Goal: Task Accomplishment & Management: Complete application form

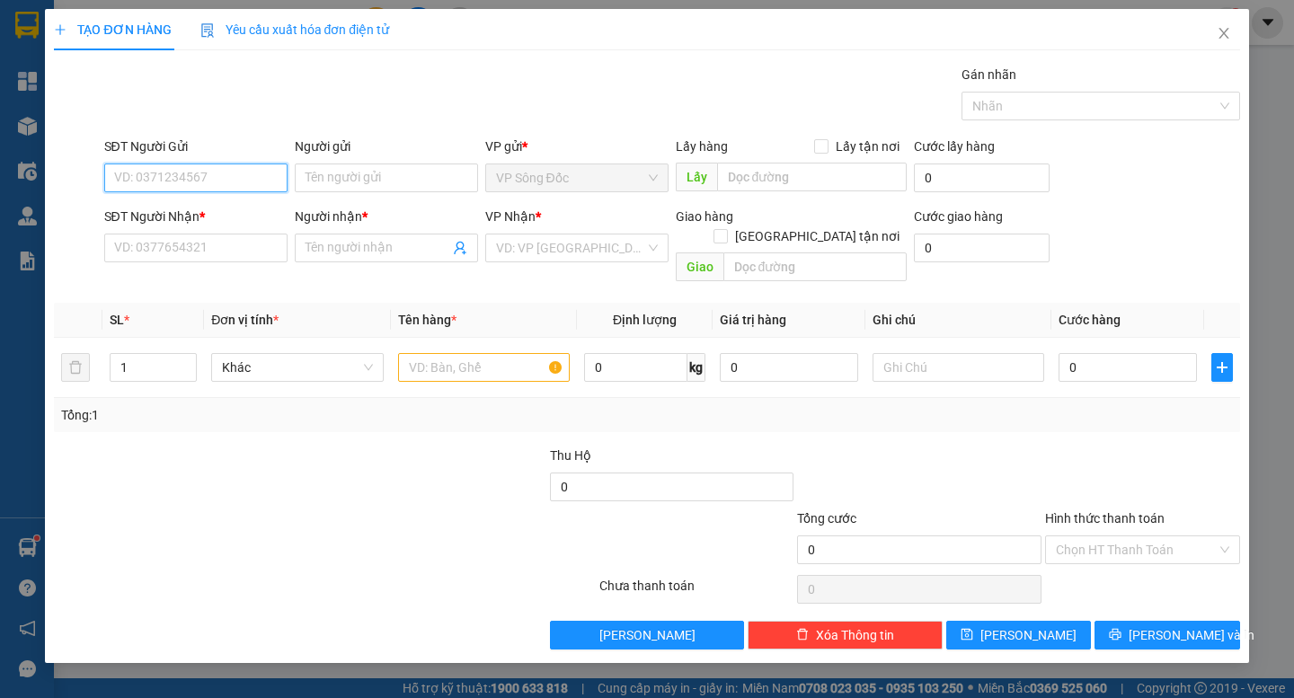
click at [183, 182] on input "SĐT Người Gửi" at bounding box center [195, 178] width 183 height 29
type input "0941115655"
click at [201, 207] on div "0941115655 - [PERSON_NAME]" at bounding box center [203, 214] width 177 height 20
type input "[PERSON_NAME]"
type input "0941115655"
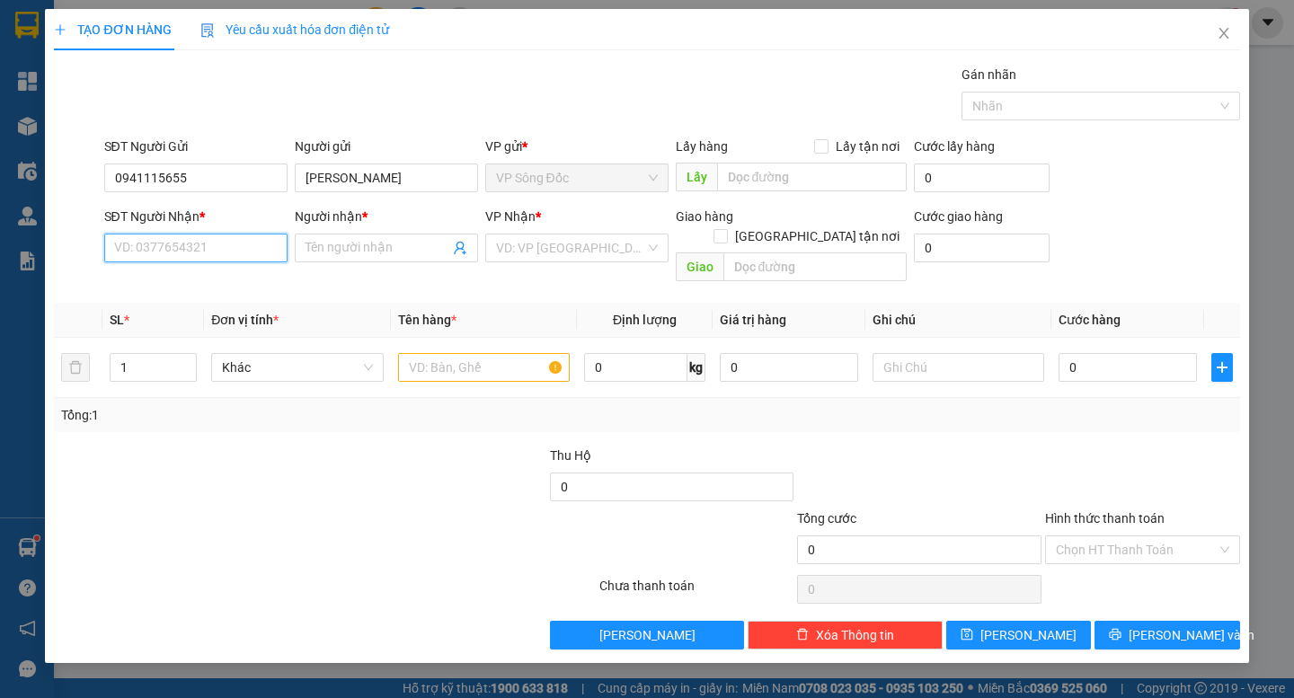
click at [217, 245] on input "SĐT Người Nhận *" at bounding box center [195, 248] width 183 height 29
click at [218, 254] on input "SĐT Người Nhận *" at bounding box center [195, 248] width 183 height 29
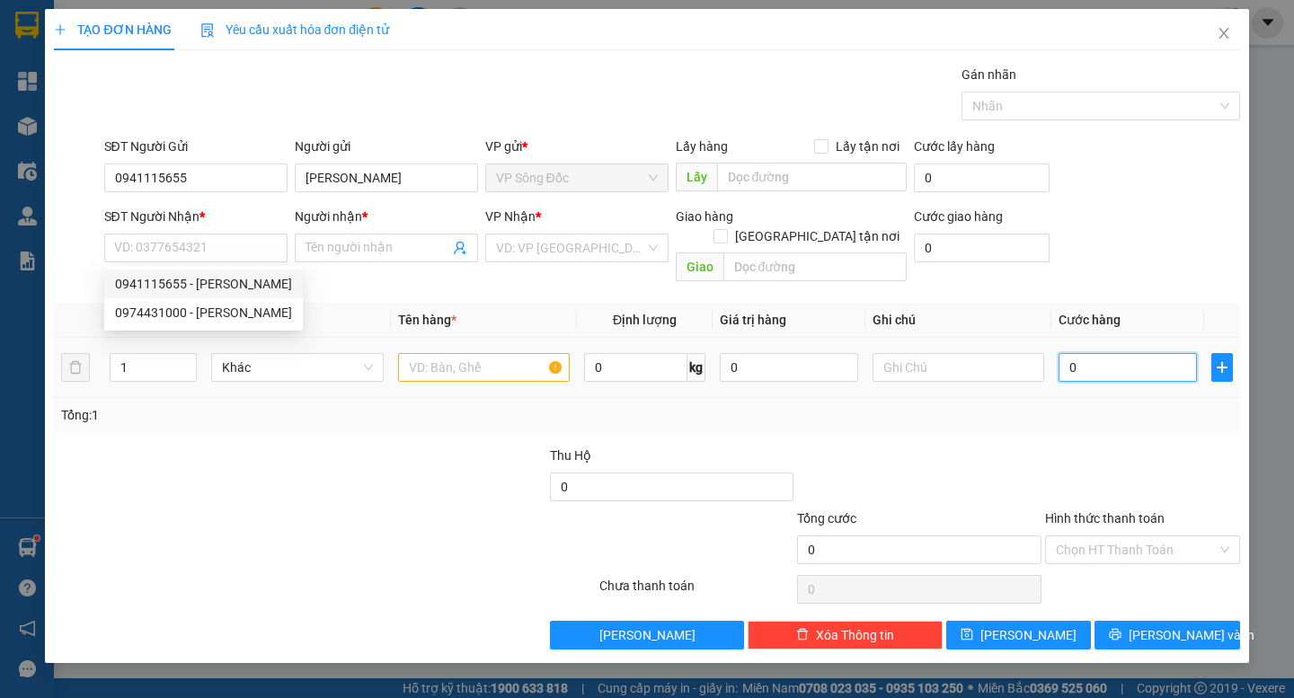
click at [1108, 353] on input "0" at bounding box center [1128, 367] width 138 height 29
type input "008"
type input "8"
type input "0.080"
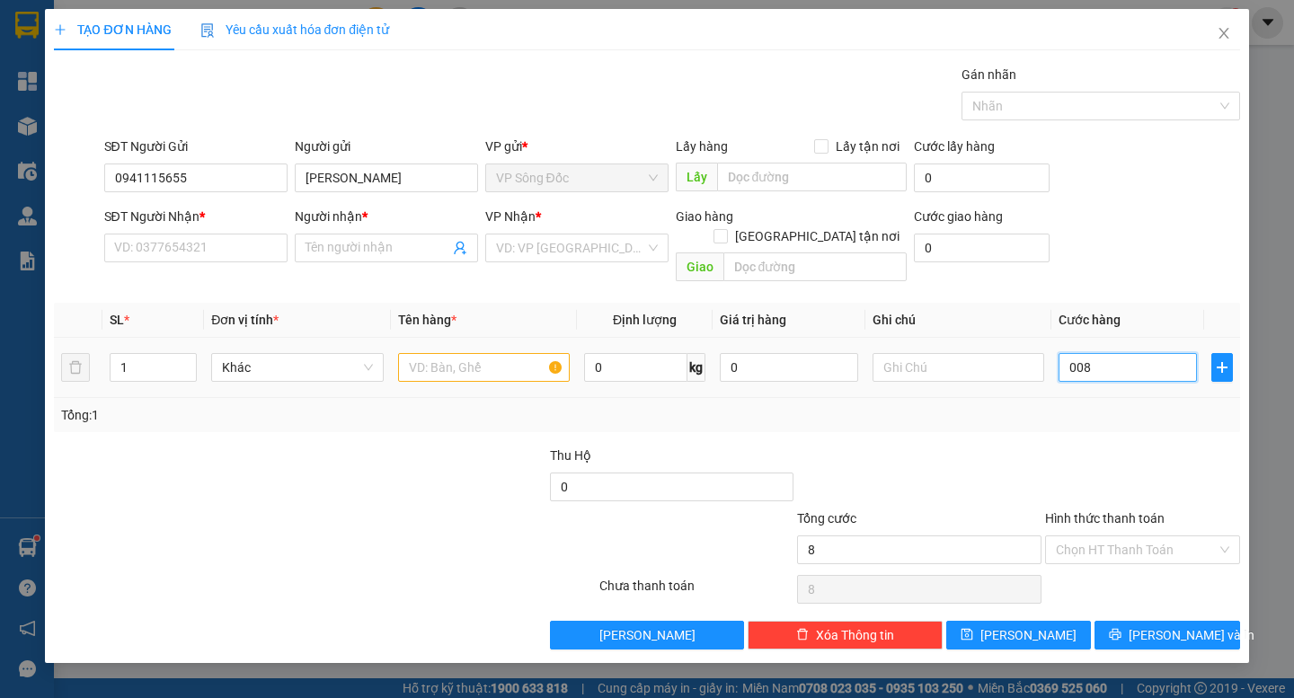
type input "80"
type input "80.000"
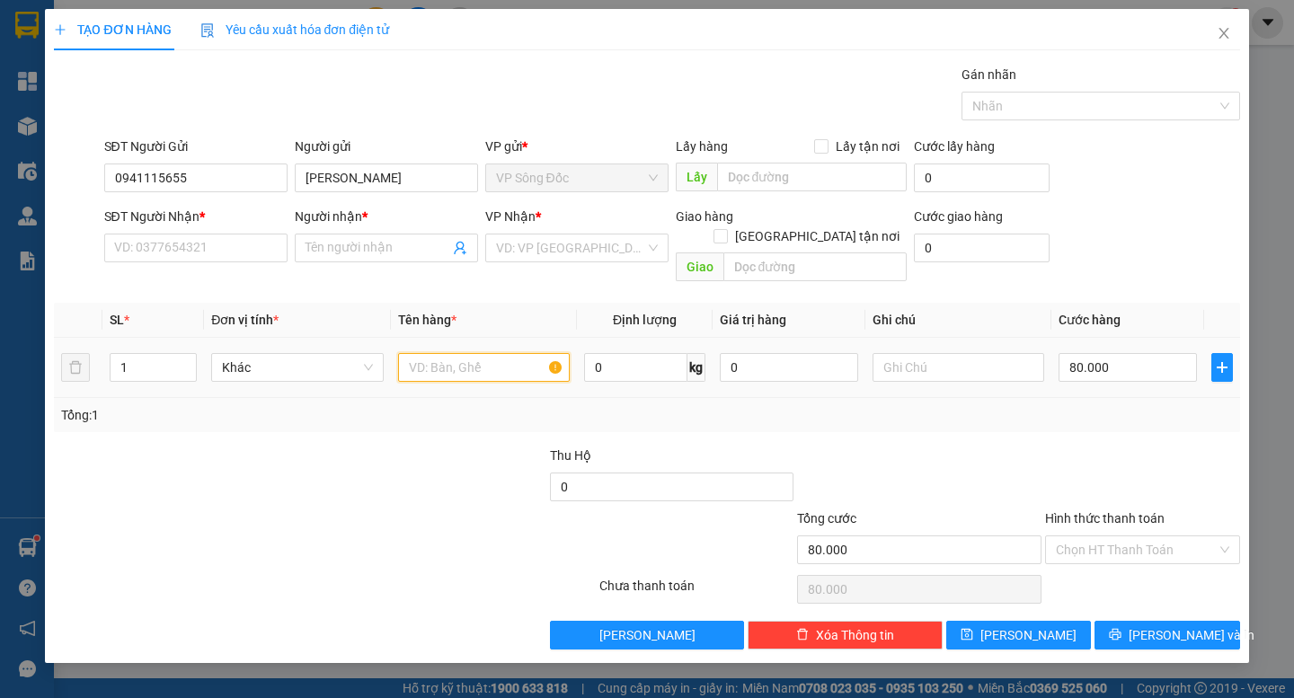
click at [515, 353] on input "text" at bounding box center [484, 367] width 172 height 29
type input "thùng"
click at [189, 253] on input "SĐT Người Nhận *" at bounding box center [195, 248] width 183 height 29
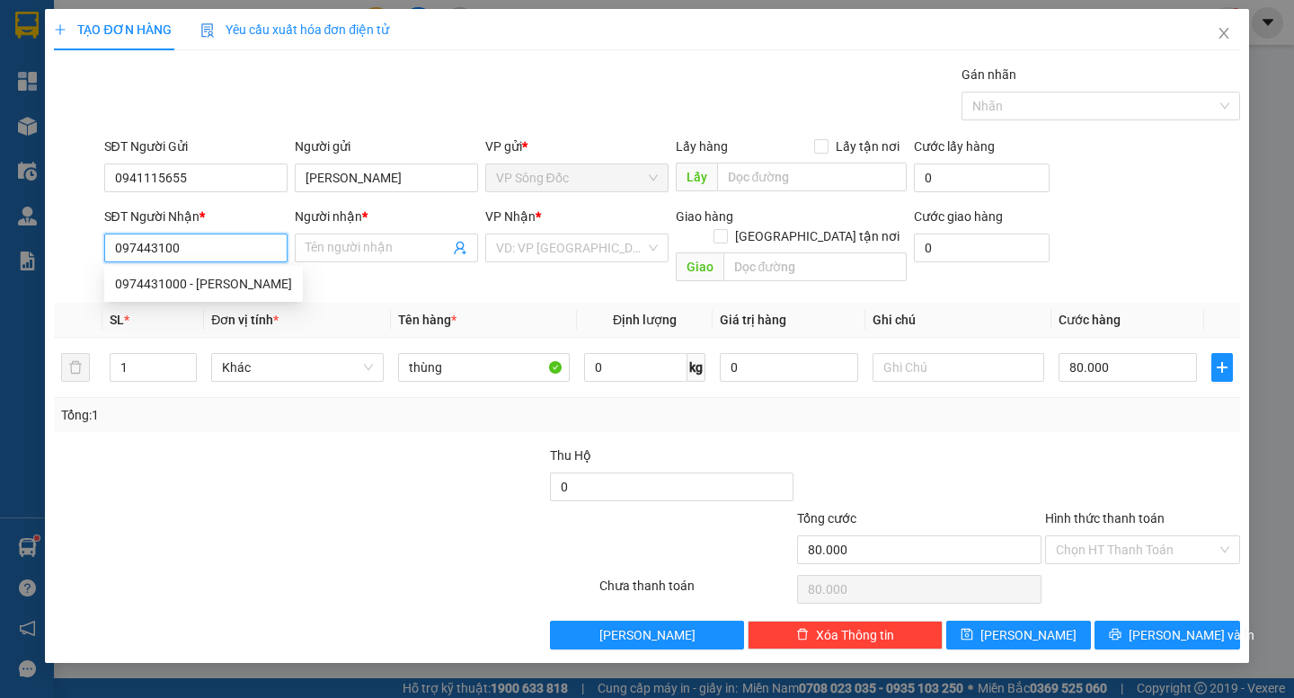
type input "0974431000"
click at [242, 285] on div "0974431000 - [PERSON_NAME]" at bounding box center [203, 284] width 177 height 20
type input "[PERSON_NAME]"
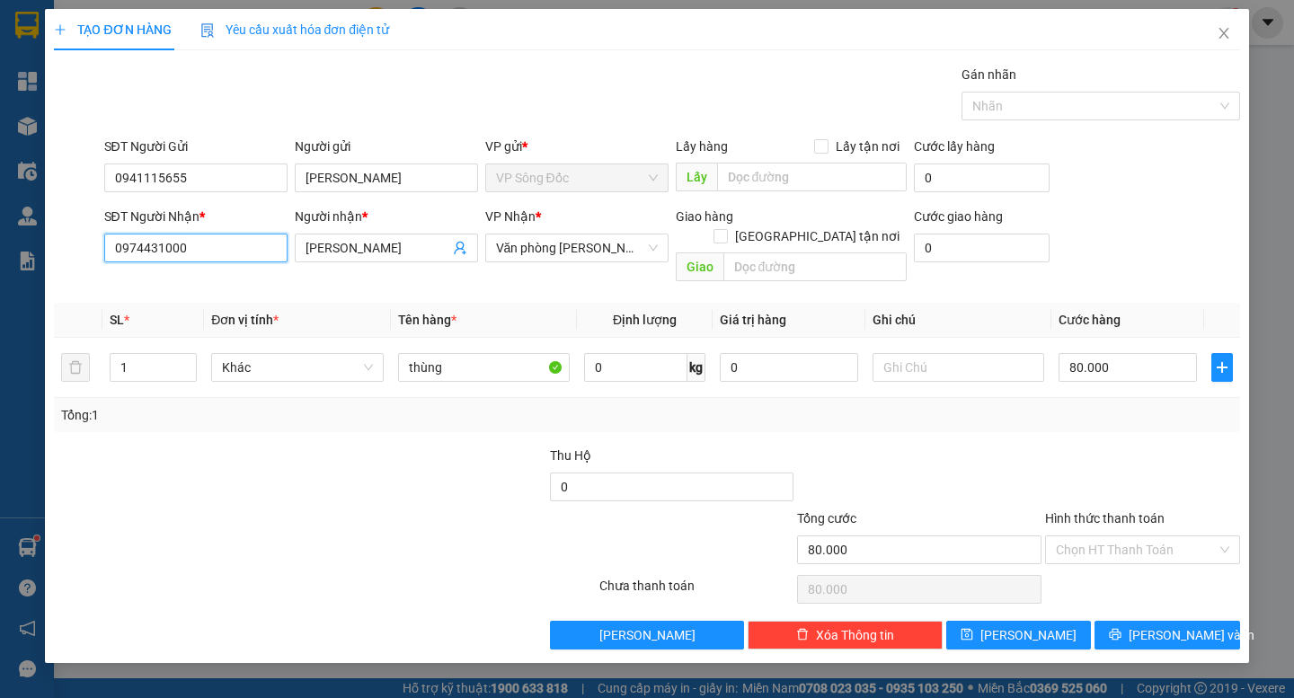
type input "0974431000"
click at [377, 480] on div at bounding box center [424, 477] width 248 height 63
click at [1133, 536] on input "Hình thức thanh toán" at bounding box center [1136, 549] width 161 height 27
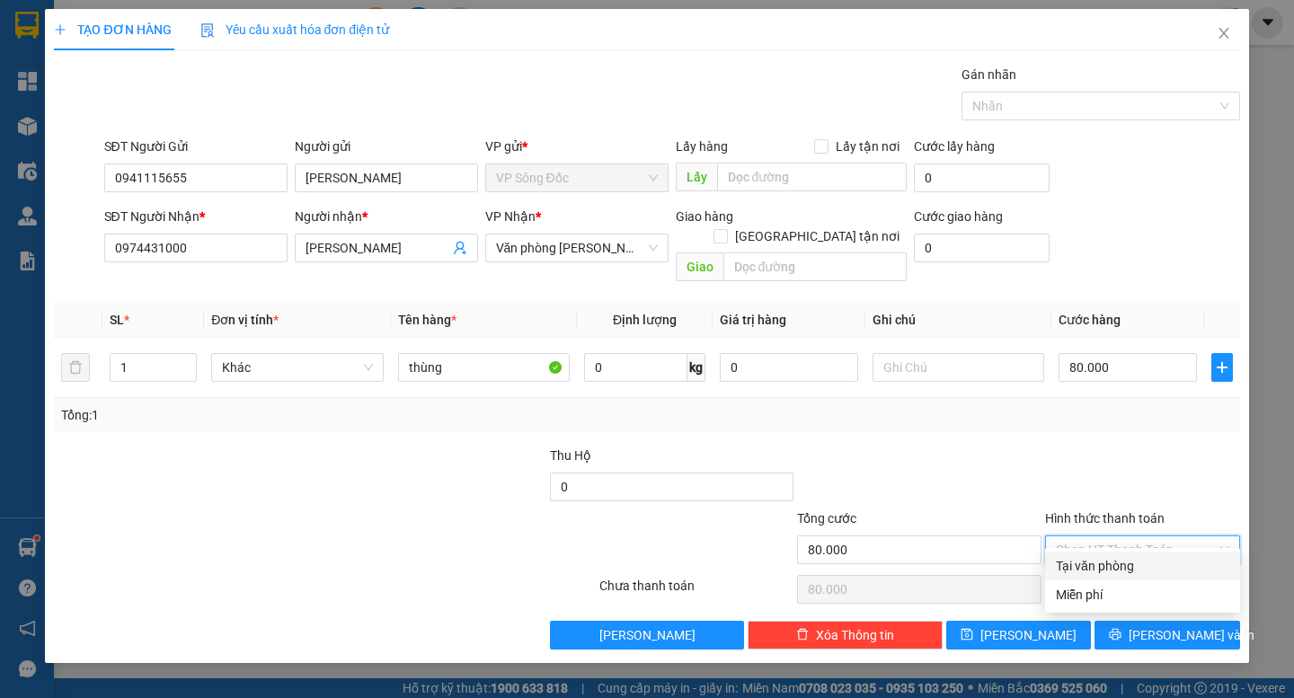
click at [1147, 567] on div "Tại văn phòng" at bounding box center [1142, 566] width 173 height 20
type input "0"
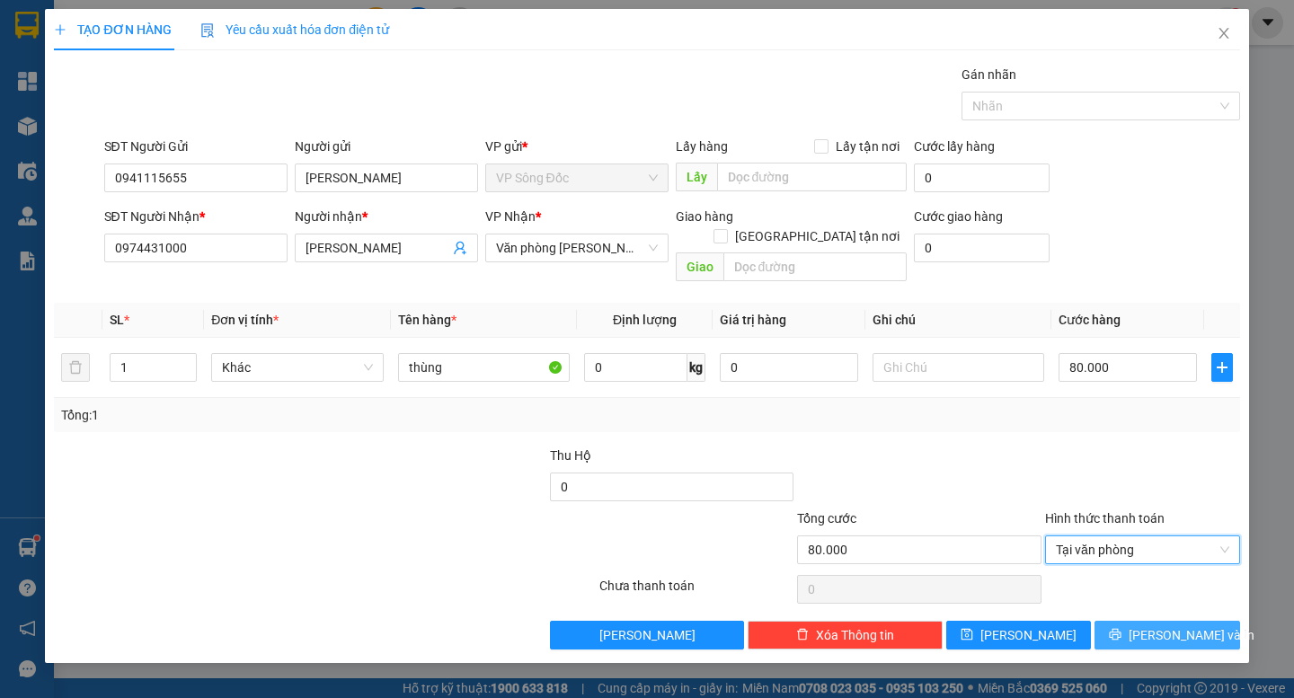
click at [1168, 625] on span "[PERSON_NAME] và In" at bounding box center [1192, 635] width 126 height 20
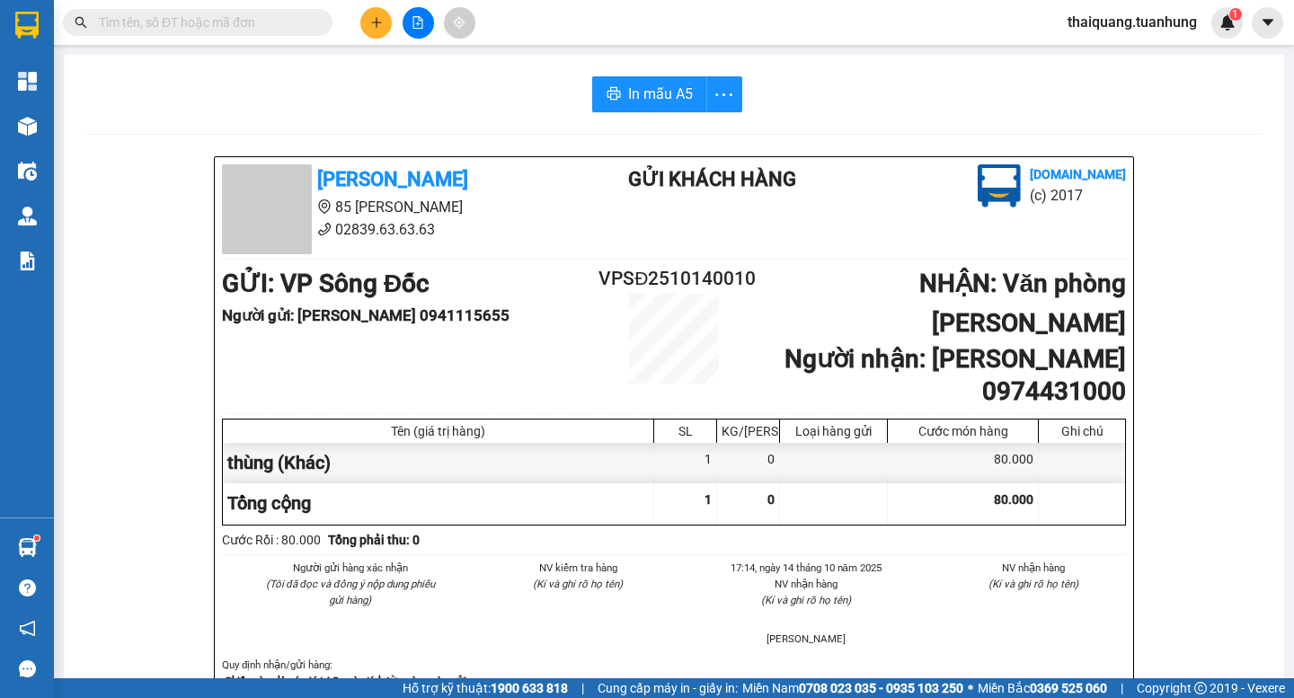
scroll to position [791, 0]
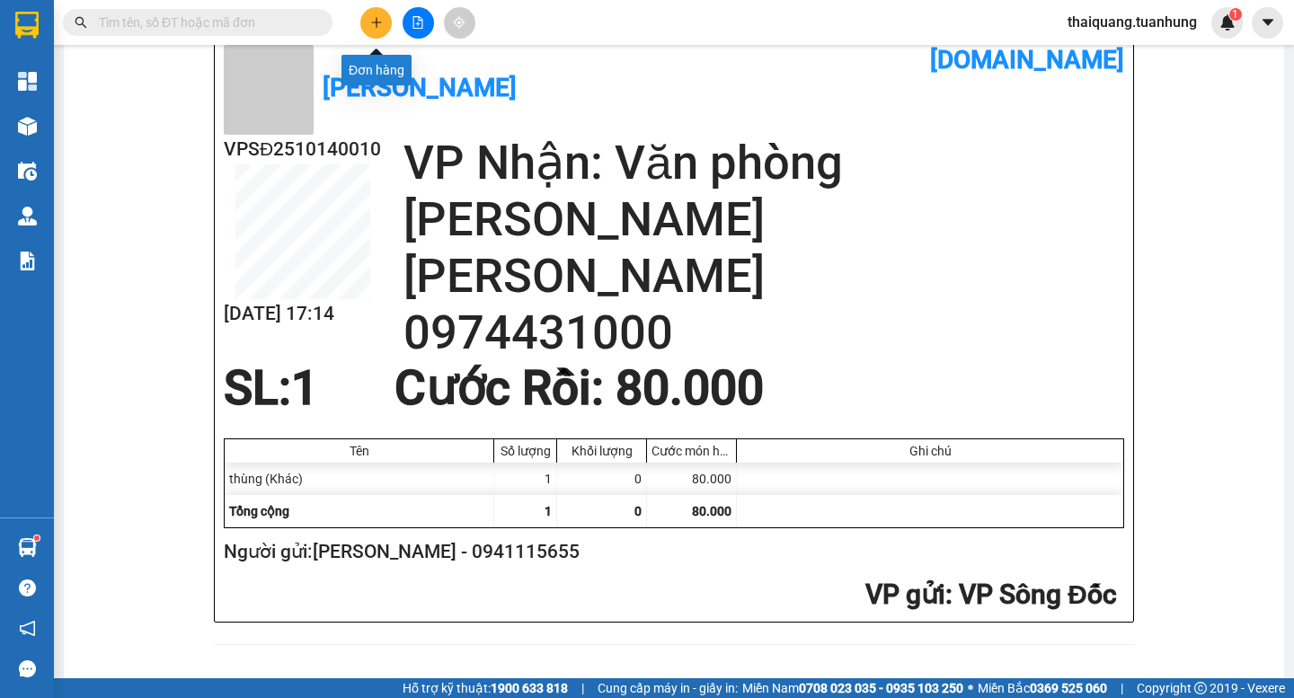
click at [377, 20] on icon "plus" at bounding box center [376, 22] width 1 height 10
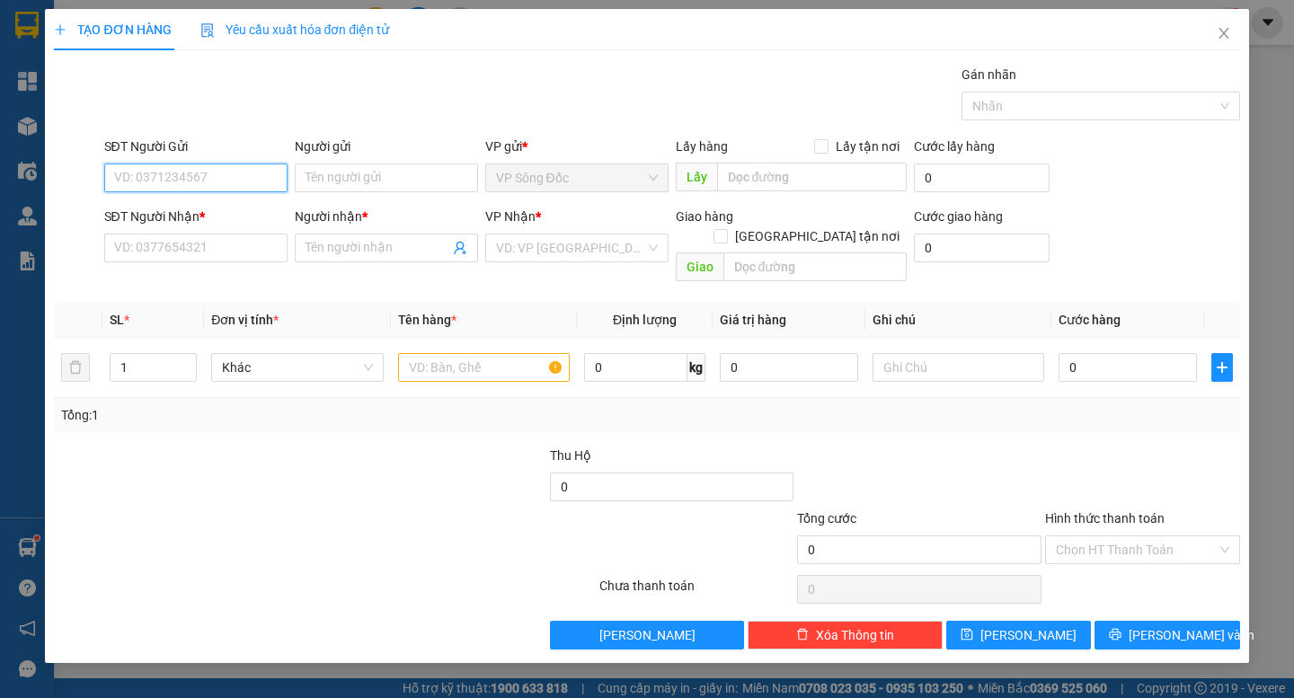
click at [207, 188] on input "SĐT Người Gửi" at bounding box center [195, 178] width 183 height 29
click at [172, 178] on input "0915949419" at bounding box center [195, 178] width 183 height 29
click at [174, 178] on input "0915949419" at bounding box center [195, 178] width 183 height 29
type input "0915949479"
click at [199, 207] on div "0915949479 - C CÚC" at bounding box center [196, 214] width 162 height 20
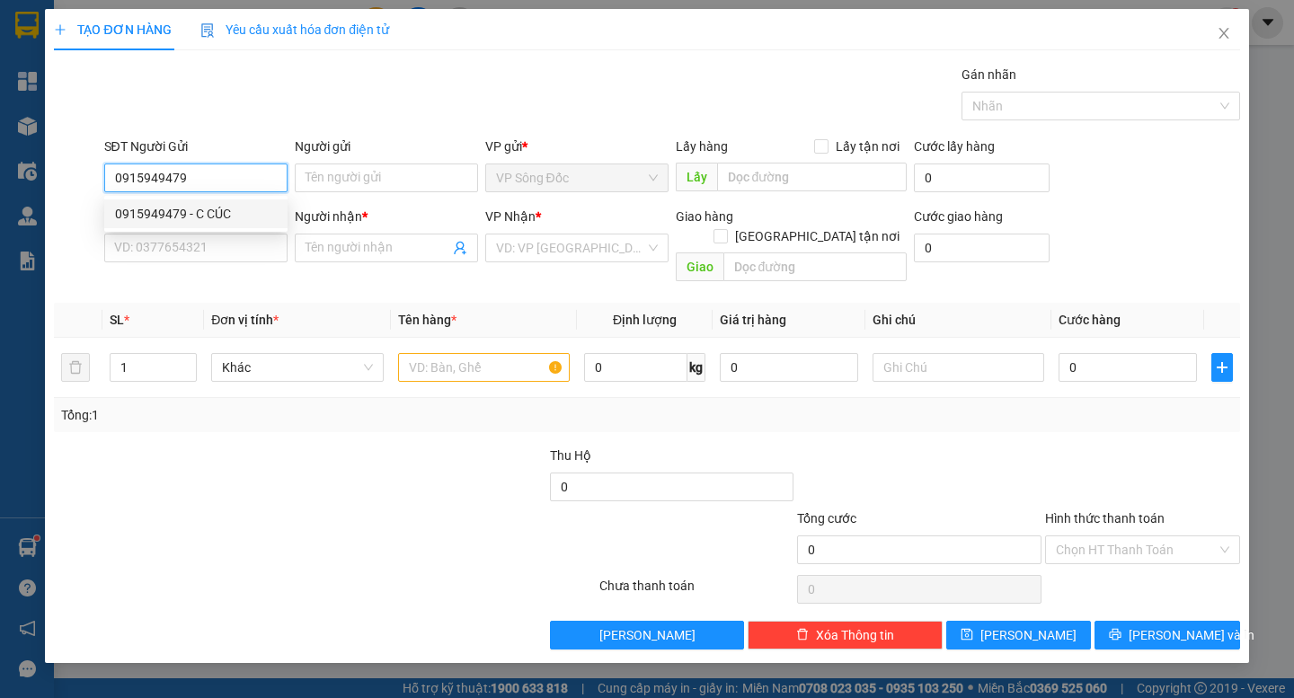
type input "C CÚC"
type input "0915949479"
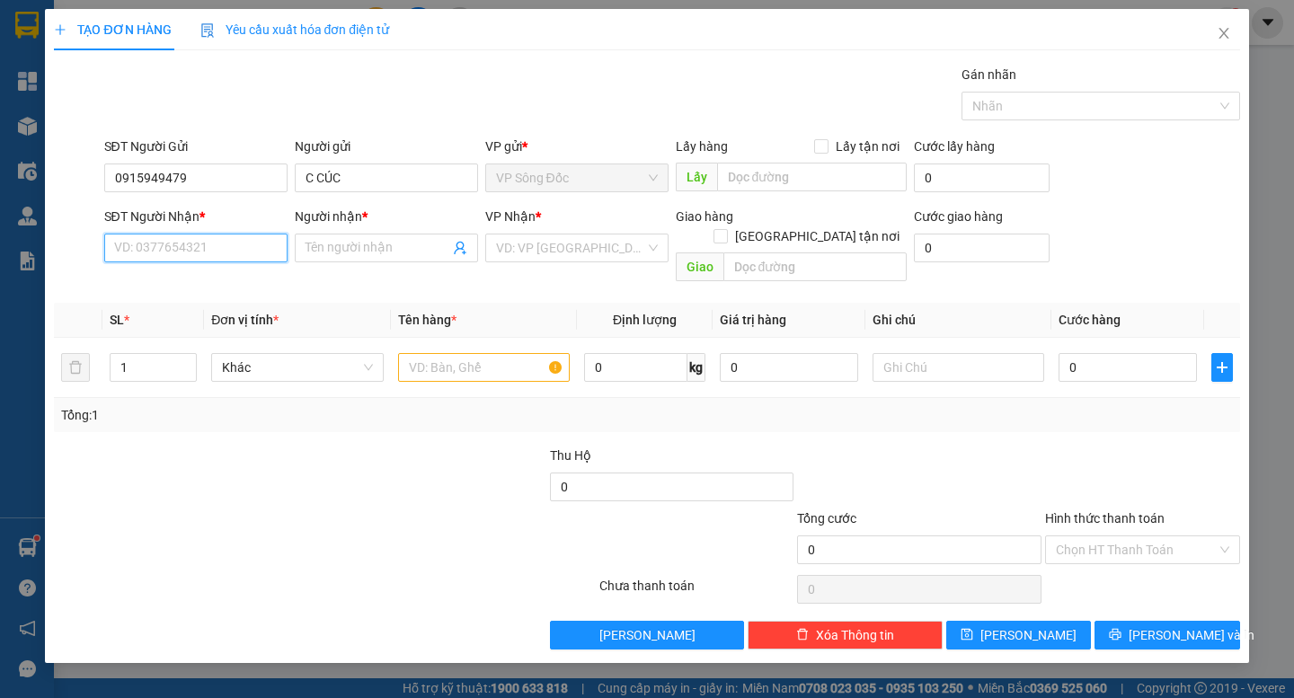
click at [199, 258] on input "SĐT Người Nhận *" at bounding box center [195, 248] width 183 height 29
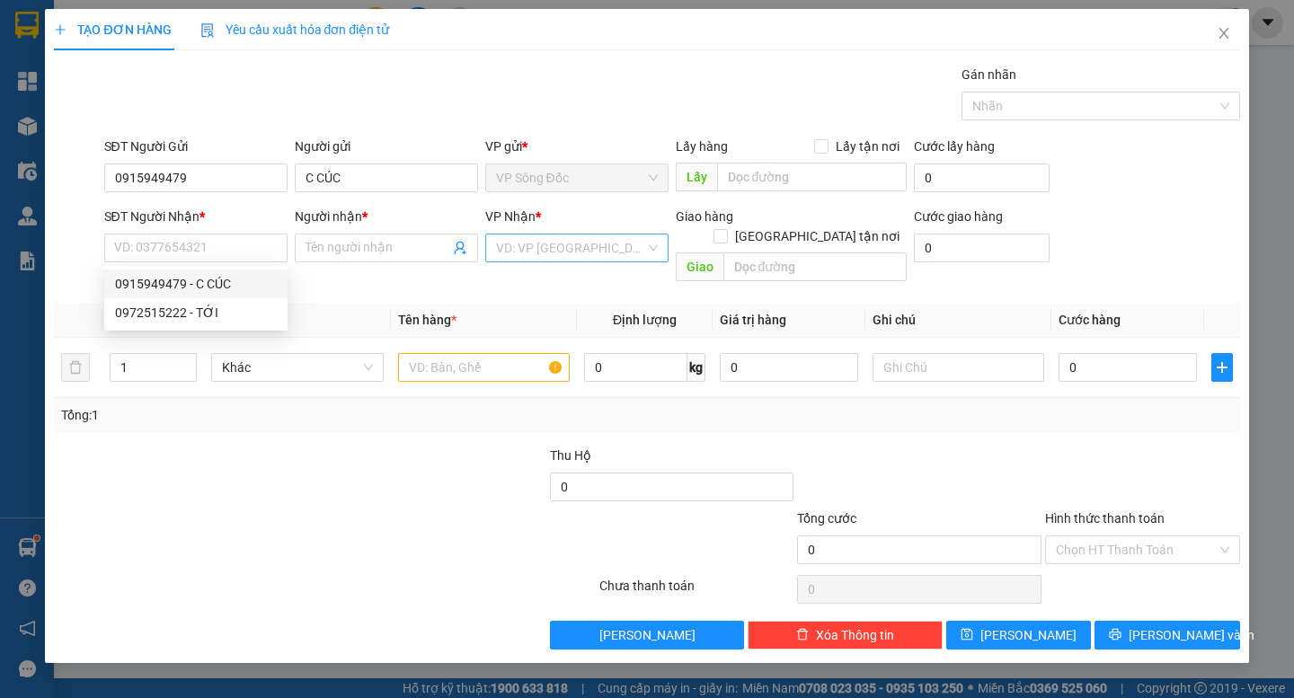
click at [570, 248] on input "search" at bounding box center [570, 248] width 149 height 27
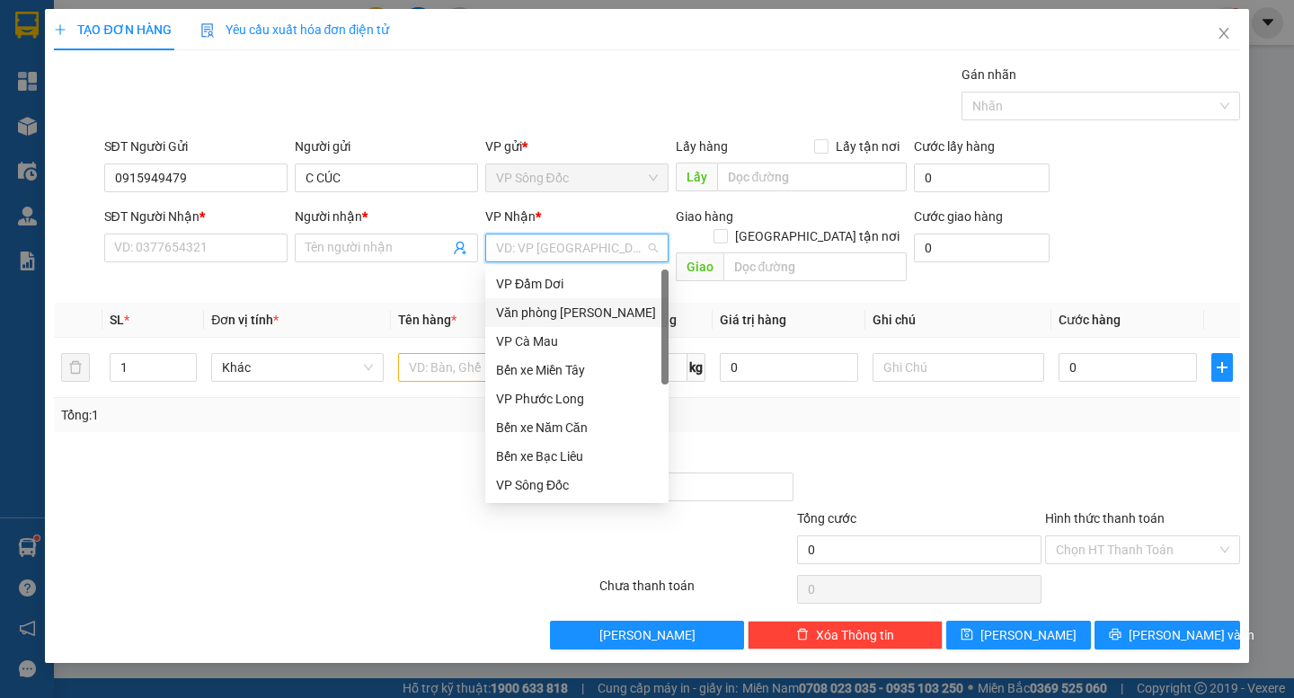
click at [584, 315] on div "Văn phòng [PERSON_NAME]" at bounding box center [577, 313] width 162 height 20
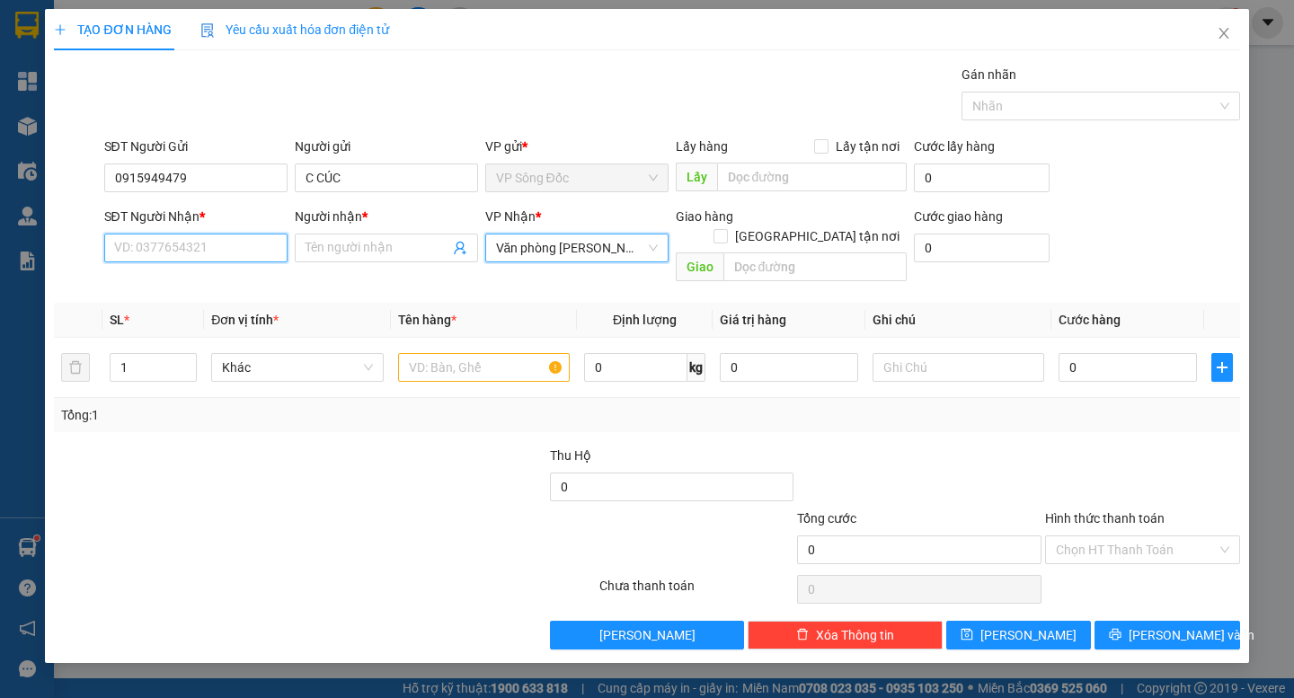
click at [242, 256] on input "SĐT Người Nhận *" at bounding box center [195, 248] width 183 height 29
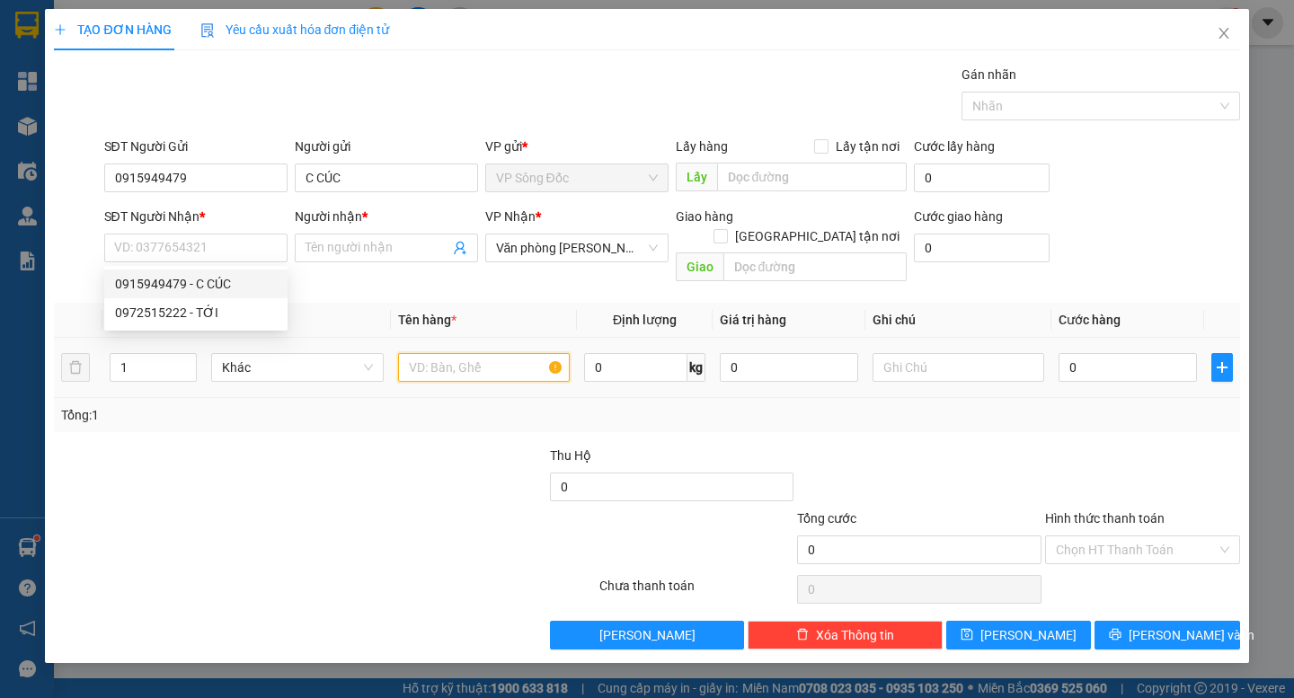
click at [454, 359] on input "text" at bounding box center [484, 367] width 172 height 29
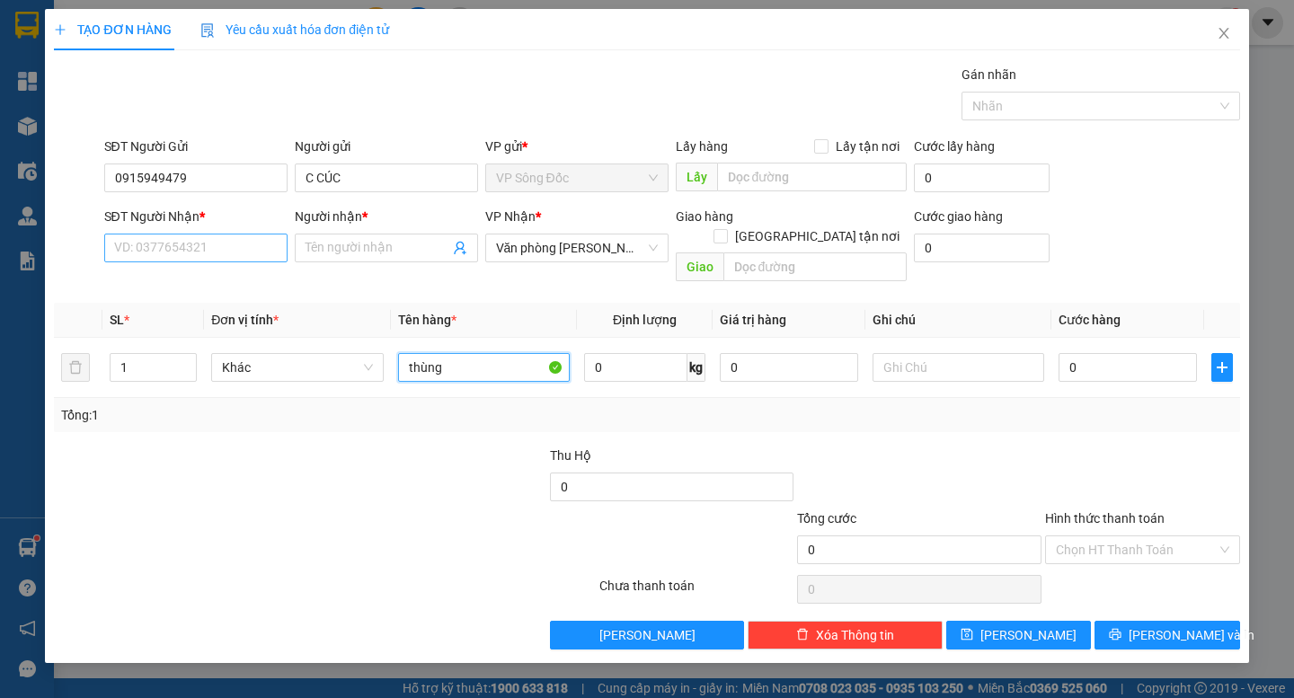
type input "thùng"
click at [243, 244] on input "SĐT Người Nhận *" at bounding box center [195, 248] width 183 height 29
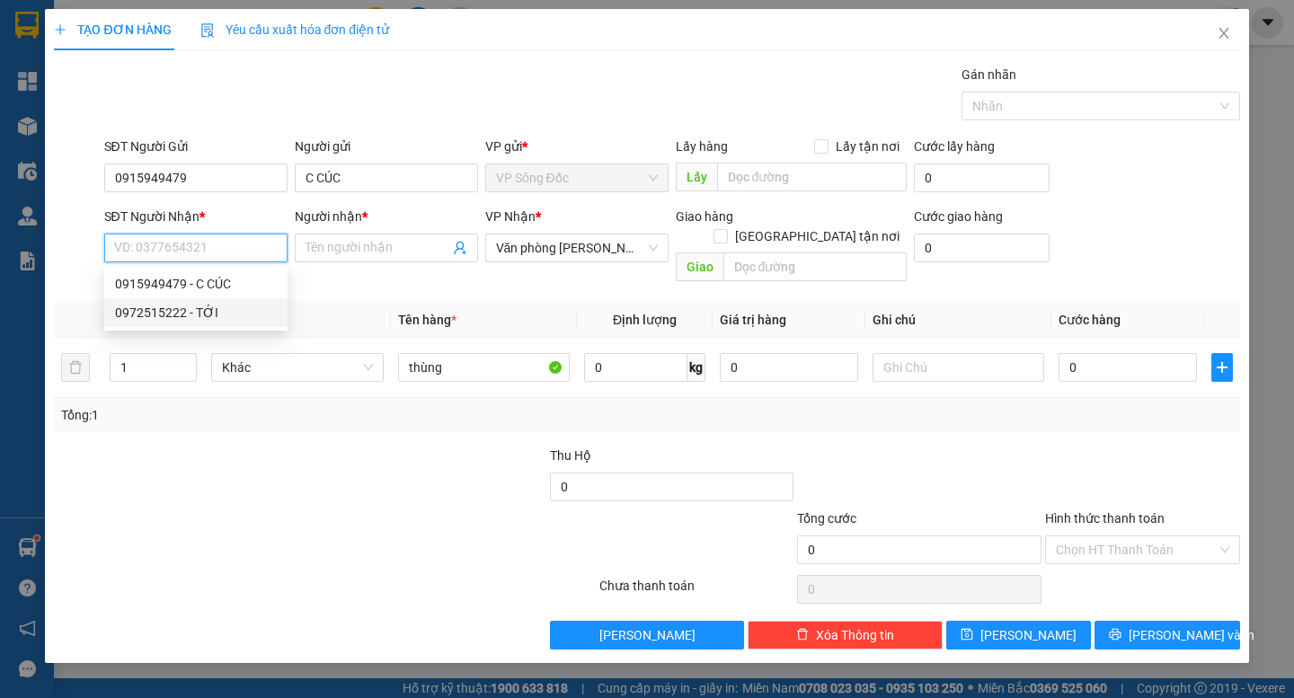
click at [195, 304] on div "0972515222 - TỚI" at bounding box center [196, 313] width 162 height 20
type input "0972515222"
type input "TỚI"
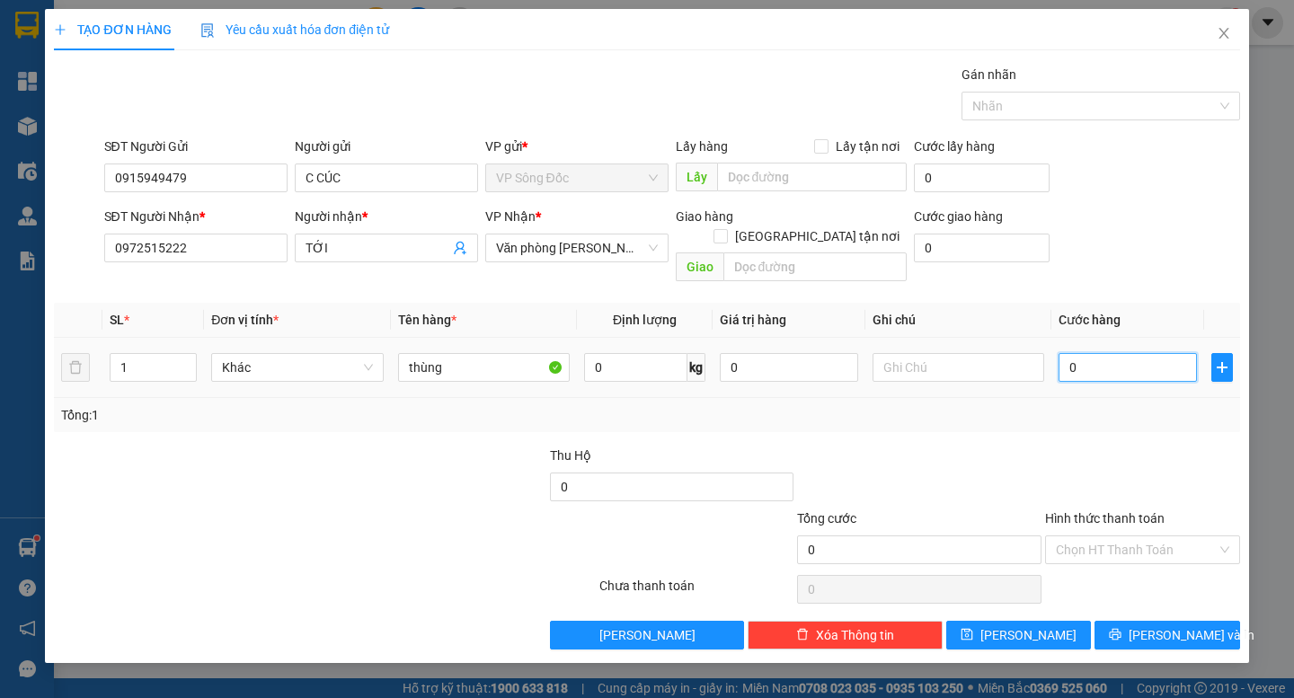
click at [1112, 353] on input "0" at bounding box center [1128, 367] width 138 height 29
type input "004"
type input "4"
type input "0.040"
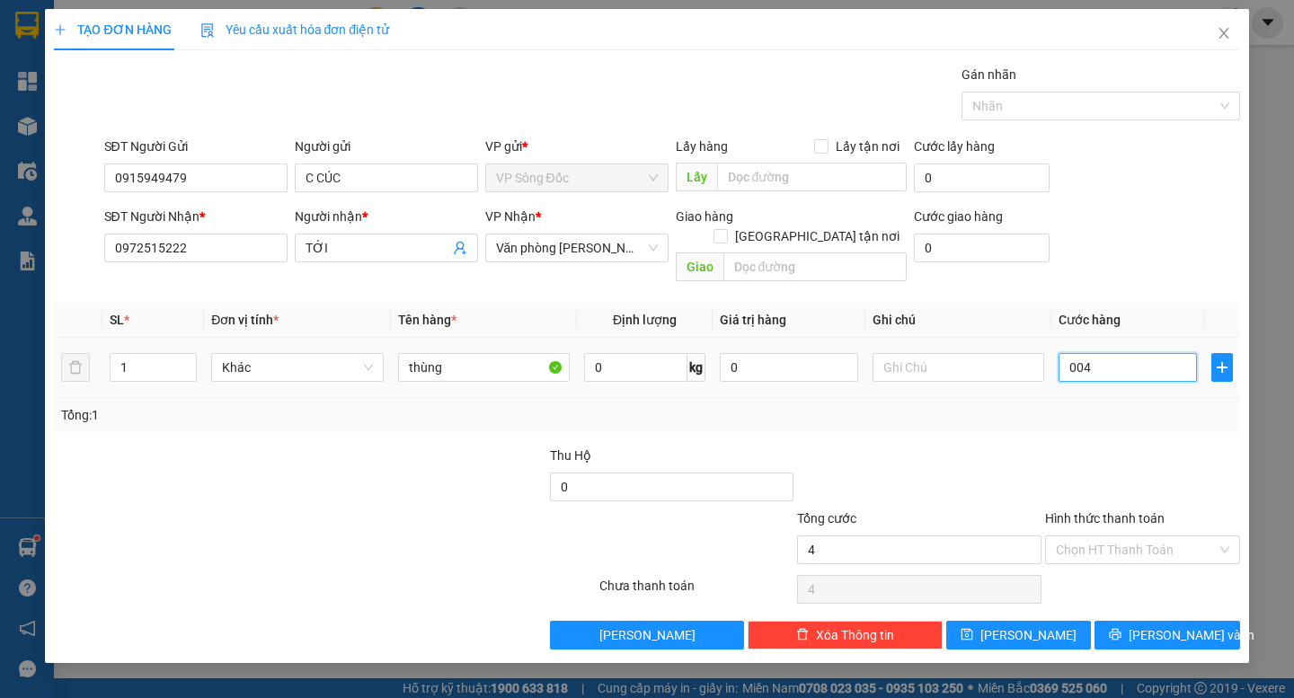
type input "40"
click at [1131, 446] on div at bounding box center [1142, 477] width 199 height 63
type input "40.000"
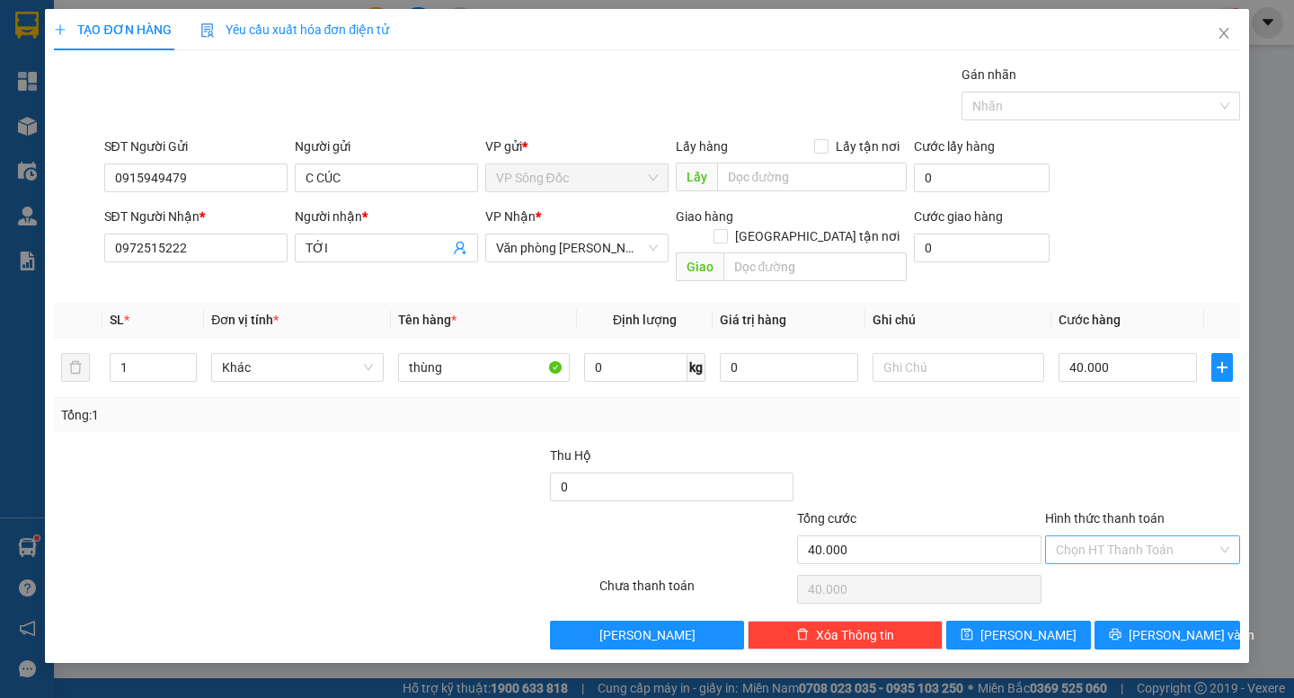
click at [1121, 536] on input "Hình thức thanh toán" at bounding box center [1136, 549] width 161 height 27
click at [1129, 563] on div "Tại văn phòng" at bounding box center [1142, 566] width 173 height 20
type input "0"
click at [1167, 625] on span "[PERSON_NAME] và In" at bounding box center [1192, 635] width 126 height 20
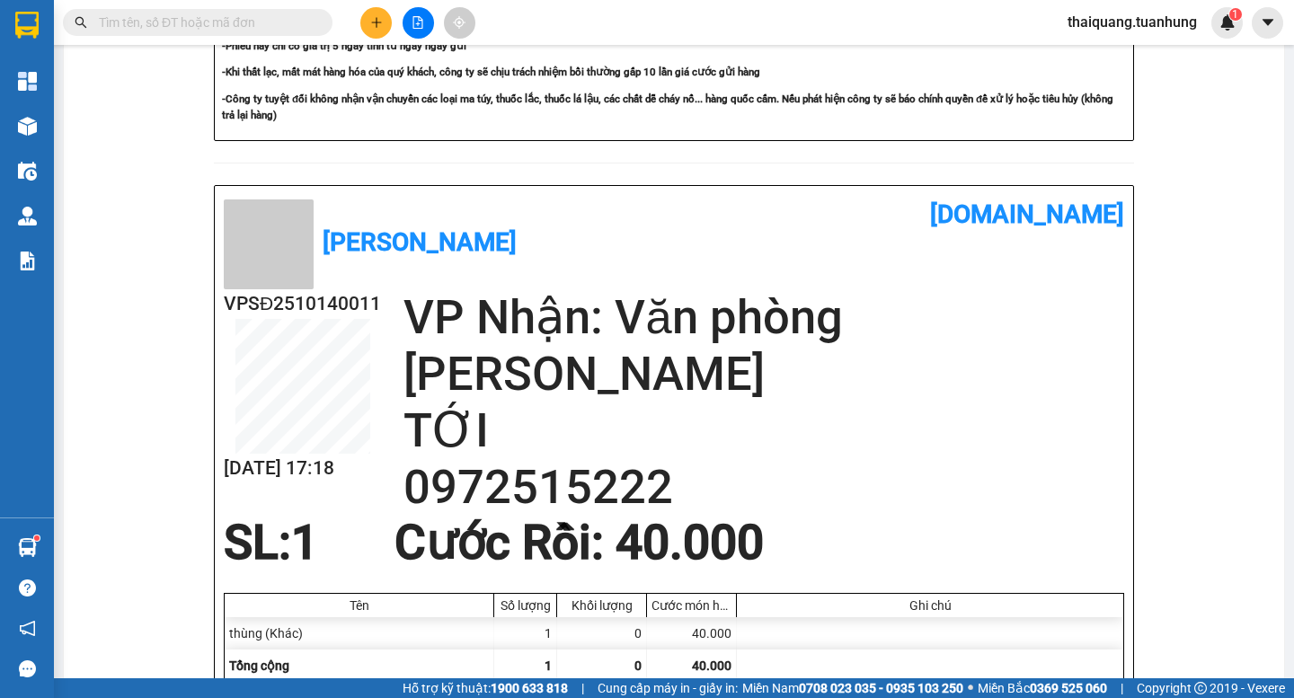
scroll to position [791, 0]
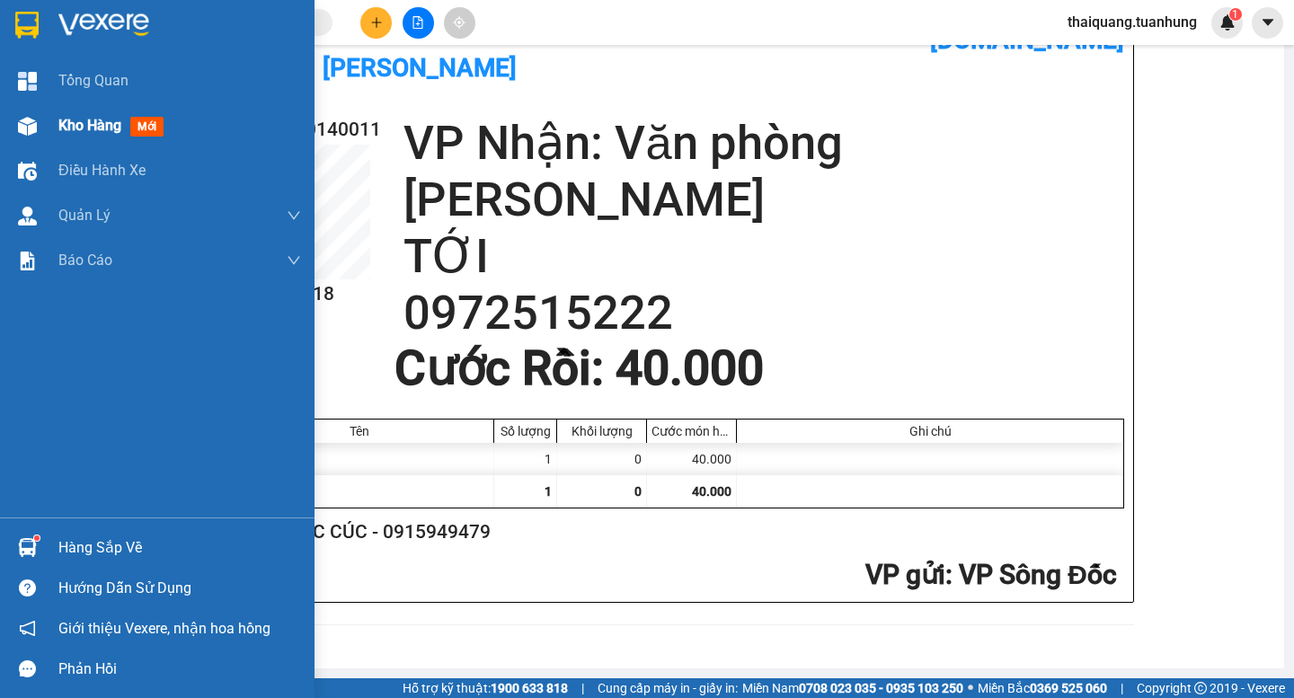
click at [62, 115] on div "Kho hàng mới" at bounding box center [114, 125] width 112 height 22
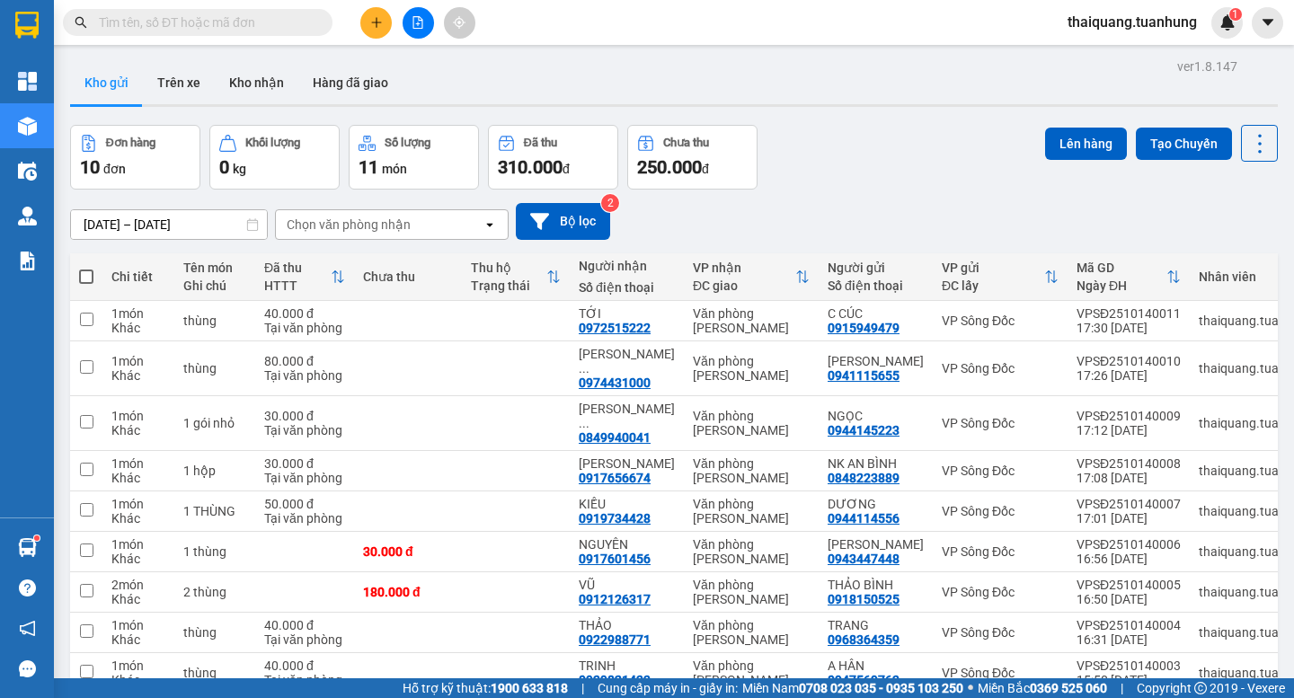
click at [106, 85] on button "Kho gửi" at bounding box center [106, 82] width 73 height 43
click at [374, 22] on icon "plus" at bounding box center [376, 22] width 10 height 1
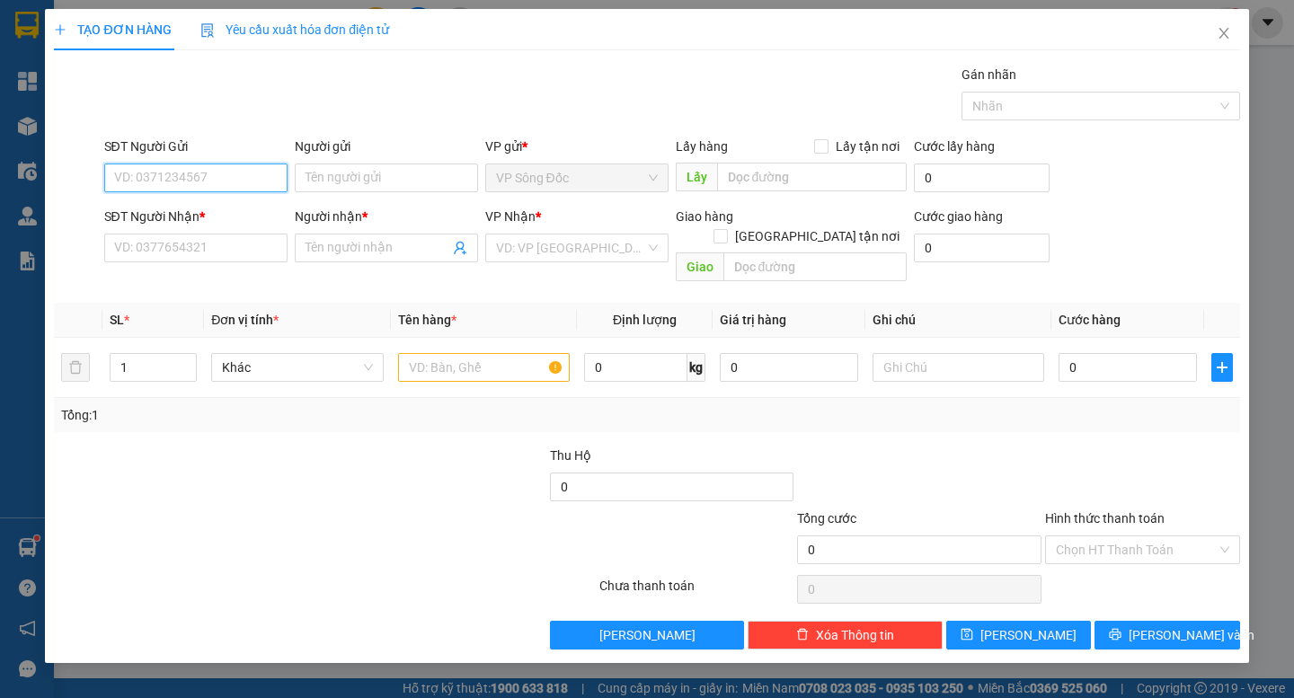
click at [204, 173] on input "SĐT Người Gửi" at bounding box center [195, 178] width 183 height 29
click at [585, 256] on input "search" at bounding box center [570, 248] width 149 height 27
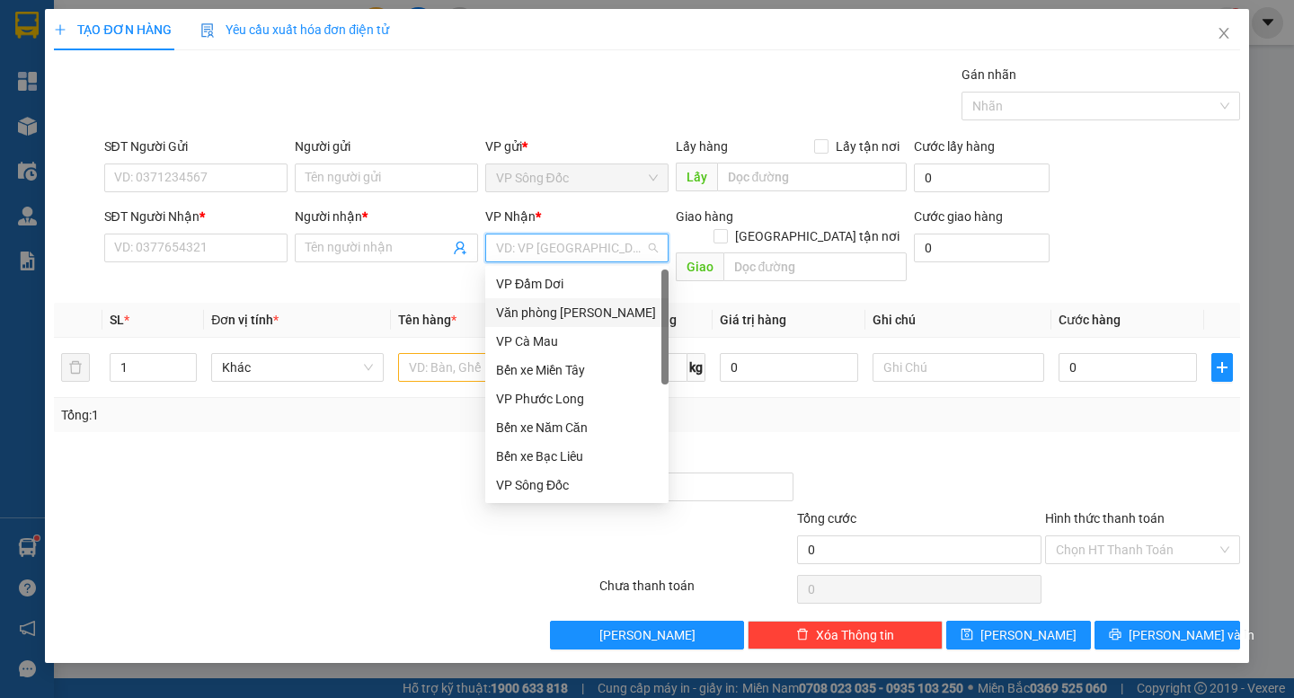
click at [611, 313] on div "Văn phòng [PERSON_NAME]" at bounding box center [577, 313] width 162 height 20
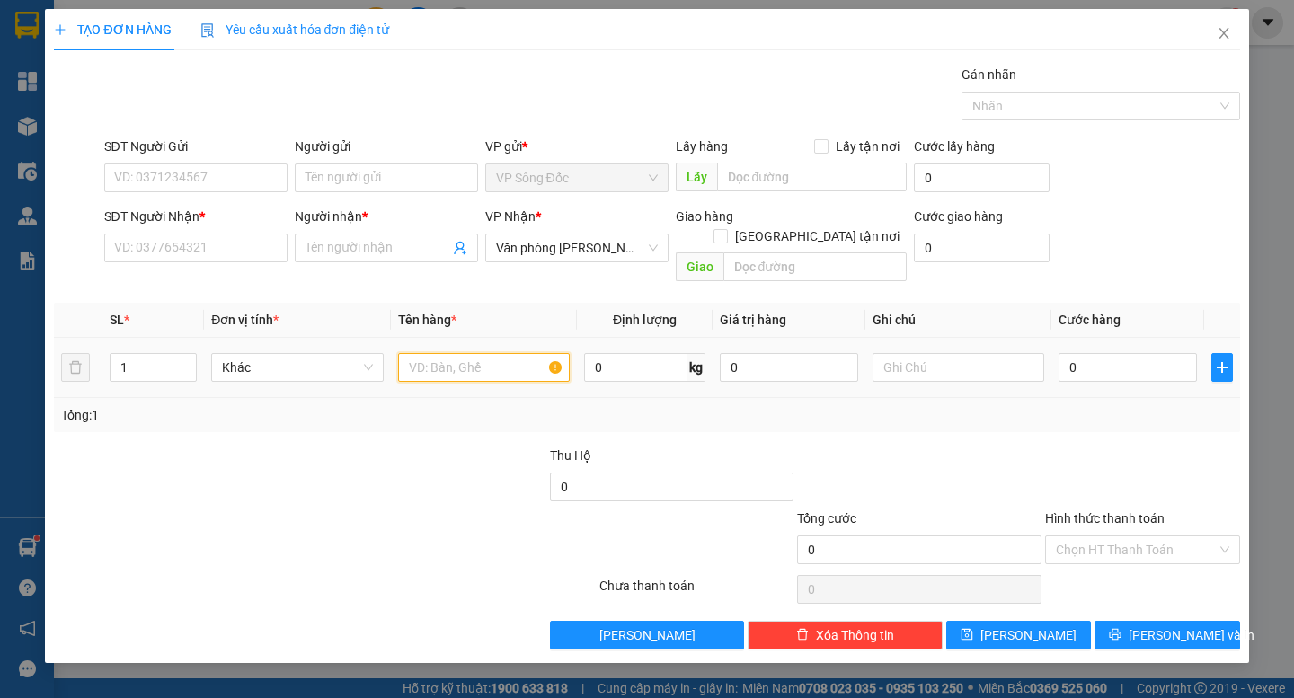
click at [511, 353] on input "text" at bounding box center [484, 367] width 172 height 29
type input "bao"
click at [172, 190] on input "SĐT Người Gửi" at bounding box center [195, 178] width 183 height 29
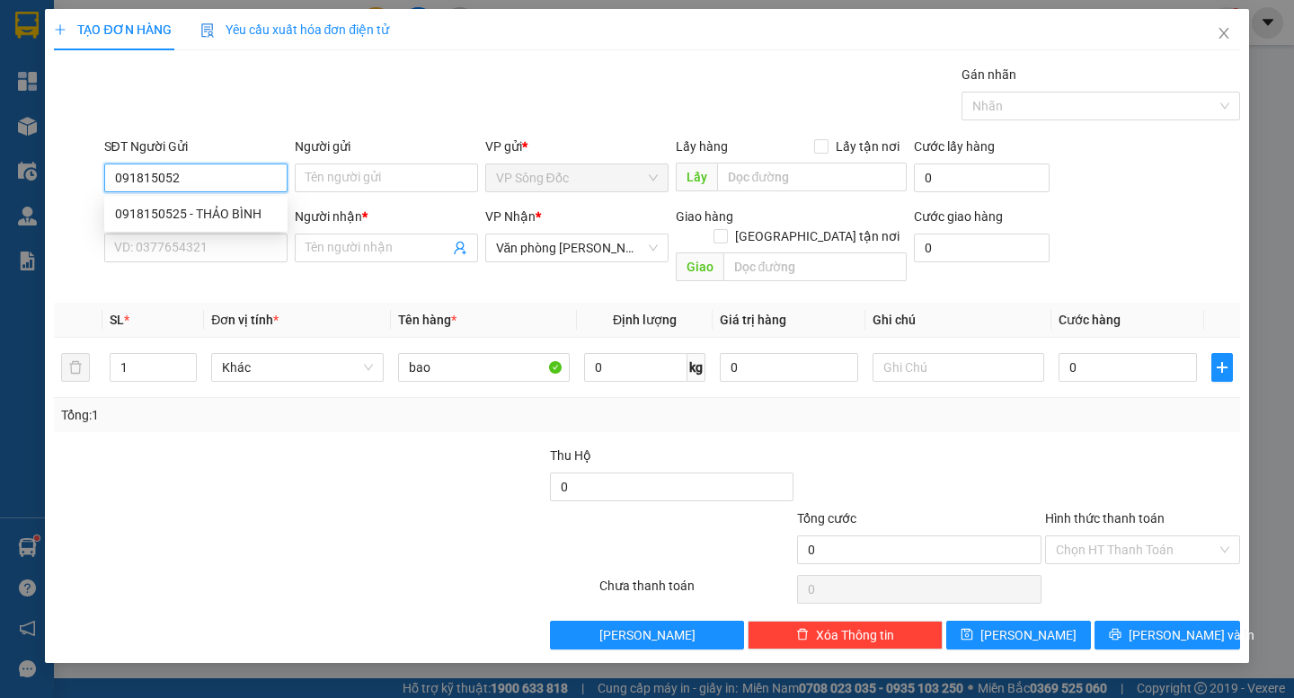
type input "0918150525"
click at [187, 202] on div "0918150525 - THẢO BÌNH" at bounding box center [195, 213] width 183 height 29
type input "THẢO BÌNH"
type input "0918150525"
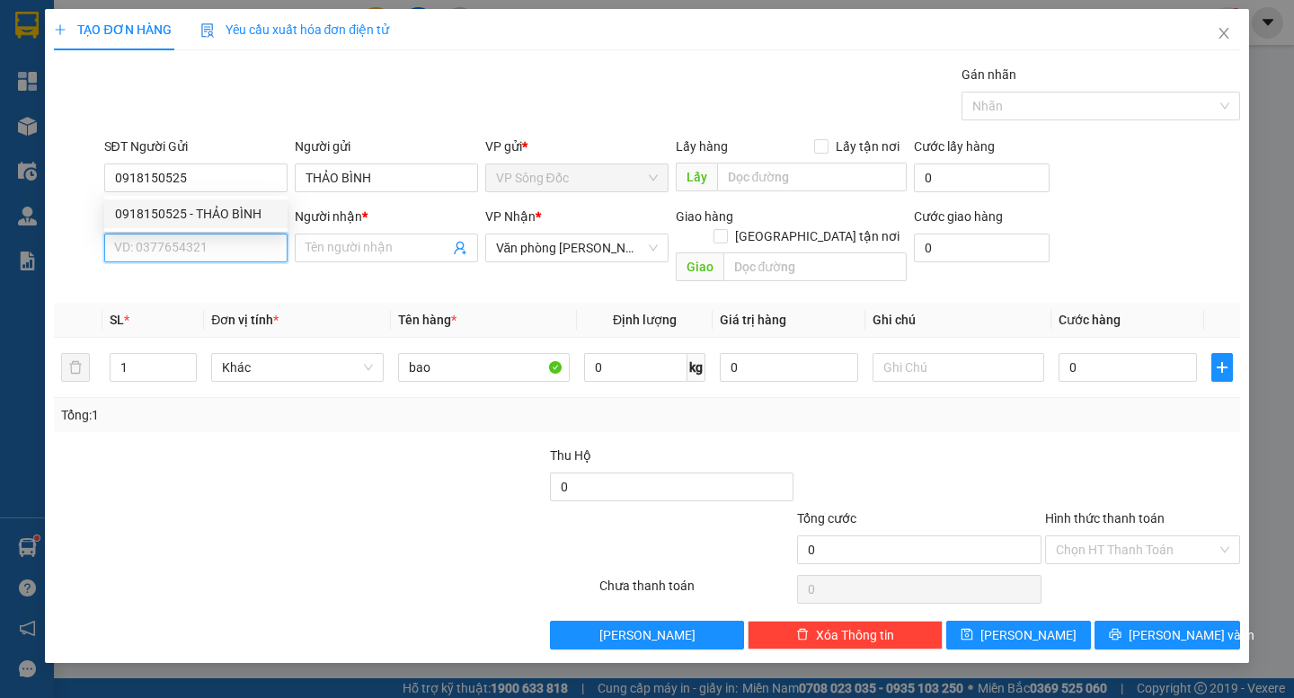
click at [186, 238] on input "SĐT Người Nhận *" at bounding box center [195, 248] width 183 height 29
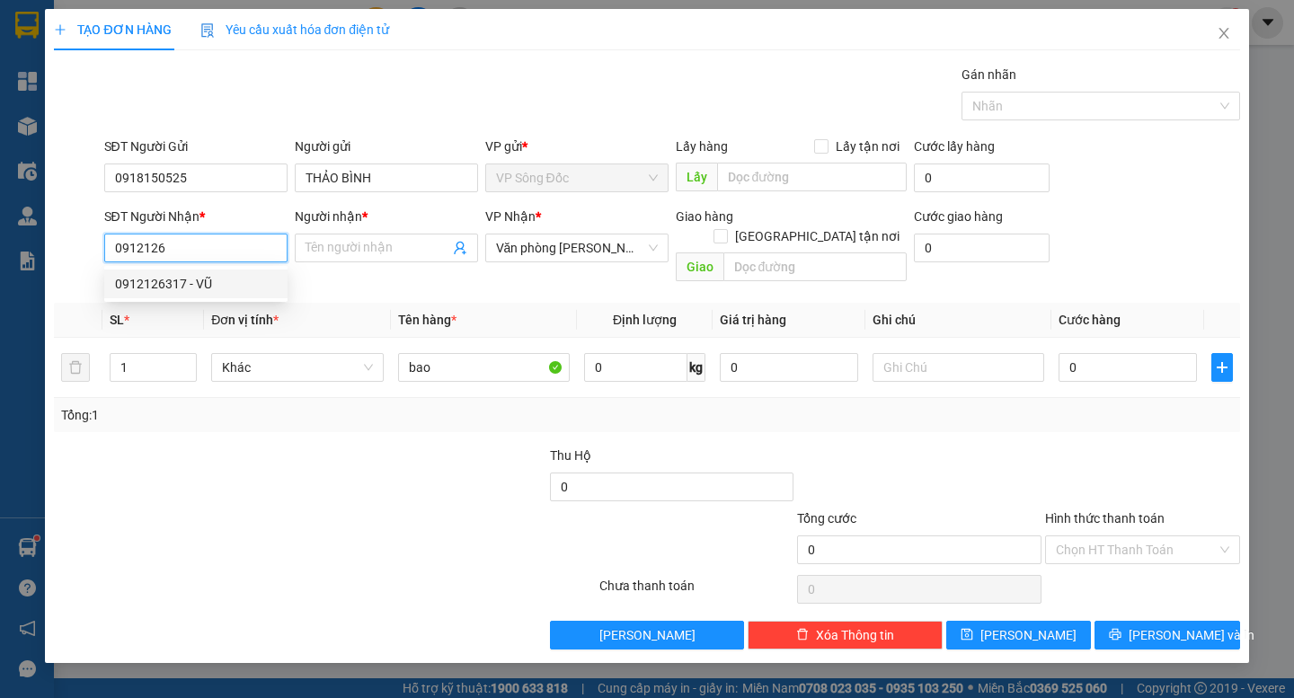
click at [202, 283] on div "0912126317 - VŨ" at bounding box center [196, 284] width 162 height 20
type input "0912126317"
type input "VŨ"
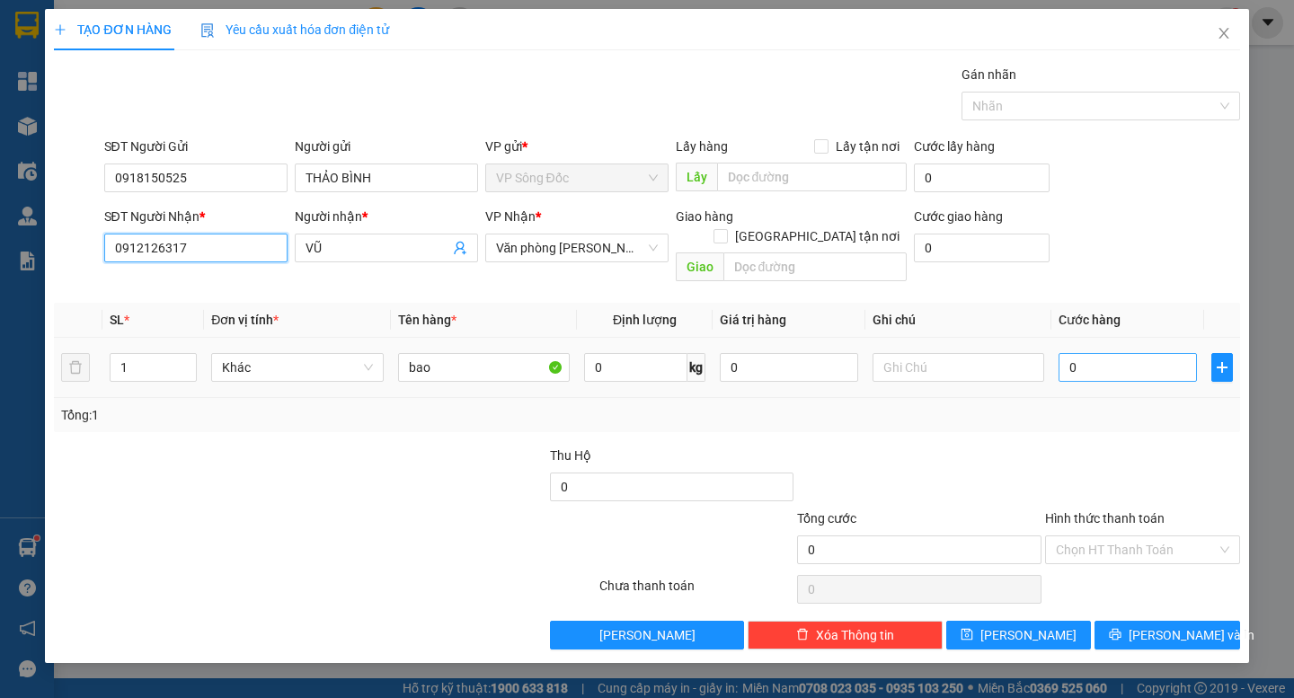
type input "0912126317"
click at [1094, 353] on input "0" at bounding box center [1128, 367] width 138 height 29
type input "003"
type input "3"
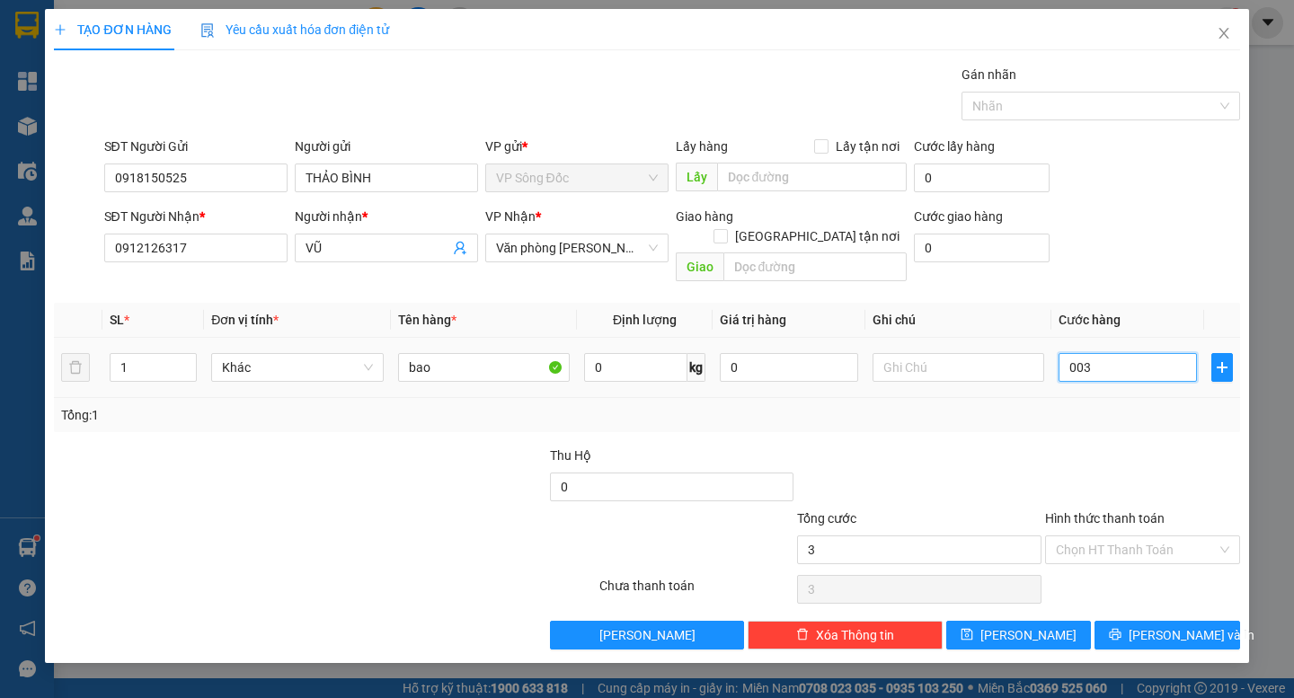
type input "0.030"
type input "30"
click at [1102, 446] on div at bounding box center [1142, 477] width 199 height 63
type input "30.000"
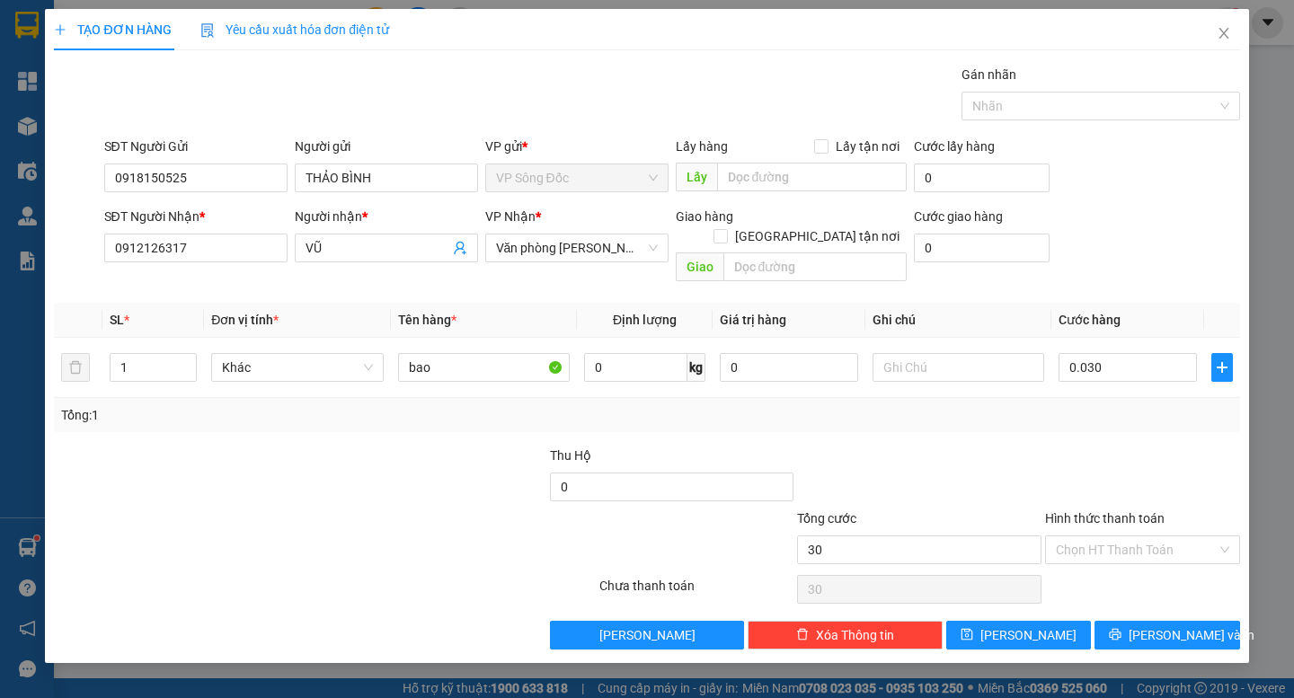
type input "30.000"
click at [1173, 629] on button "[PERSON_NAME] và In" at bounding box center [1166, 635] width 145 height 29
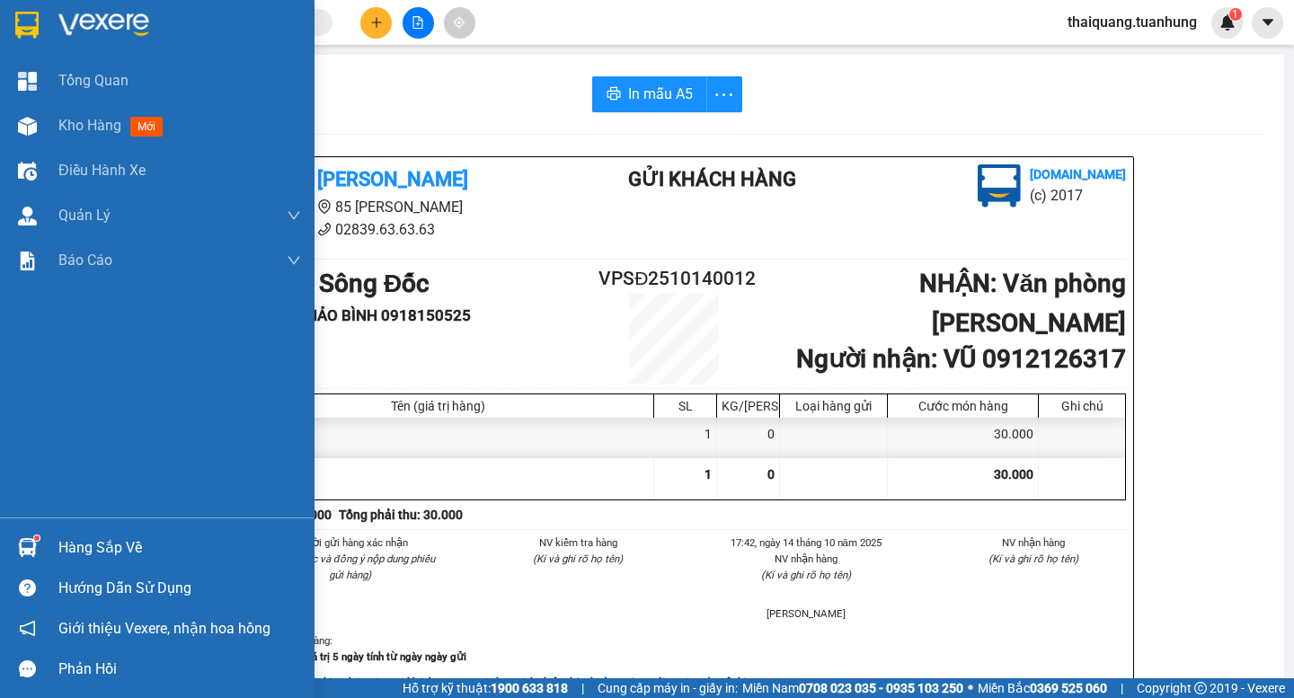
click at [128, 531] on div "Hàng sắp về" at bounding box center [157, 547] width 315 height 40
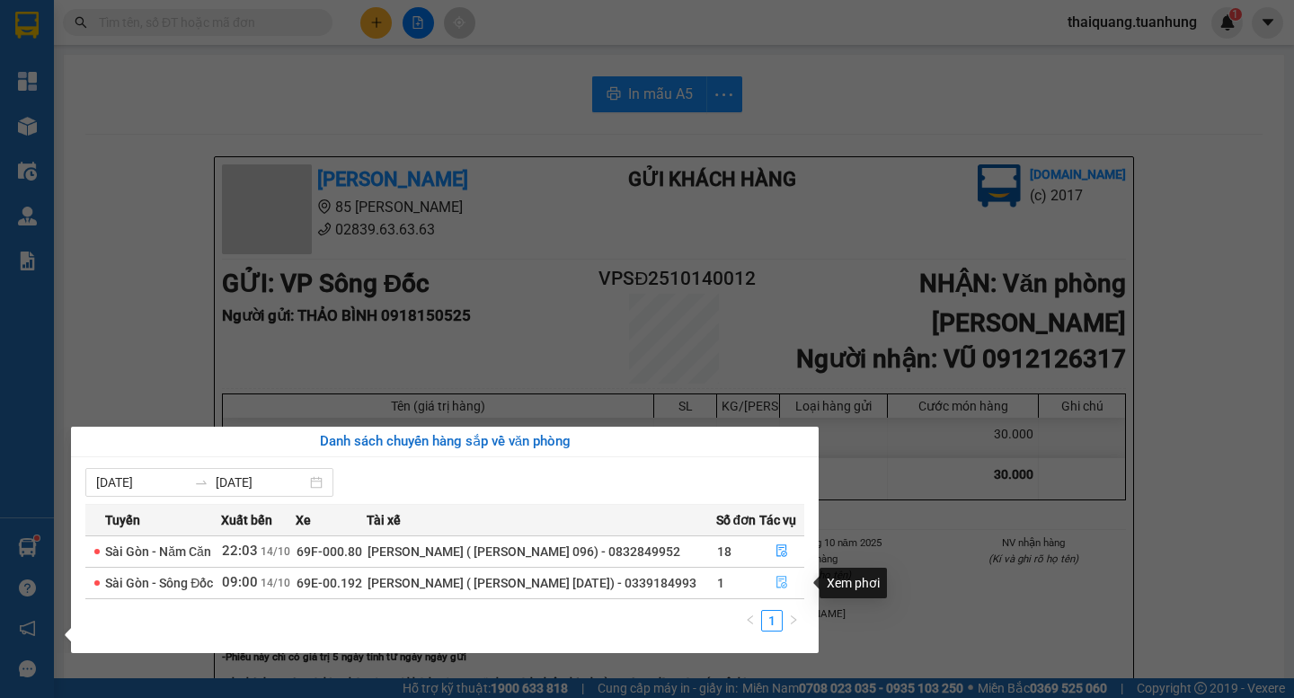
click at [792, 589] on button "button" at bounding box center [782, 583] width 44 height 29
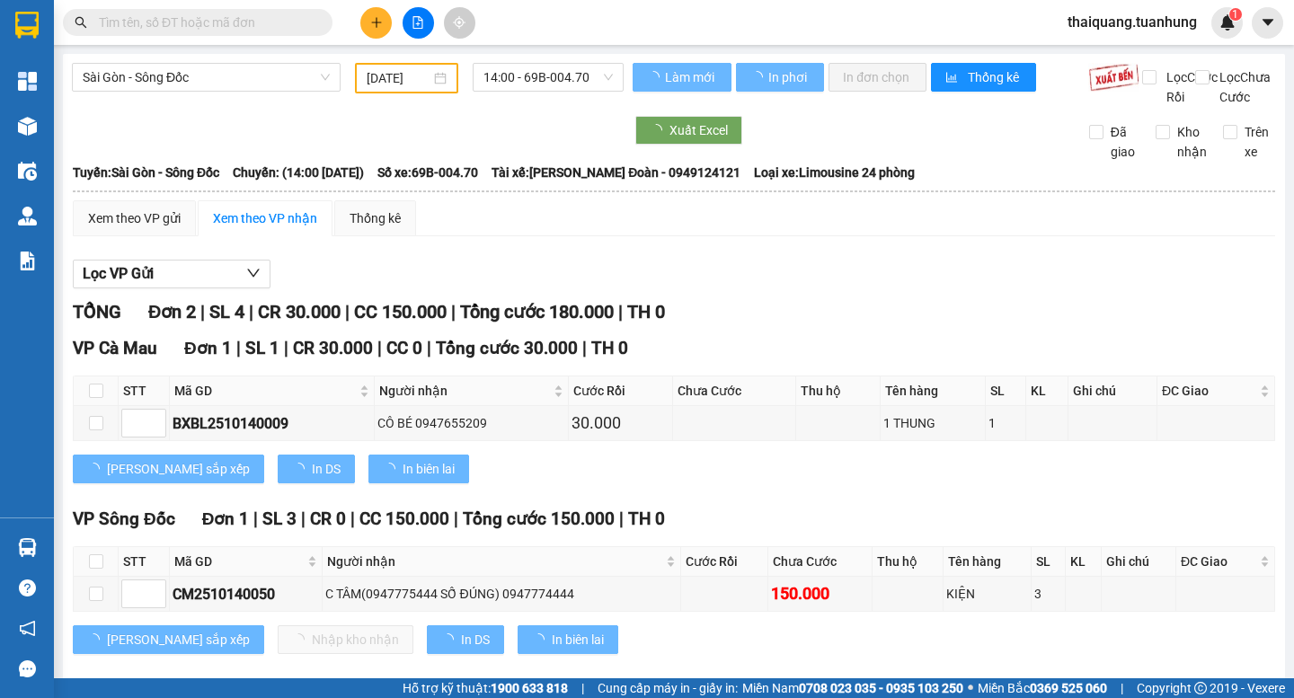
type input "[DATE]"
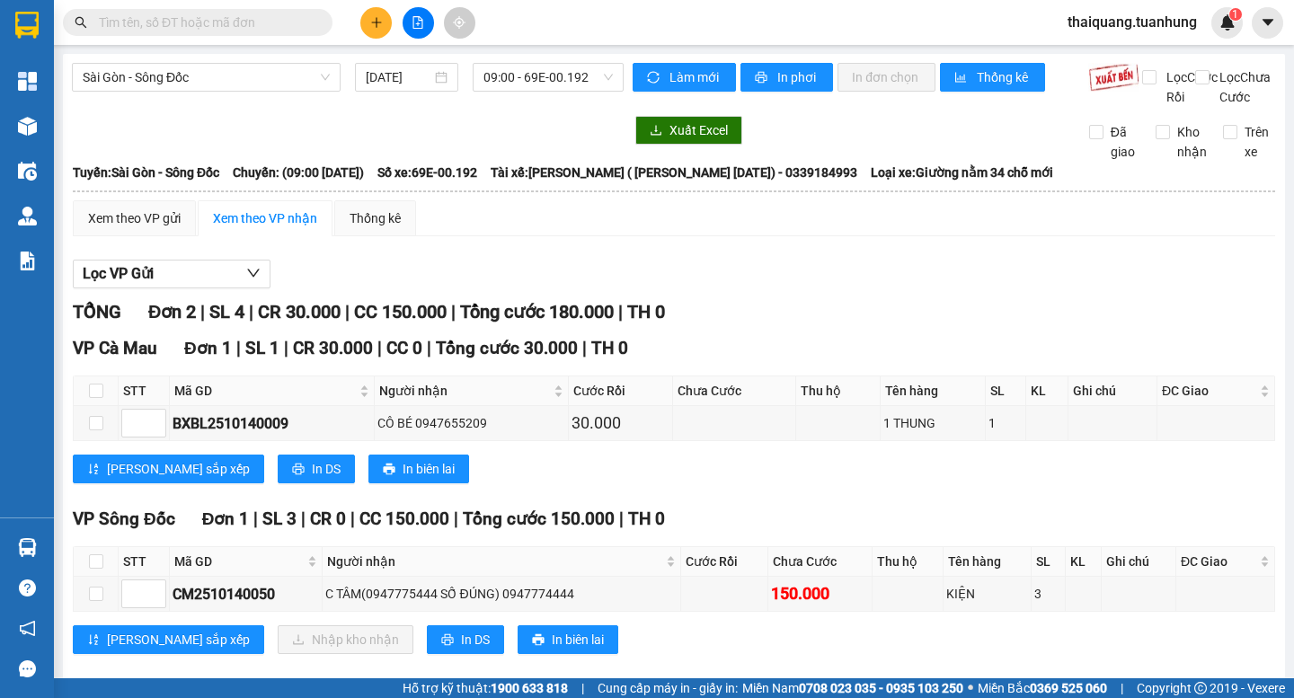
scroll to position [46, 0]
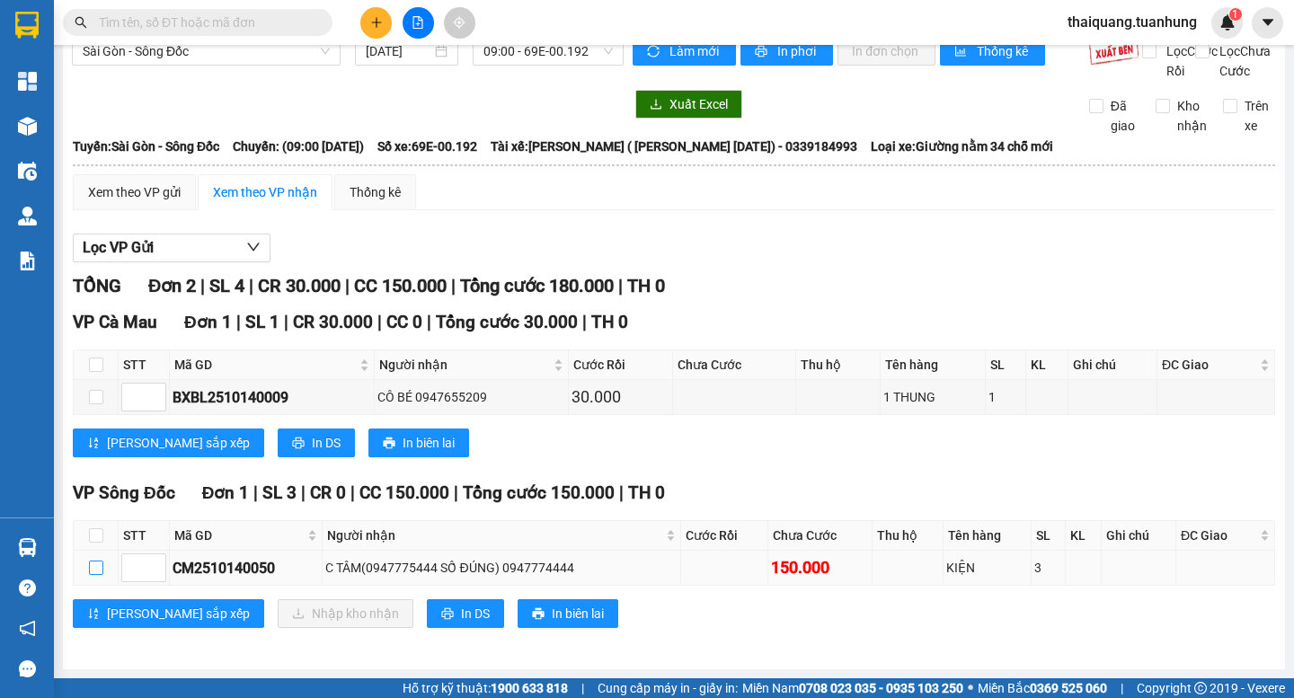
click at [99, 566] on input "checkbox" at bounding box center [96, 568] width 14 height 14
checkbox input "true"
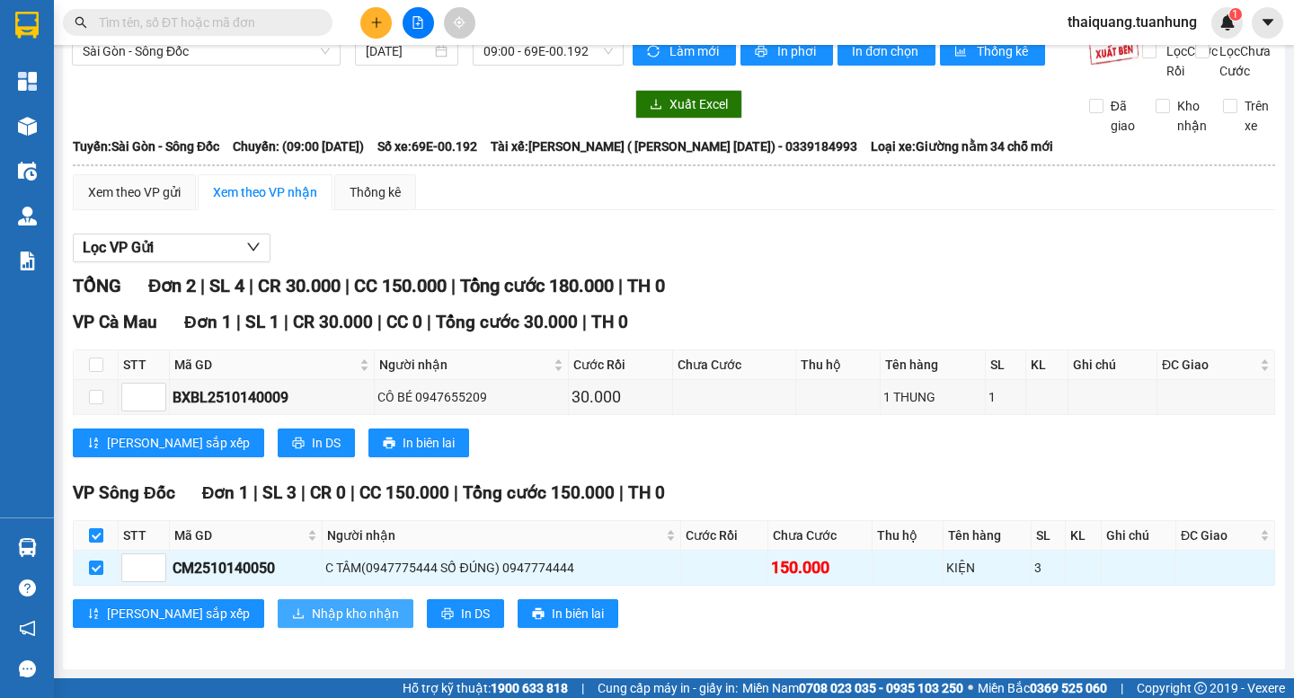
click at [312, 609] on span "Nhập kho nhận" at bounding box center [355, 614] width 87 height 20
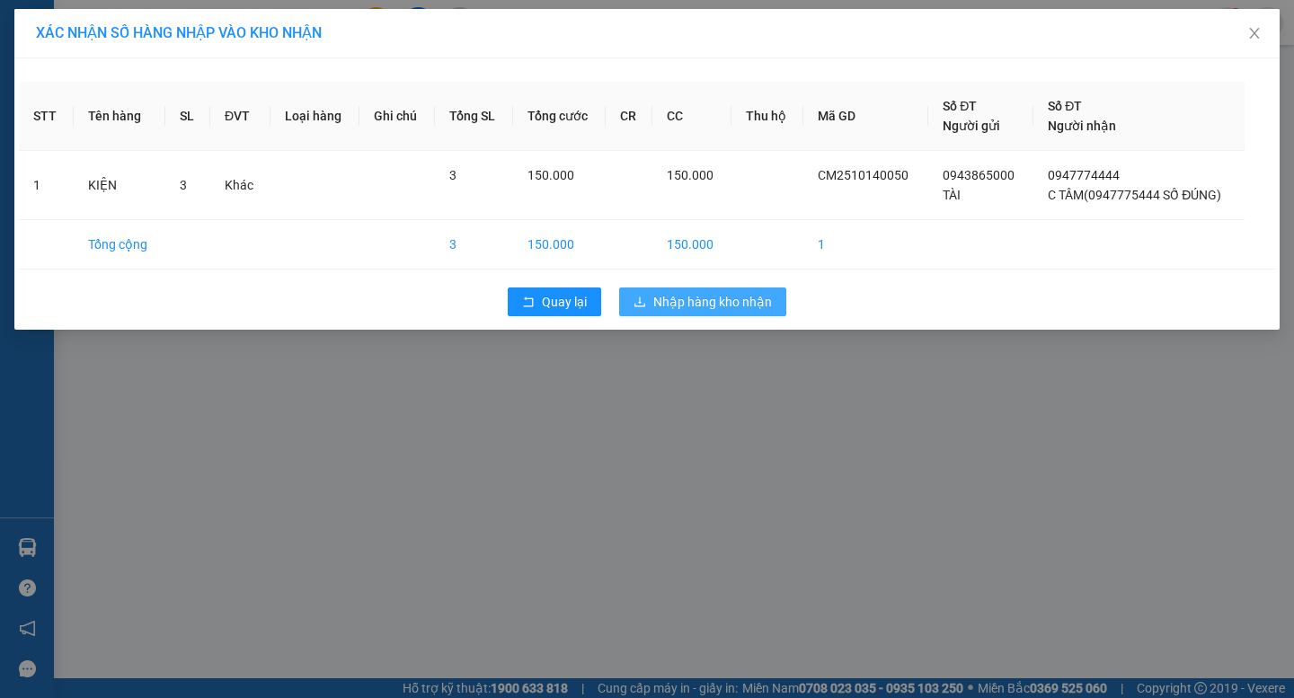
click at [754, 305] on span "Nhập hàng kho nhận" at bounding box center [712, 302] width 119 height 20
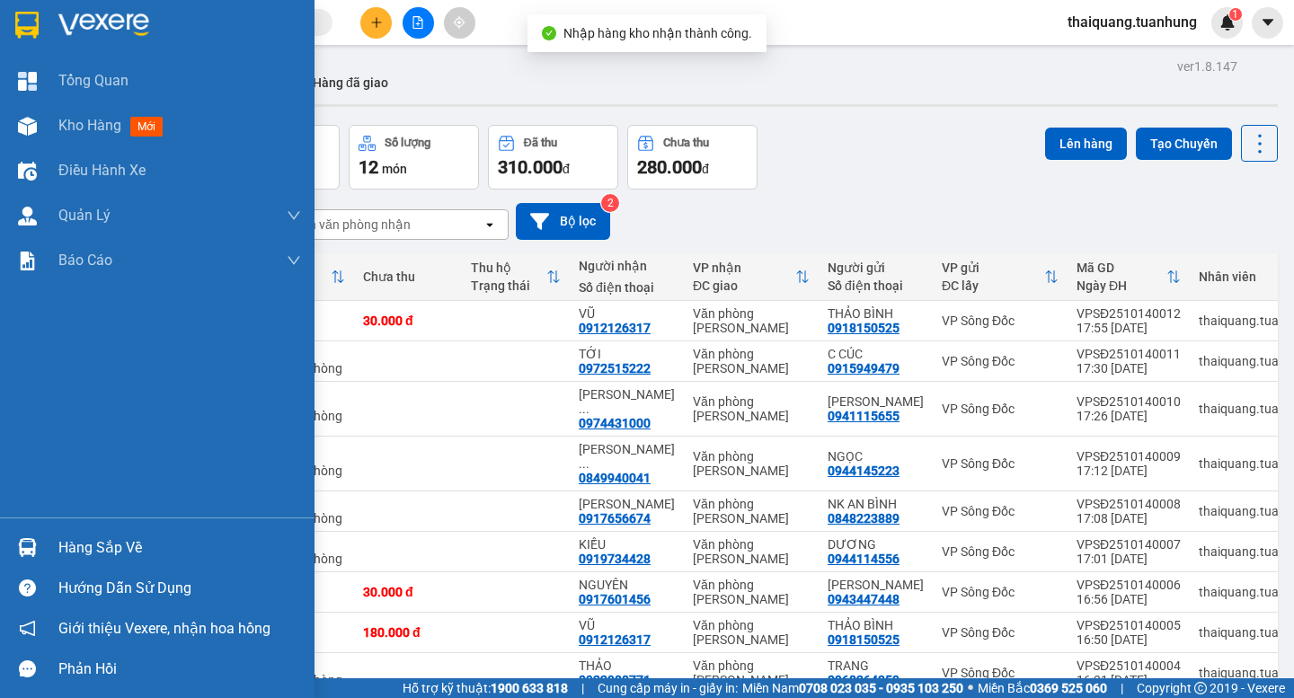
click at [91, 555] on div "Hàng sắp về" at bounding box center [179, 548] width 243 height 27
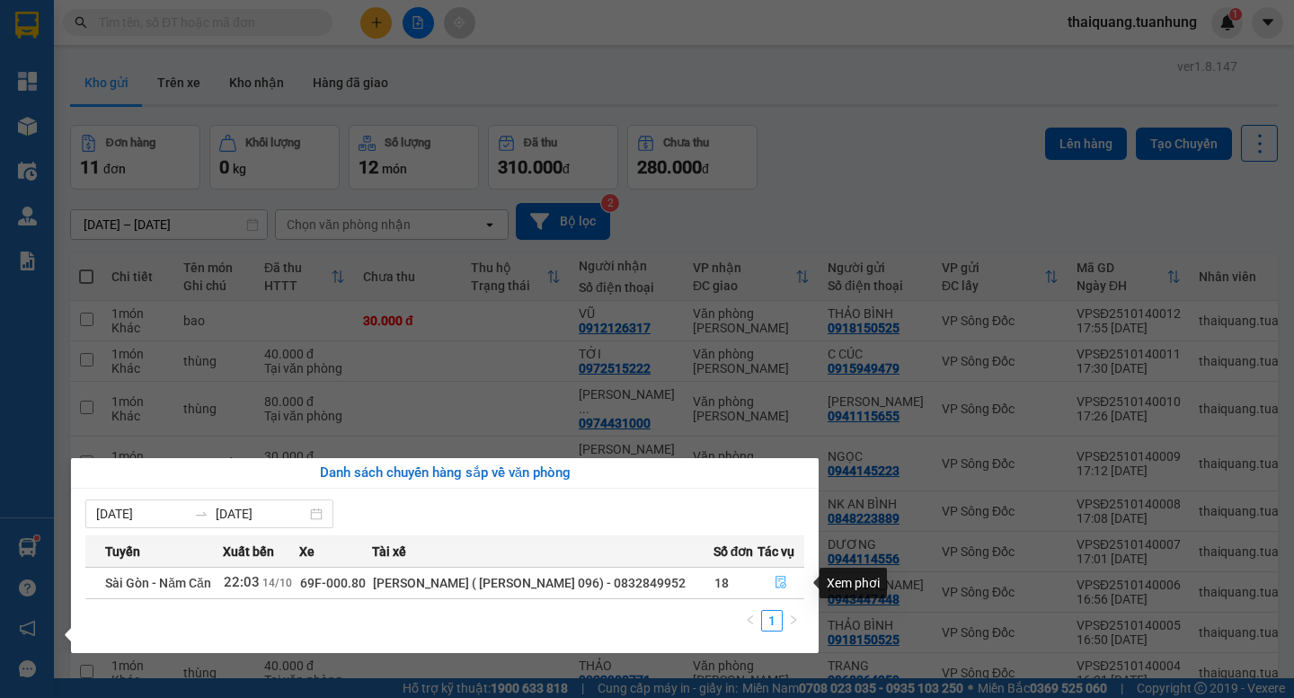
click at [779, 586] on icon "file-done" at bounding box center [781, 582] width 13 height 13
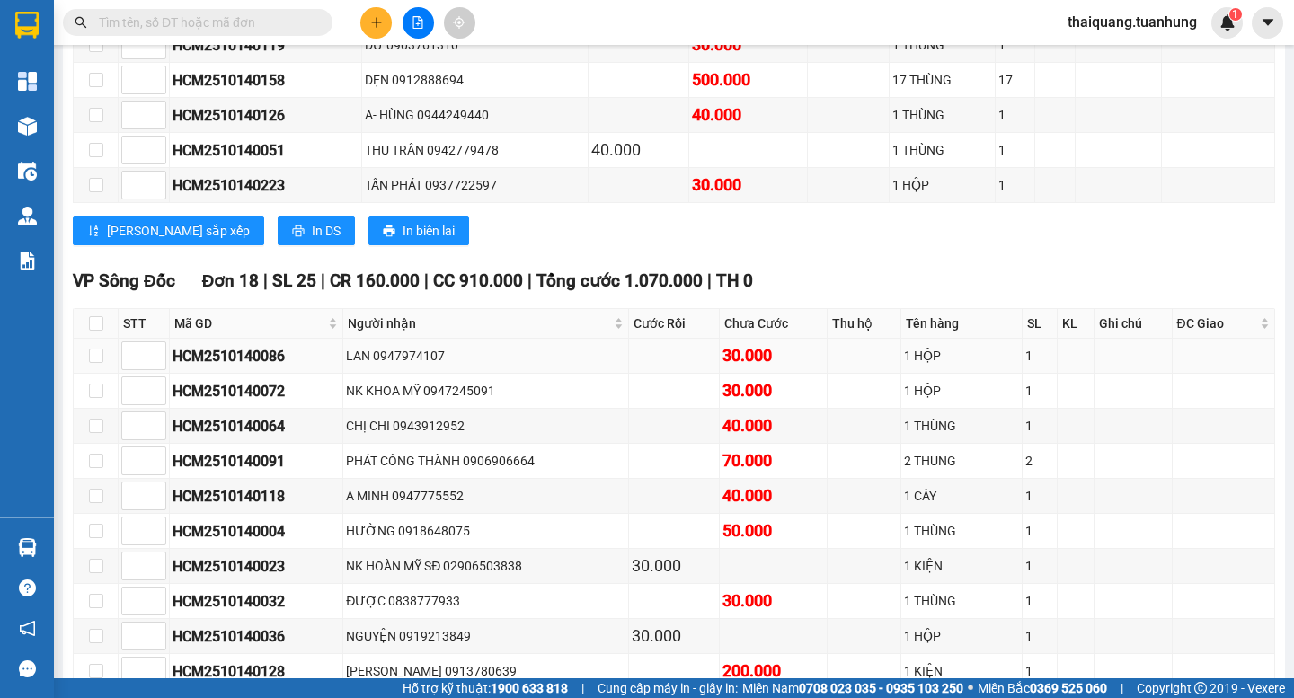
scroll to position [628, 0]
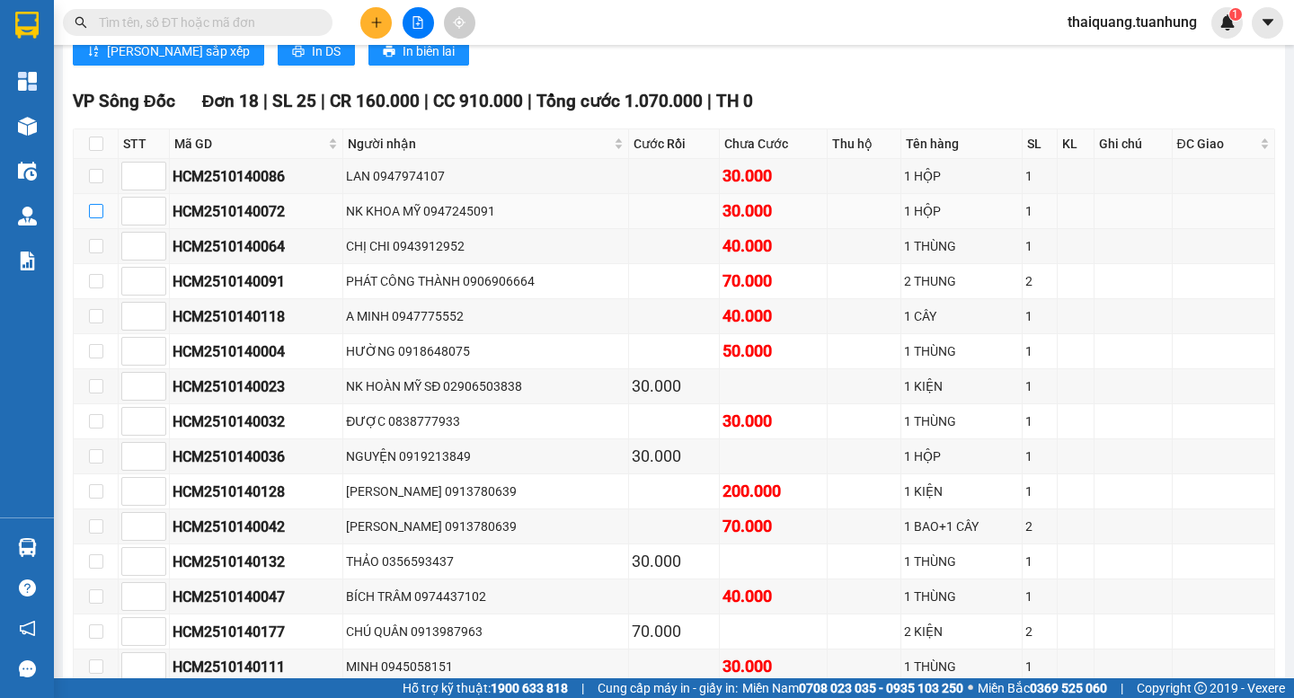
click at [89, 218] on input "checkbox" at bounding box center [96, 211] width 14 height 14
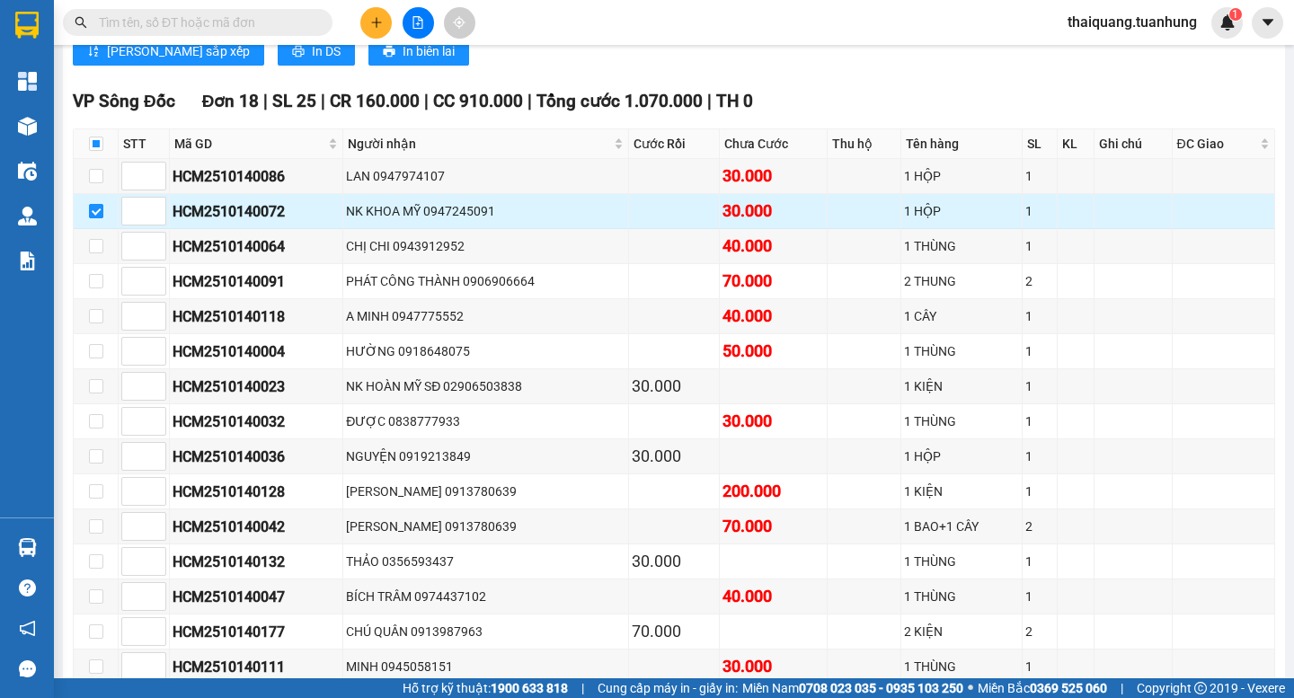
click at [93, 218] on input "checkbox" at bounding box center [96, 211] width 14 height 14
checkbox input "false"
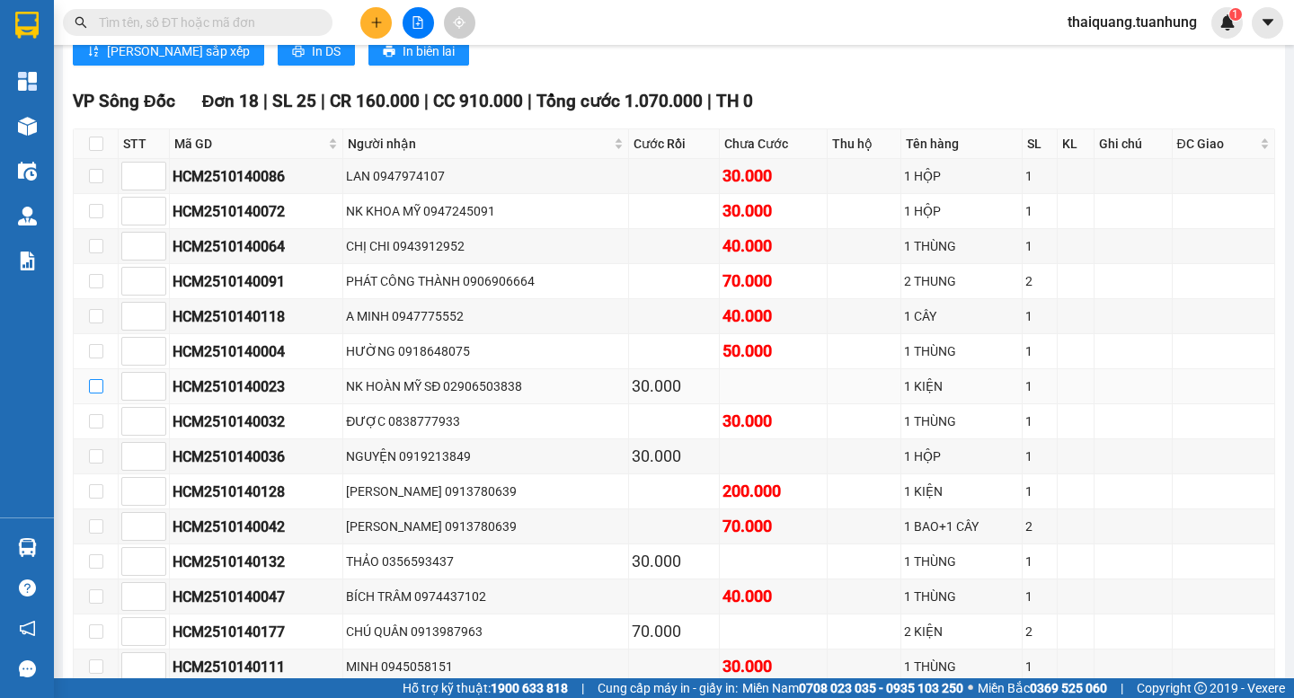
click at [96, 394] on input "checkbox" at bounding box center [96, 386] width 14 height 14
checkbox input "true"
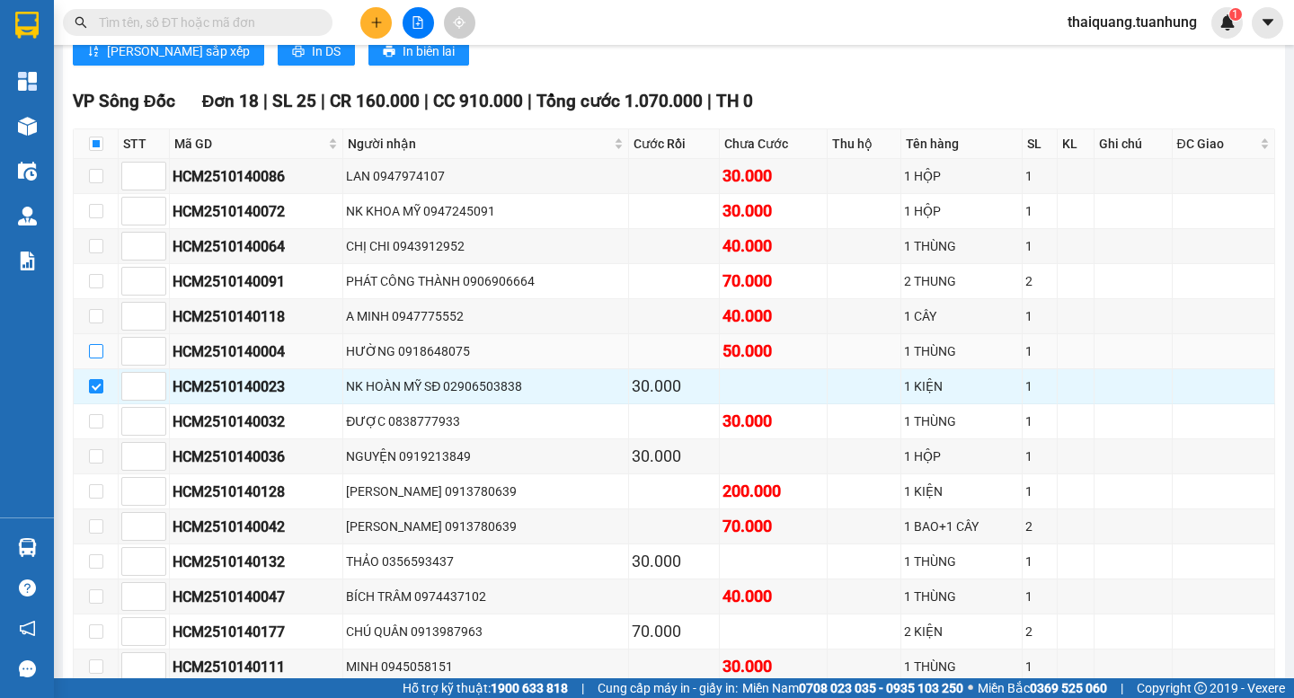
click at [89, 359] on input "checkbox" at bounding box center [96, 351] width 14 height 14
checkbox input "true"
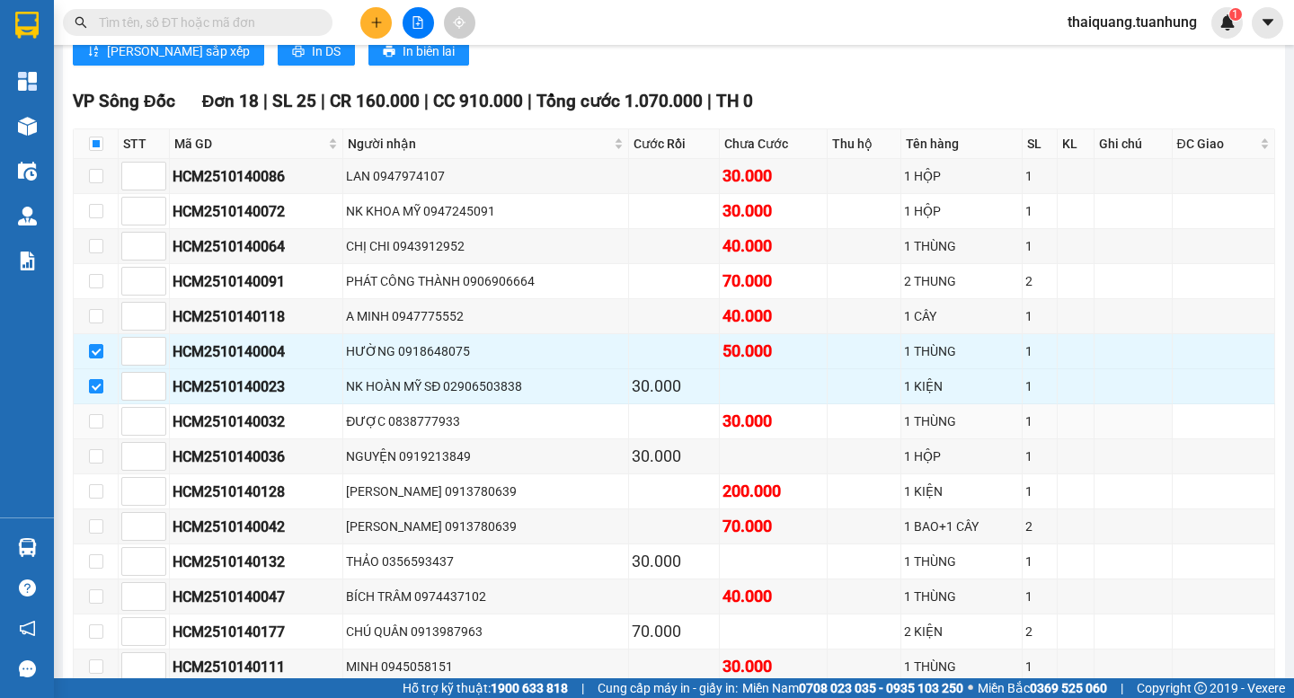
scroll to position [1167, 0]
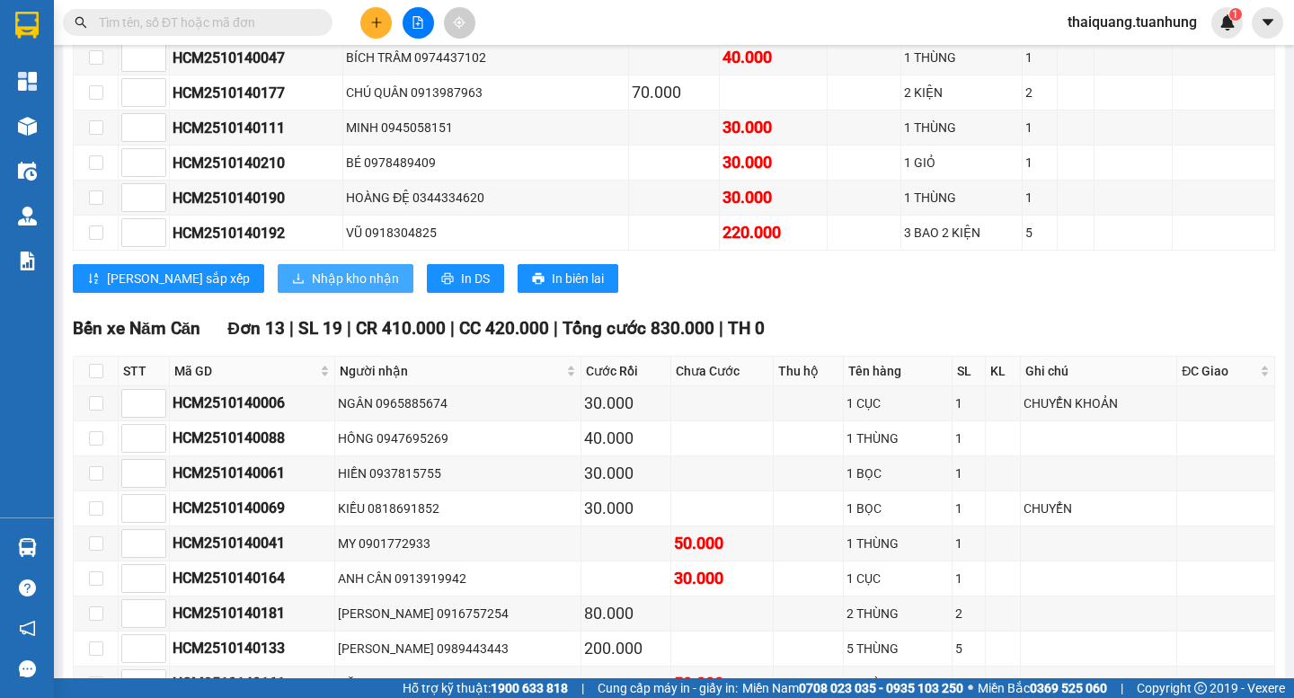
click at [312, 288] on span "Nhập kho nhận" at bounding box center [355, 279] width 87 height 20
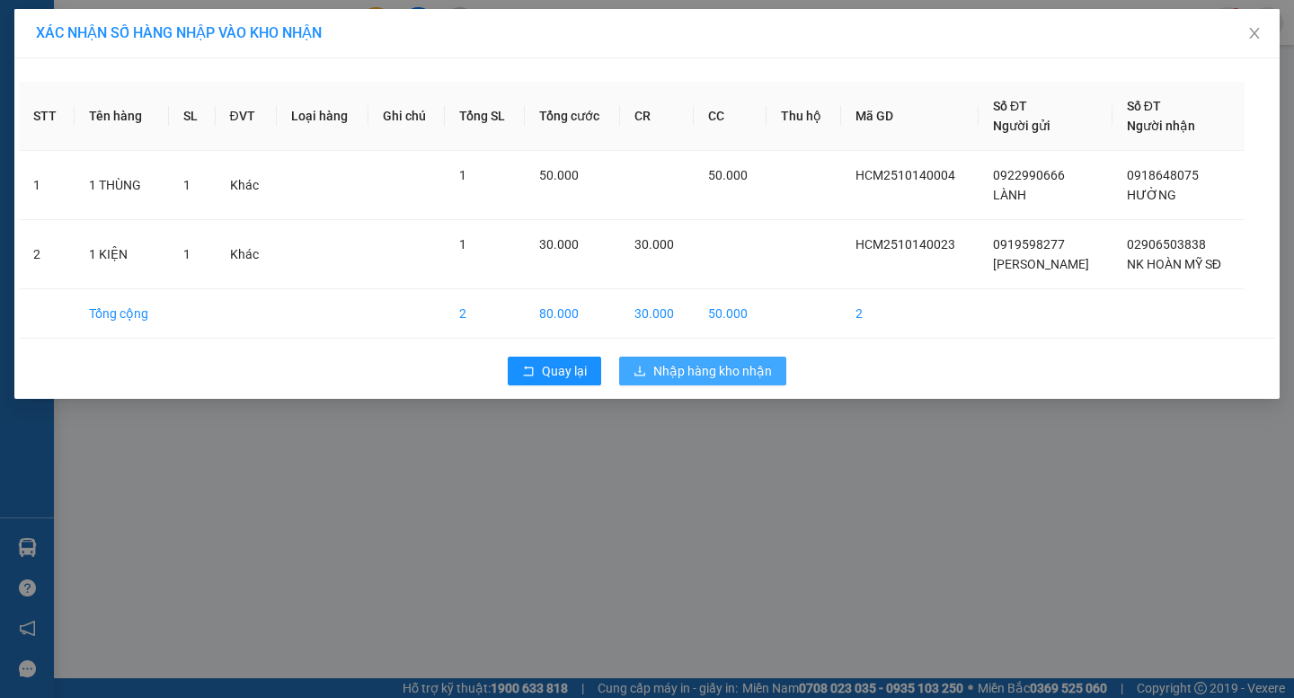
click at [730, 371] on span "Nhập hàng kho nhận" at bounding box center [712, 371] width 119 height 20
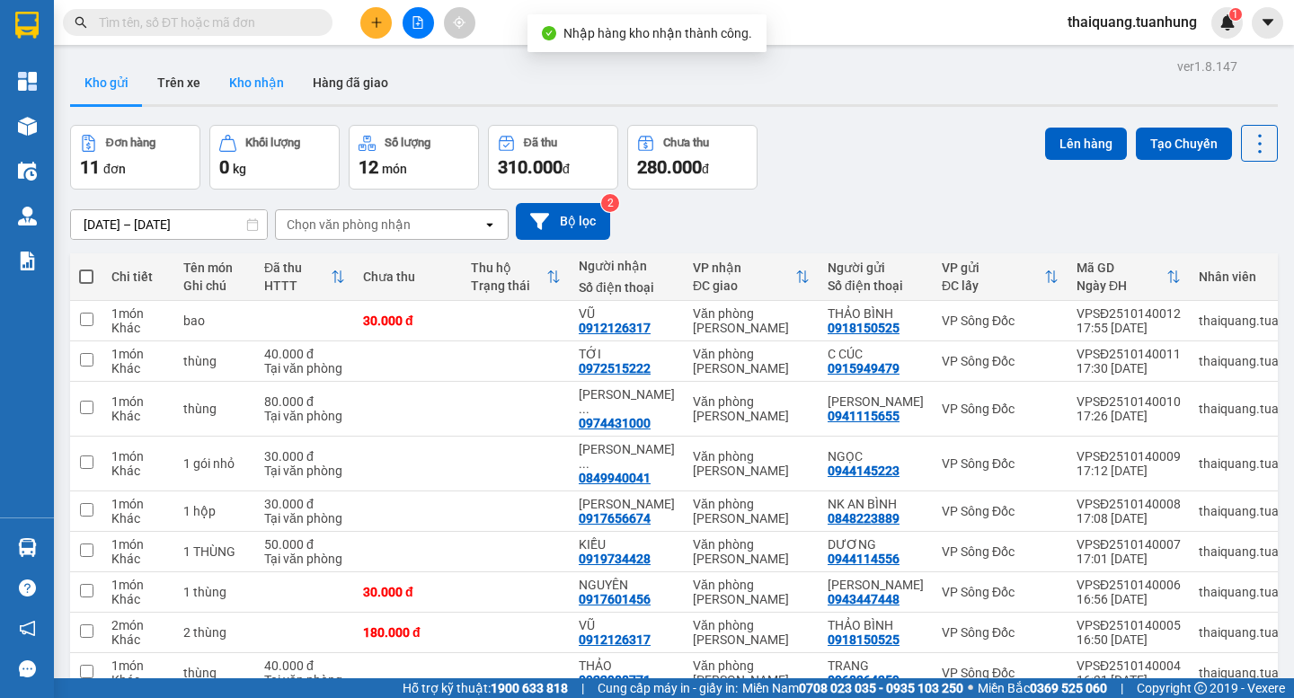
click at [250, 86] on button "Kho nhận" at bounding box center [257, 82] width 84 height 43
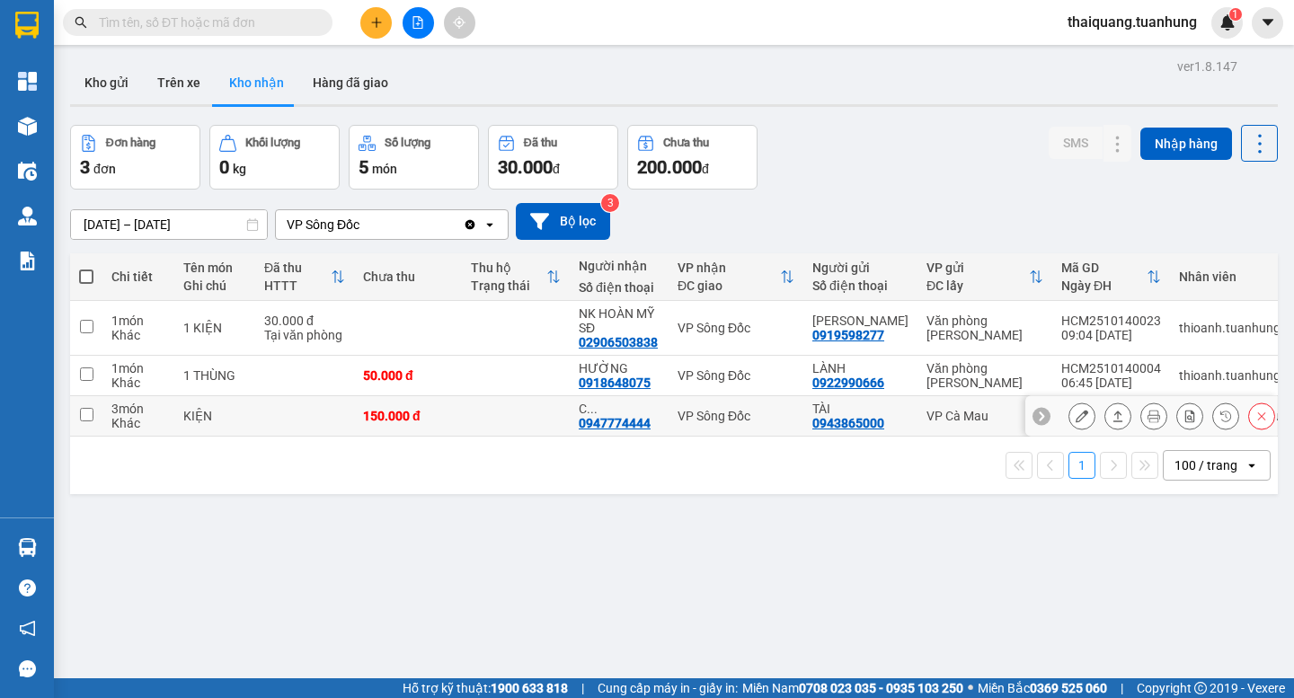
click at [1069, 419] on button at bounding box center [1081, 416] width 25 height 31
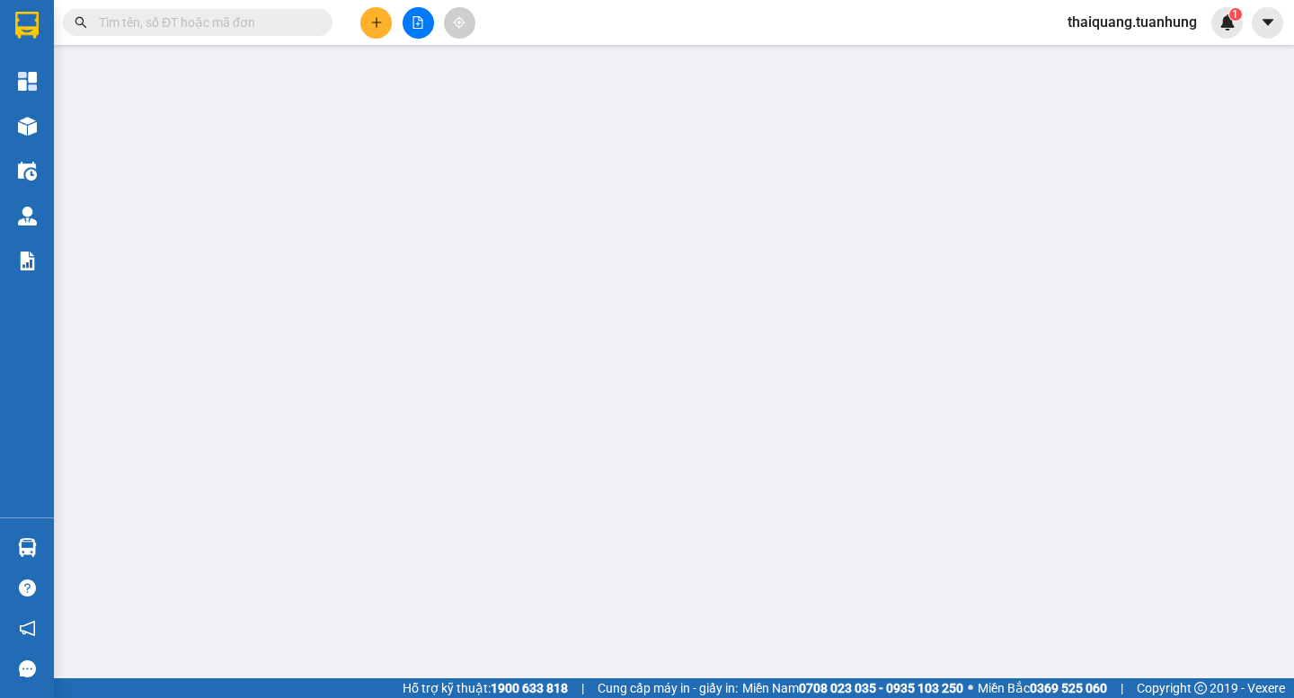
type input "0943865000"
type input "TÀI"
type input "0947774444"
type input "C TÂM(0947775444 SỐ ĐÚNG)"
type input "150.000"
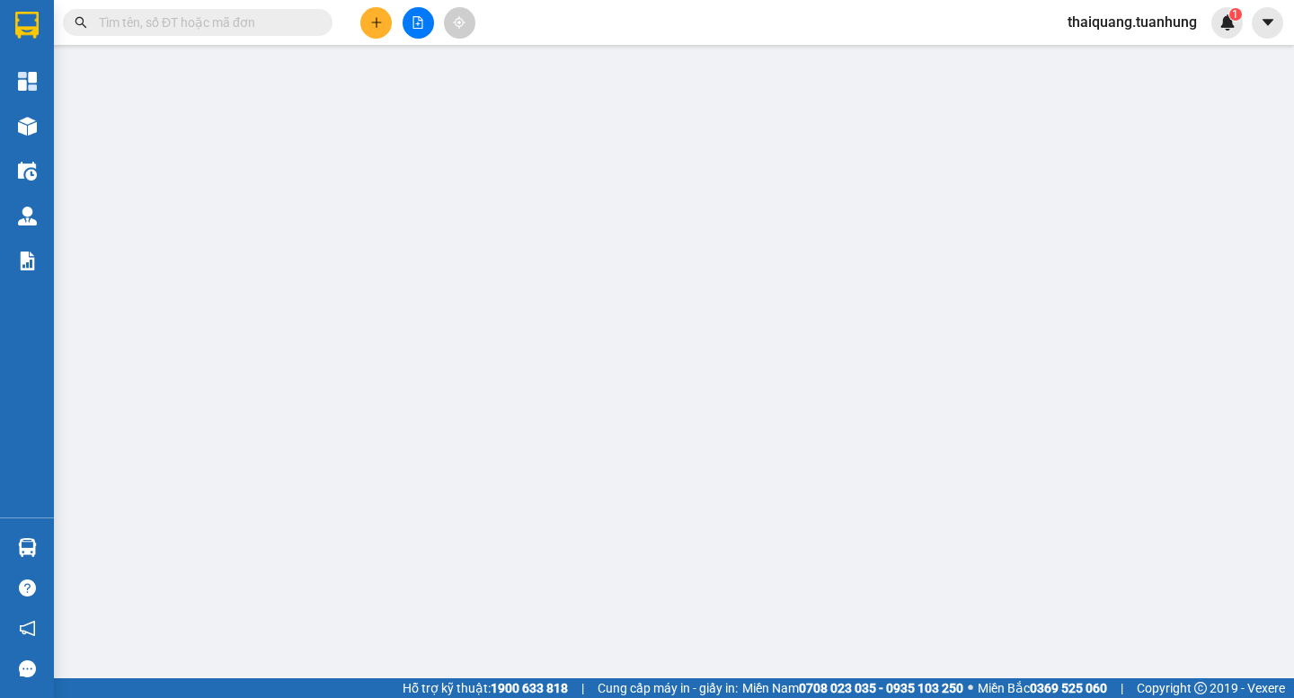
type input "150.000"
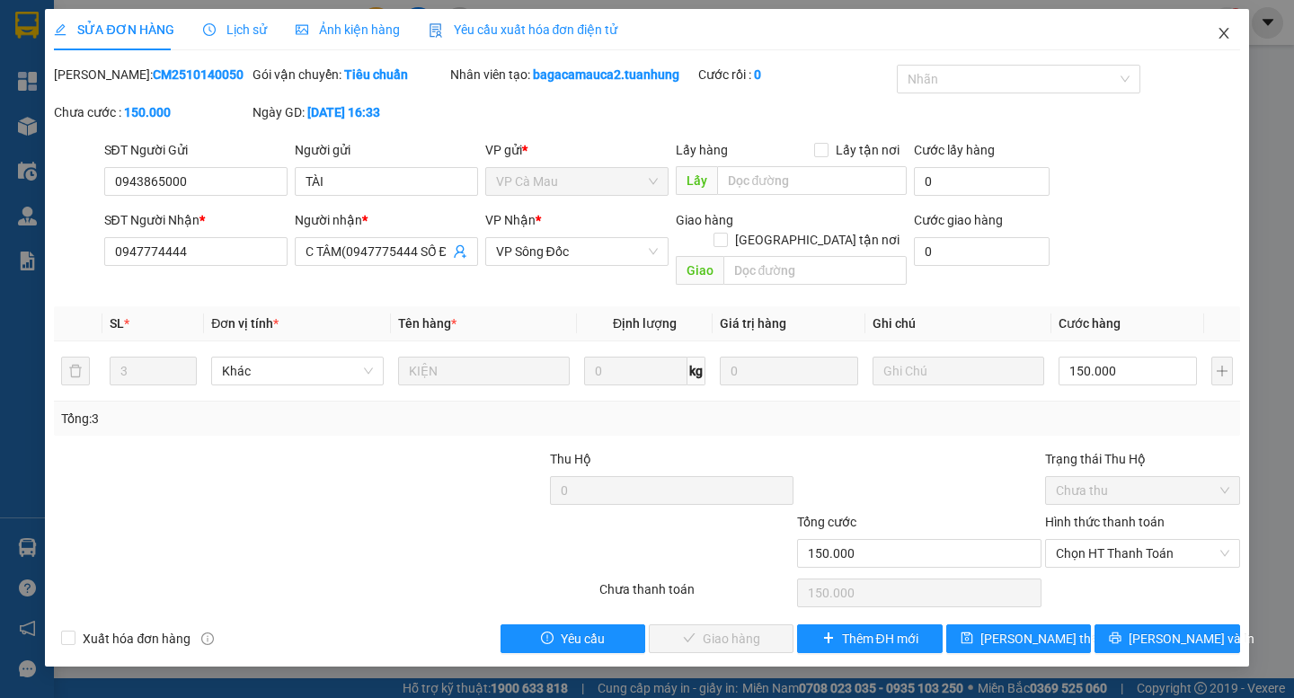
click at [1220, 34] on icon "close" at bounding box center [1224, 33] width 14 height 14
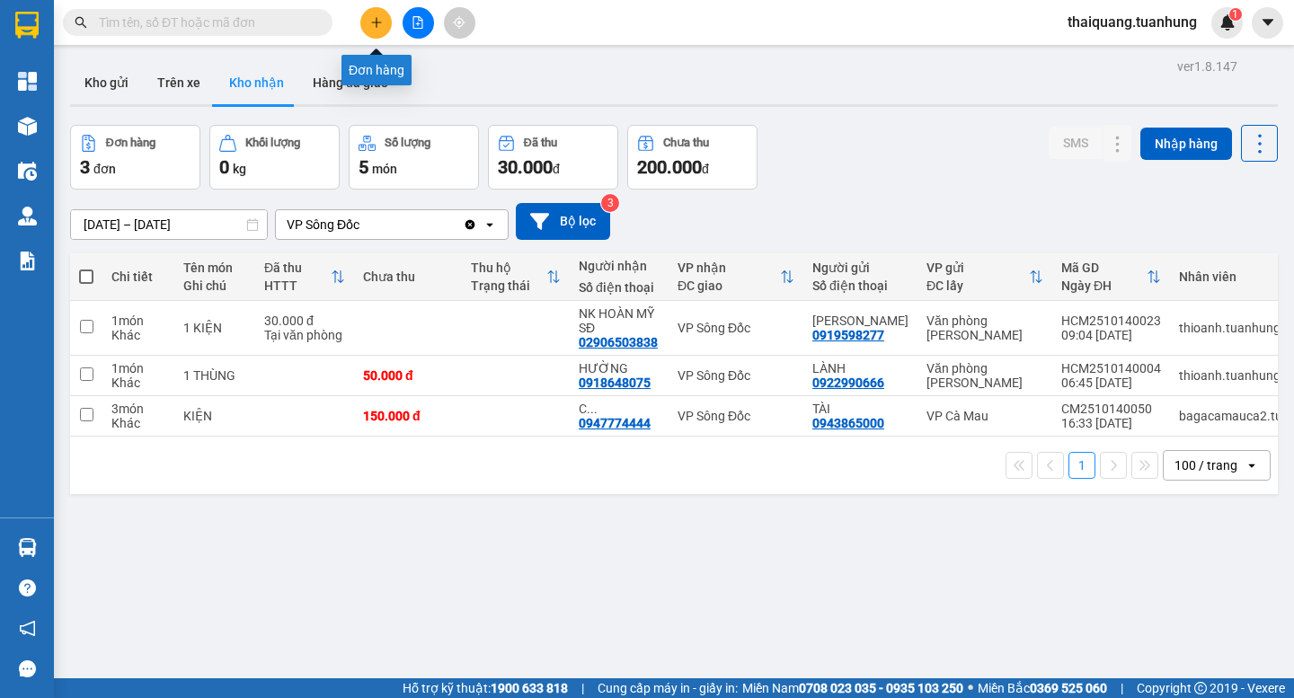
click at [368, 26] on button at bounding box center [375, 22] width 31 height 31
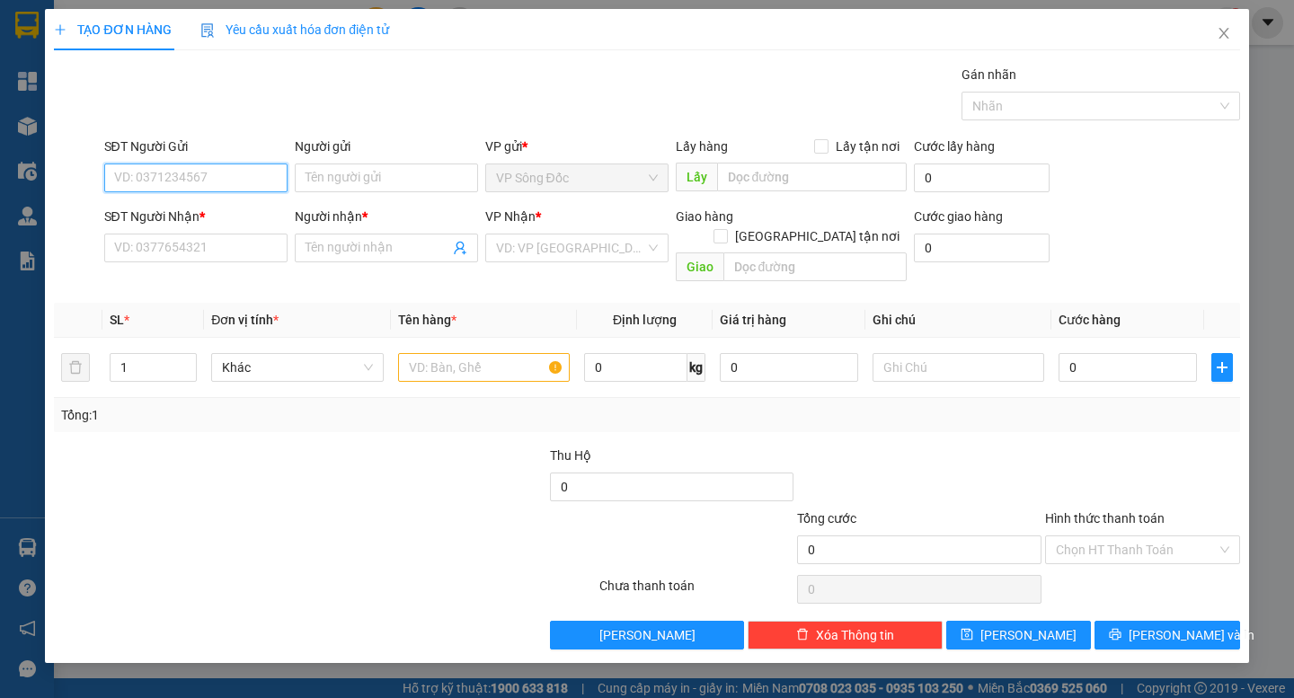
click at [176, 184] on input "SĐT Người Gửi" at bounding box center [195, 178] width 183 height 29
click at [602, 244] on input "search" at bounding box center [570, 248] width 149 height 27
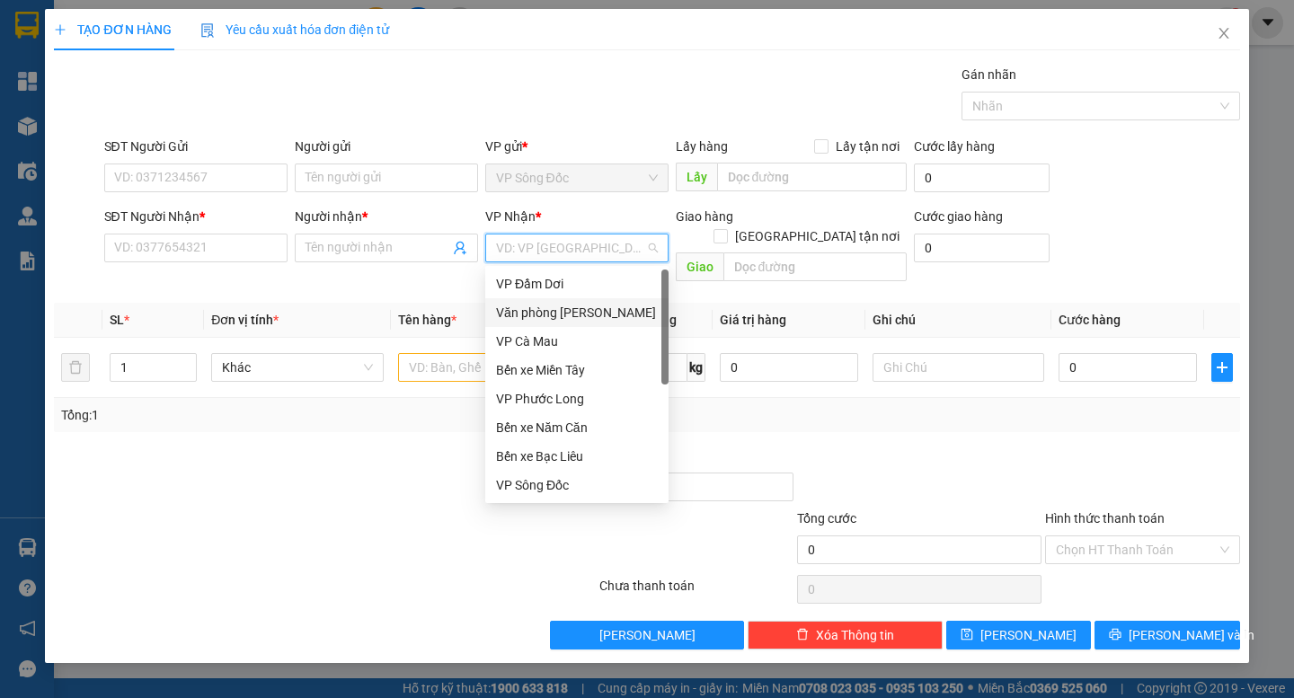
click at [619, 317] on div "Văn phòng [PERSON_NAME]" at bounding box center [577, 313] width 162 height 20
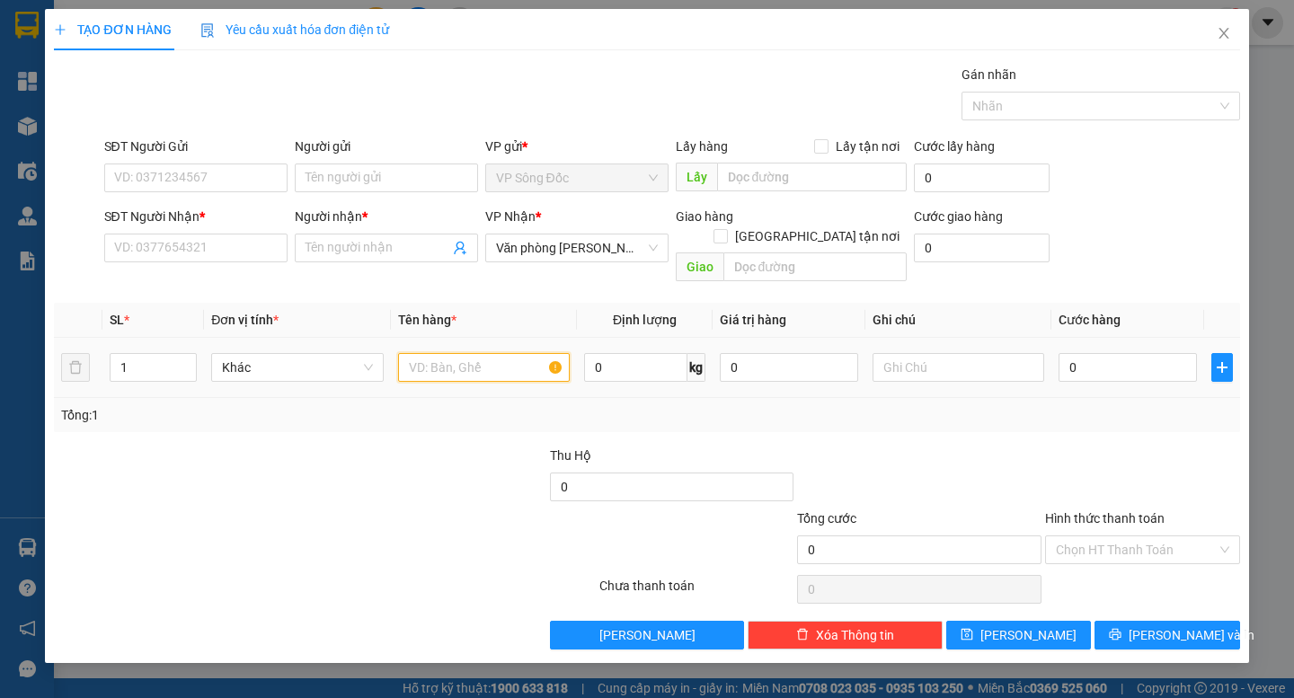
click at [455, 353] on input "text" at bounding box center [484, 367] width 172 height 29
type input "cục nhỏ"
click at [1114, 356] on input "0" at bounding box center [1128, 367] width 138 height 29
type input "003"
type input "3"
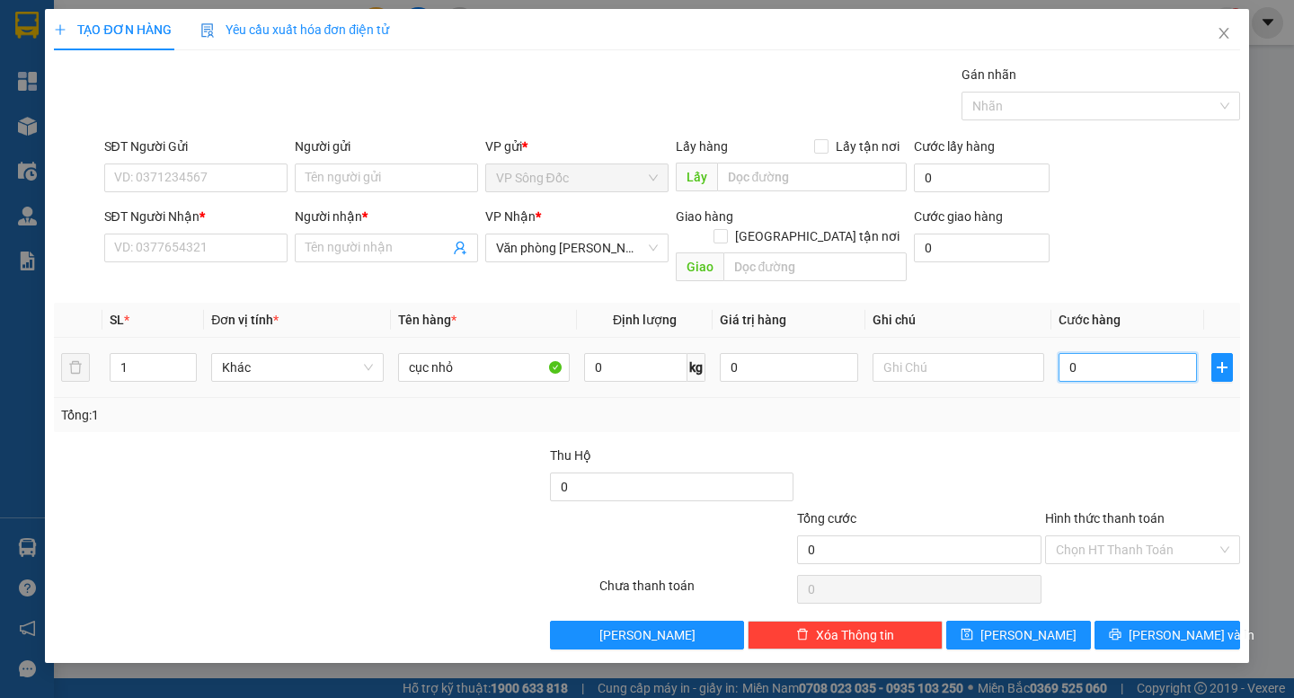
type input "3"
type input "0.030"
type input "30"
click at [1101, 447] on div at bounding box center [1142, 477] width 199 height 63
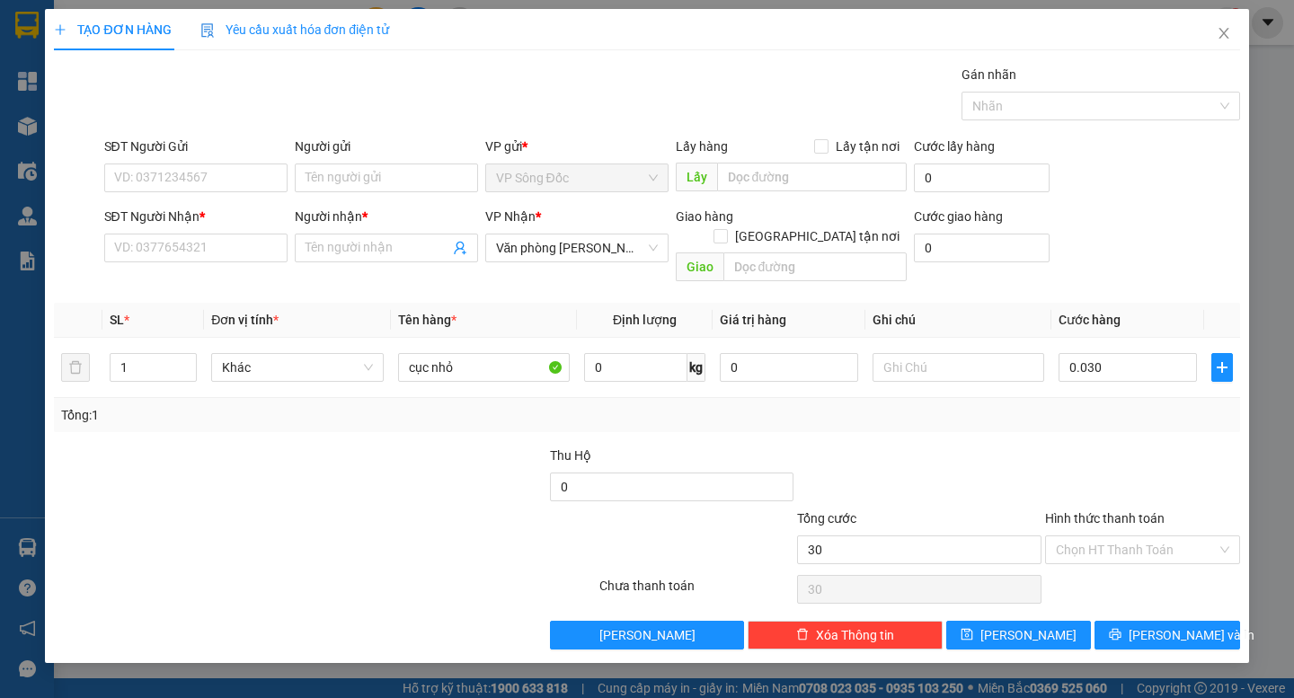
type input "30.000"
click at [187, 246] on input "SĐT Người Nhận *" at bounding box center [195, 248] width 183 height 29
click at [192, 180] on input "SĐT Người Gửi" at bounding box center [195, 178] width 183 height 29
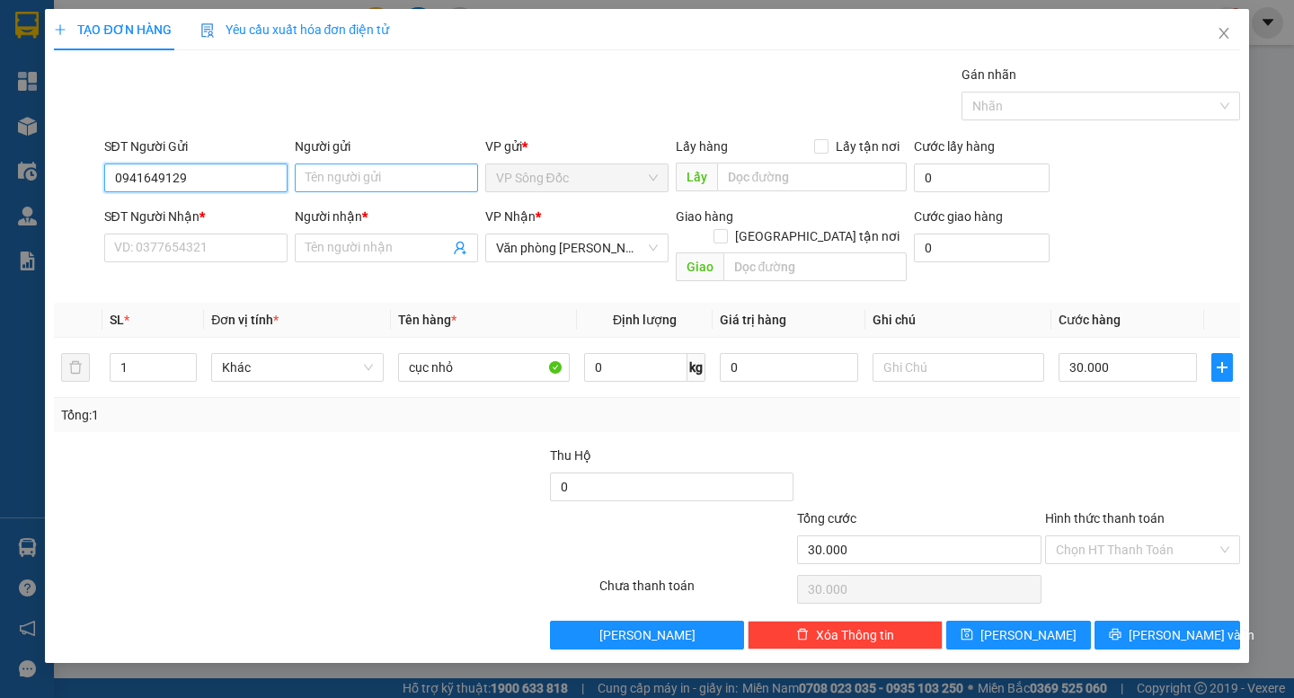
type input "0941649129"
click at [370, 183] on input "Người gửi" at bounding box center [386, 178] width 183 height 29
type input "a trơn"
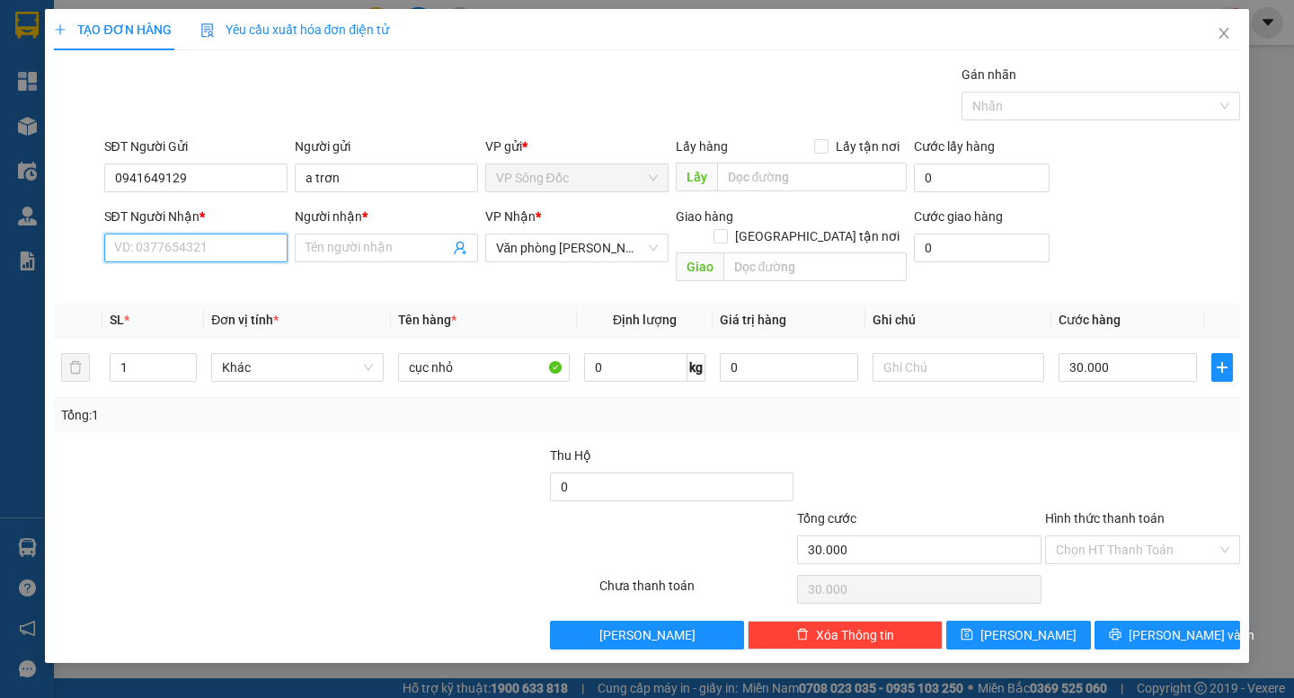
click at [191, 241] on input "SĐT Người Nhận *" at bounding box center [195, 248] width 183 height 29
click at [353, 245] on input "Người nhận *" at bounding box center [378, 248] width 144 height 20
click at [177, 249] on input "0915899847" at bounding box center [195, 248] width 183 height 29
click at [168, 249] on input "0915899847" at bounding box center [195, 248] width 183 height 29
type input "0915899477"
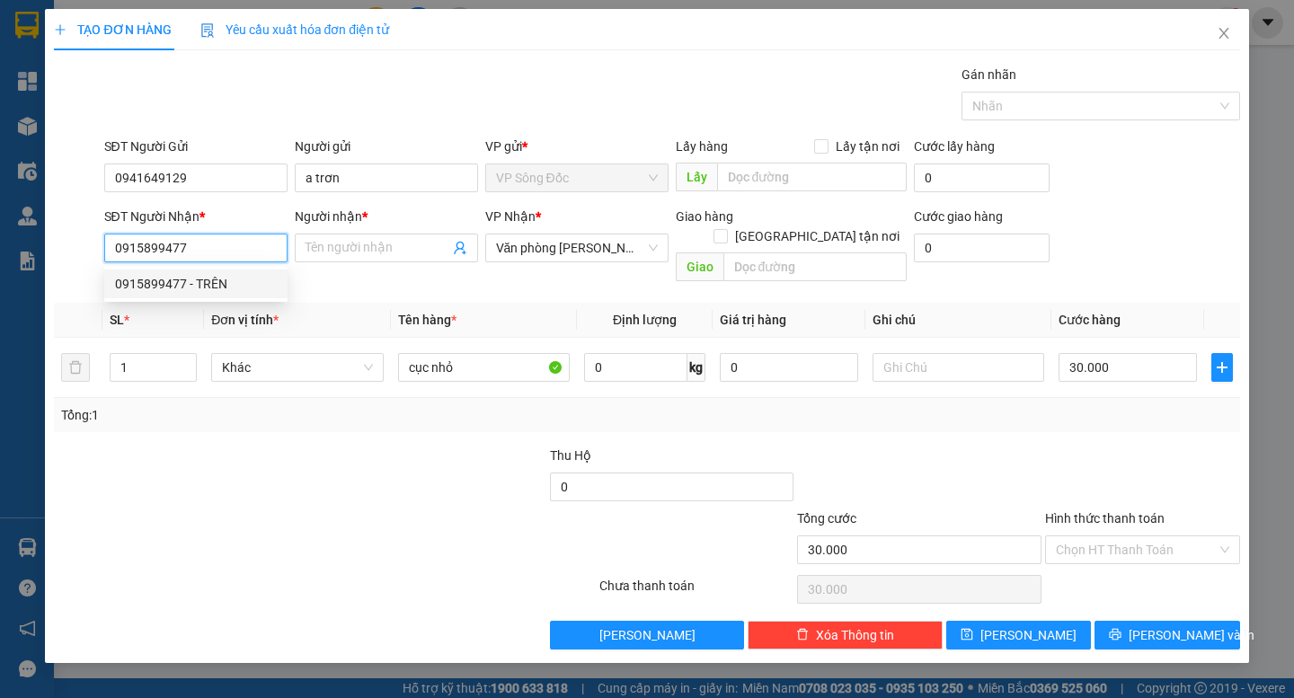
click at [208, 283] on div "0915899477 - TRÊN" at bounding box center [196, 284] width 162 height 20
type input "TRÊN"
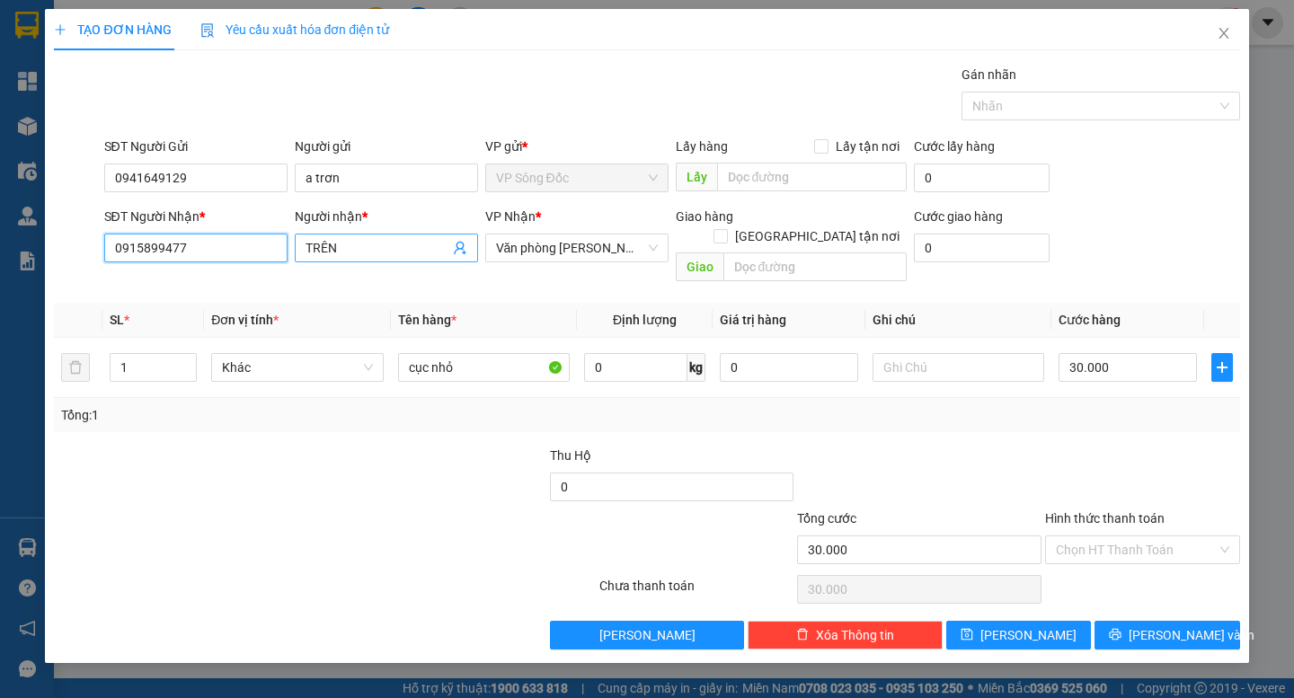
type input "0915899477"
click at [387, 252] on input "TRÊN" at bounding box center [378, 248] width 144 height 20
drag, startPoint x: 385, startPoint y: 248, endPoint x: 256, endPoint y: 277, distance: 132.6
click at [256, 277] on div "Transit Pickup Surcharge Ids Transit Deliver Surcharge Ids Transit Deliver Surc…" at bounding box center [646, 357] width 1185 height 585
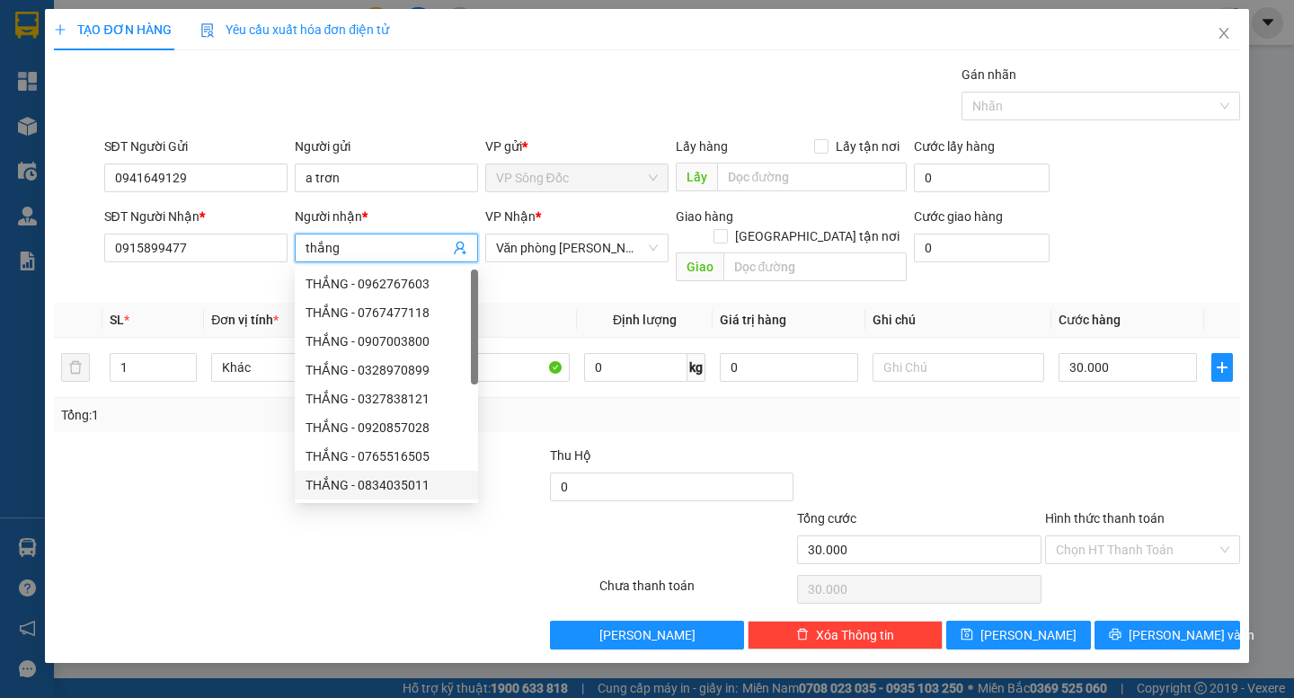
type input "thắng"
click at [195, 502] on div at bounding box center [176, 477] width 248 height 63
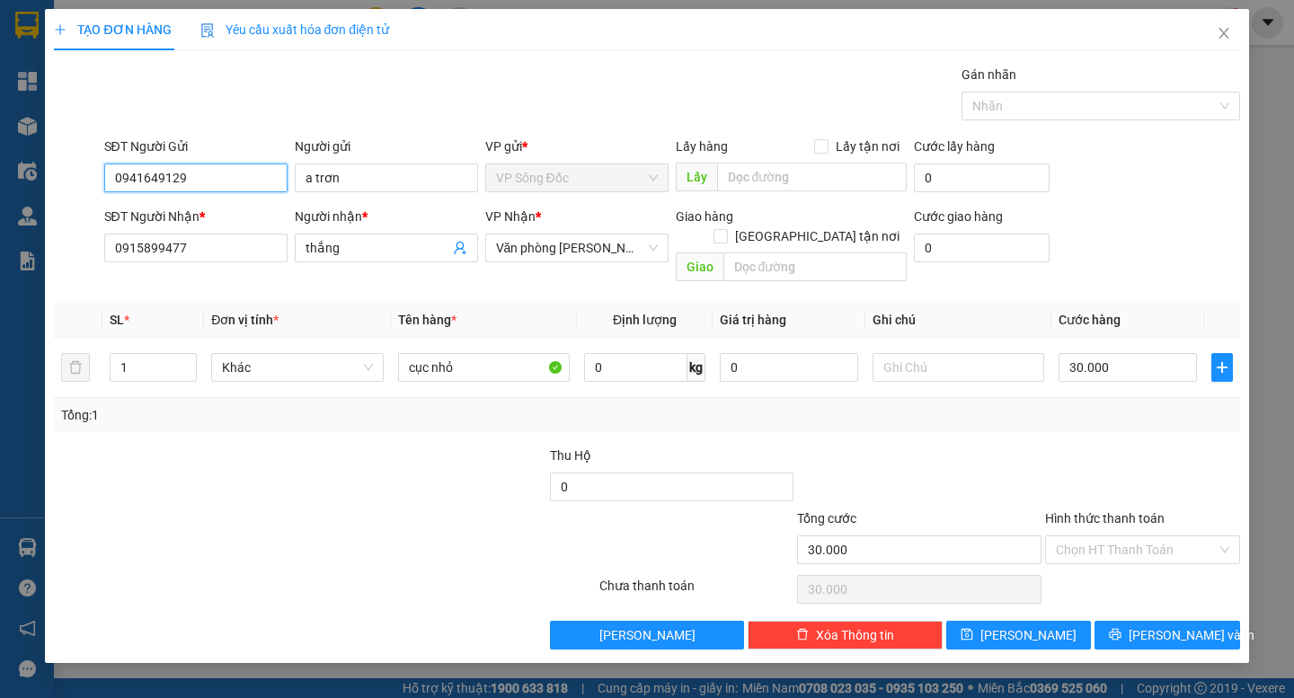
click at [215, 176] on input "0941649129" at bounding box center [195, 178] width 183 height 29
drag, startPoint x: 320, startPoint y: 483, endPoint x: 387, endPoint y: 460, distance: 71.3
click at [318, 485] on div at bounding box center [424, 477] width 248 height 63
click at [961, 353] on input "text" at bounding box center [959, 367] width 172 height 29
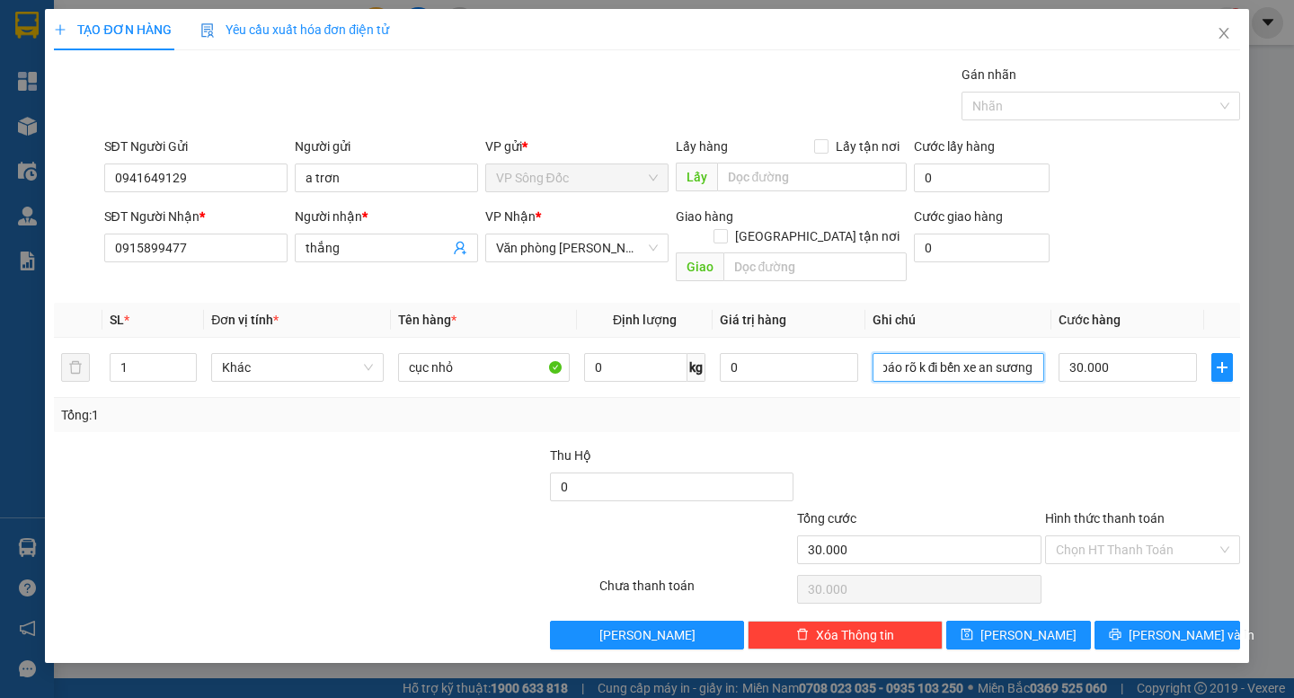
type input "có báo rõ k đi bến xe an sương"
click at [1144, 446] on div at bounding box center [1142, 477] width 199 height 63
click at [1123, 541] on input "Hình thức thanh toán" at bounding box center [1136, 549] width 161 height 27
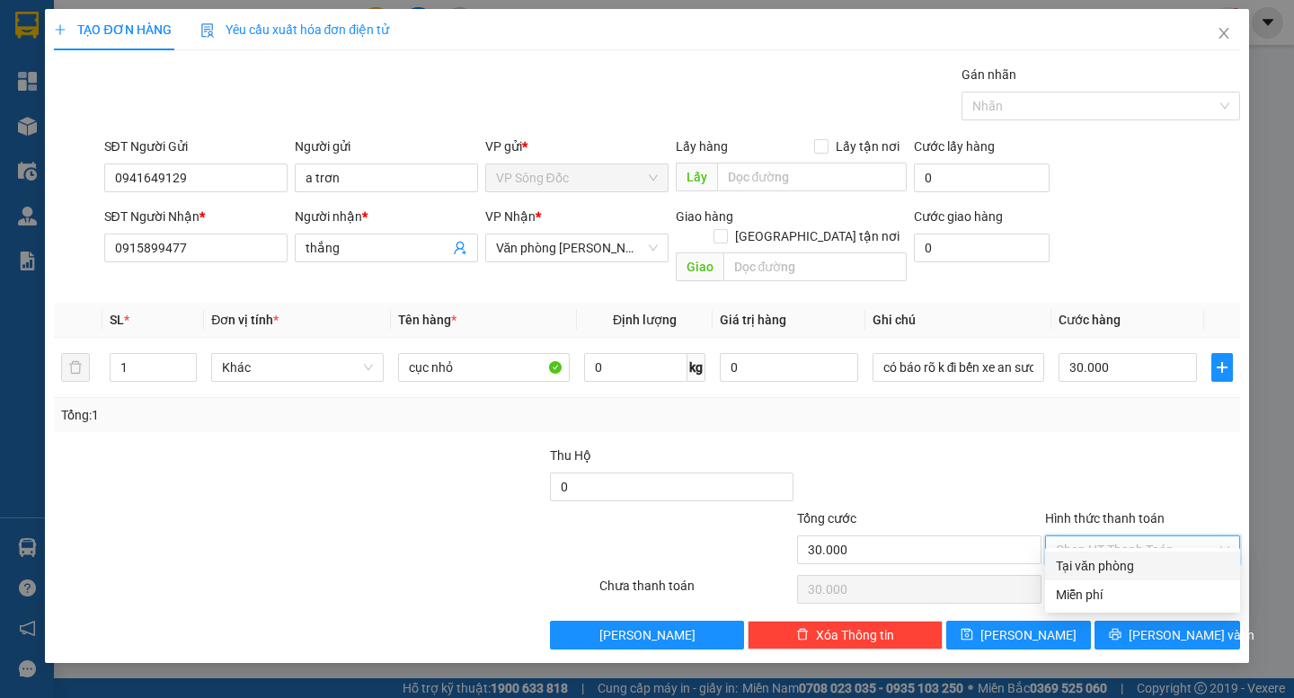
click at [1130, 565] on div "Tại văn phòng" at bounding box center [1142, 566] width 173 height 20
type input "0"
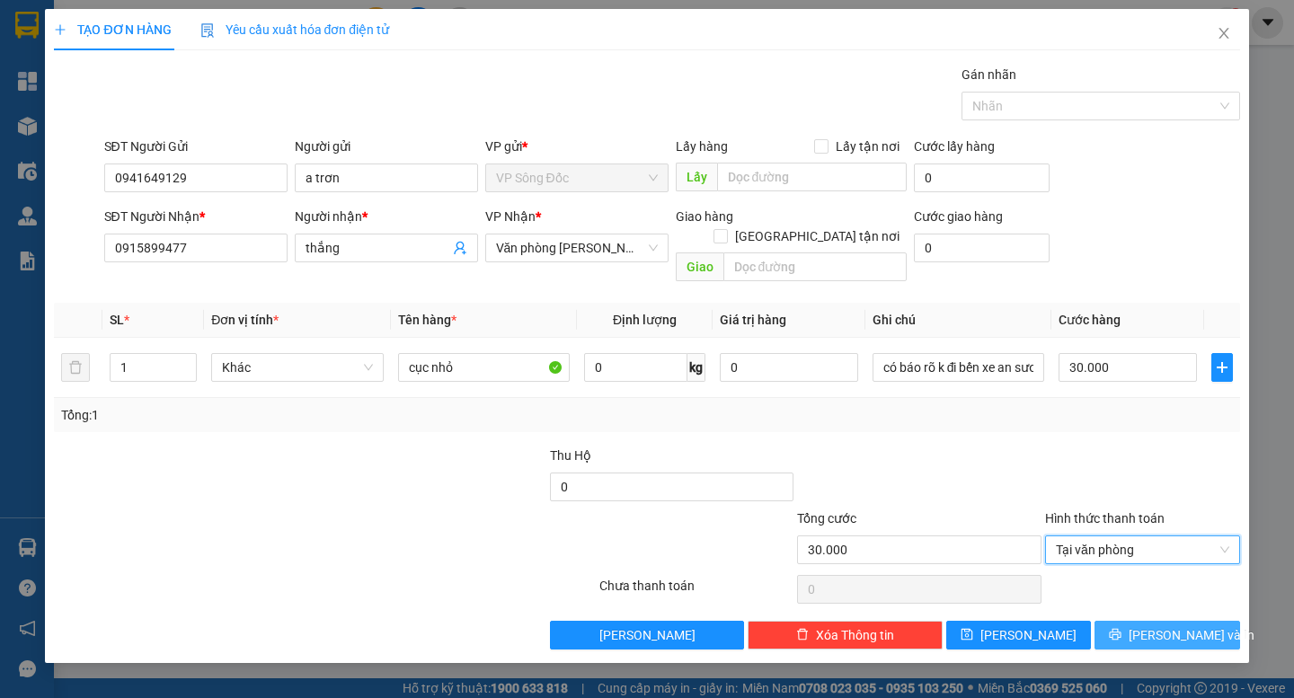
click at [1184, 625] on span "[PERSON_NAME] và In" at bounding box center [1192, 635] width 126 height 20
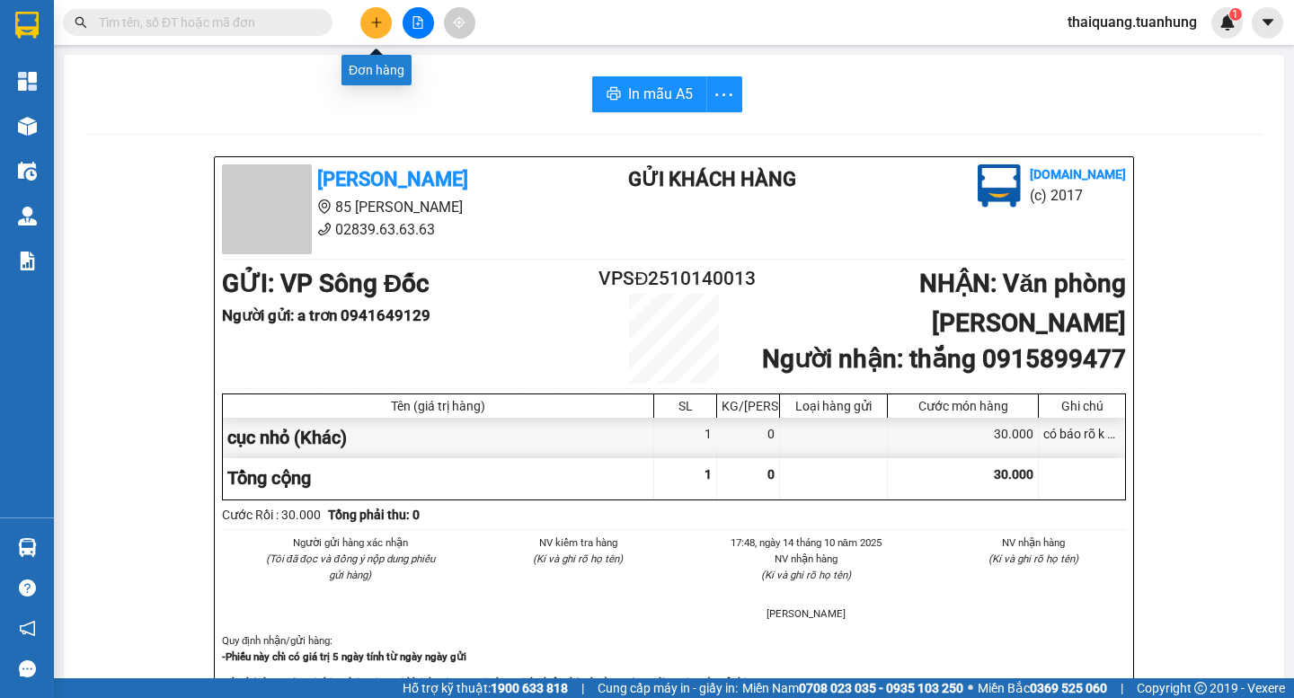
click at [380, 22] on icon "plus" at bounding box center [376, 22] width 10 height 1
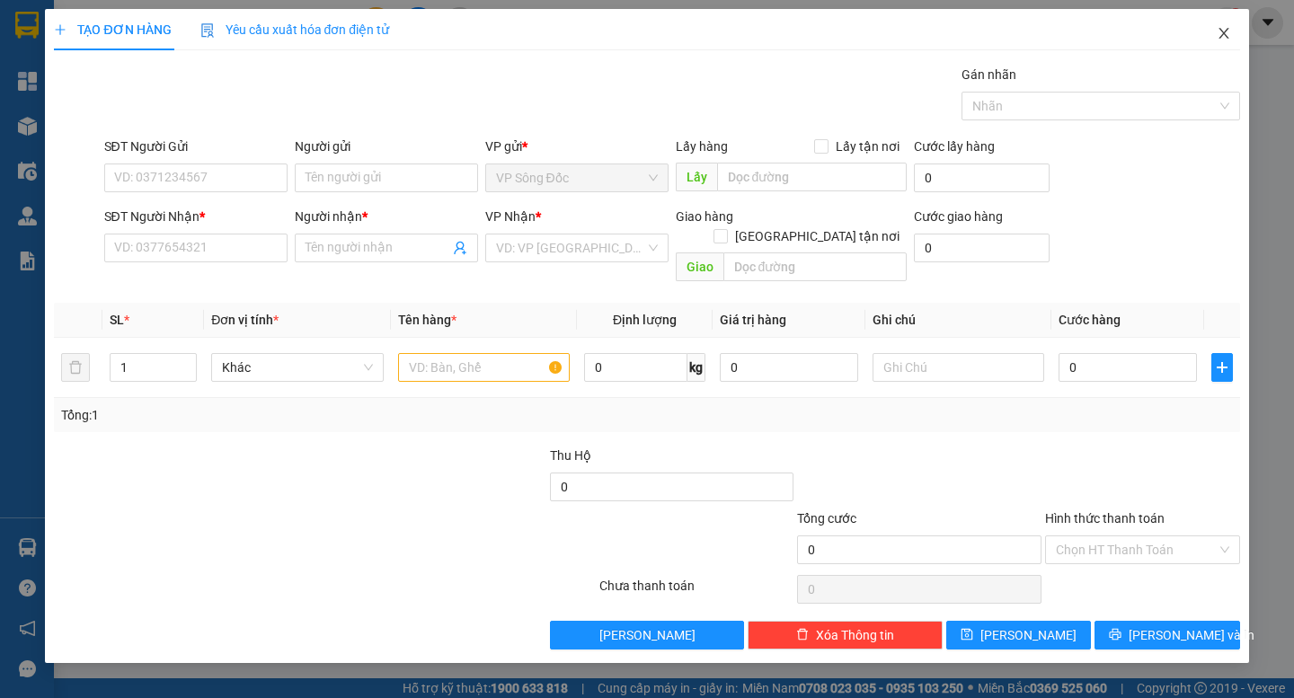
click at [1229, 32] on icon "close" at bounding box center [1224, 33] width 14 height 14
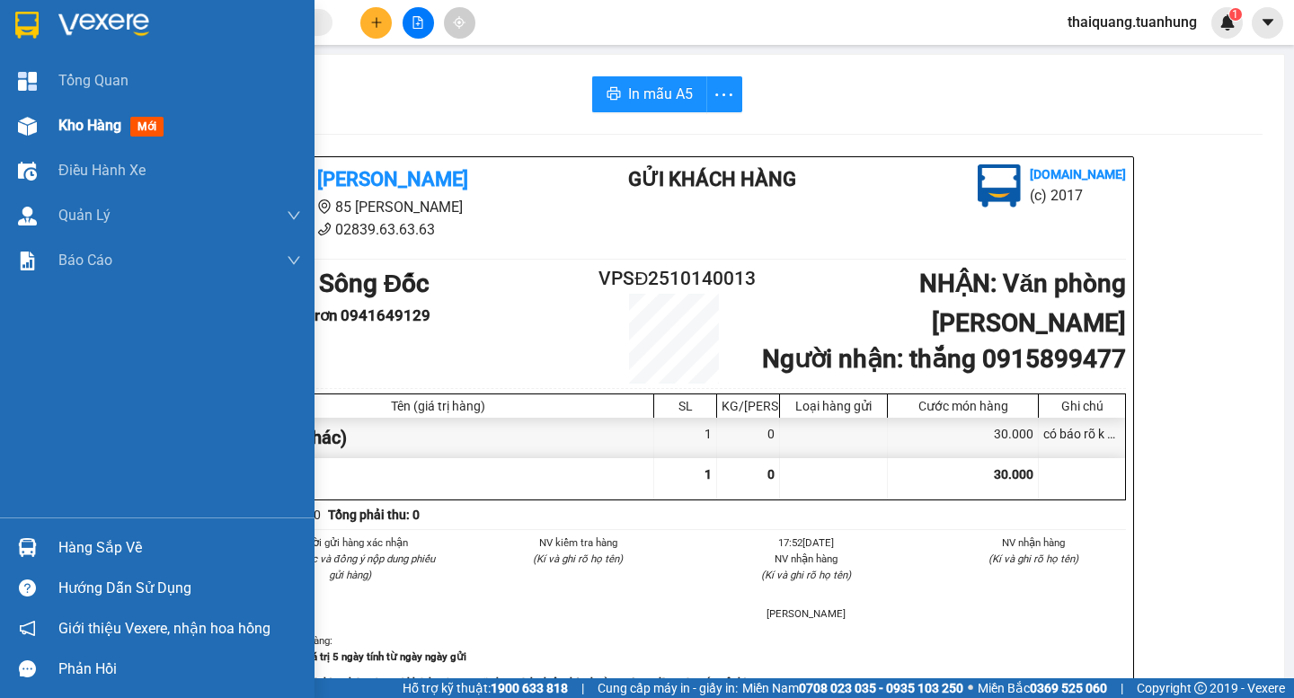
click at [49, 127] on div "Kho hàng mới" at bounding box center [157, 125] width 315 height 45
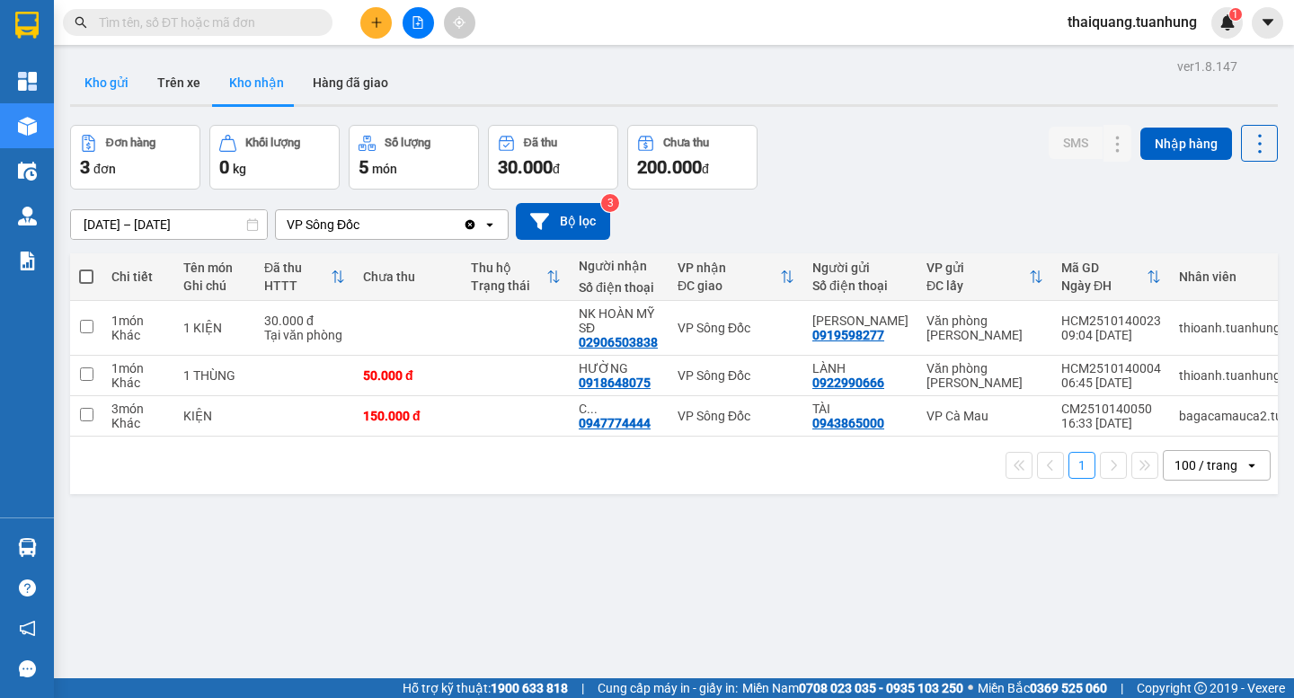
click at [95, 87] on button "Kho gửi" at bounding box center [106, 82] width 73 height 43
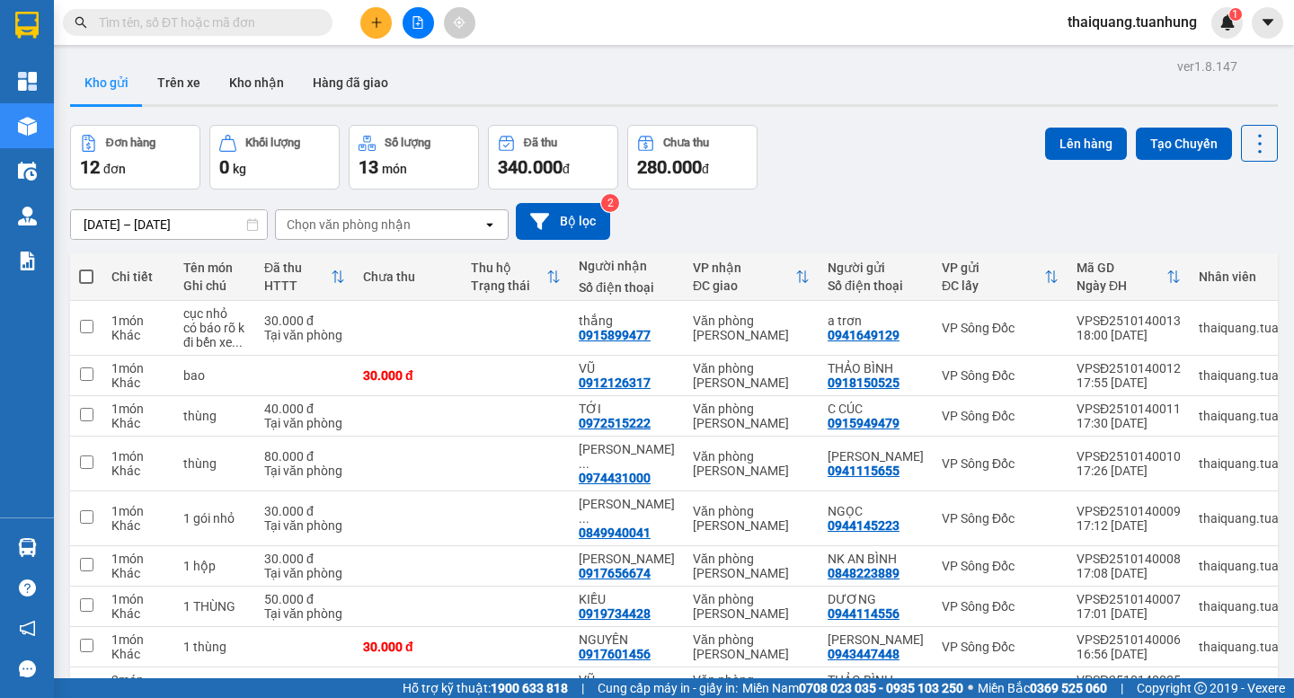
click at [371, 23] on icon "plus" at bounding box center [376, 22] width 13 height 13
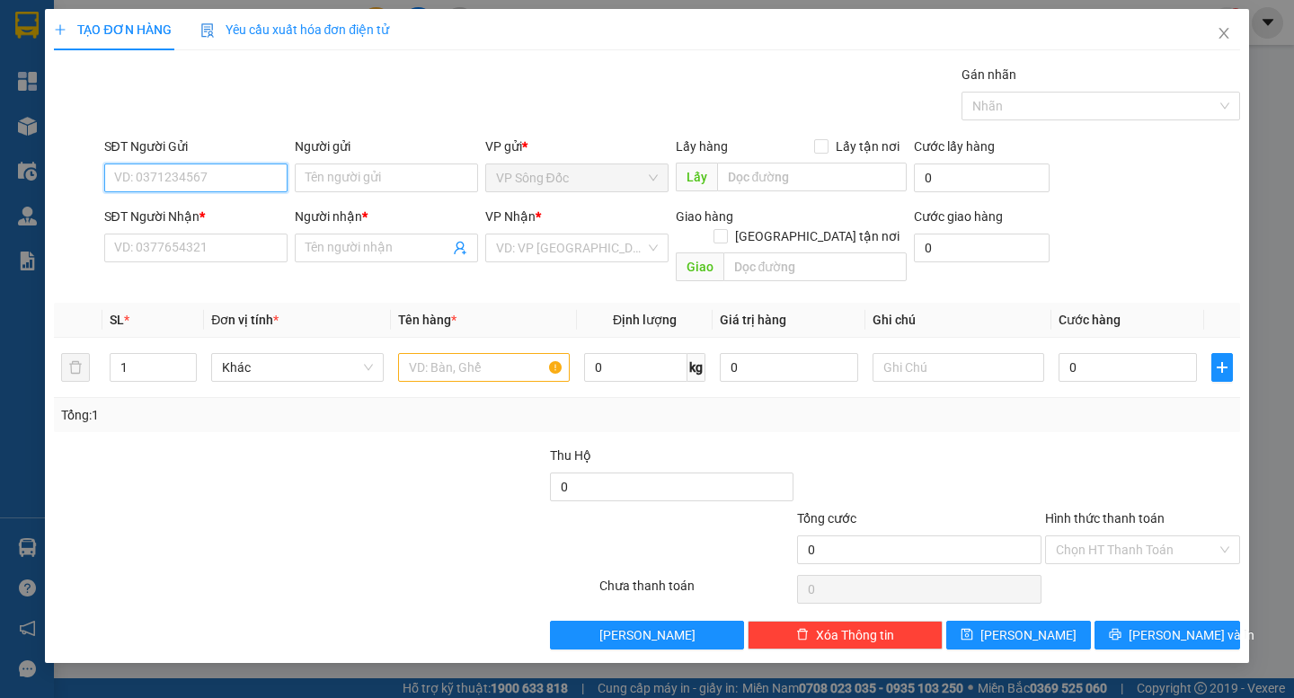
click at [190, 173] on input "SĐT Người Gửi" at bounding box center [195, 178] width 183 height 29
type input "0944684924"
click at [383, 183] on input "Người gửi" at bounding box center [386, 178] width 183 height 29
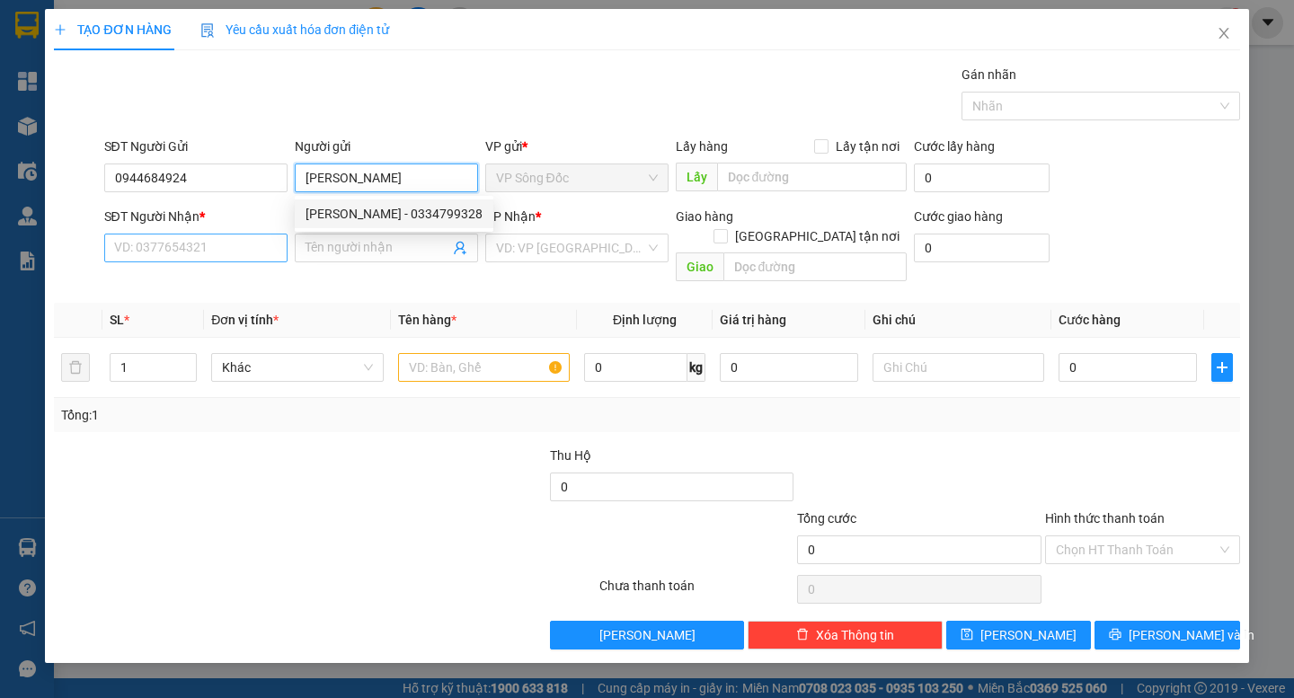
type input "[PERSON_NAME]"
click at [227, 252] on input "SĐT Người Nhận *" at bounding box center [195, 248] width 183 height 29
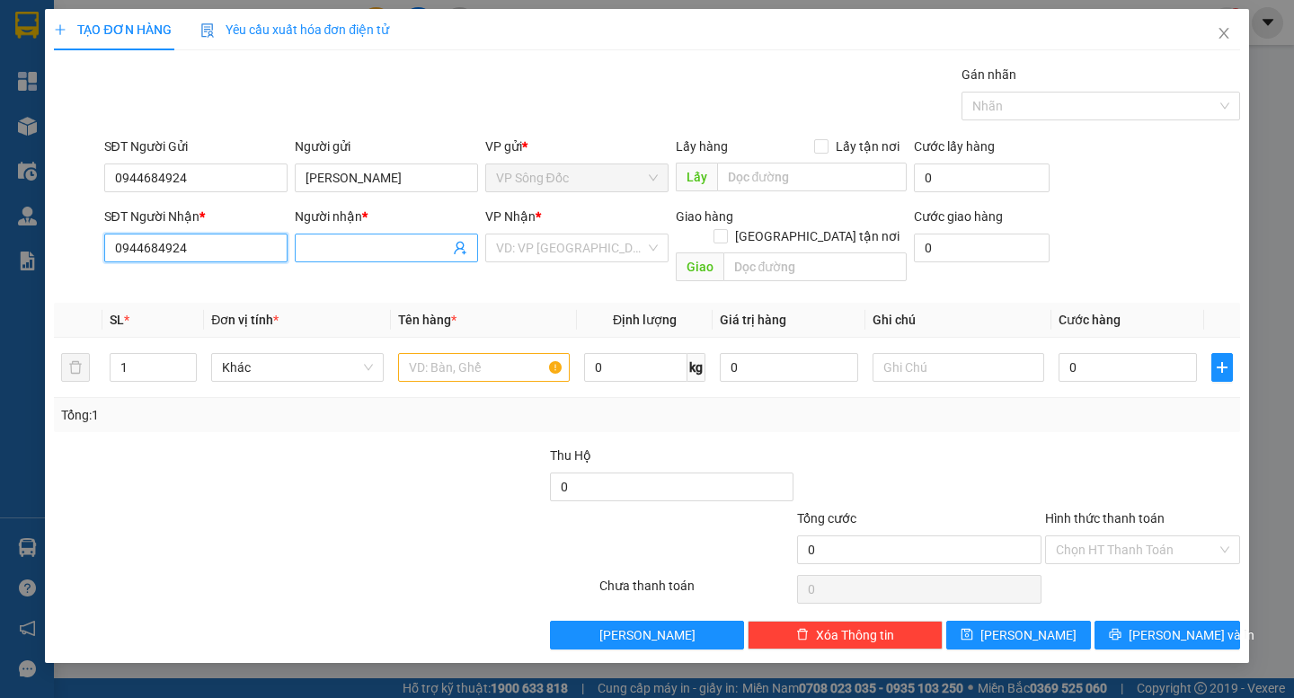
type input "0944684924"
click at [359, 253] on input "Người nhận *" at bounding box center [378, 248] width 144 height 20
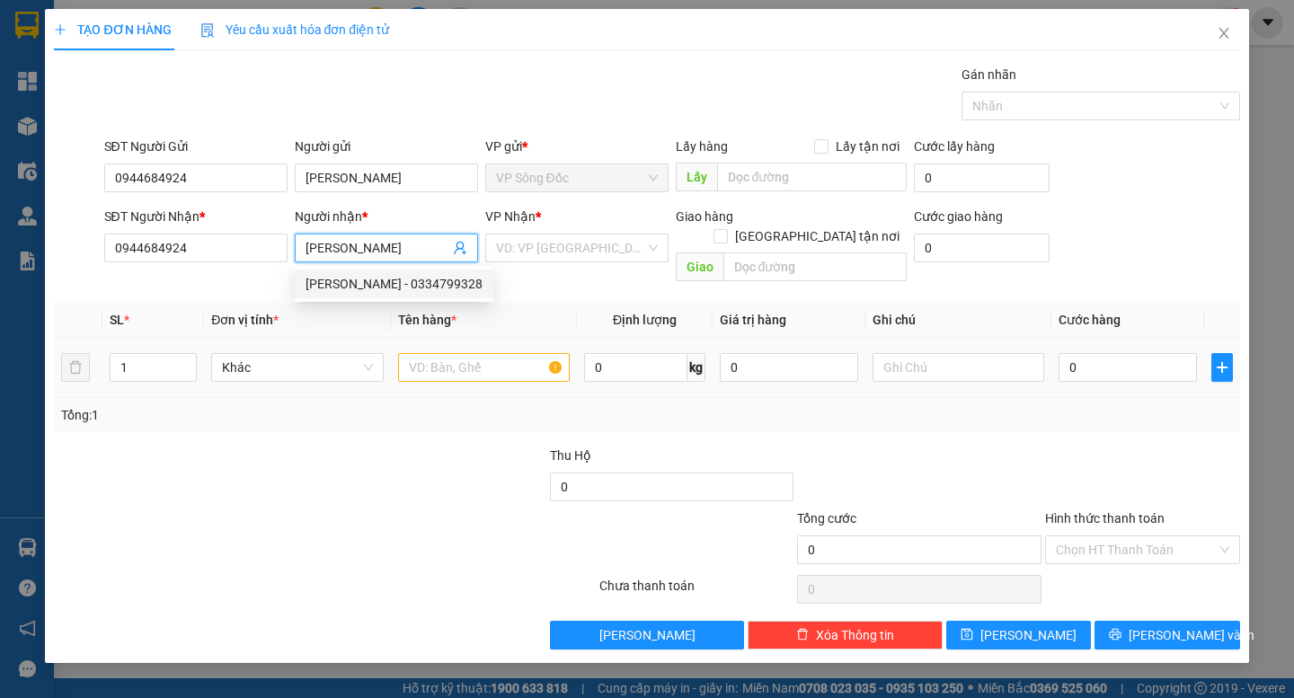
type input "[PERSON_NAME]"
click at [428, 353] on input "text" at bounding box center [484, 367] width 172 height 29
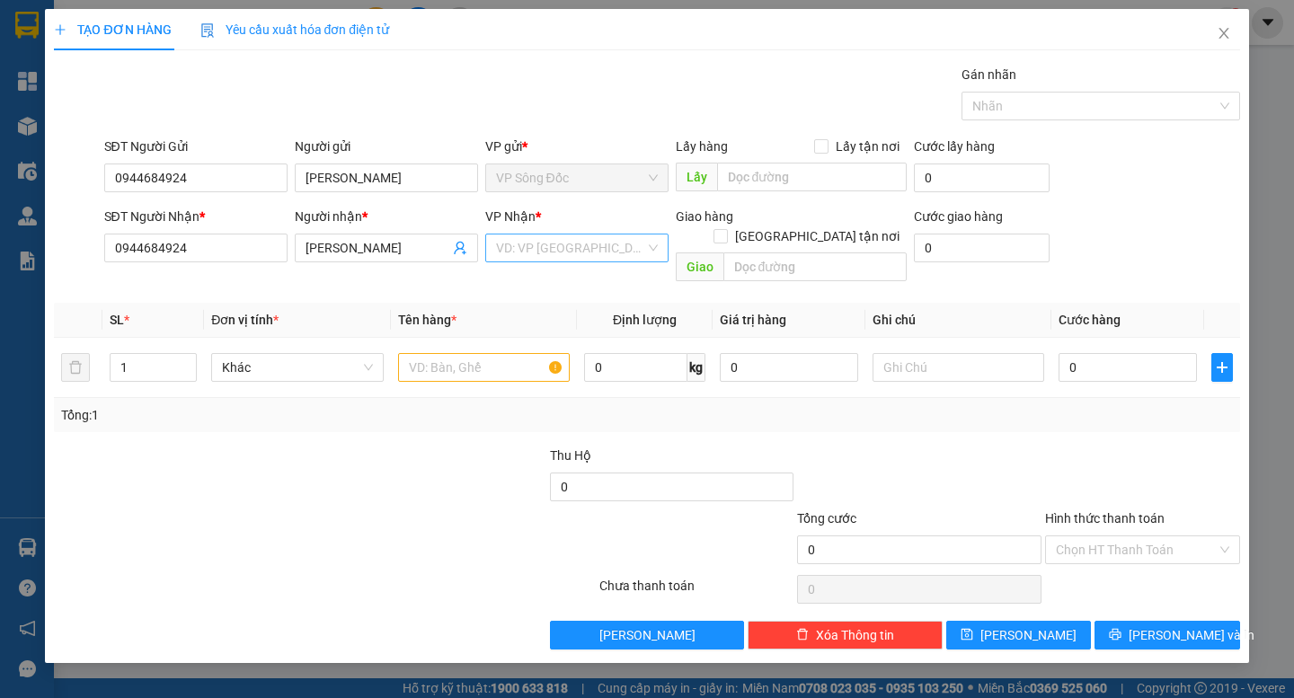
click at [536, 249] on input "search" at bounding box center [570, 248] width 149 height 27
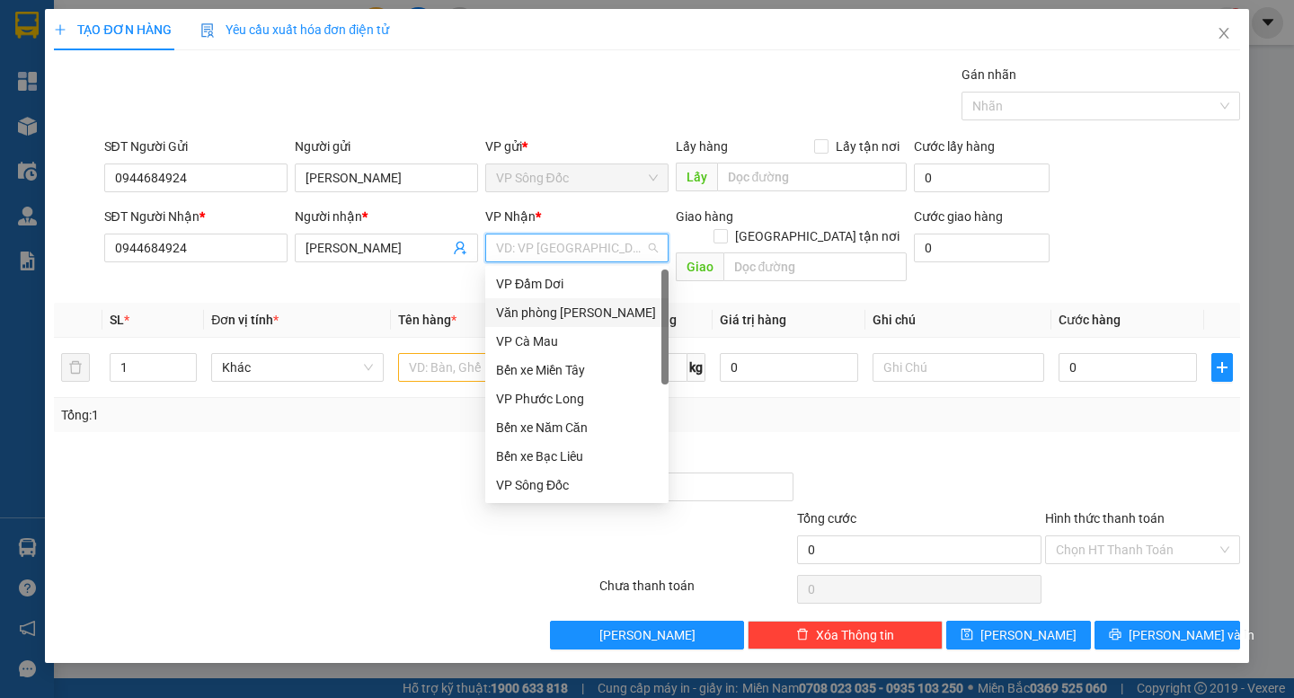
click at [583, 307] on div "Văn phòng [PERSON_NAME]" at bounding box center [577, 313] width 162 height 20
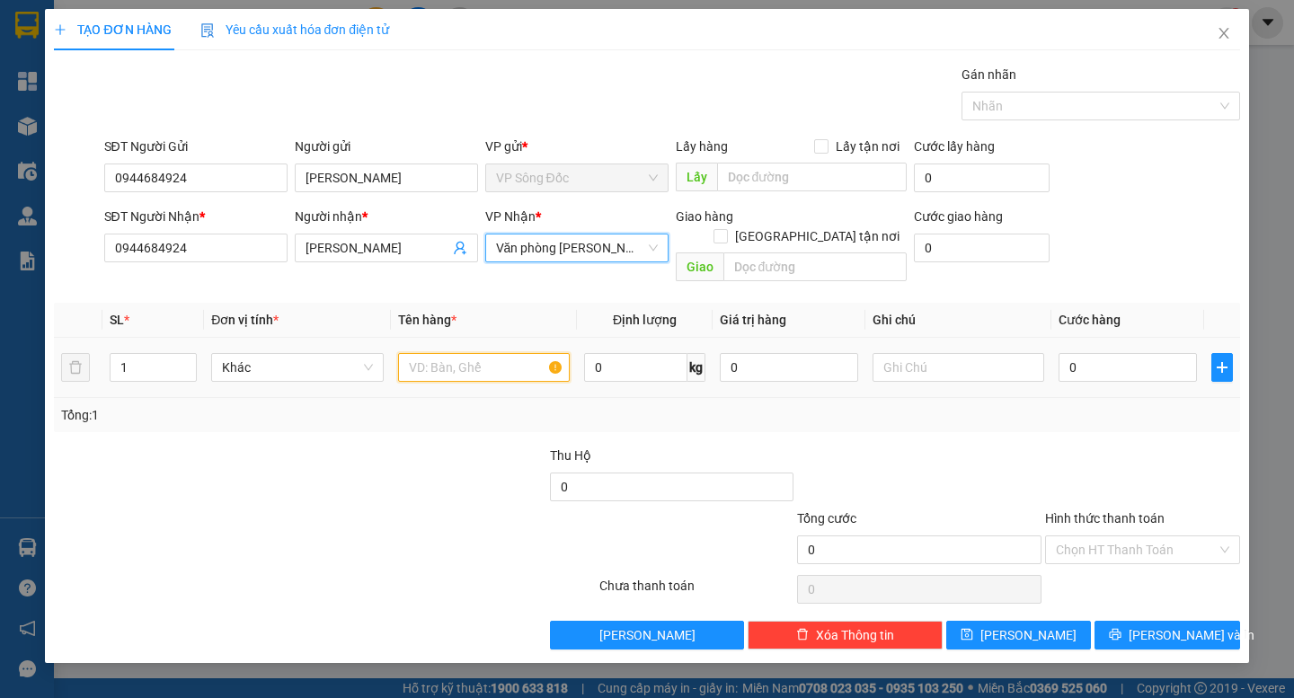
click at [440, 353] on input "text" at bounding box center [484, 367] width 172 height 29
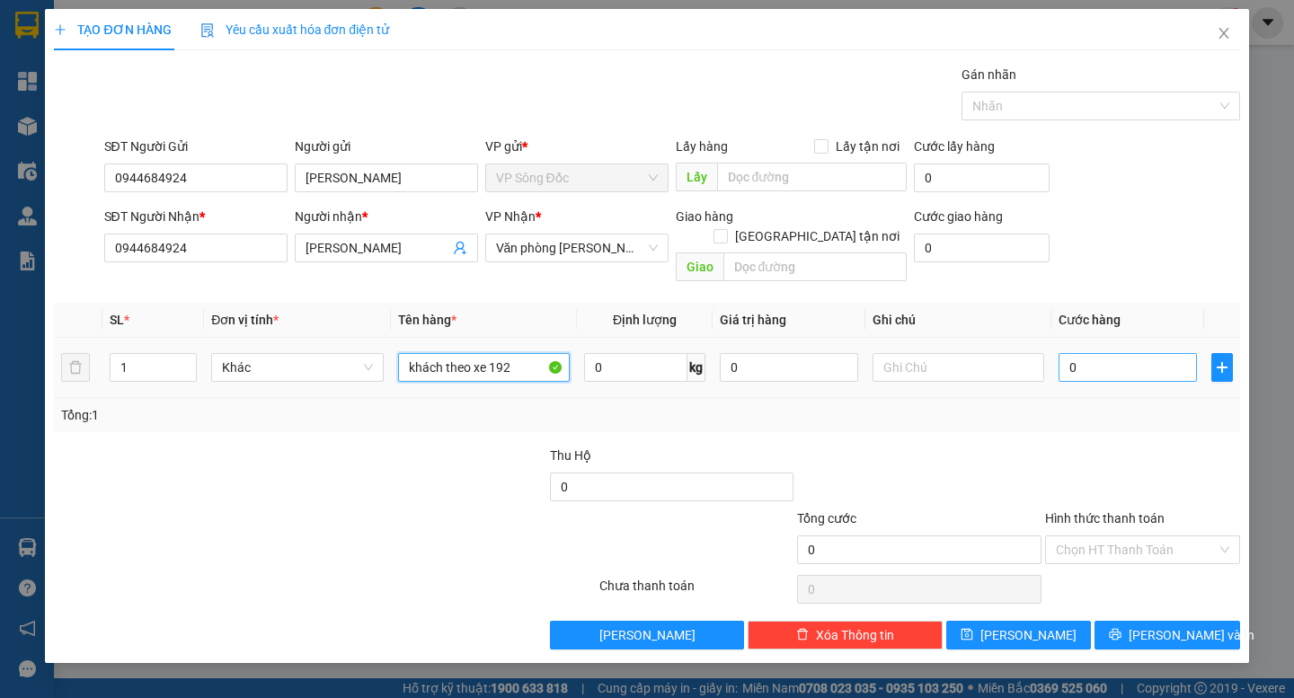
type input "khách theo xe 192"
click at [1080, 353] on input "0" at bounding box center [1128, 367] width 138 height 29
type input "003"
type input "3"
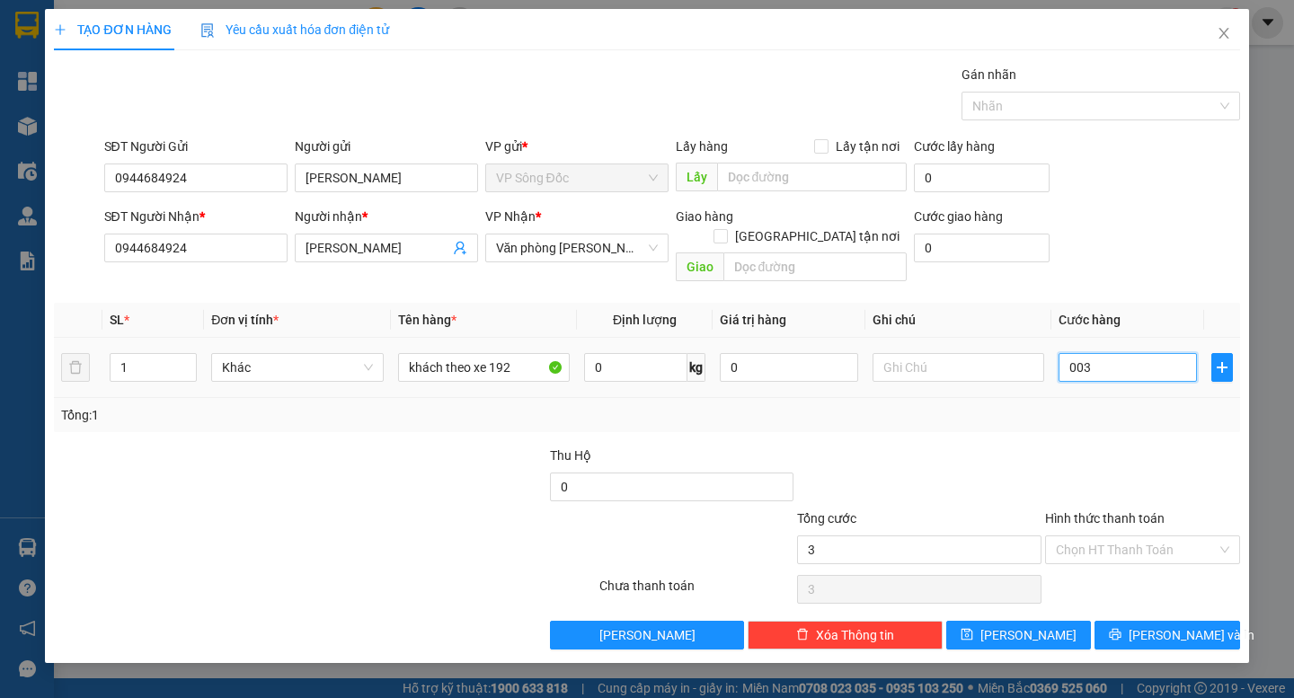
type input "0.035"
type input "35"
type input "00.350"
type input "350"
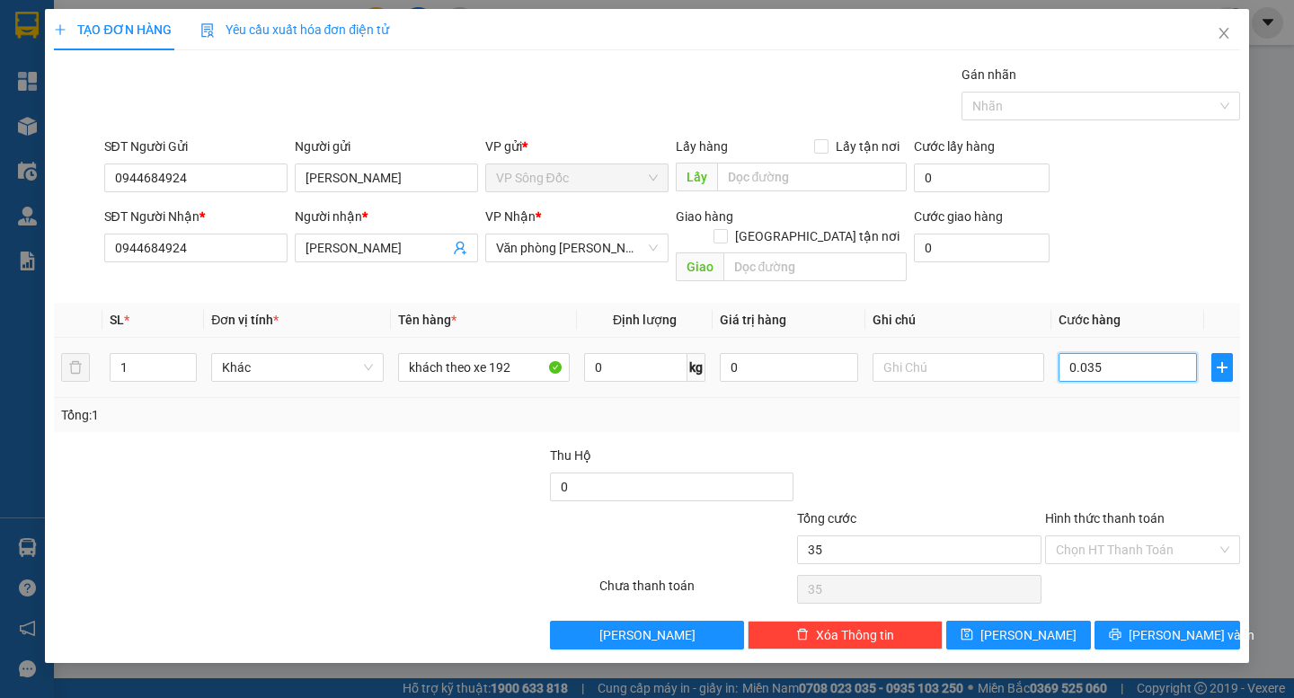
type input "350"
type input "350.000"
click at [986, 446] on div at bounding box center [919, 477] width 248 height 63
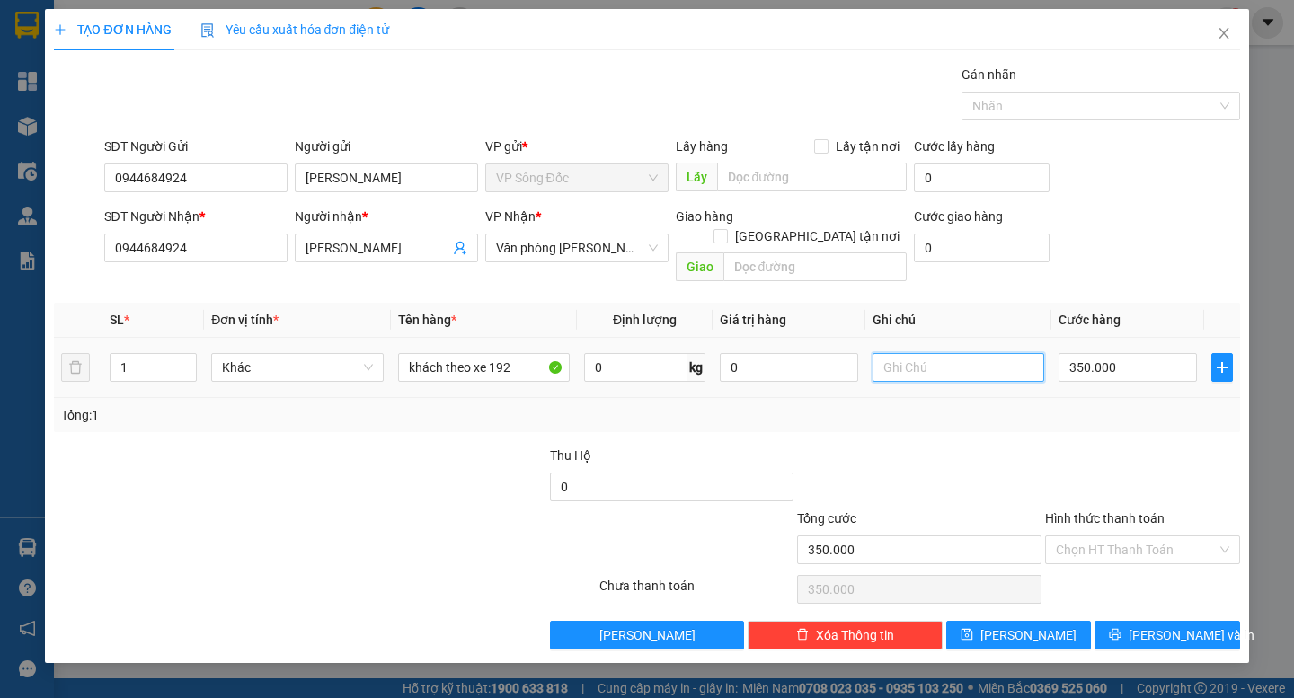
click at [918, 353] on input "text" at bounding box center [959, 367] width 172 height 29
type input "bsx 69n1 76483"
click at [1046, 446] on div at bounding box center [1142, 477] width 199 height 63
click at [1114, 536] on input "Hình thức thanh toán" at bounding box center [1136, 549] width 161 height 27
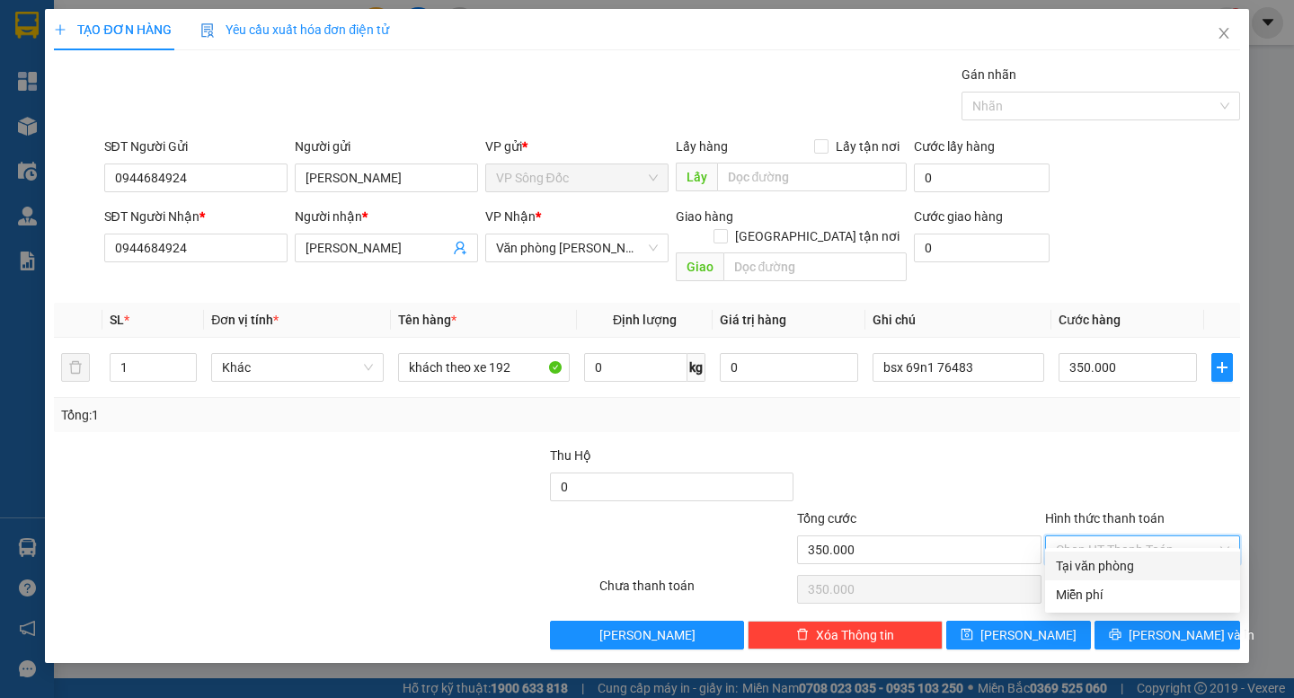
click at [1121, 558] on div "Tại văn phòng" at bounding box center [1142, 566] width 173 height 20
type input "0"
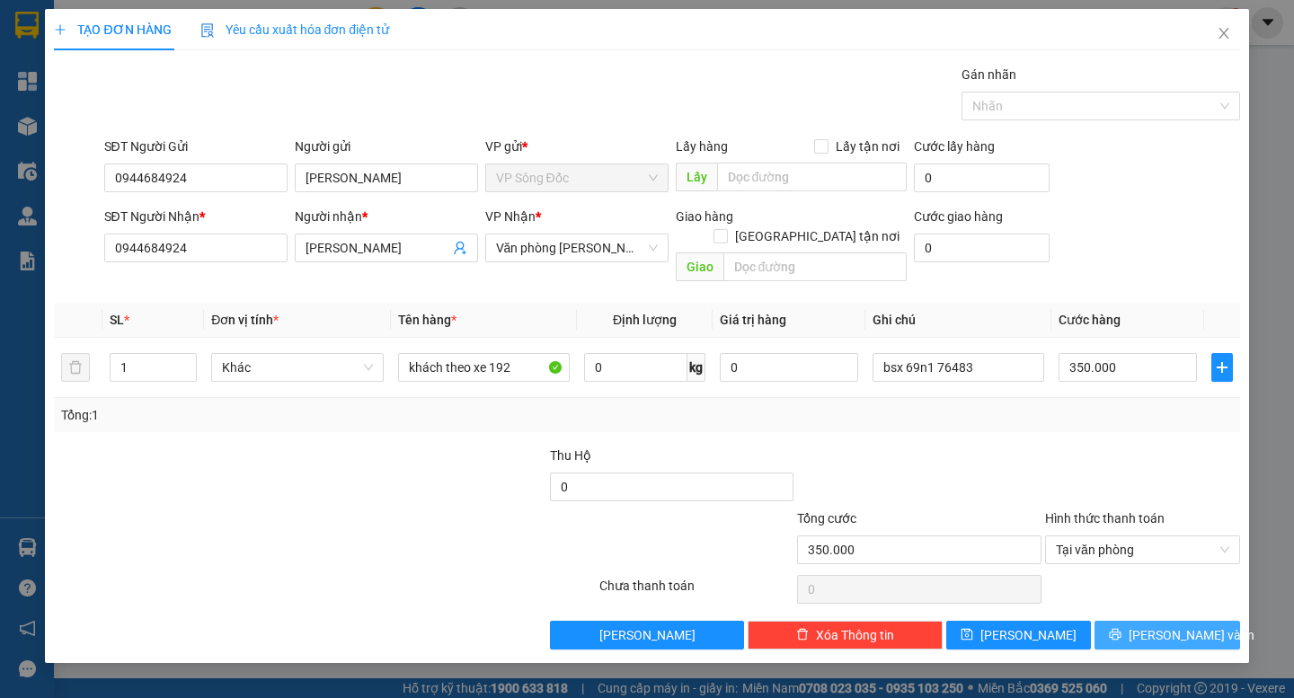
click at [1174, 625] on span "[PERSON_NAME] và In" at bounding box center [1192, 635] width 126 height 20
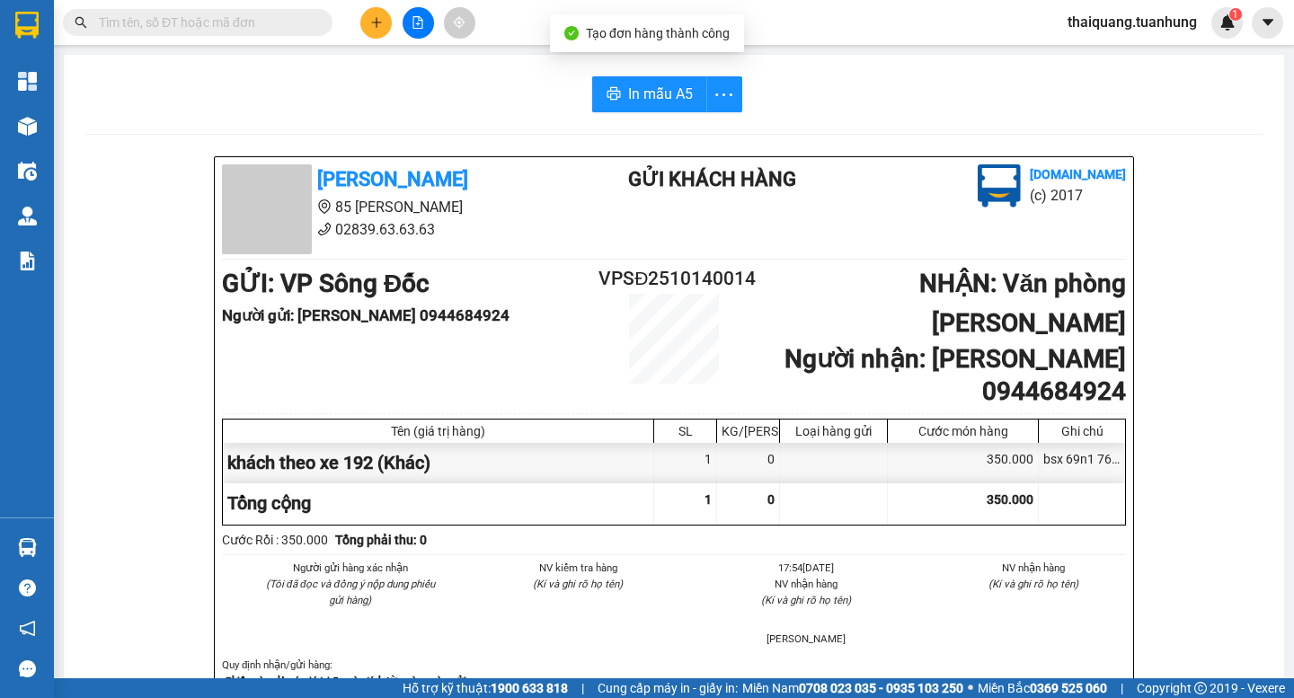
click at [377, 19] on icon "plus" at bounding box center [376, 22] width 13 height 13
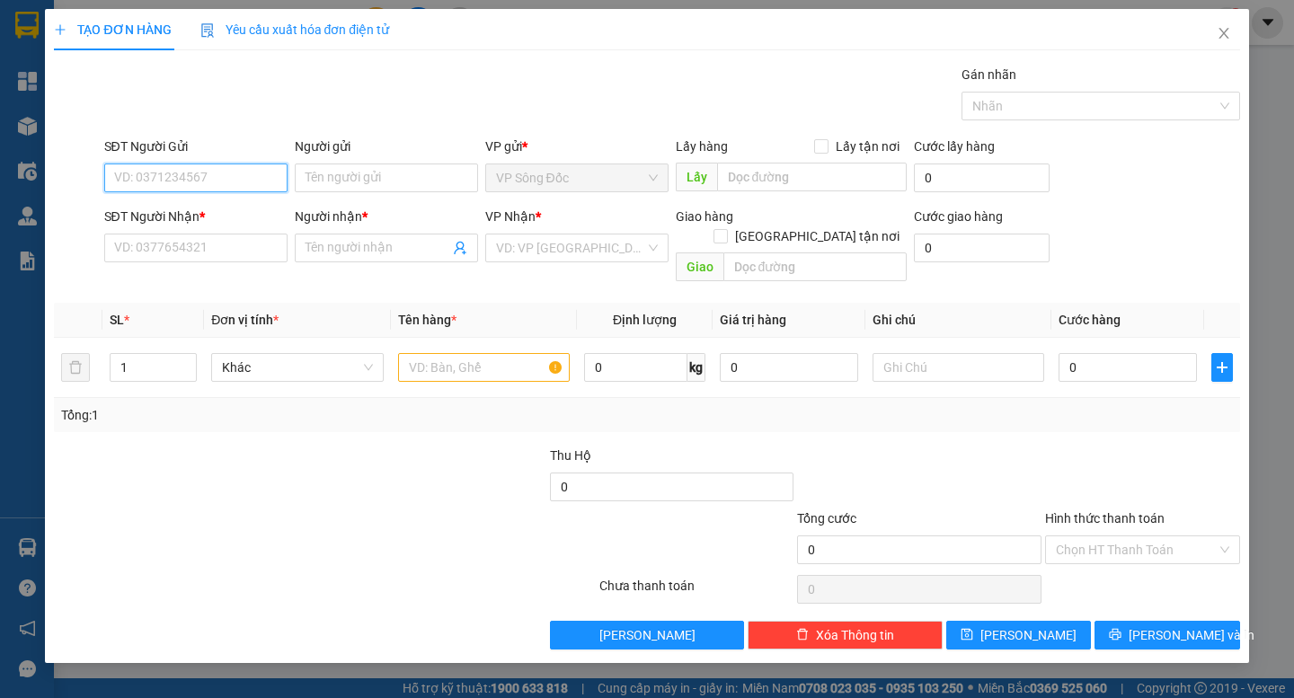
click at [227, 186] on input "SĐT Người Gửi" at bounding box center [195, 178] width 183 height 29
click at [215, 257] on input "SĐT Người Nhận *" at bounding box center [195, 248] width 183 height 29
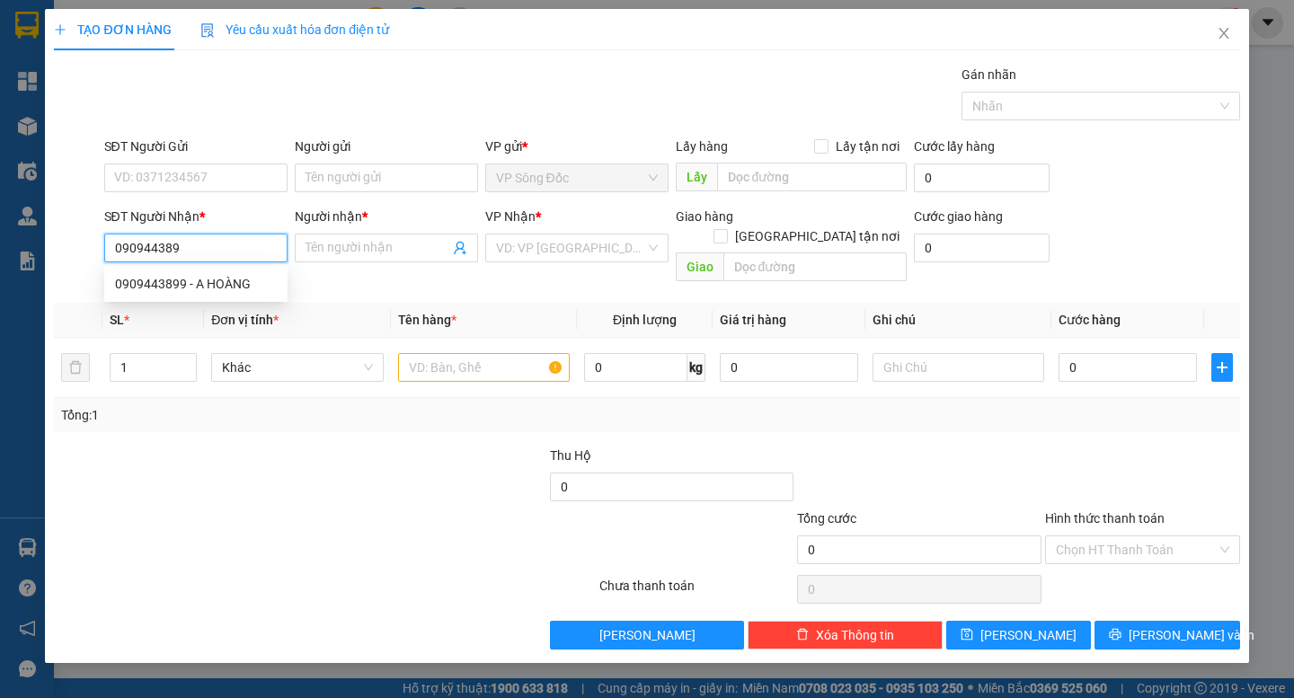
type input "0909443899"
click at [207, 275] on div "0909443899 - A HOÀNG" at bounding box center [196, 284] width 162 height 20
type input "A HOÀNG"
type input "0909443899"
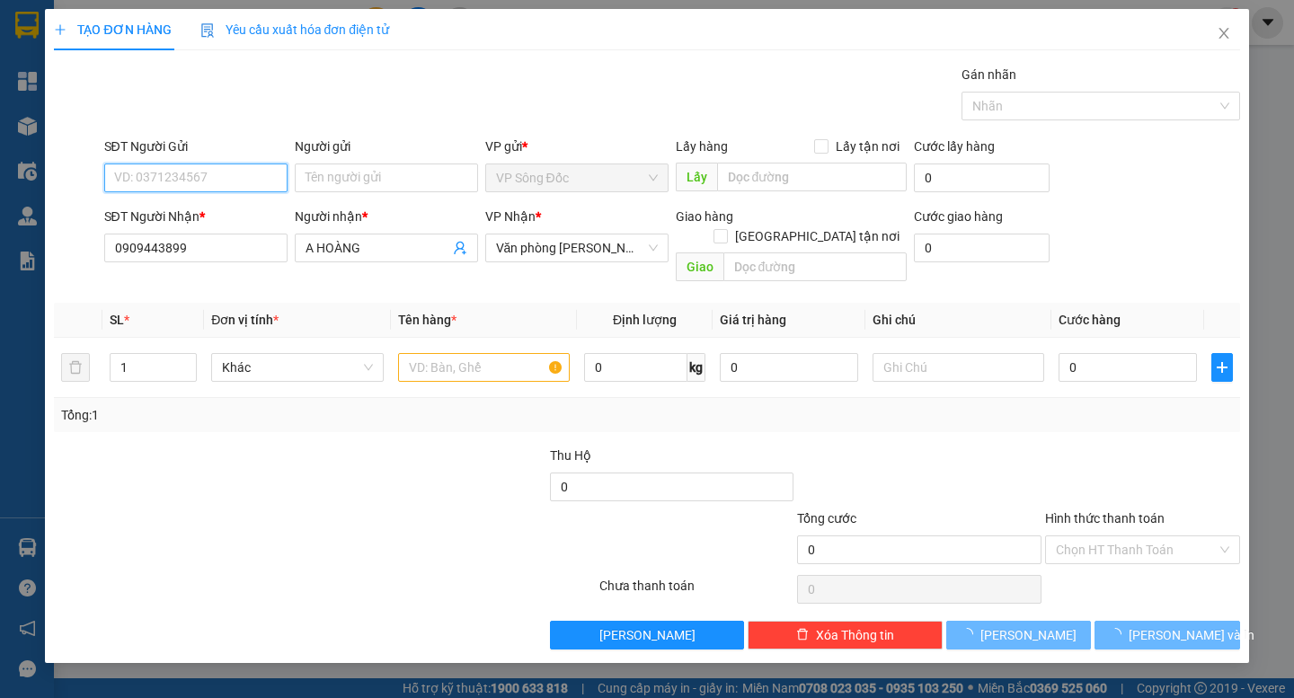
click at [228, 167] on input "SĐT Người Gửi" at bounding box center [195, 178] width 183 height 29
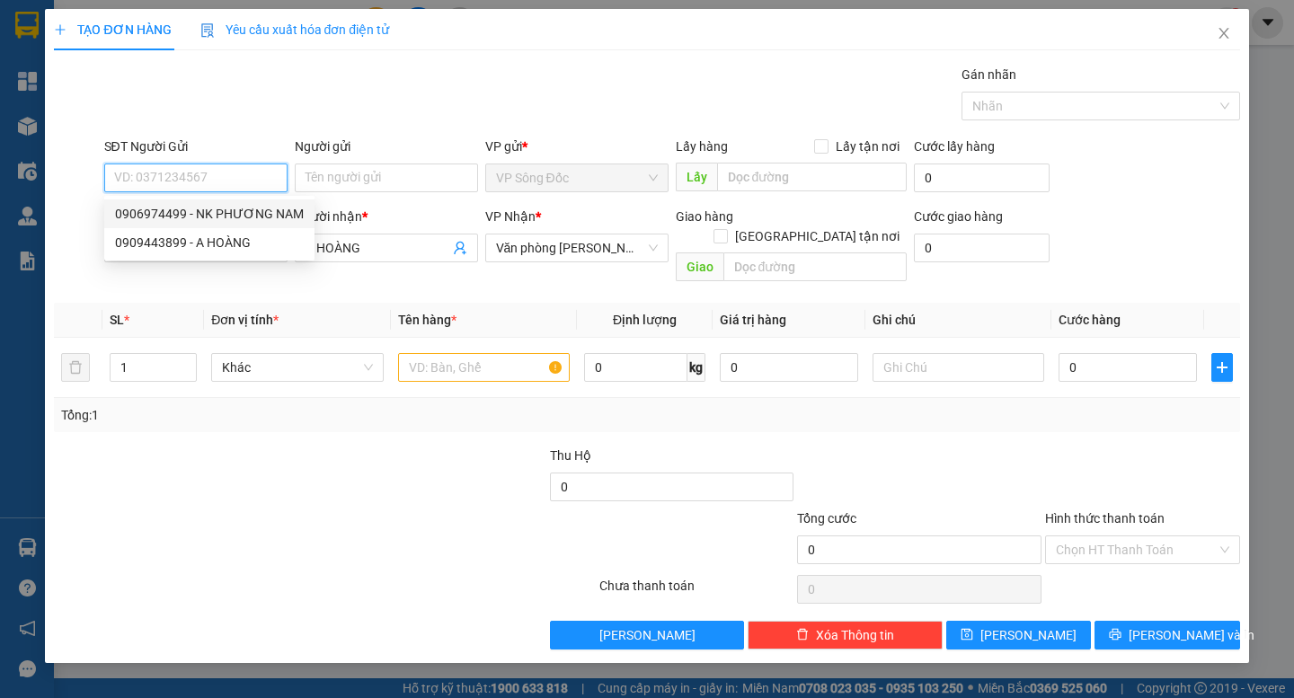
click at [240, 215] on div "0906974499 - NK PHƯƠNG NAM" at bounding box center [209, 214] width 189 height 20
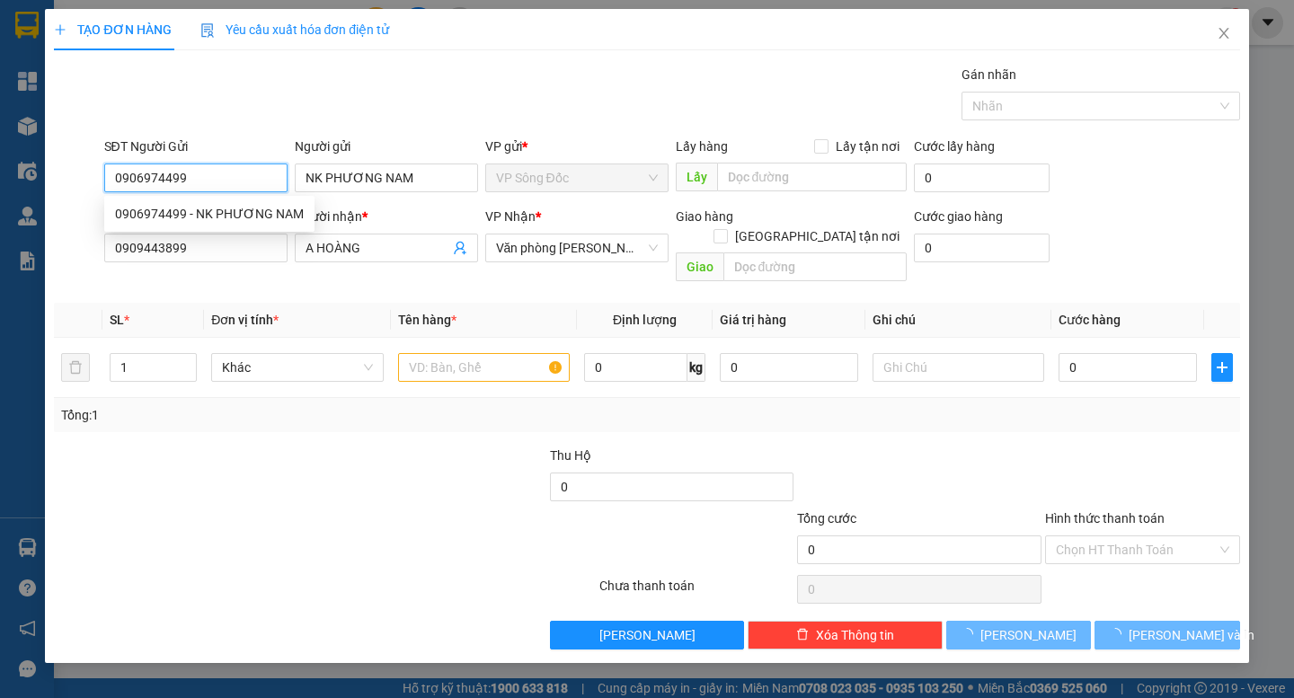
type input "0906974499"
type input "NK PHƯƠNG NAM"
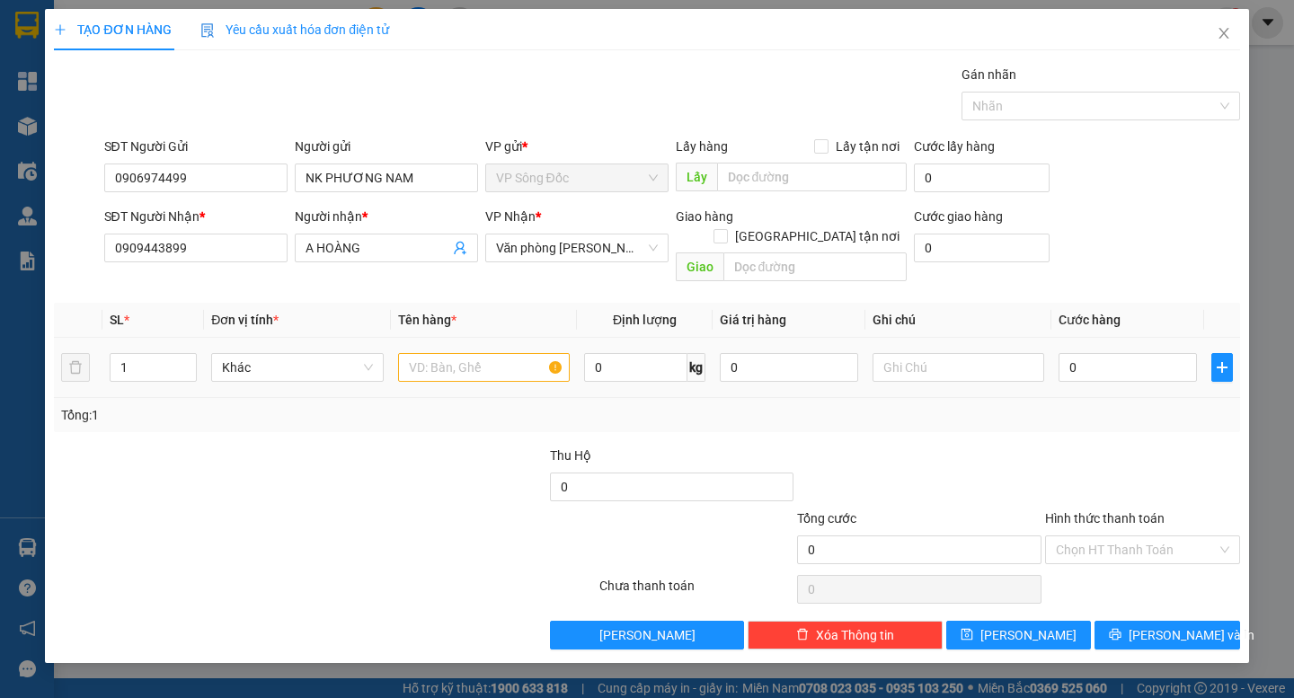
drag, startPoint x: 456, startPoint y: 332, endPoint x: 458, endPoint y: 346, distance: 13.6
click at [458, 350] on div at bounding box center [484, 368] width 172 height 36
click at [456, 368] on td at bounding box center [484, 368] width 186 height 60
click at [449, 359] on input "text" at bounding box center [484, 367] width 172 height 29
type input "họp nhỏ"
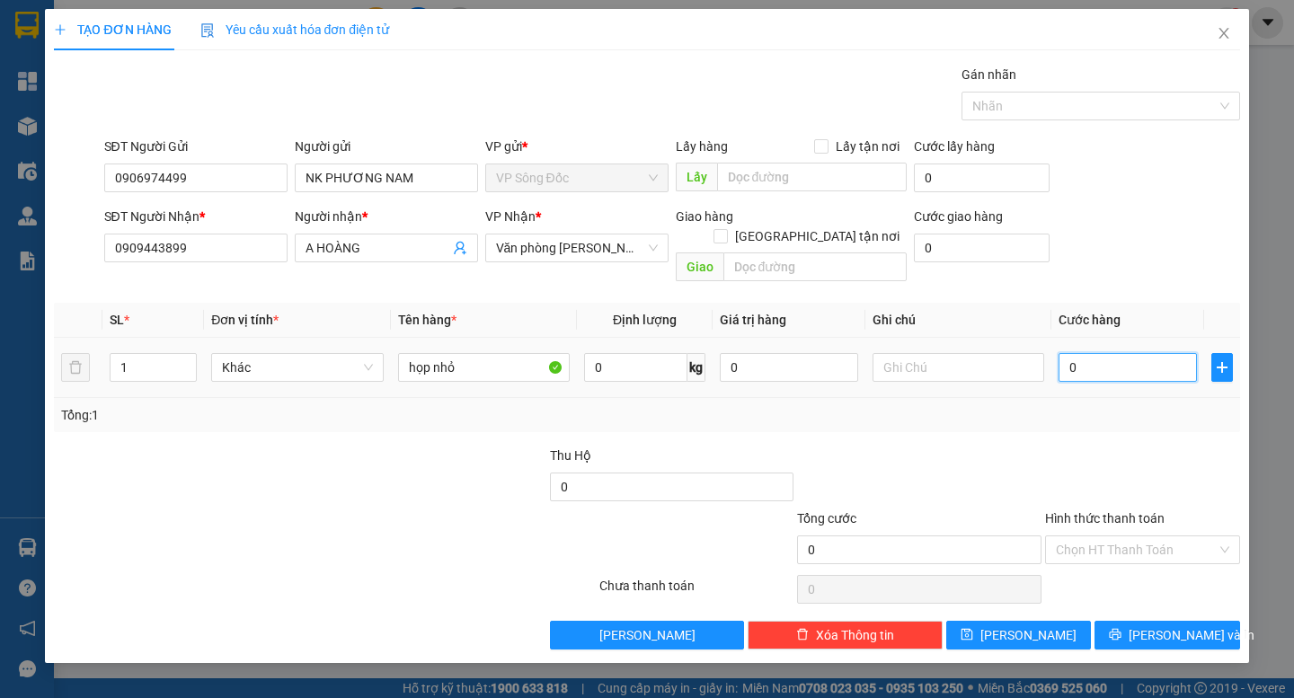
click at [1104, 353] on input "0" at bounding box center [1128, 367] width 138 height 29
type input "003"
type input "3"
type input "0.030"
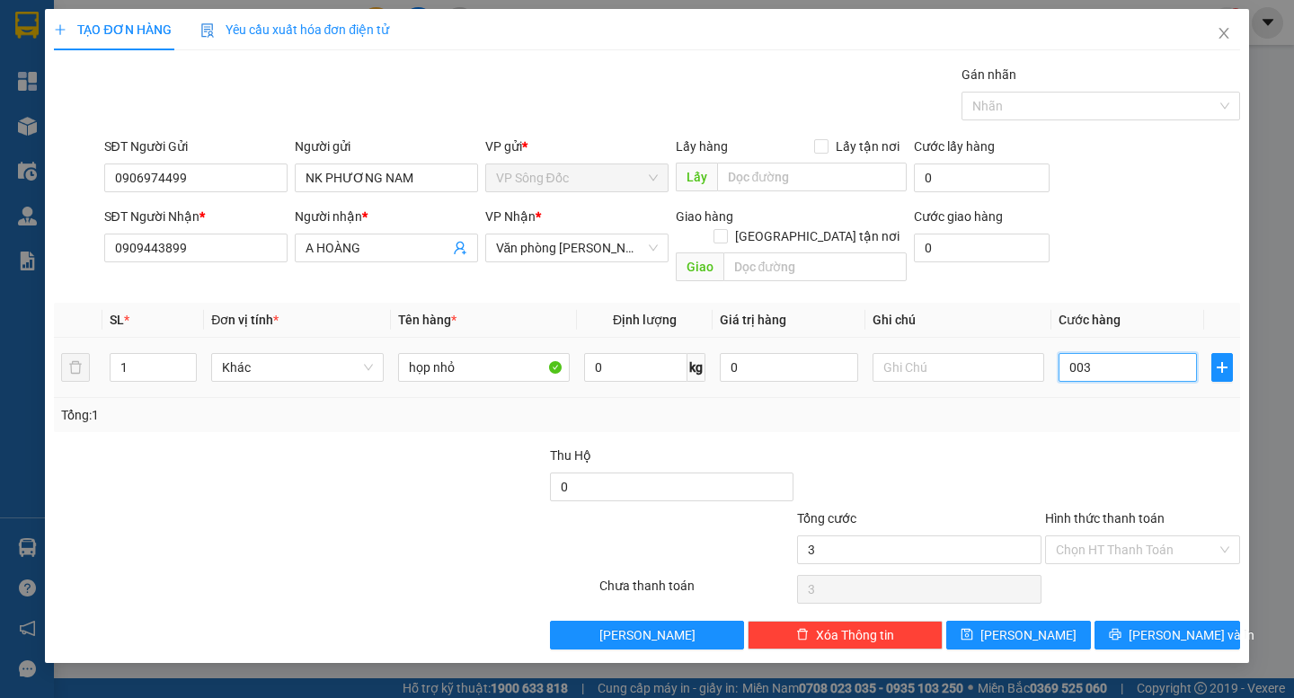
type input "30"
type input "30.000"
click at [1110, 446] on div at bounding box center [1142, 477] width 199 height 63
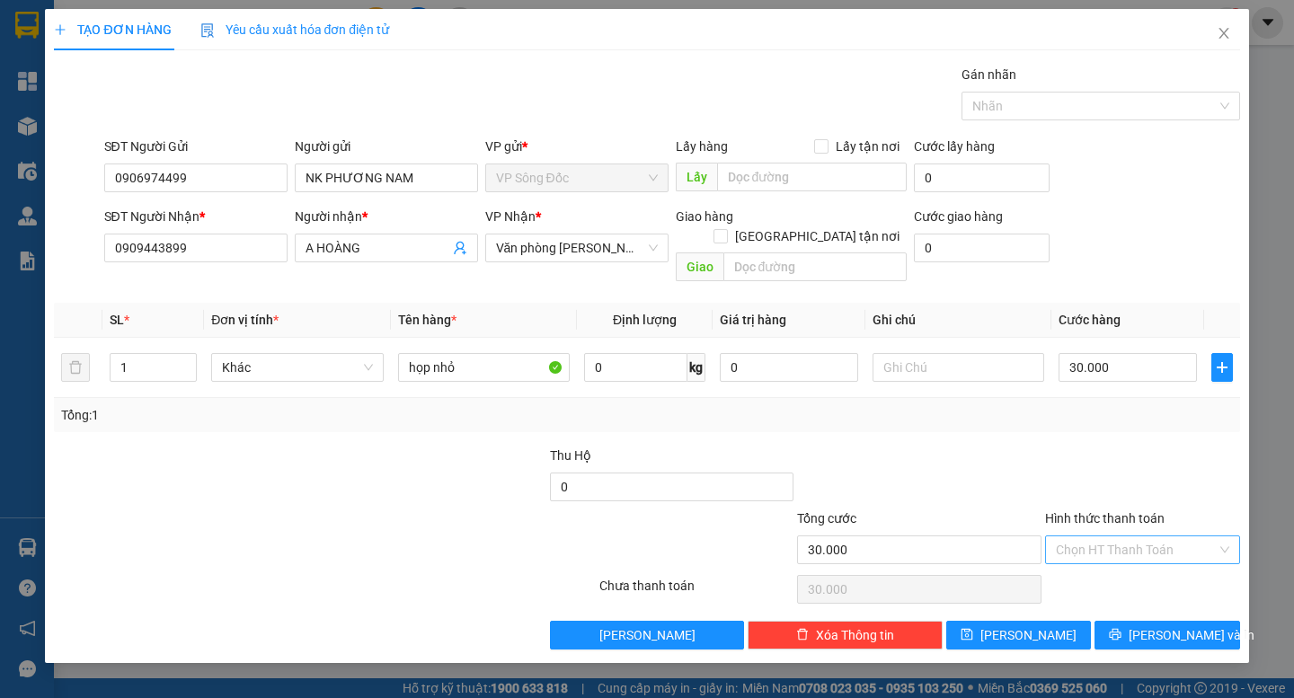
click at [1131, 536] on input "Hình thức thanh toán" at bounding box center [1136, 549] width 161 height 27
click at [1146, 554] on div "Tại văn phòng" at bounding box center [1142, 566] width 195 height 29
type input "0"
drag, startPoint x: 1154, startPoint y: 608, endPoint x: 1149, endPoint y: 599, distance: 10.0
click at [1156, 625] on span "[PERSON_NAME] và In" at bounding box center [1192, 635] width 126 height 20
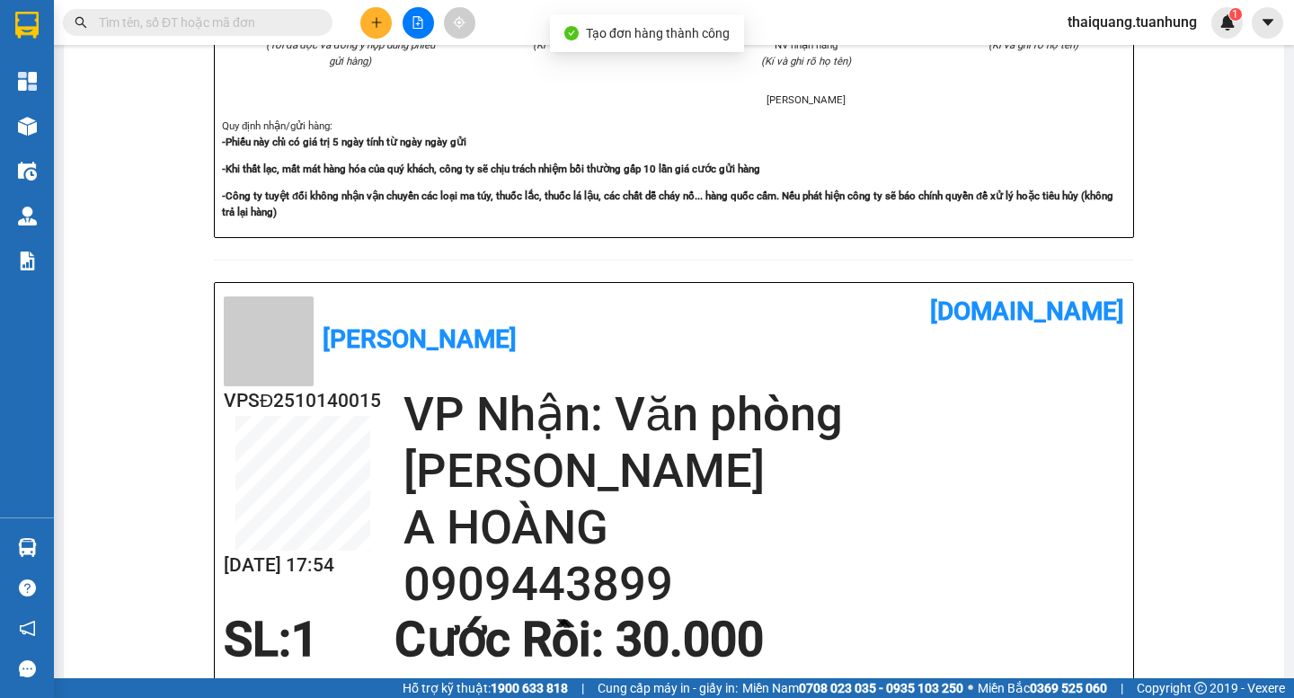
scroll to position [719, 0]
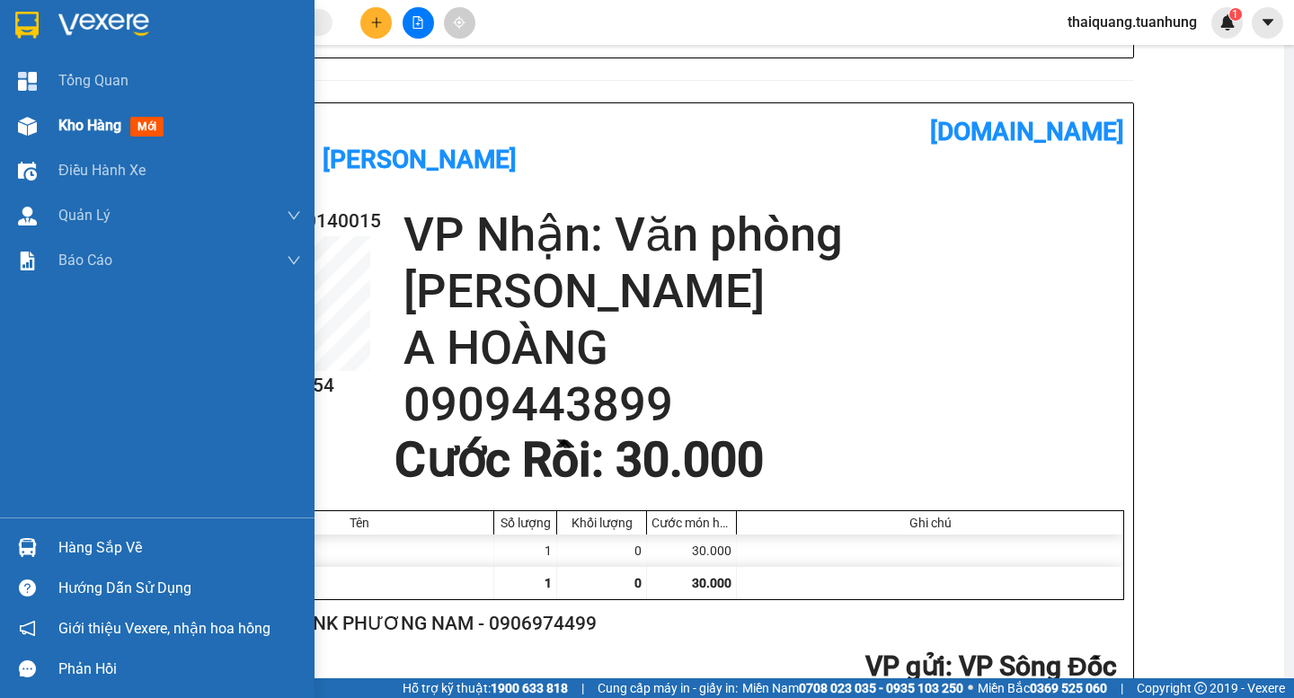
click at [83, 128] on span "Kho hàng" at bounding box center [89, 125] width 63 height 17
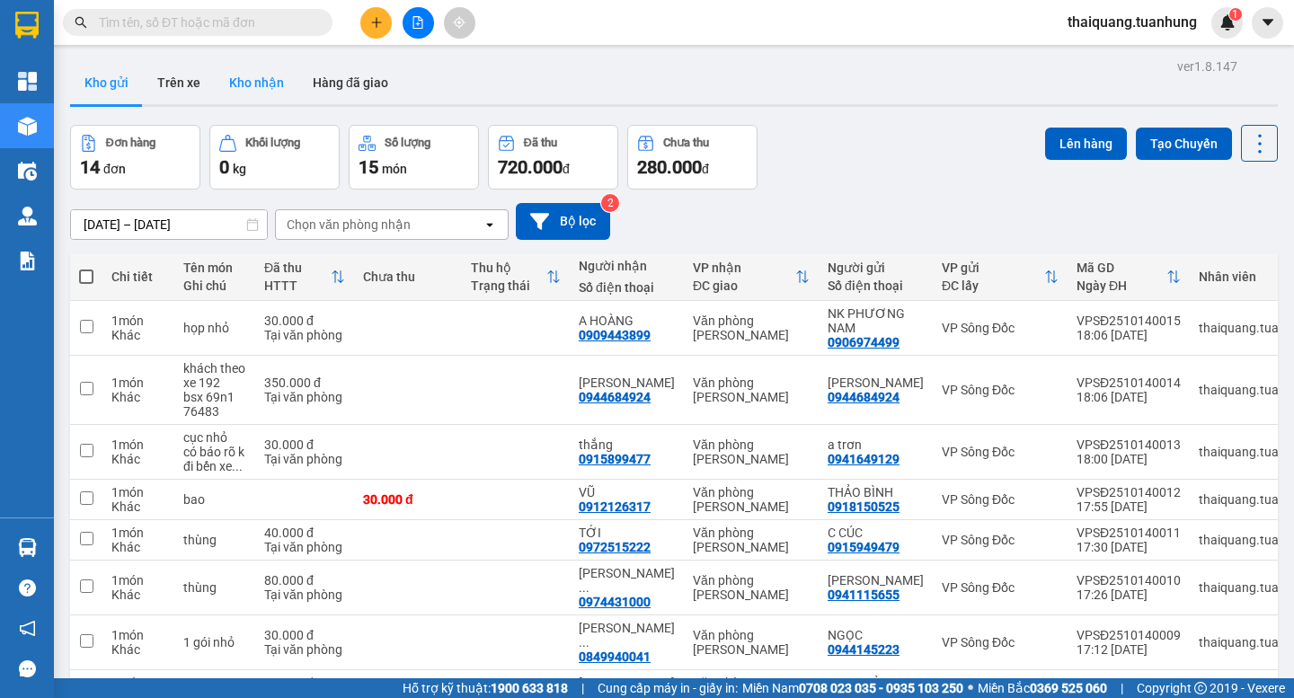
click at [282, 96] on button "Kho nhận" at bounding box center [257, 82] width 84 height 43
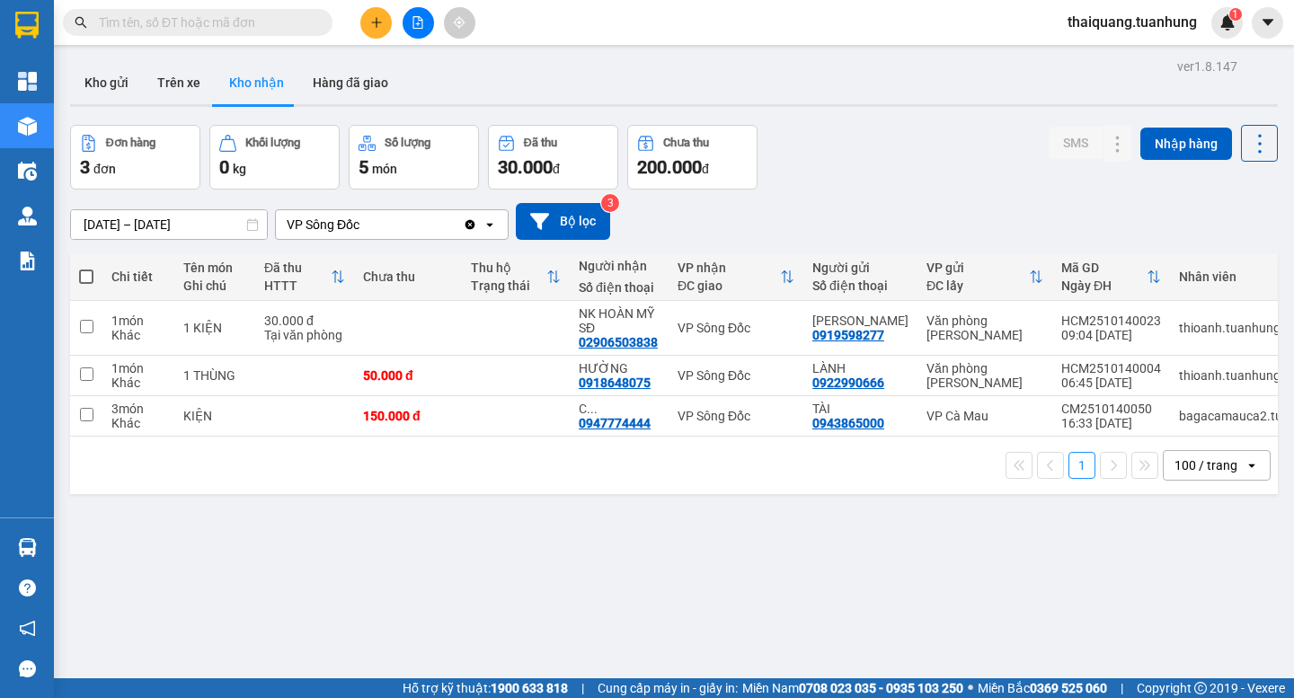
click at [236, 25] on input "text" at bounding box center [205, 23] width 212 height 20
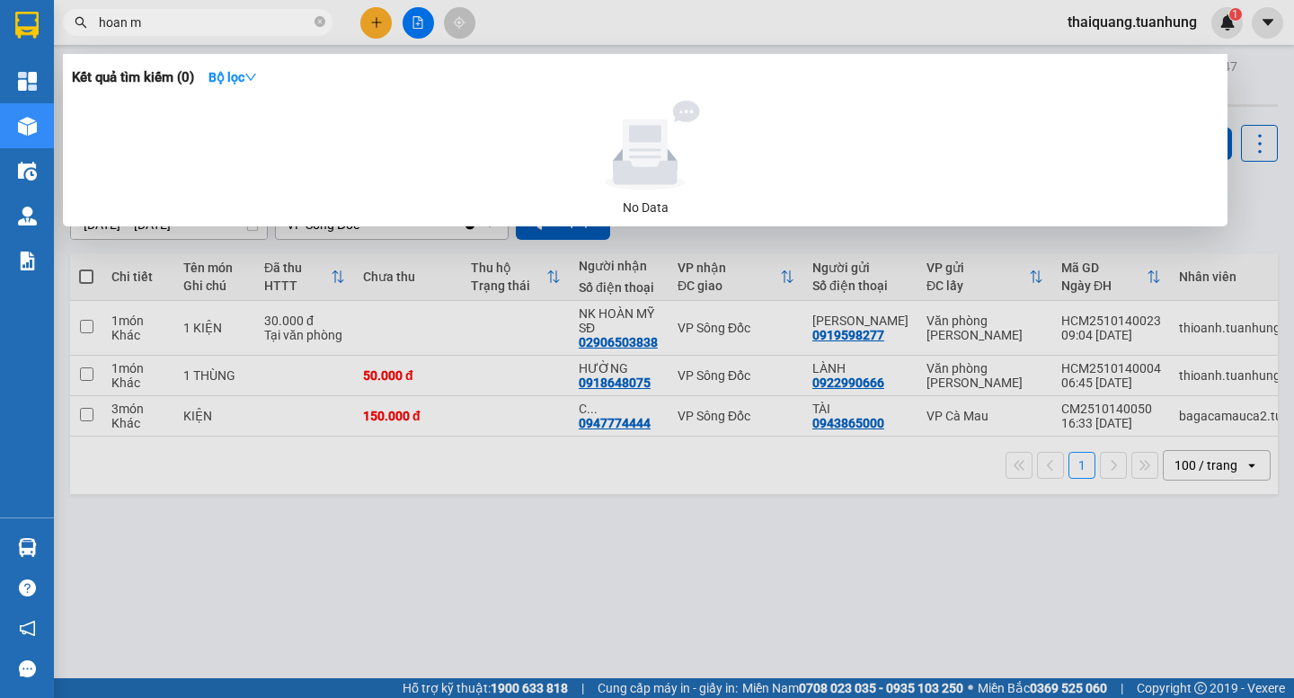
type input "hoan my"
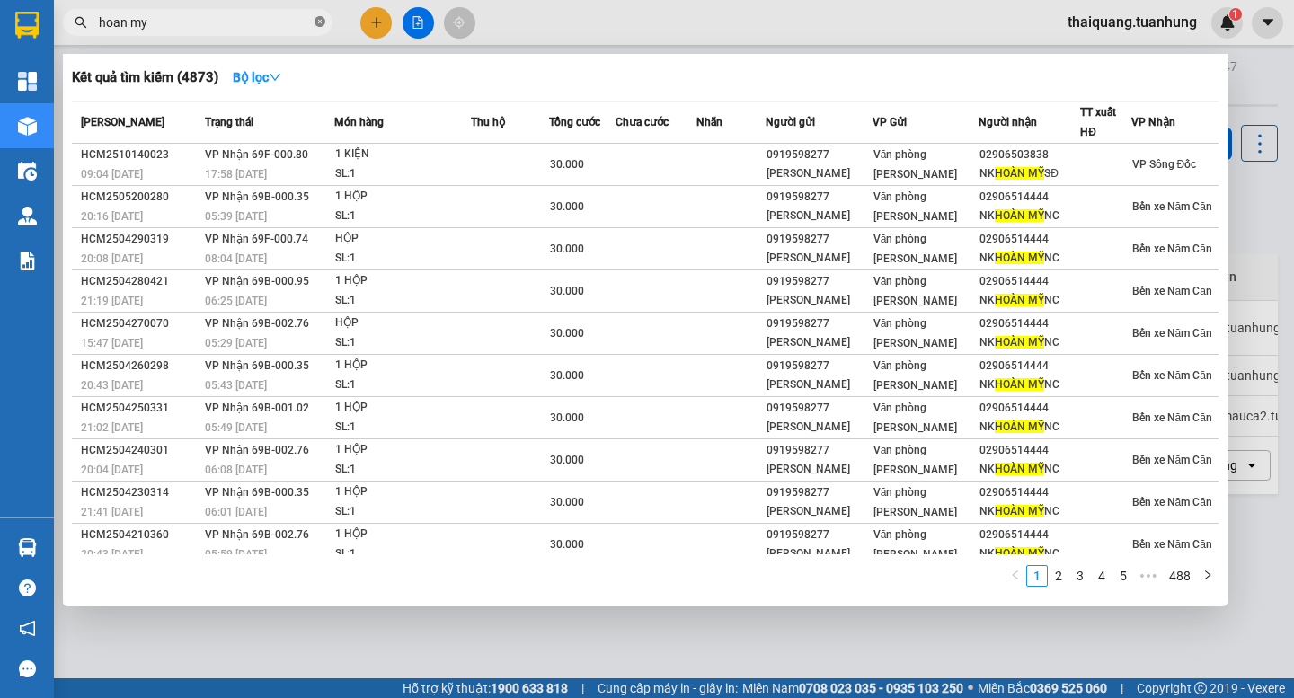
click at [316, 22] on icon "close-circle" at bounding box center [320, 21] width 11 height 11
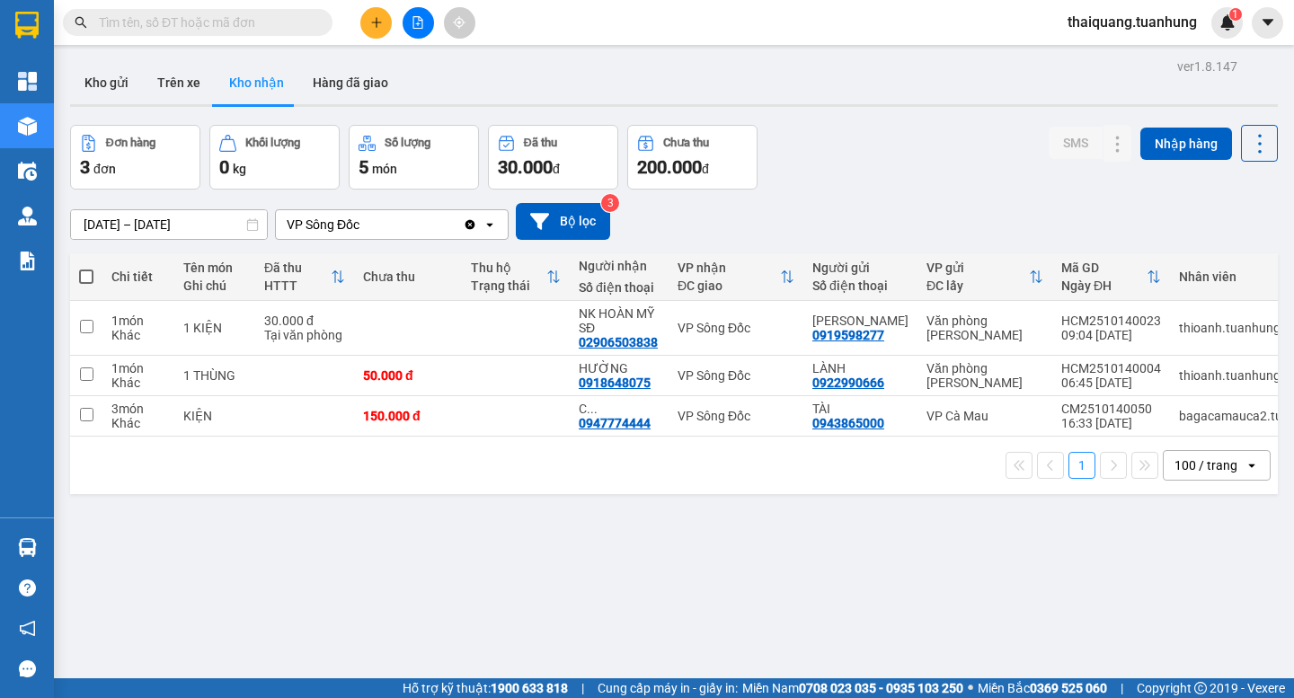
click at [594, 554] on div "ver 1.8.147 Kho gửi Trên xe Kho nhận Hàng đã giao Đơn hàng 3 đơn Khối lượng 0 k…" at bounding box center [674, 403] width 1222 height 698
click at [234, 23] on input "text" at bounding box center [205, 23] width 212 height 20
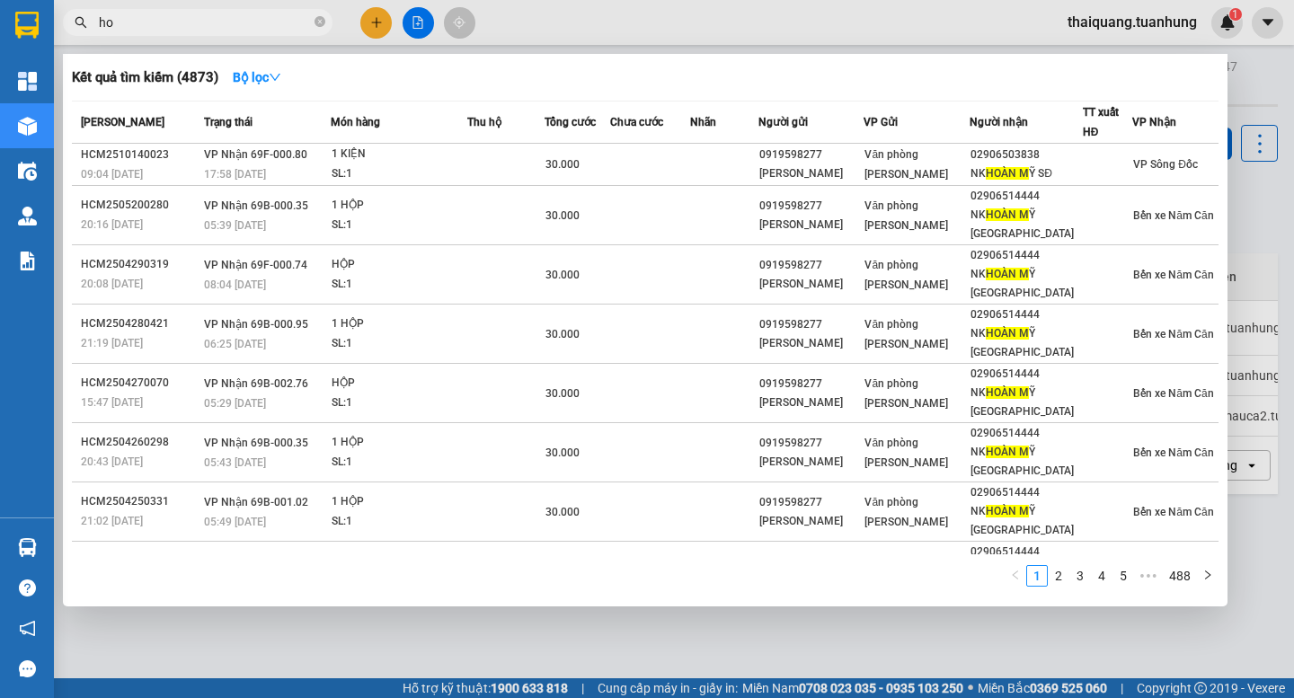
type input "h"
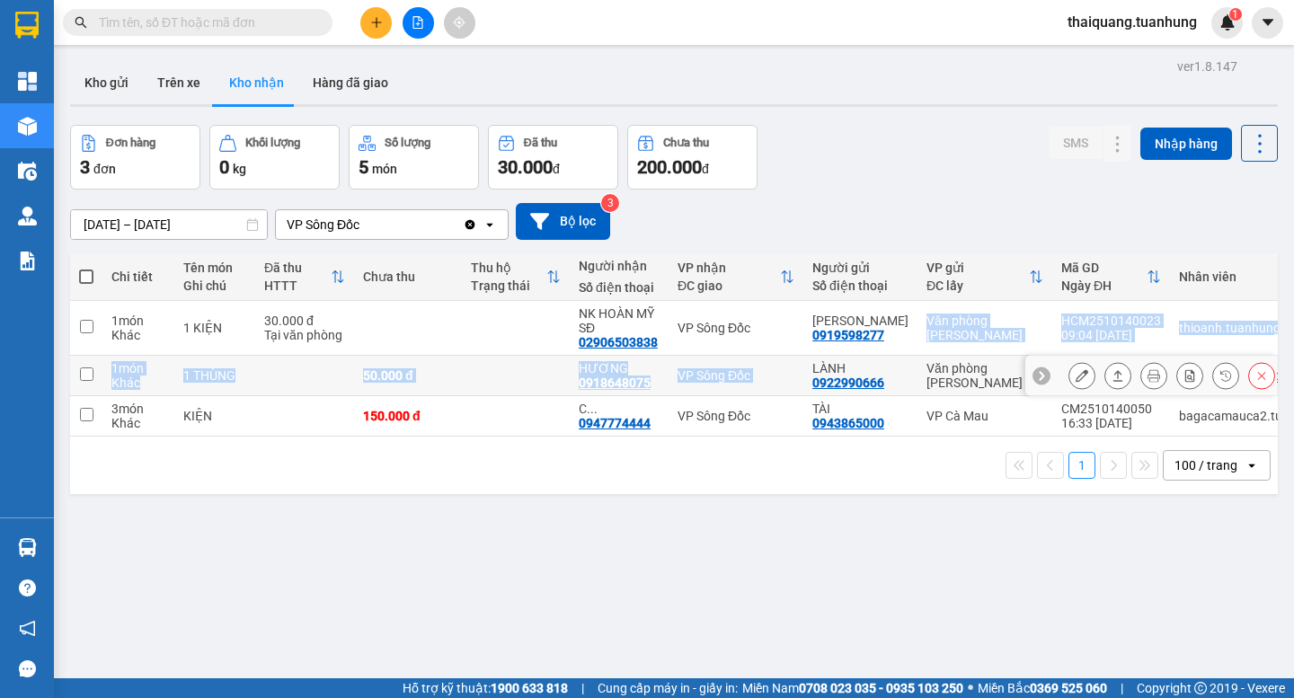
drag, startPoint x: 882, startPoint y: 339, endPoint x: 855, endPoint y: 315, distance: 36.3
click at [807, 356] on tbody "1 món Khác 1 KIỆN 30.000 đ Tại văn phòng NK HOÀN MỸ SĐ 02906503838 VP Sông Đốc …" at bounding box center [785, 369] width 1431 height 136
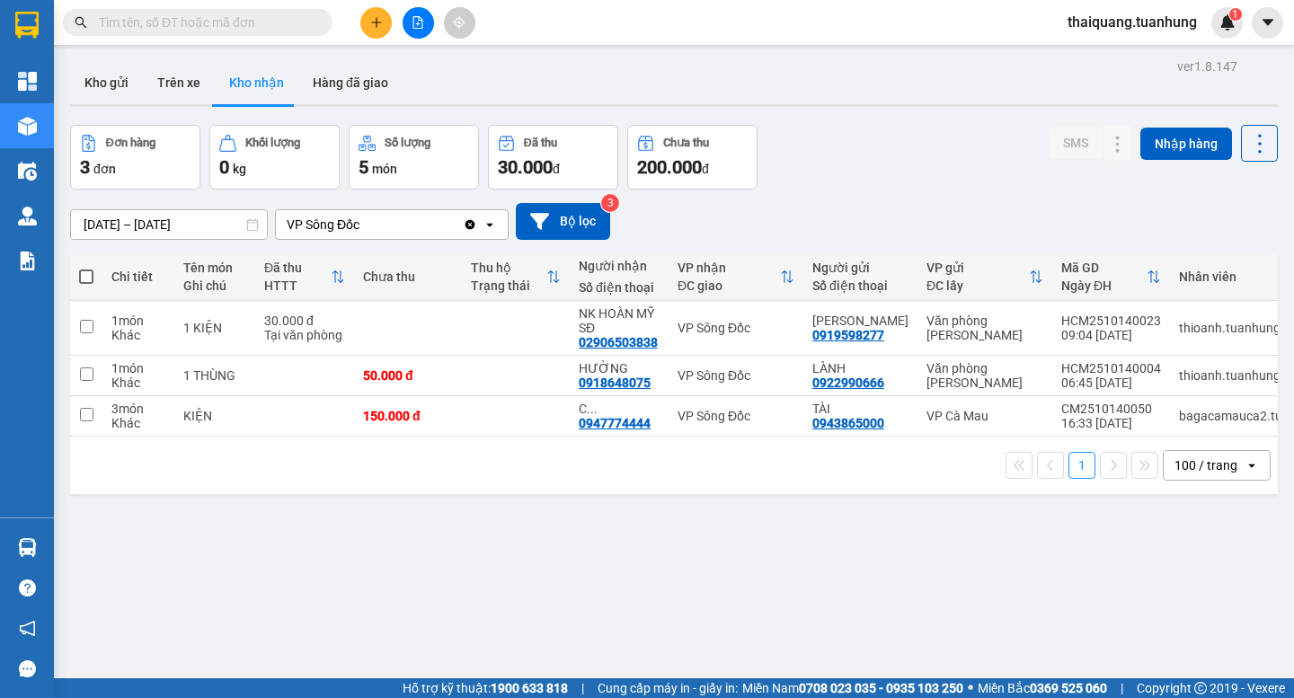
click at [956, 191] on div "[DATE] – [DATE] Press the down arrow key to interact with the calendar and sele…" at bounding box center [674, 222] width 1208 height 64
drag, startPoint x: 889, startPoint y: 344, endPoint x: 815, endPoint y: 342, distance: 73.7
click at [815, 342] on div "[PERSON_NAME] 0919598277" at bounding box center [860, 328] width 96 height 29
checkbox input "true"
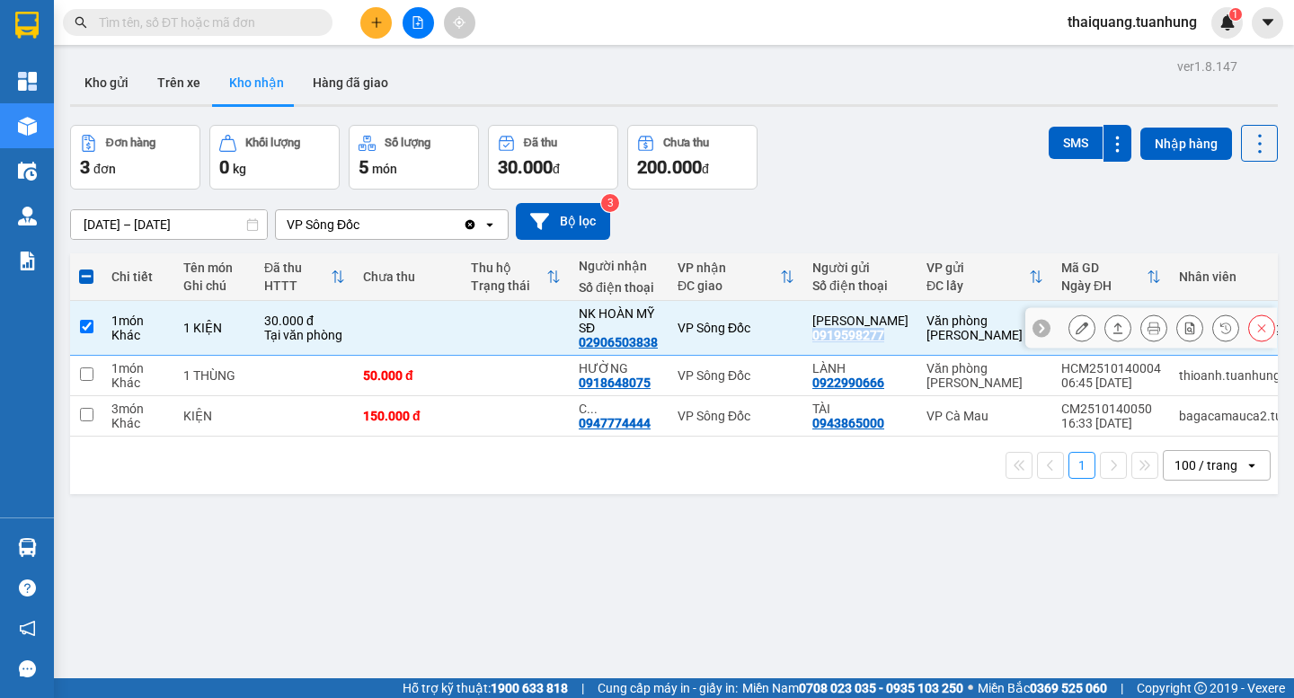
copy div "0919598277"
click at [289, 28] on input "text" at bounding box center [205, 23] width 212 height 20
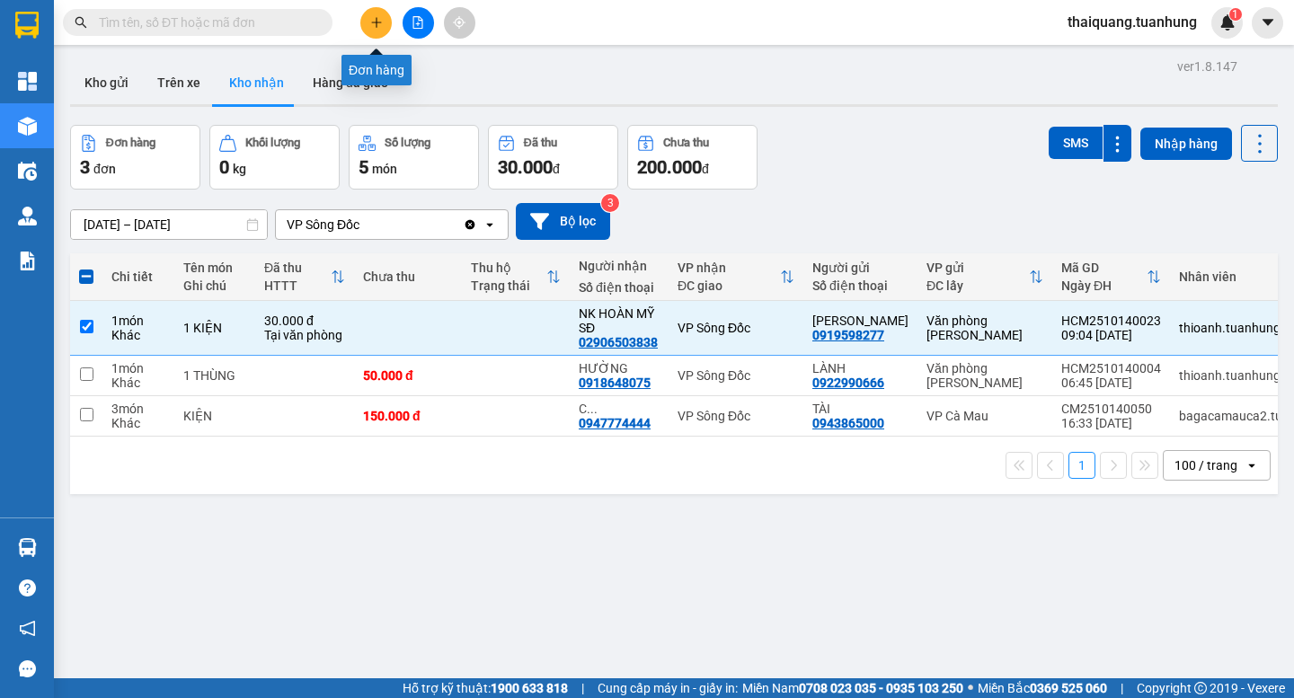
click at [378, 25] on icon "plus" at bounding box center [376, 22] width 13 height 13
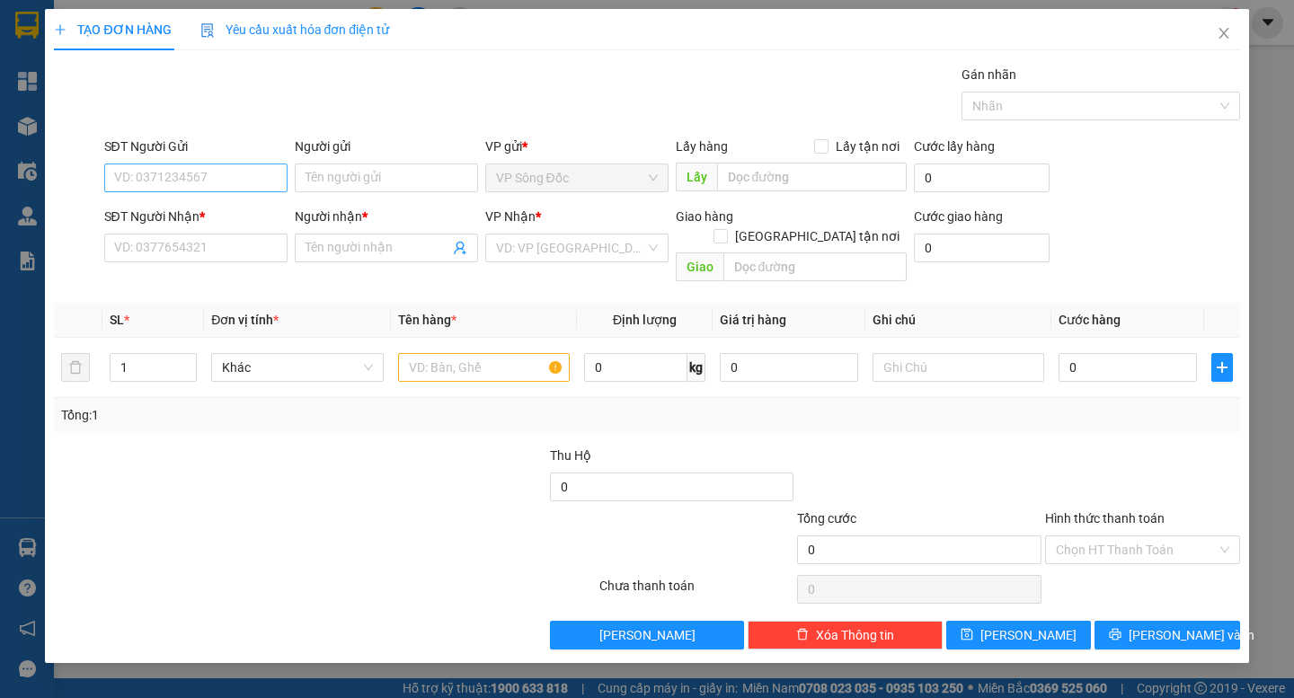
click at [236, 164] on div "SĐT Người Gửi VD: 0371234567" at bounding box center [195, 168] width 183 height 63
click at [234, 169] on input "SĐT Người Gửi" at bounding box center [195, 178] width 183 height 29
paste input "0919598277"
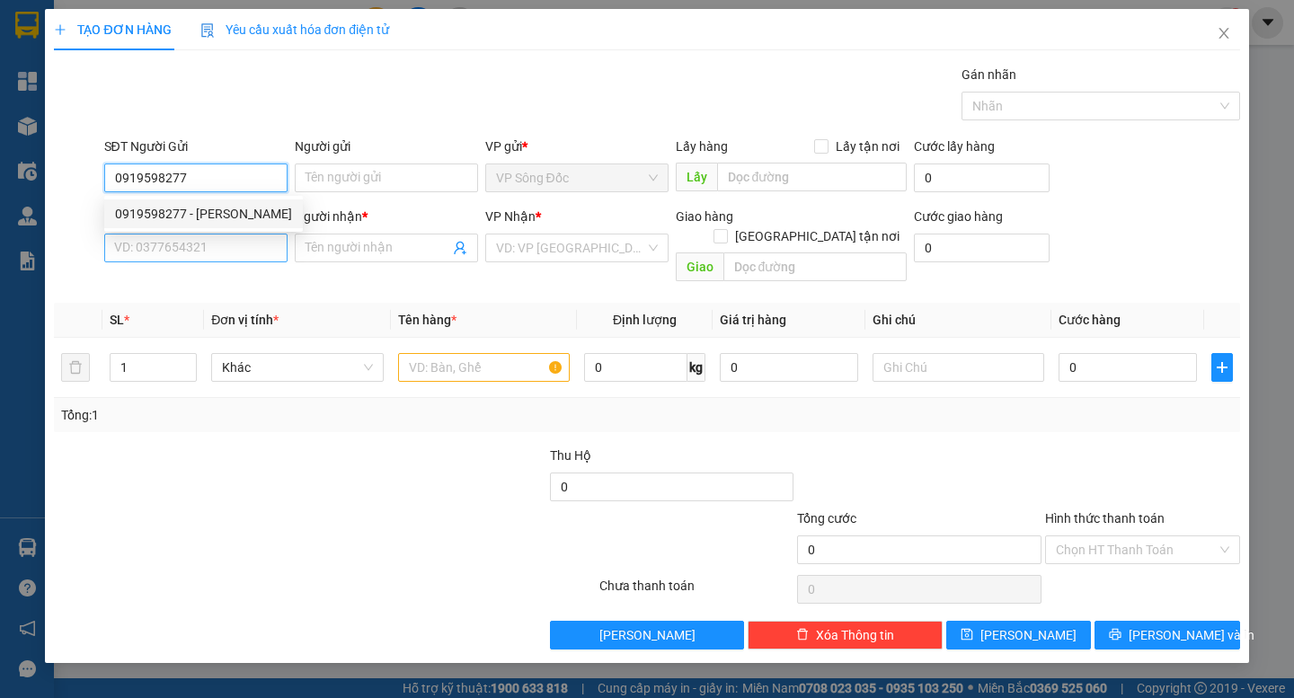
type input "0919598277"
click at [234, 256] on input "SĐT Người Nhận *" at bounding box center [195, 248] width 183 height 29
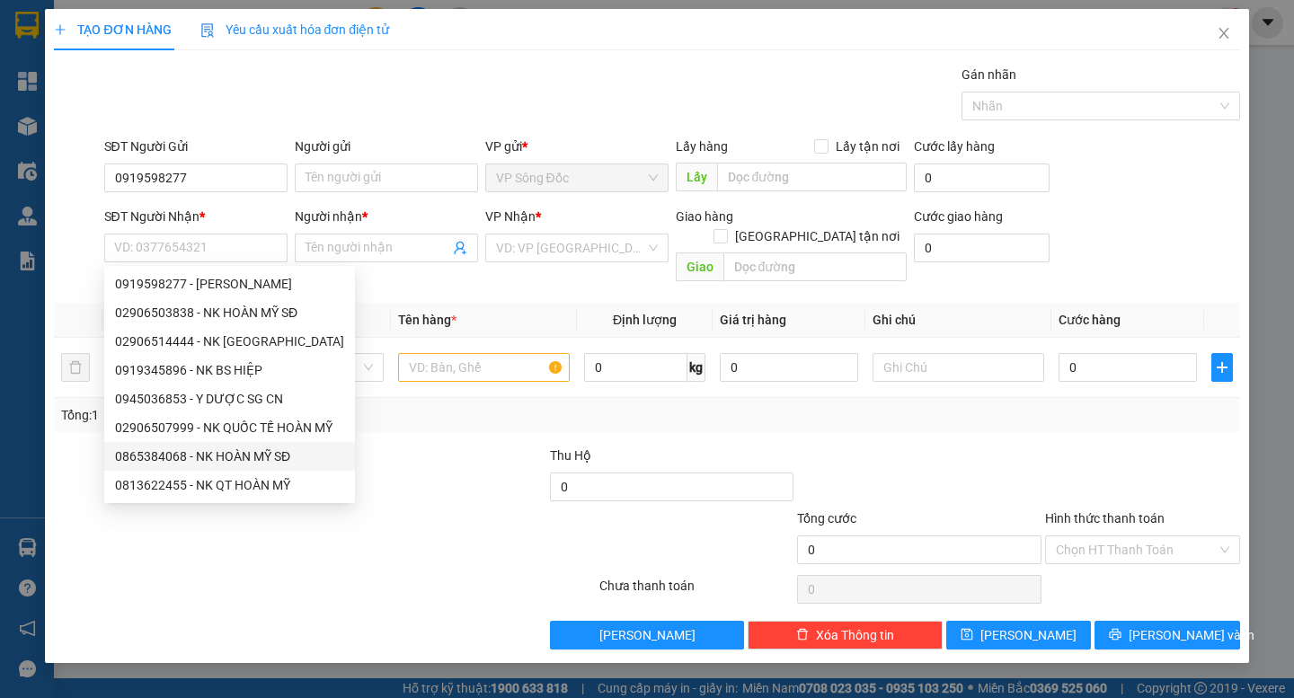
click at [439, 413] on div "Transit Pickup Surcharge Ids Transit Deliver Surcharge Ids Transit Deliver Surc…" at bounding box center [646, 357] width 1185 height 585
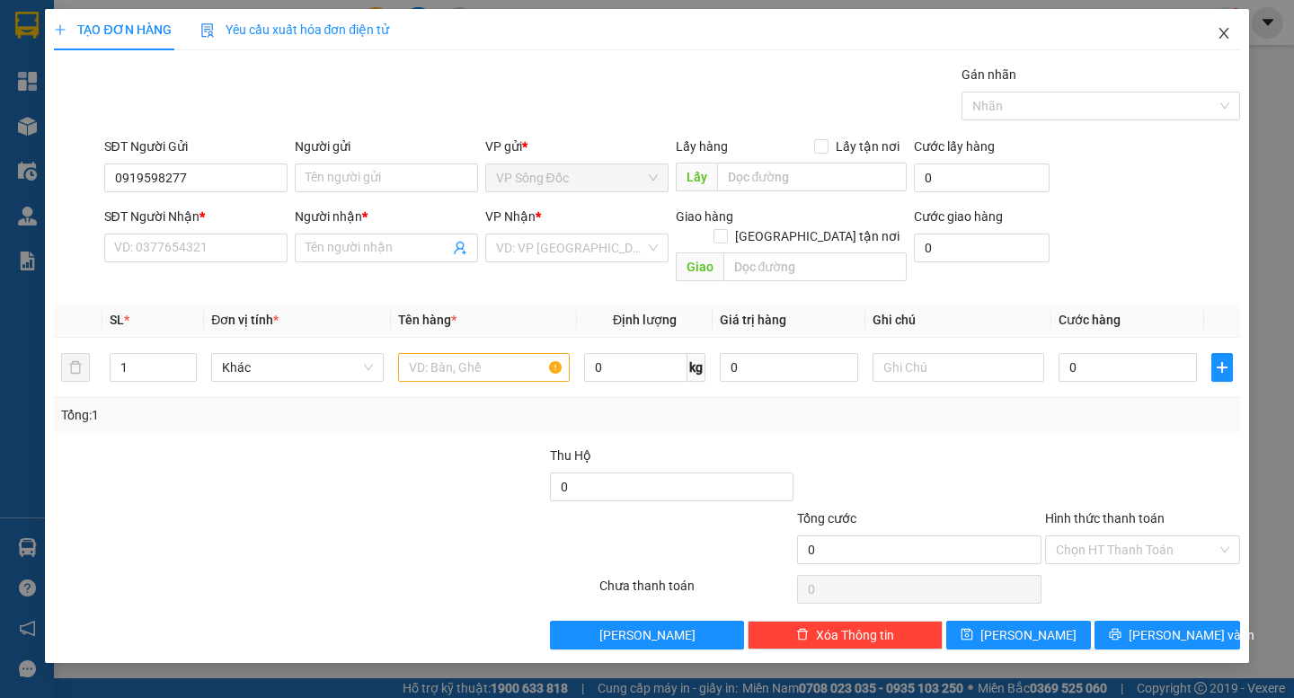
click at [1225, 34] on icon "close" at bounding box center [1224, 33] width 14 height 14
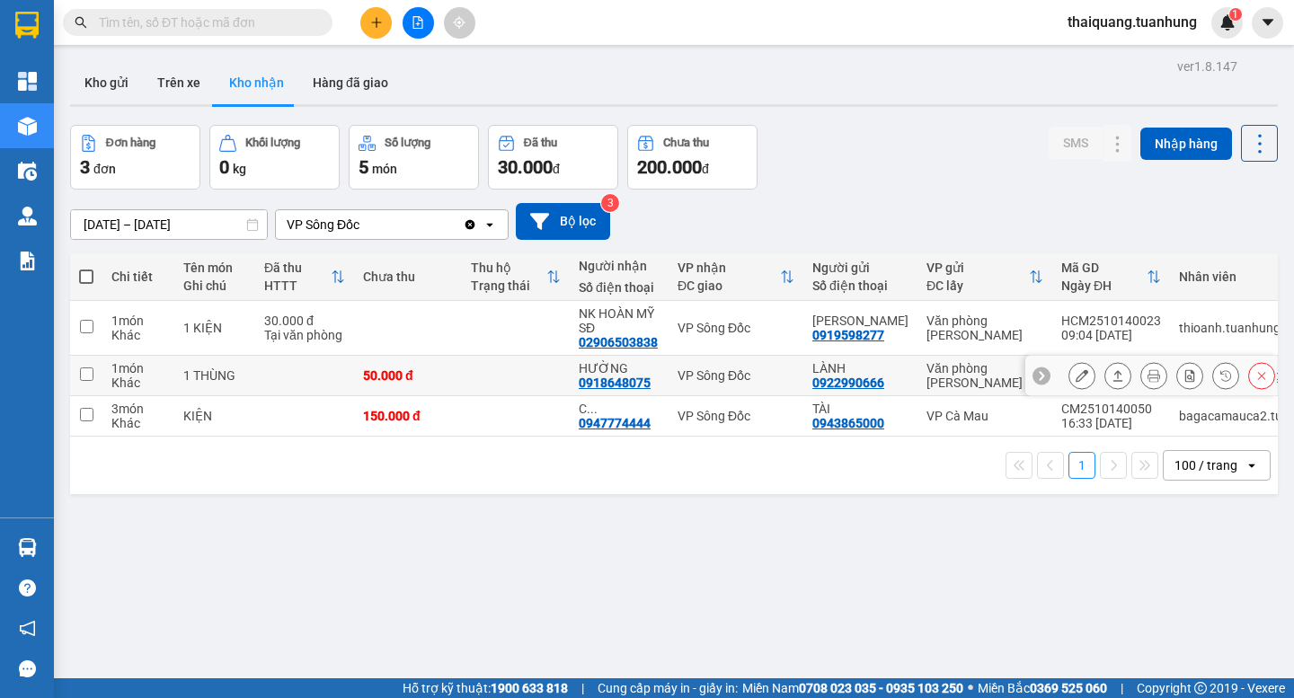
click at [1069, 373] on button at bounding box center [1081, 375] width 25 height 31
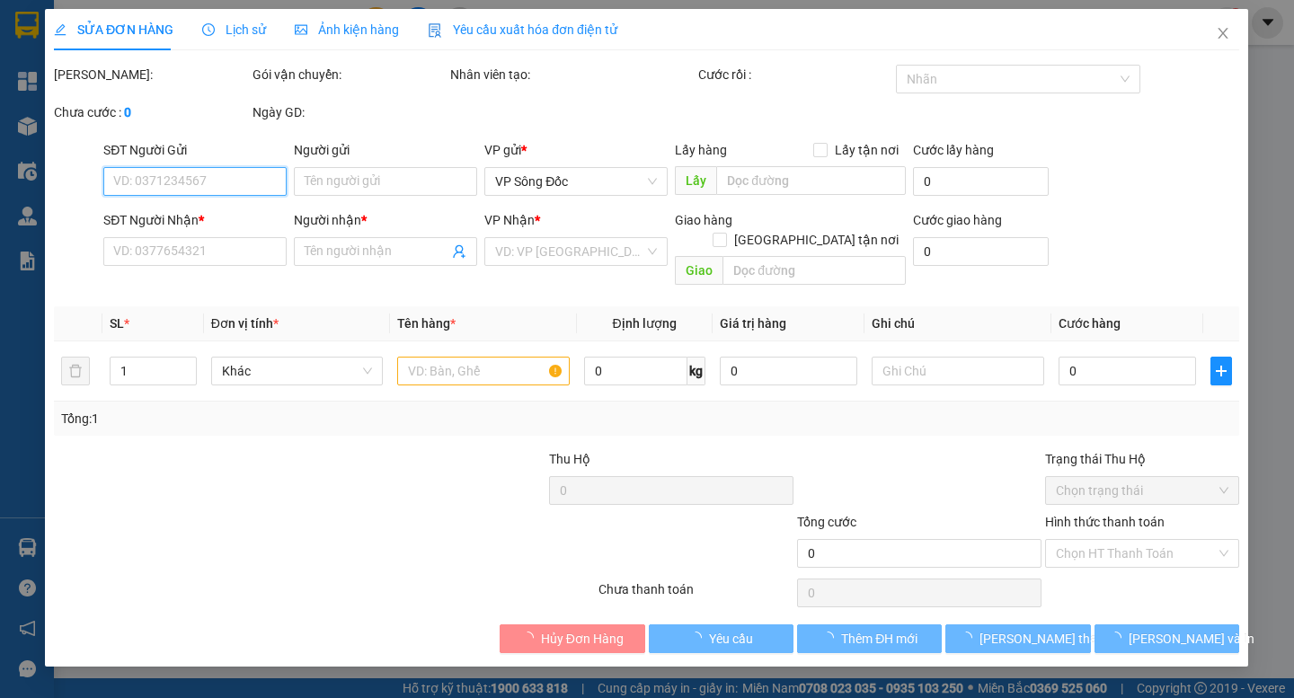
type input "0922990666"
type input "LÀNH"
type input "0918648075"
type input "HƯỜNG"
type input "50.000"
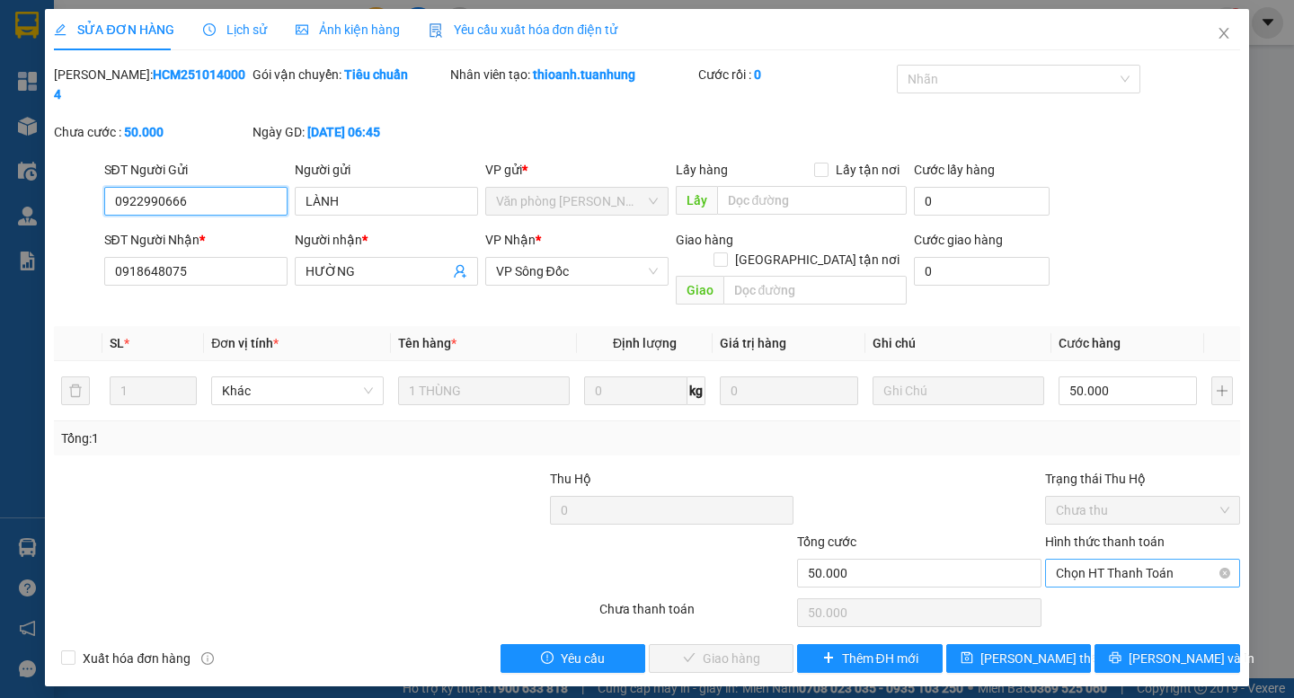
click at [1118, 560] on span "Chọn HT Thanh Toán" at bounding box center [1142, 573] width 173 height 27
click at [1119, 563] on div "Tại văn phòng" at bounding box center [1142, 570] width 173 height 20
type input "0"
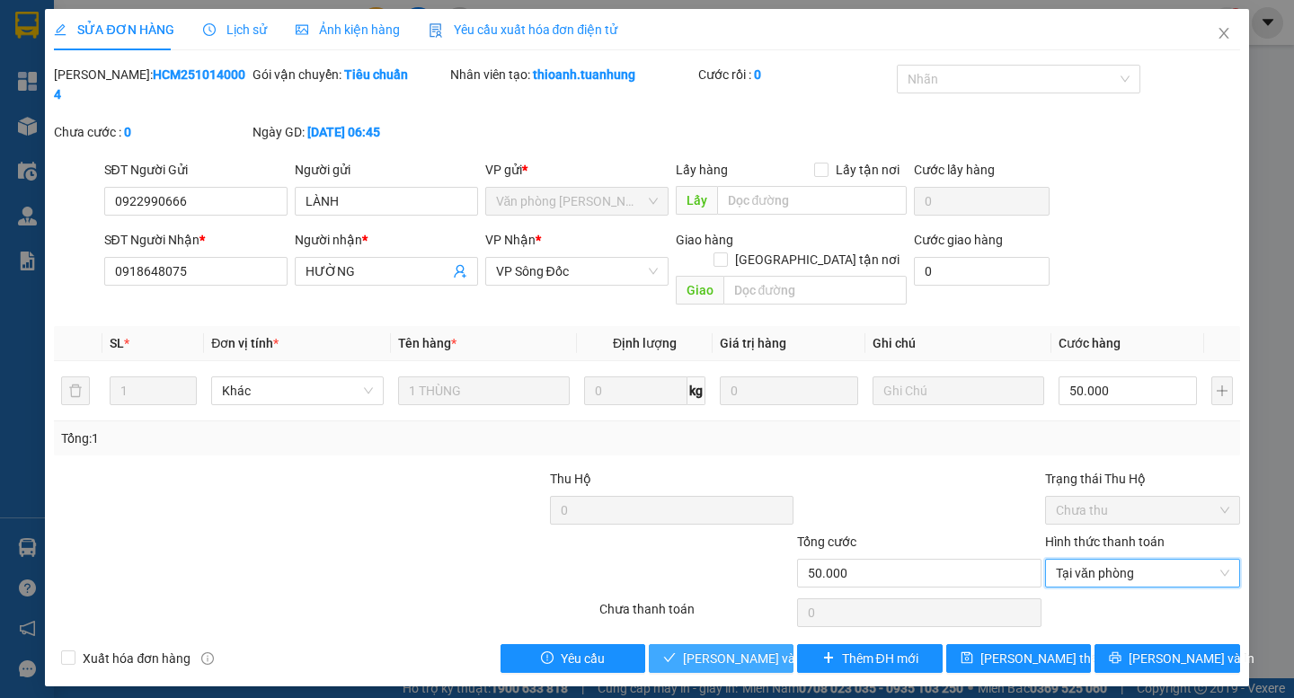
click at [739, 649] on span "[PERSON_NAME] và Giao hàng" at bounding box center [769, 659] width 173 height 20
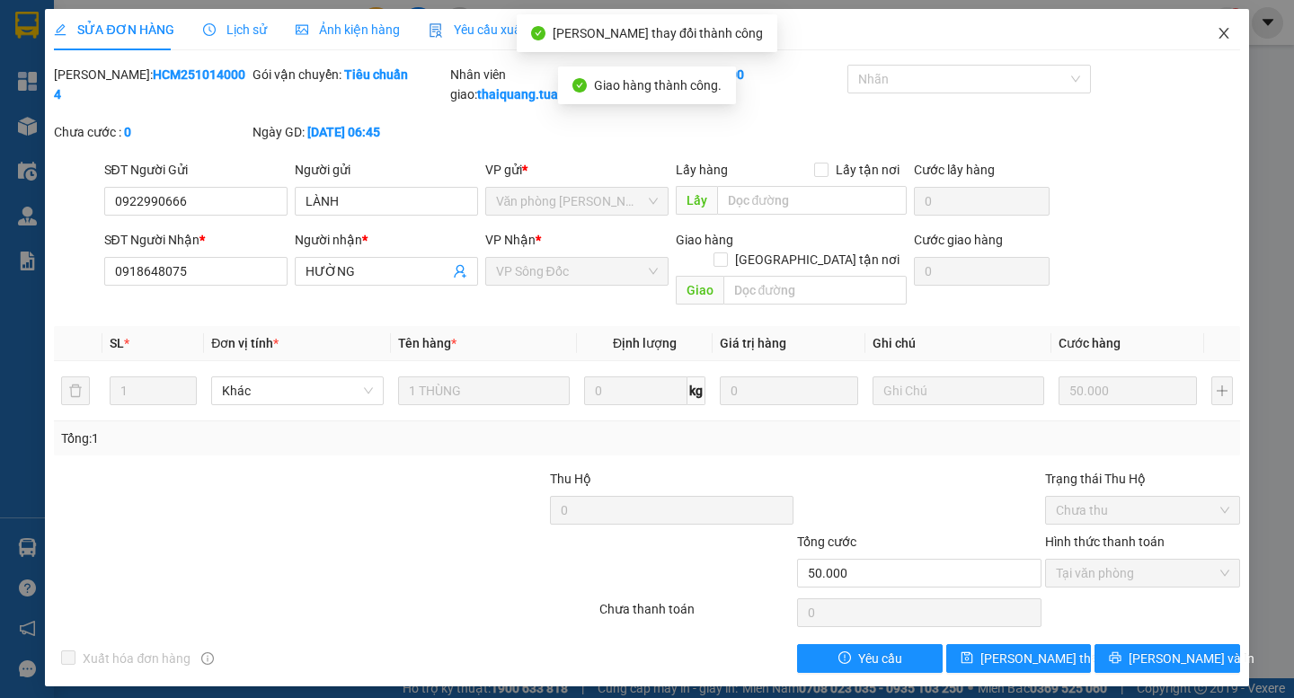
click at [1227, 31] on icon "close" at bounding box center [1224, 33] width 14 height 14
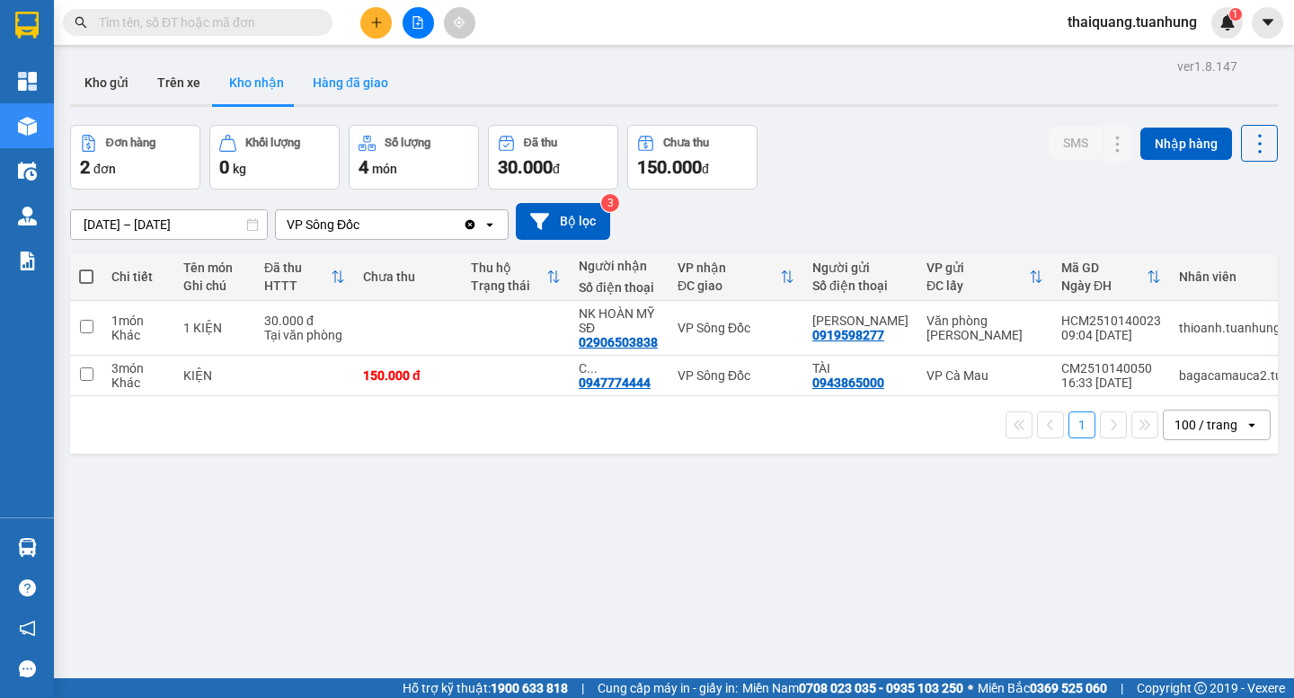
click at [342, 61] on button "Hàng đã giao" at bounding box center [350, 82] width 104 height 43
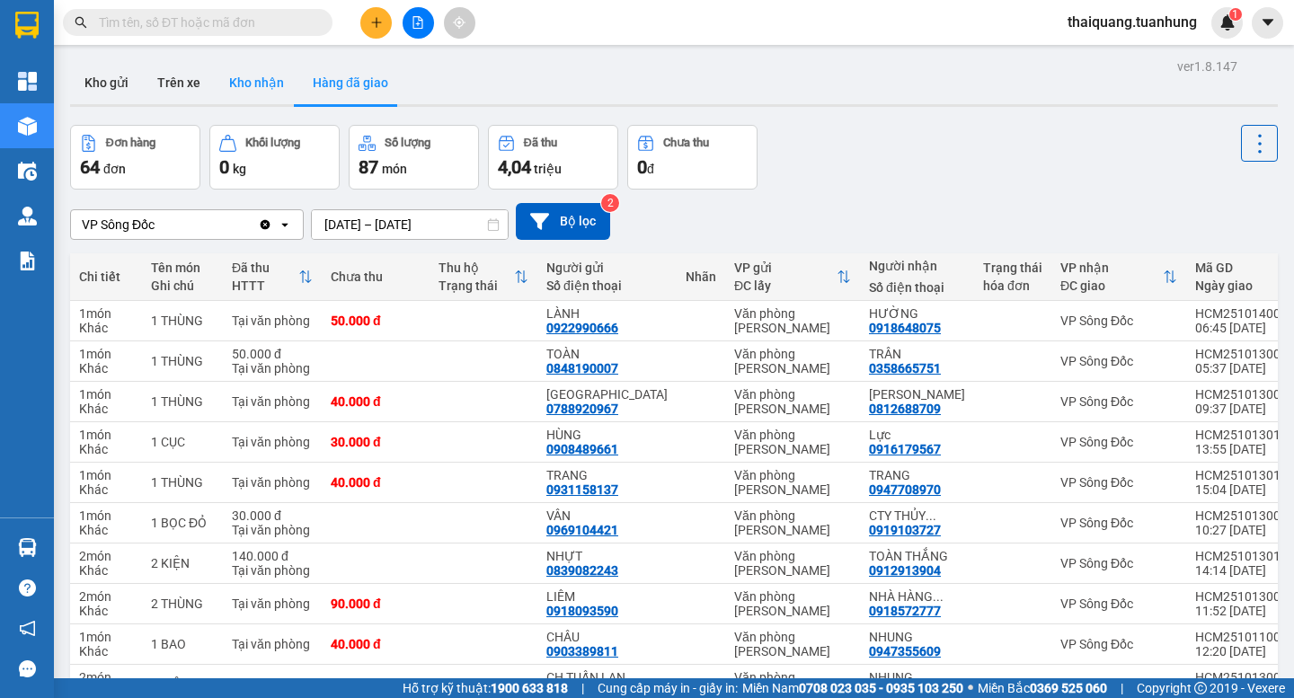
click at [244, 103] on button "Kho nhận" at bounding box center [257, 82] width 84 height 43
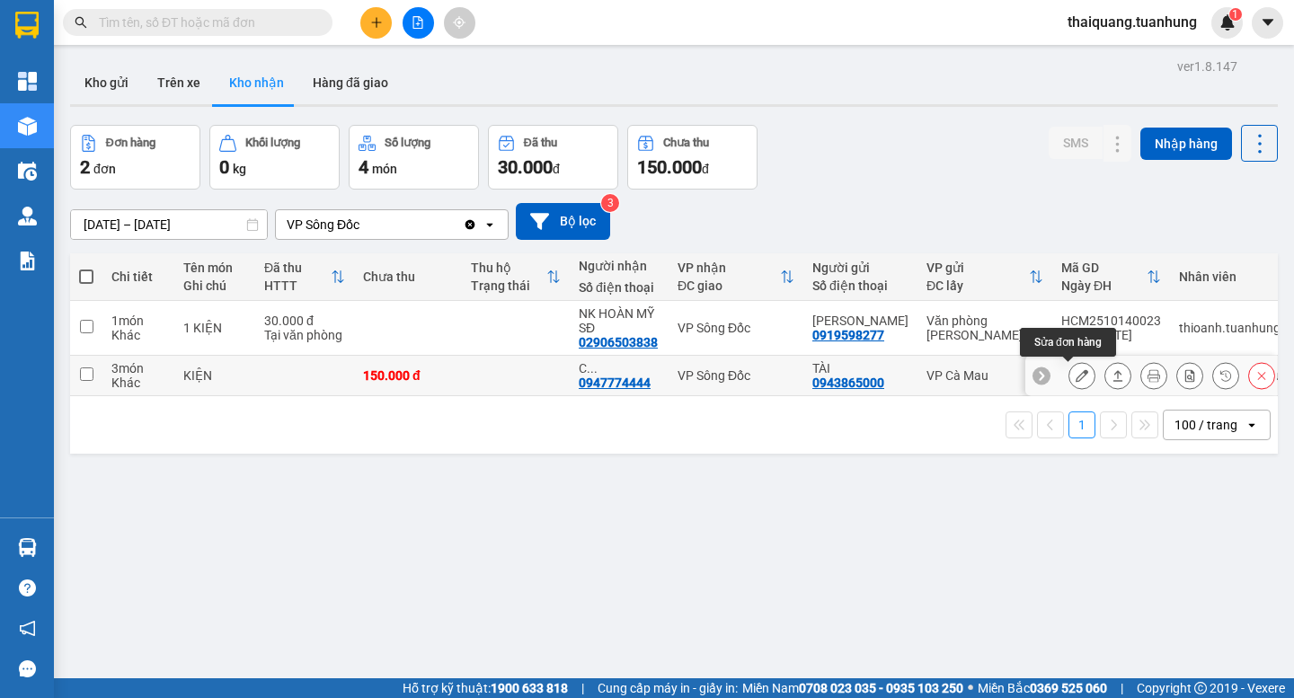
click at [1076, 370] on icon at bounding box center [1082, 375] width 13 height 13
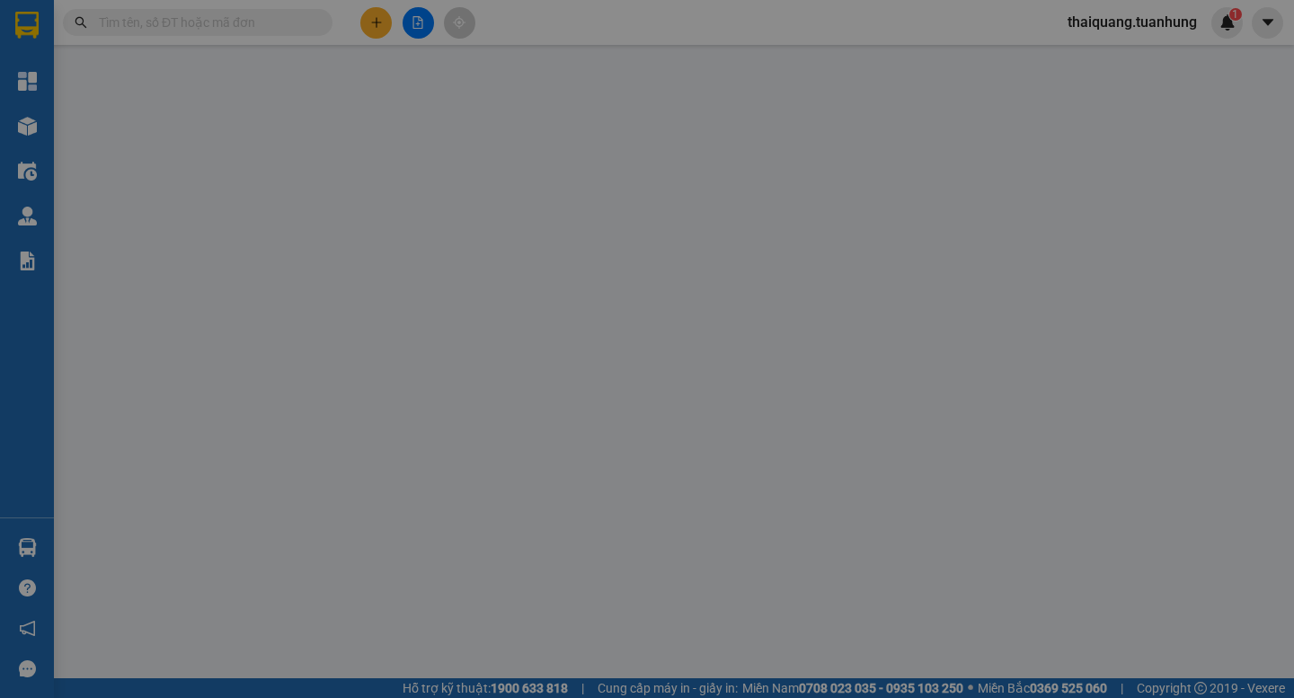
type input "0943865000"
type input "TÀI"
type input "0947774444"
type input "C TÂM(0947775444 SỐ ĐÚNG)"
type input "150.000"
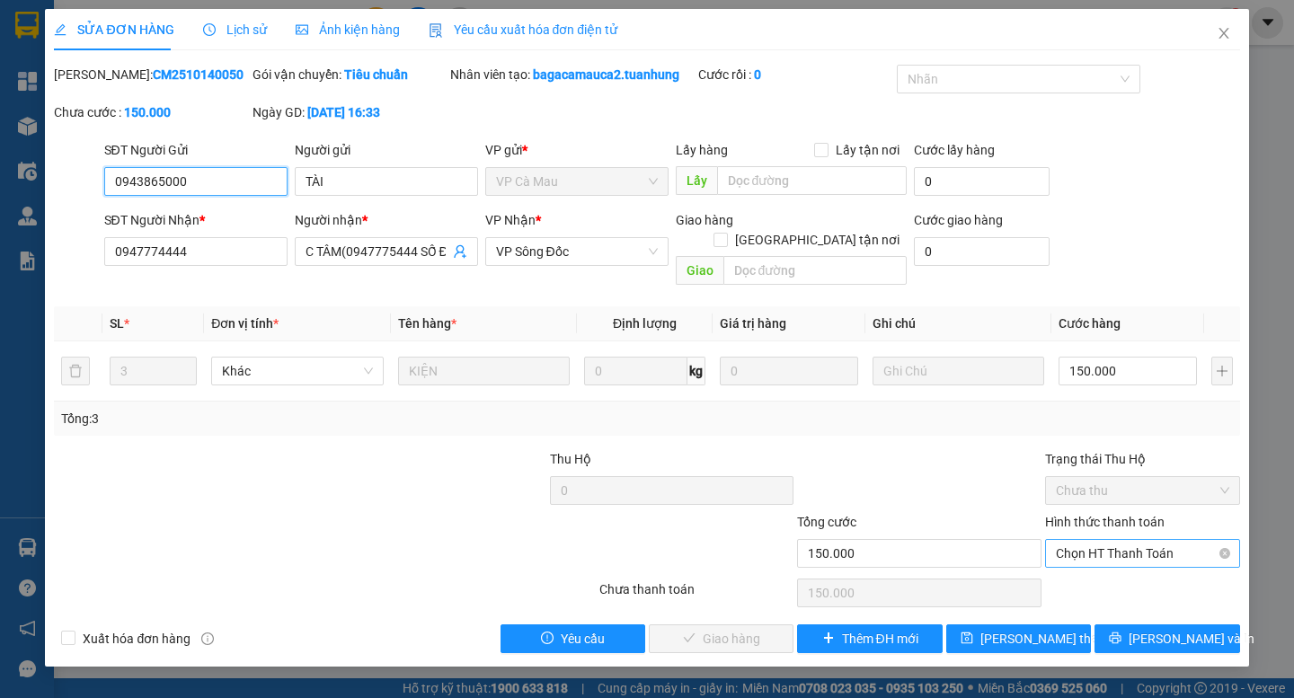
click at [1130, 545] on span "Chọn HT Thanh Toán" at bounding box center [1142, 553] width 173 height 27
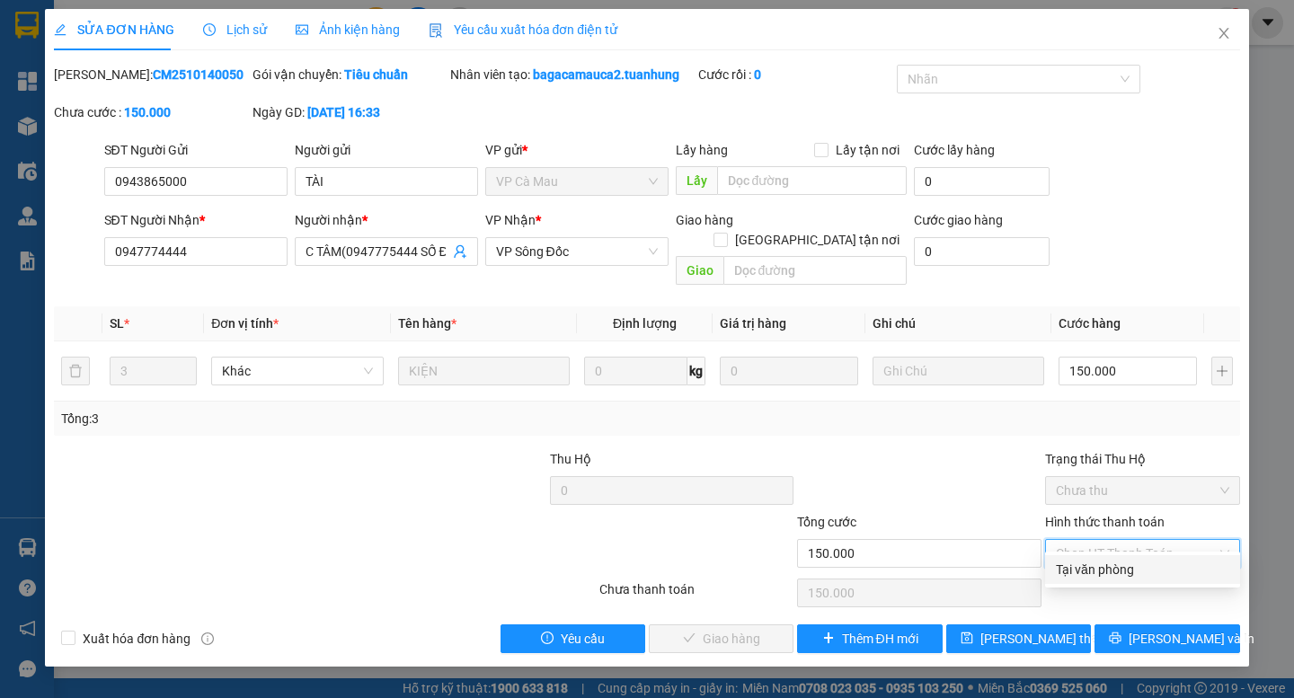
click at [1145, 565] on div "Tại văn phòng" at bounding box center [1142, 570] width 173 height 20
type input "0"
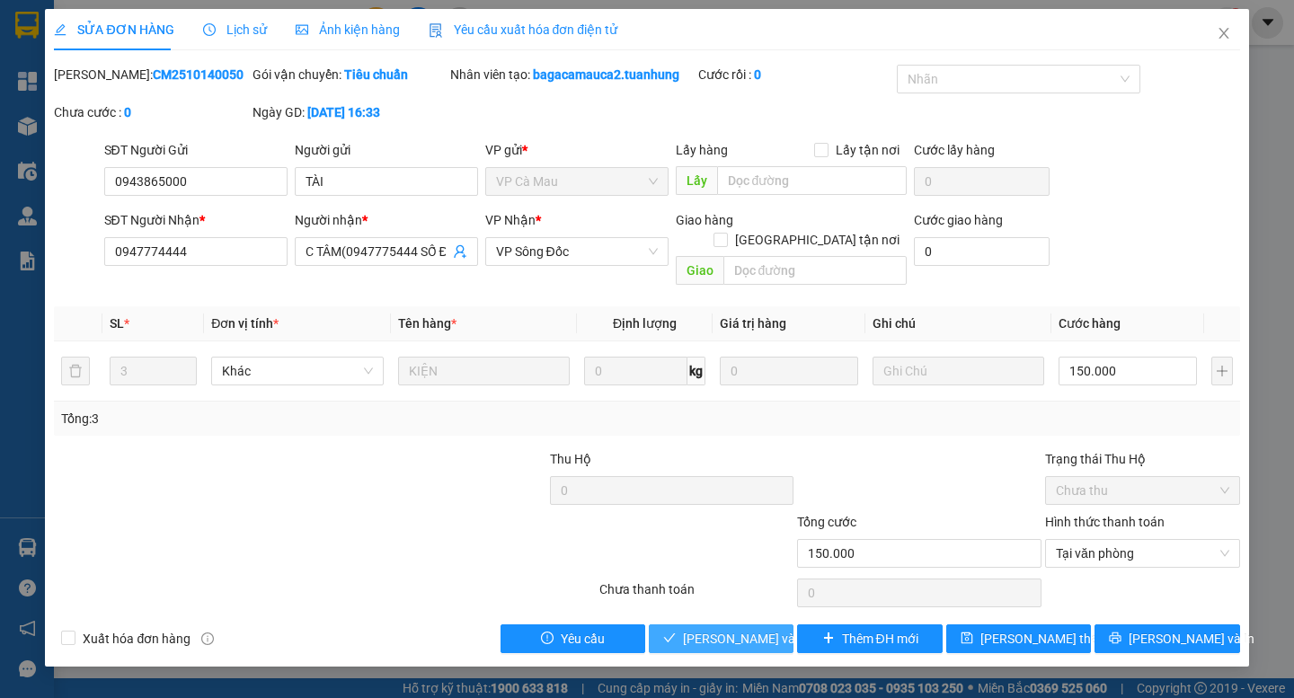
click at [743, 629] on span "[PERSON_NAME] và Giao hàng" at bounding box center [769, 639] width 173 height 20
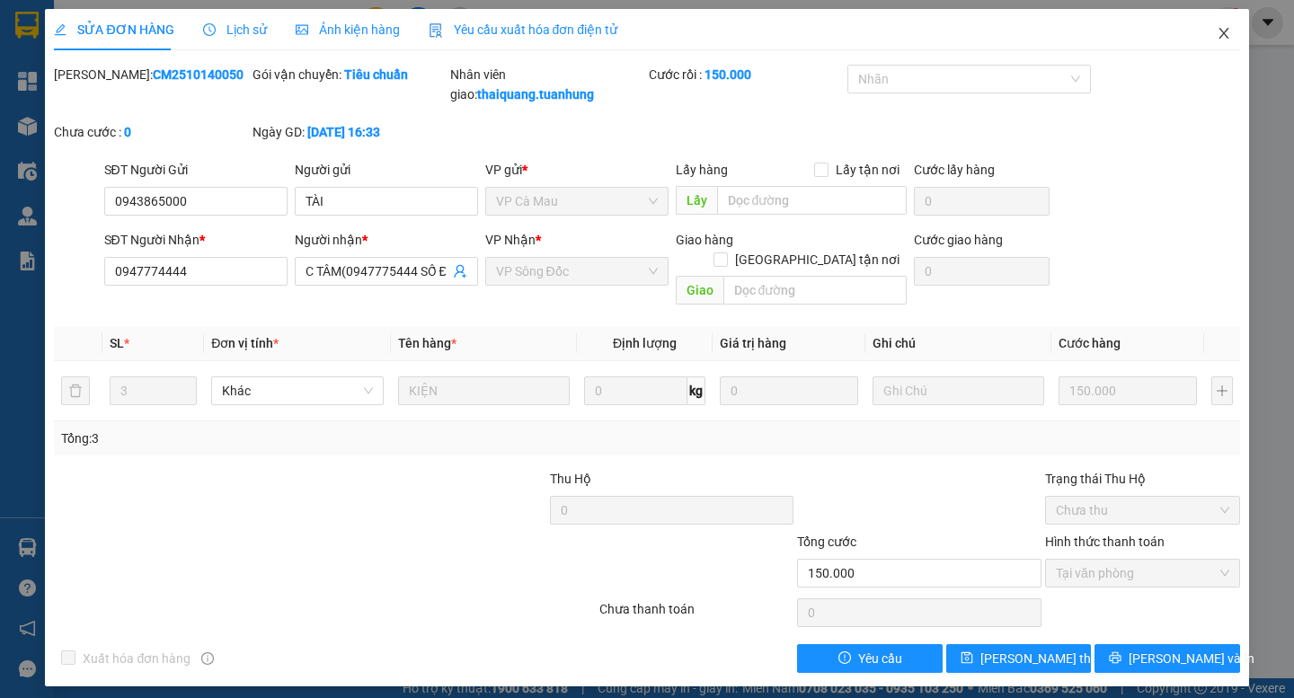
click at [1230, 34] on icon "close" at bounding box center [1224, 33] width 14 height 14
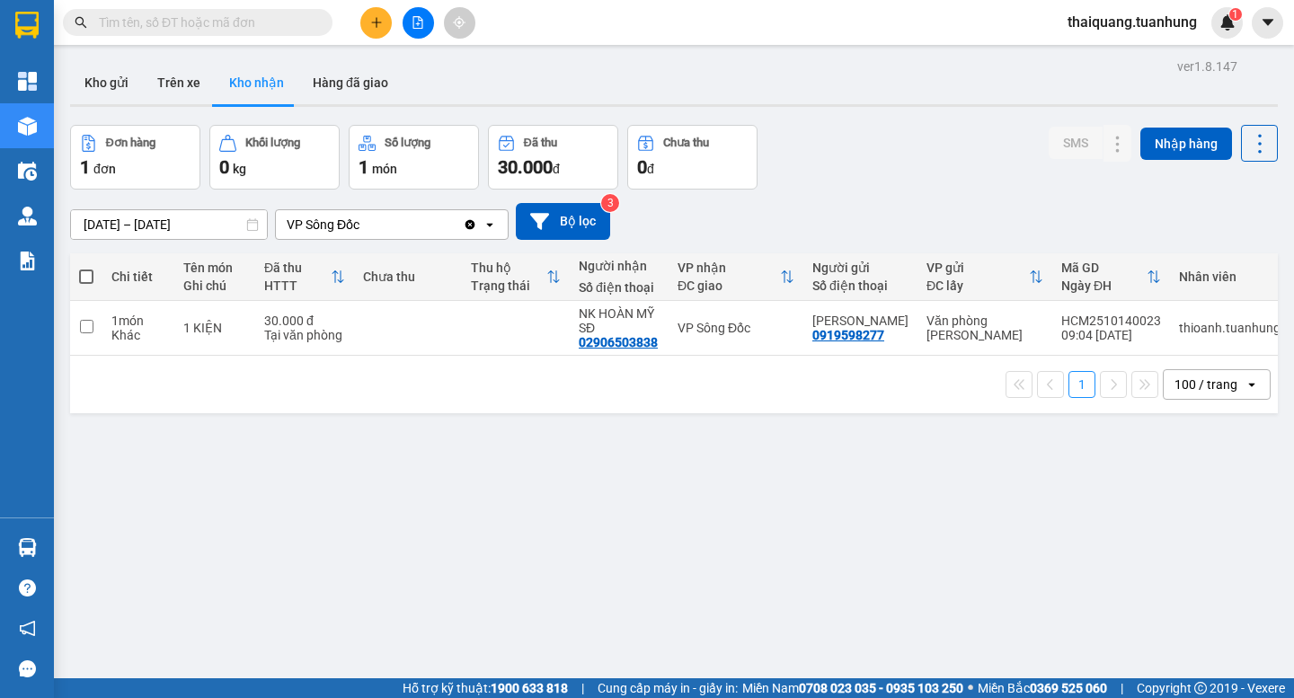
click at [378, 19] on icon "plus" at bounding box center [376, 22] width 13 height 13
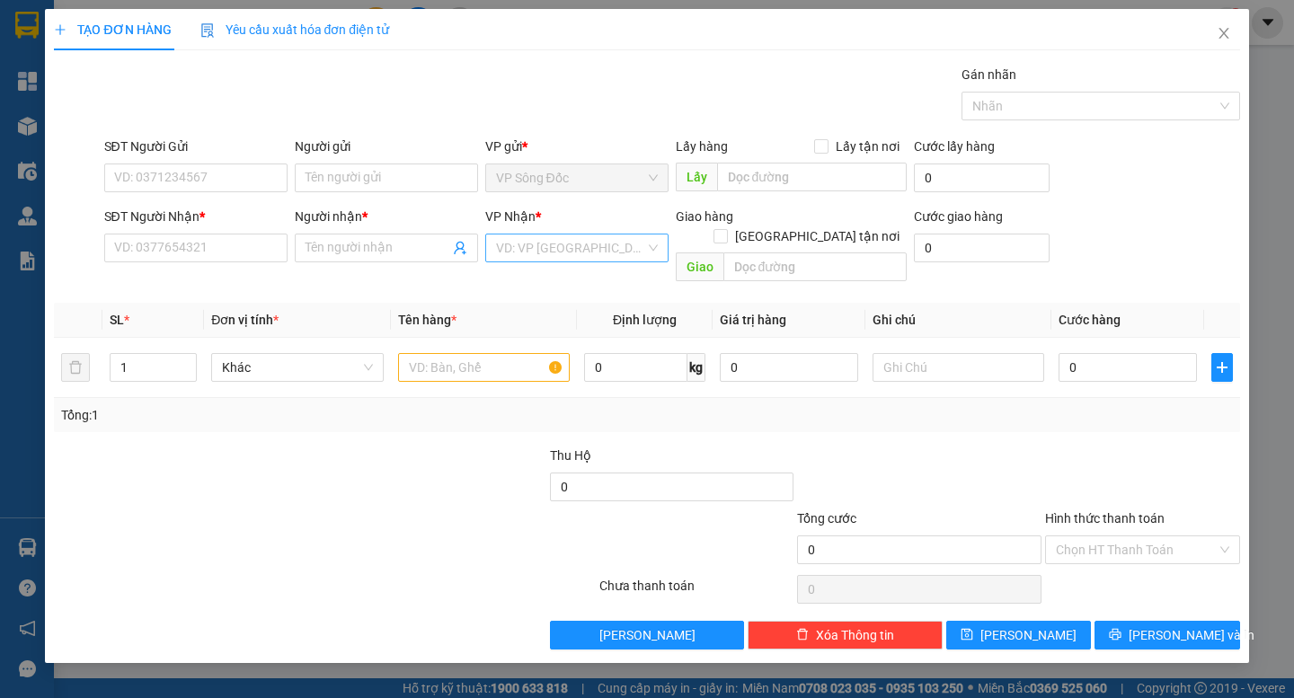
click at [579, 235] on input "search" at bounding box center [570, 248] width 149 height 27
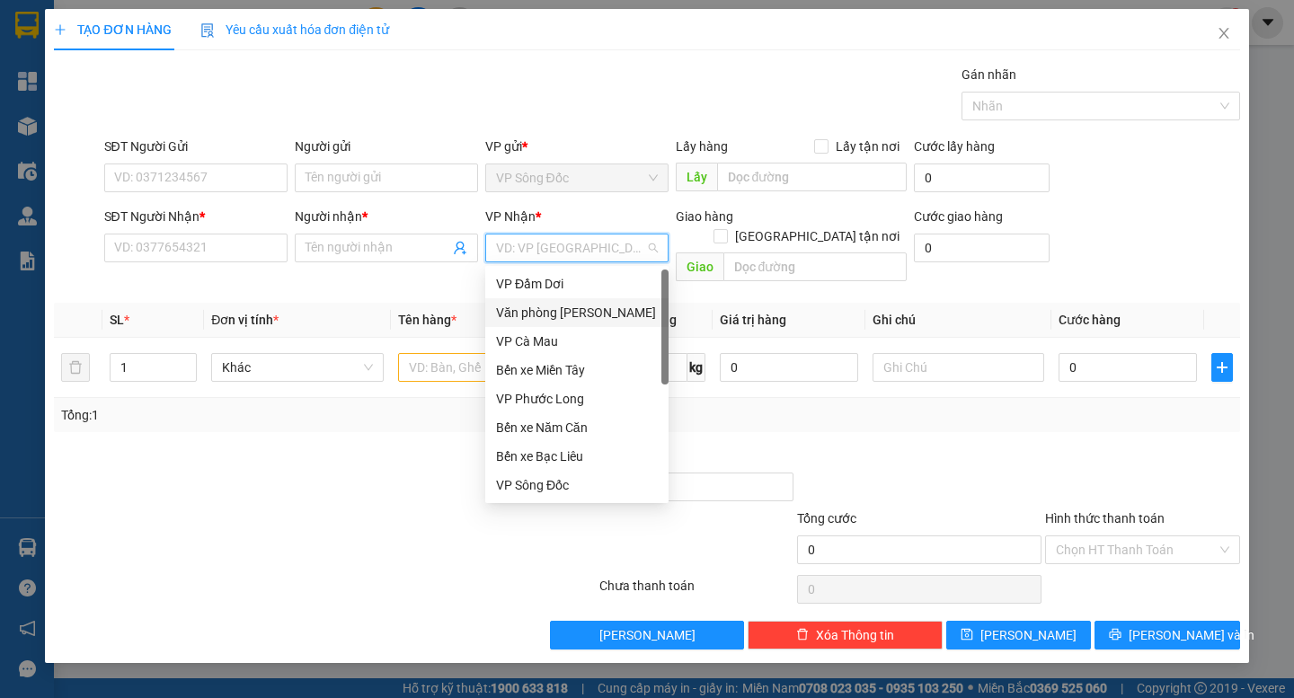
click at [600, 307] on div "Văn phòng [PERSON_NAME]" at bounding box center [577, 313] width 162 height 20
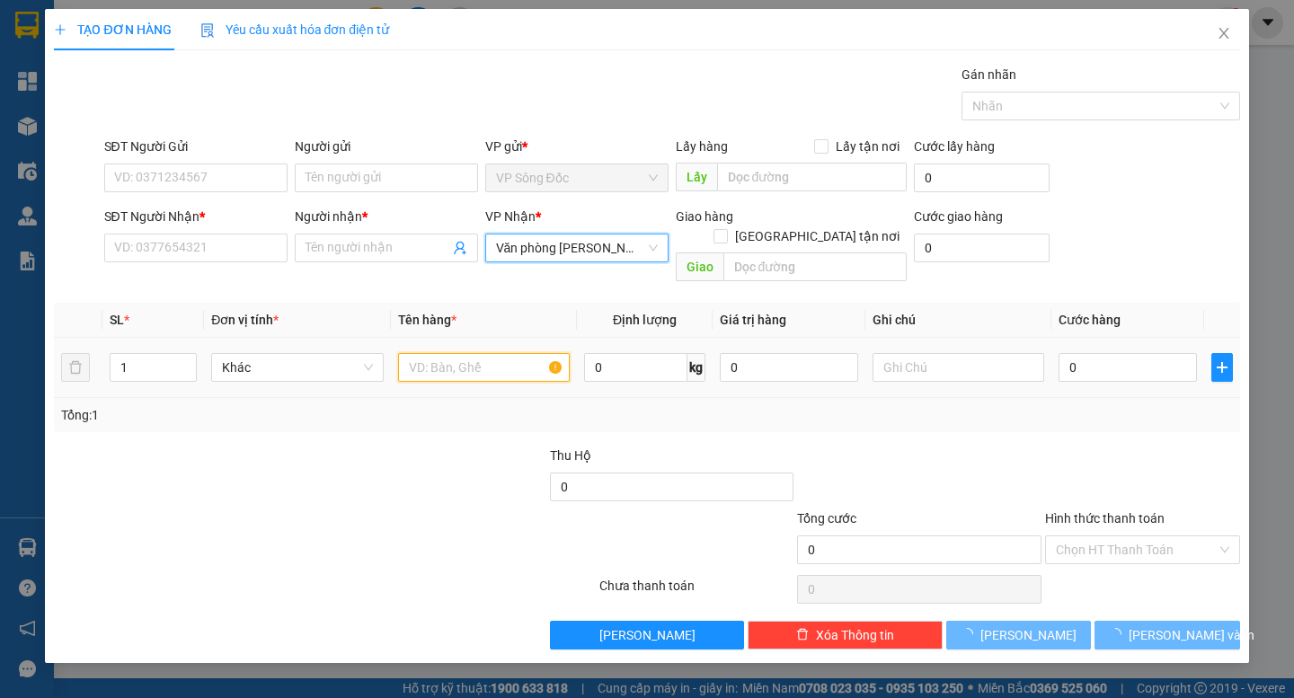
click at [484, 353] on input "text" at bounding box center [484, 367] width 172 height 29
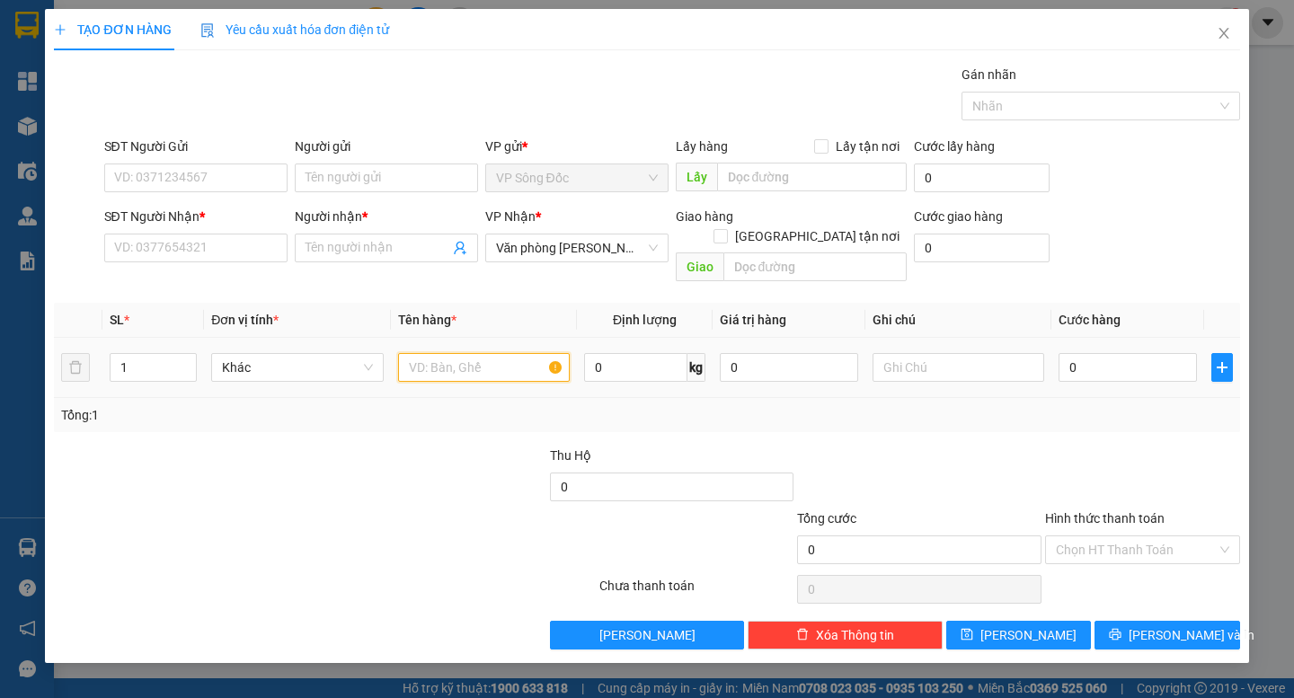
type input "y"
type input "thùng"
click at [193, 179] on input "SĐT Người Gửi" at bounding box center [195, 178] width 183 height 29
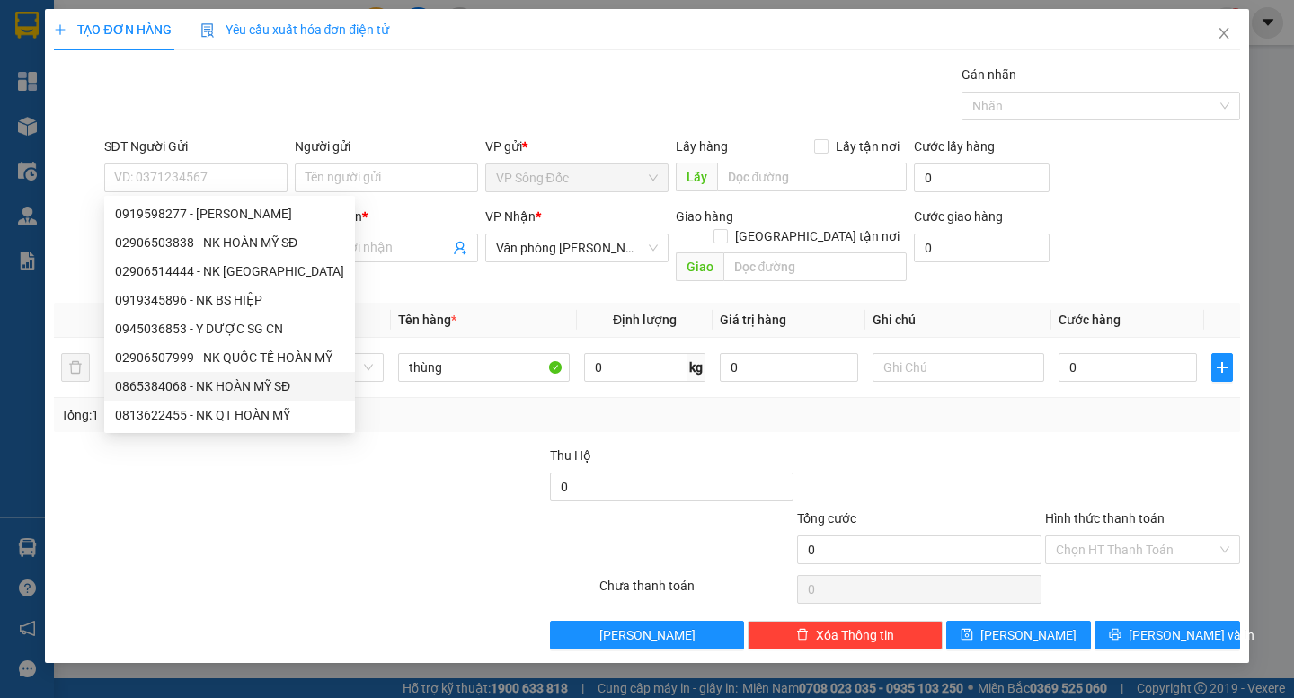
drag, startPoint x: 432, startPoint y: 522, endPoint x: 430, endPoint y: 513, distance: 9.4
click at [431, 522] on div at bounding box center [498, 540] width 199 height 63
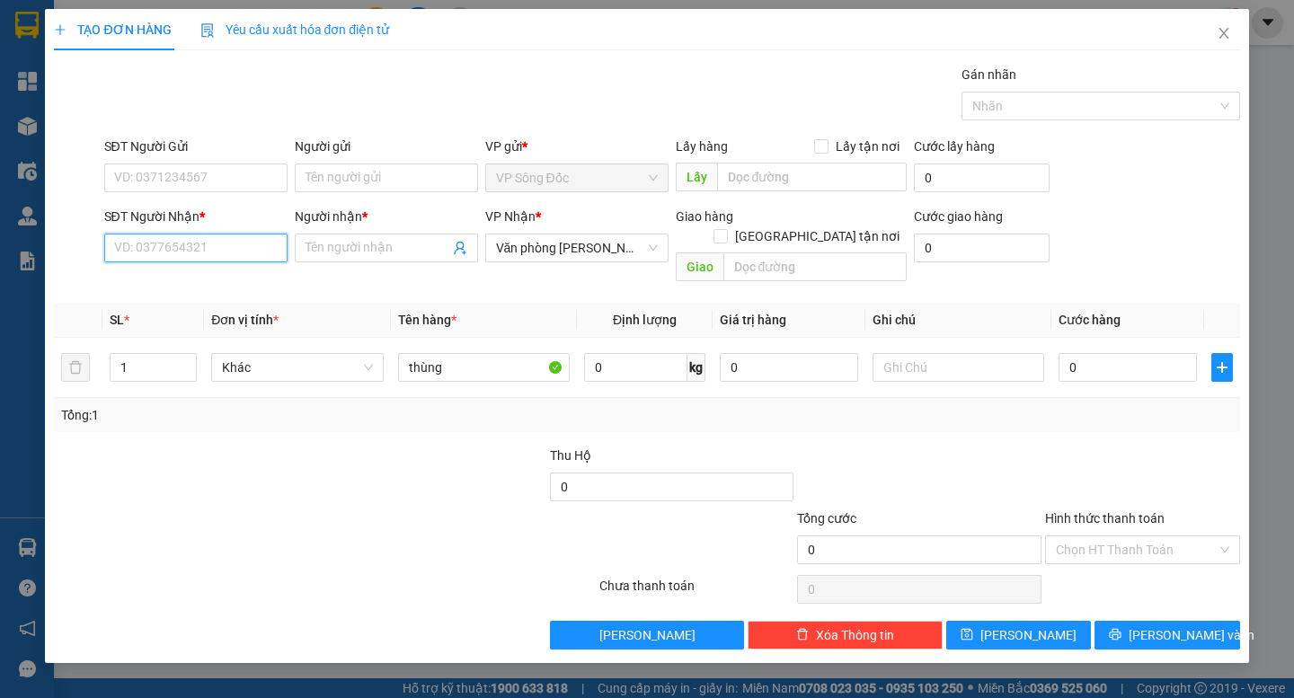
click at [207, 254] on input "SĐT Người Nhận *" at bounding box center [195, 248] width 183 height 29
type input "0909630154"
click at [213, 286] on div "0909630154 - [PERSON_NAME]" at bounding box center [203, 284] width 177 height 20
type input "C HÀ"
type input "0909630154"
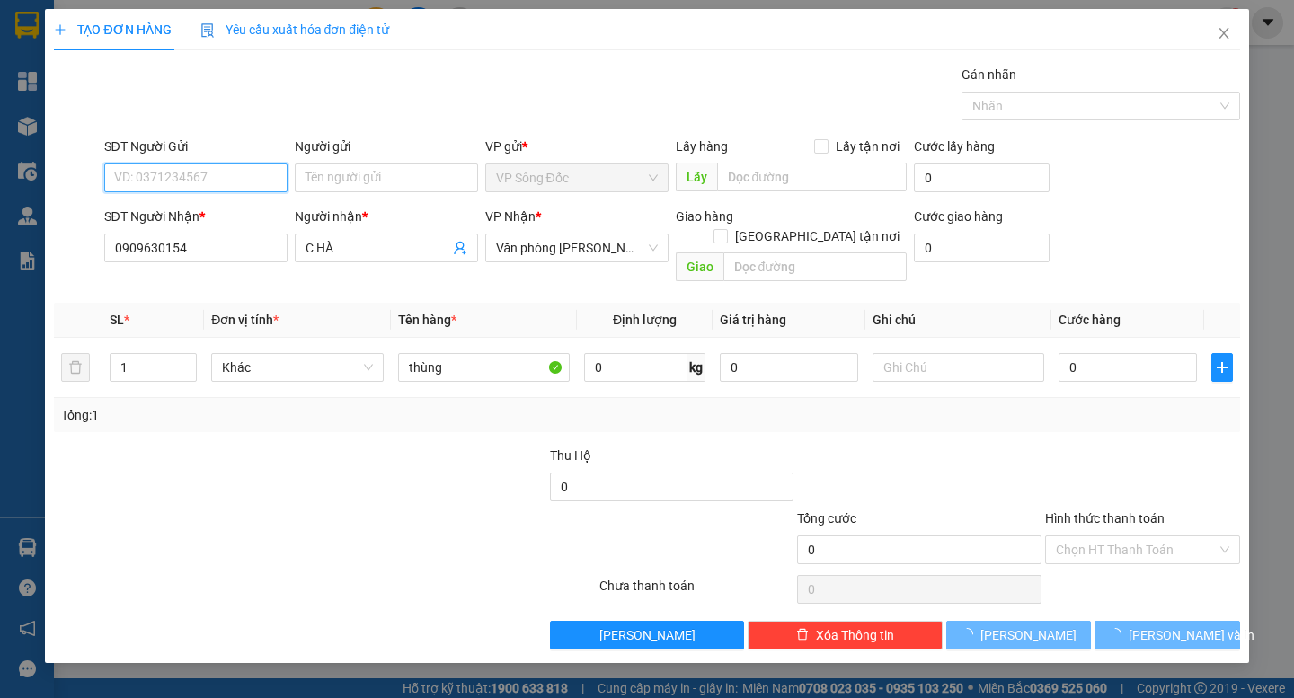
click at [211, 189] on input "SĐT Người Gửi" at bounding box center [195, 178] width 183 height 29
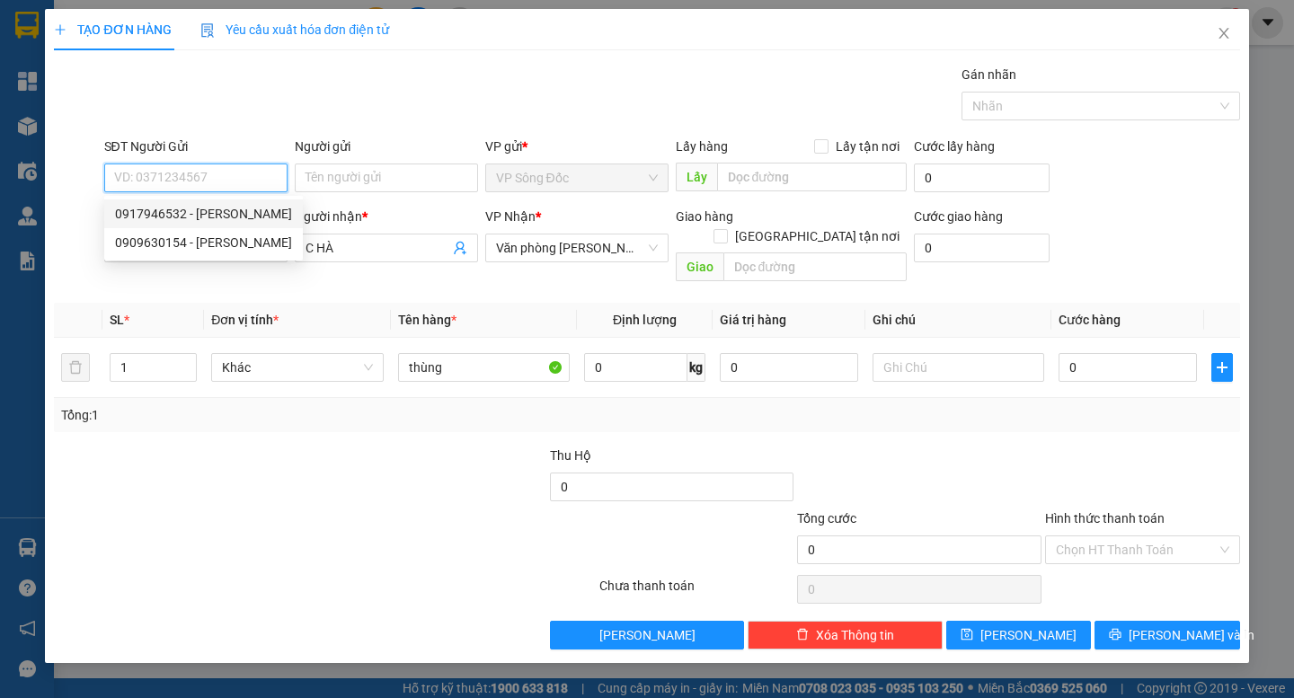
click at [220, 210] on div "0917946532 - [PERSON_NAME]" at bounding box center [203, 214] width 177 height 20
type input "0917946532"
type input "[PERSON_NAME]"
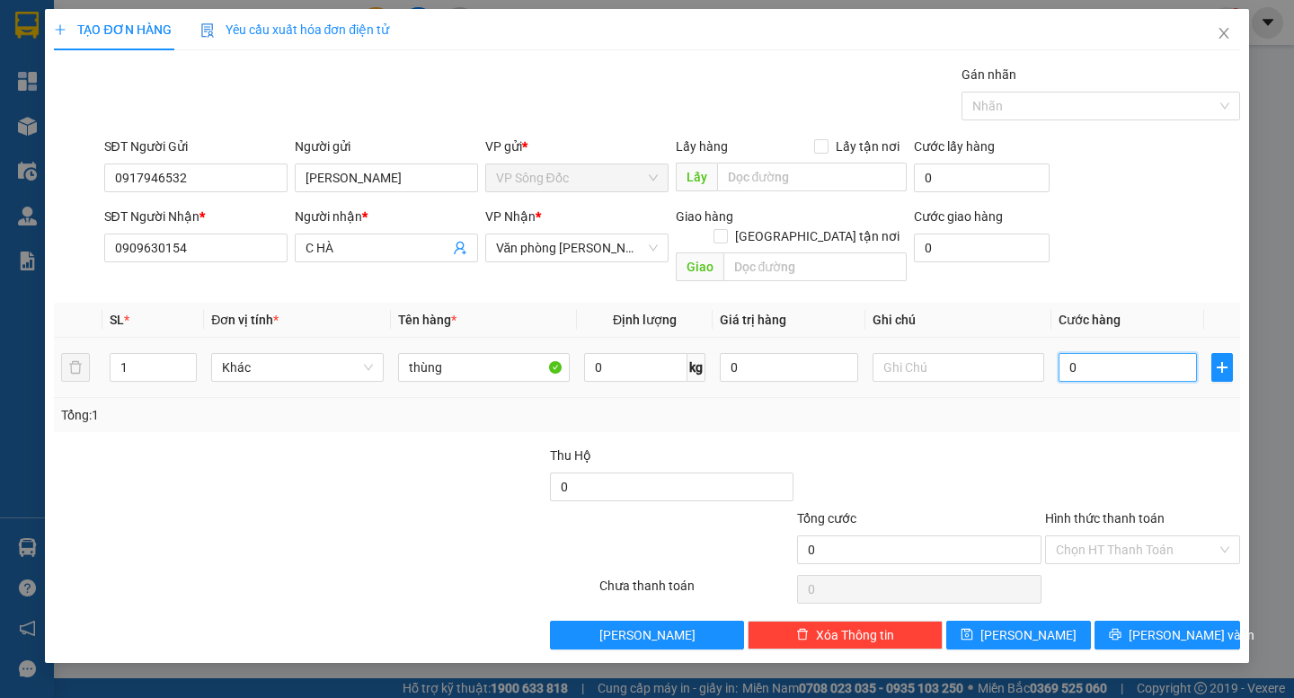
click at [1126, 353] on input "0" at bounding box center [1128, 367] width 138 height 29
type input "003"
type input "3"
type input "0.030"
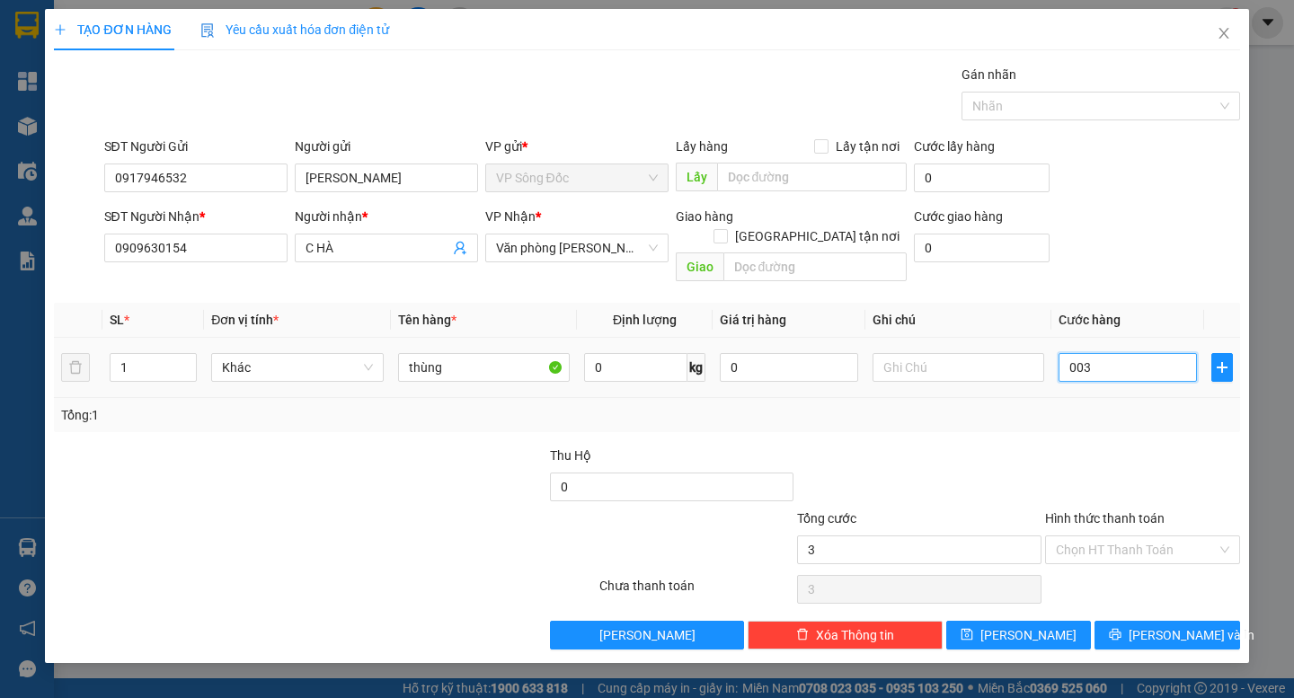
type input "30"
type input "30.000"
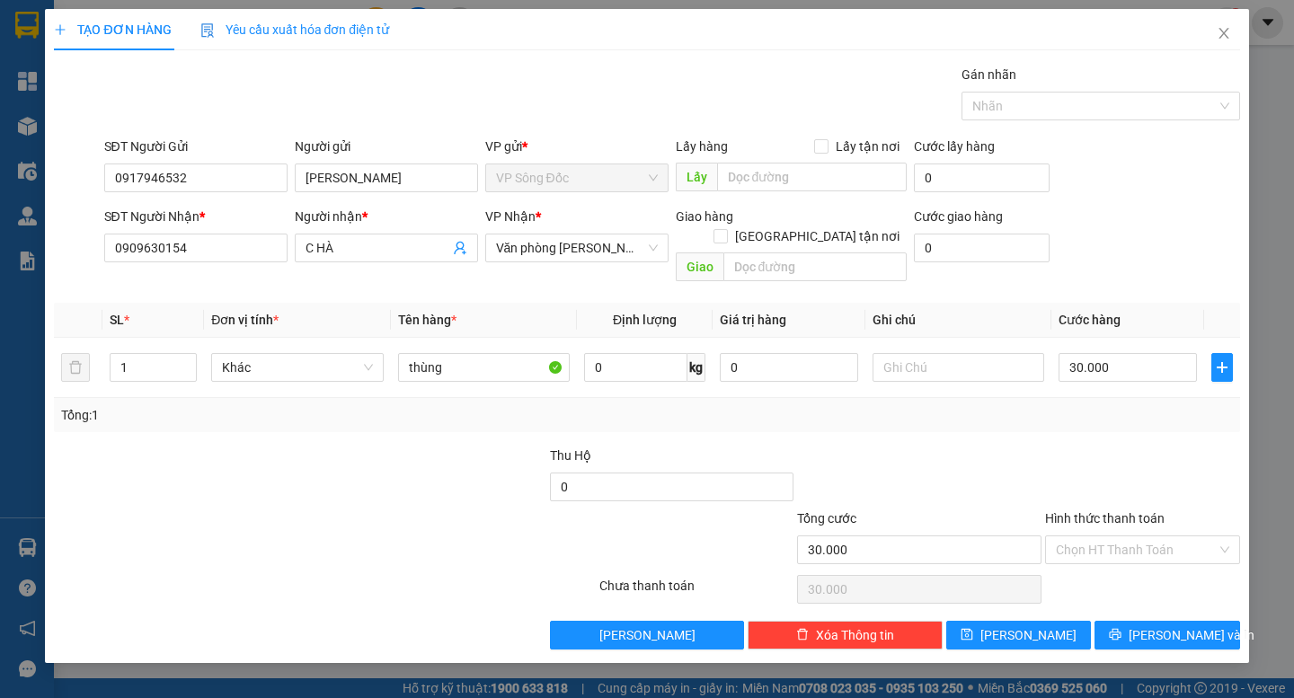
click at [1096, 446] on div at bounding box center [1142, 477] width 199 height 63
click at [1180, 625] on span "[PERSON_NAME] và In" at bounding box center [1192, 635] width 126 height 20
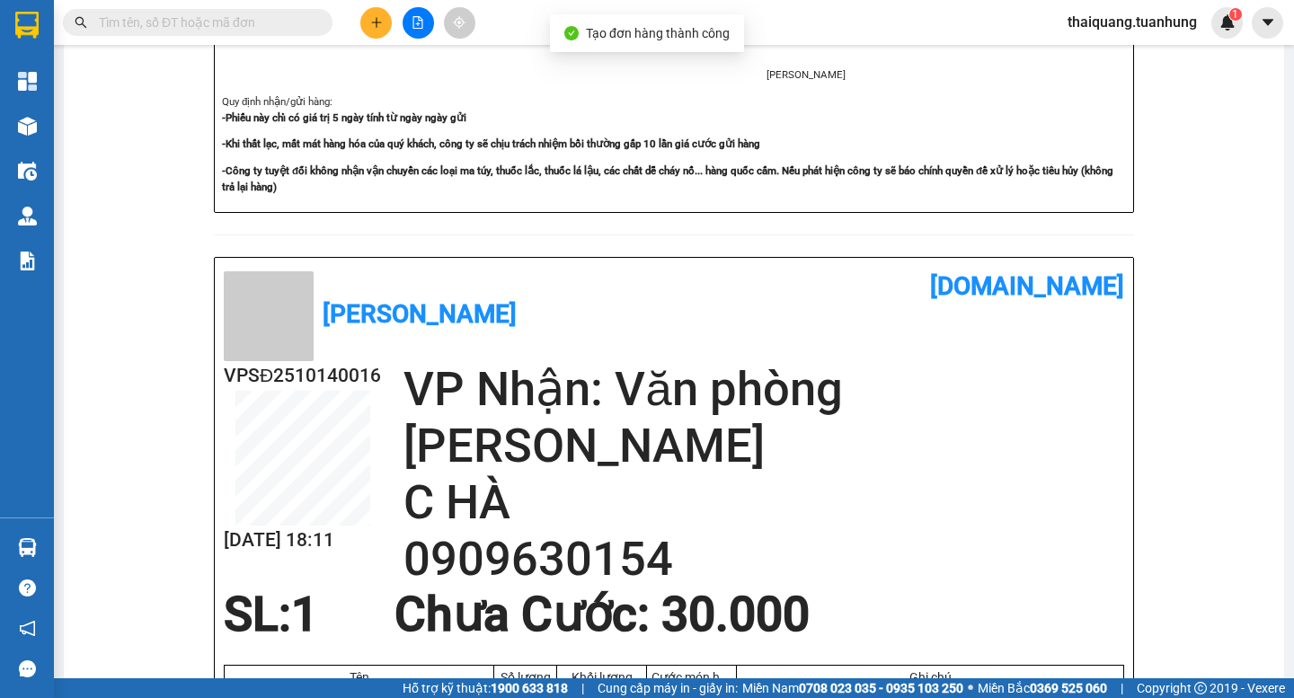
scroll to position [719, 0]
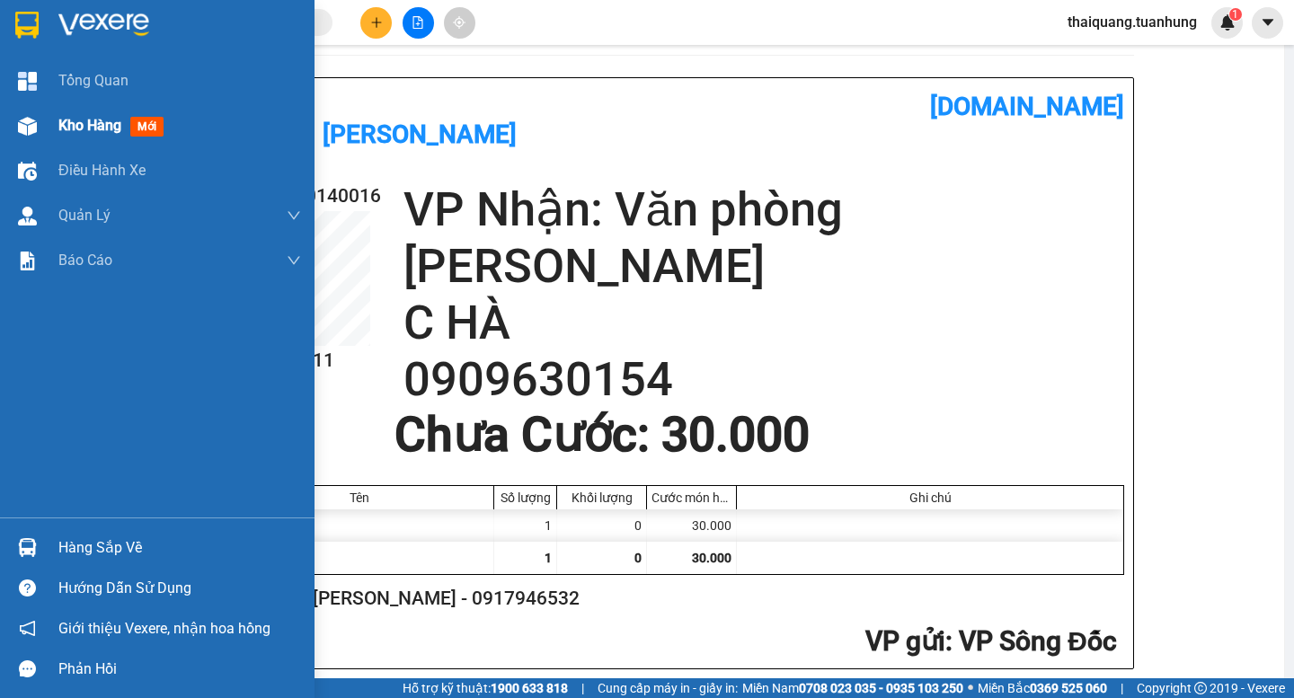
click at [56, 125] on div "Kho hàng mới" at bounding box center [157, 125] width 315 height 45
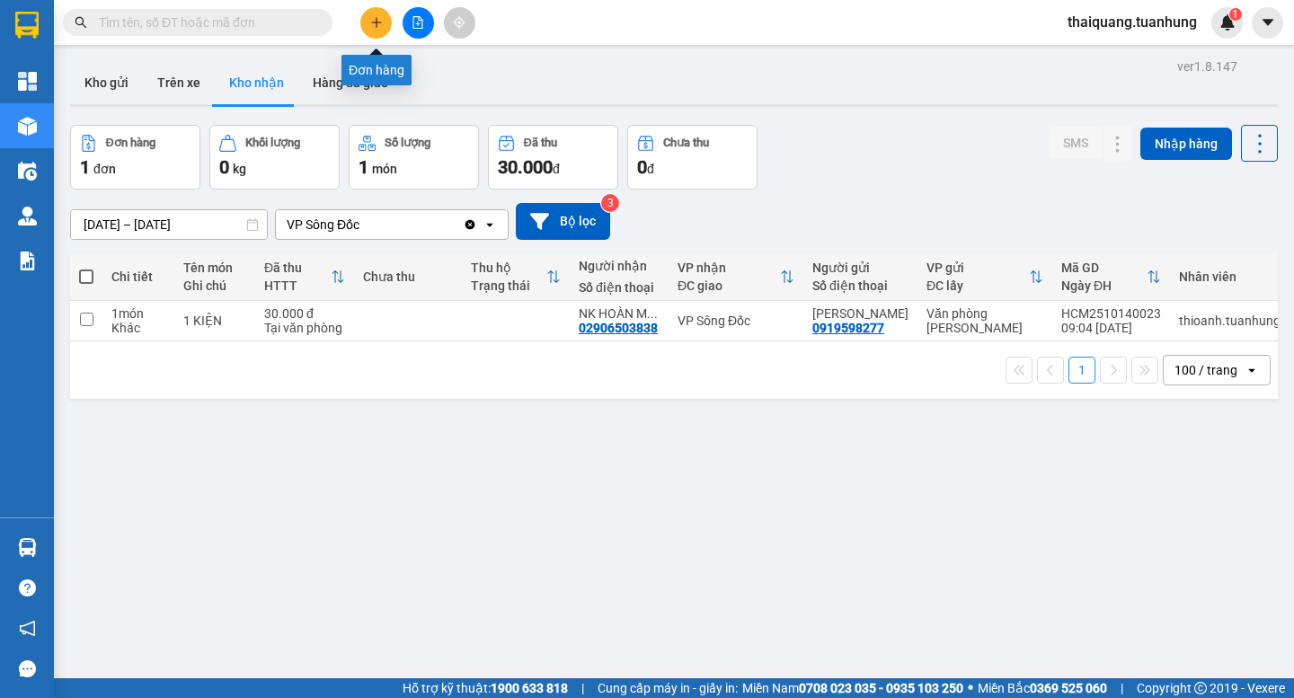
click at [372, 26] on icon "plus" at bounding box center [376, 22] width 13 height 13
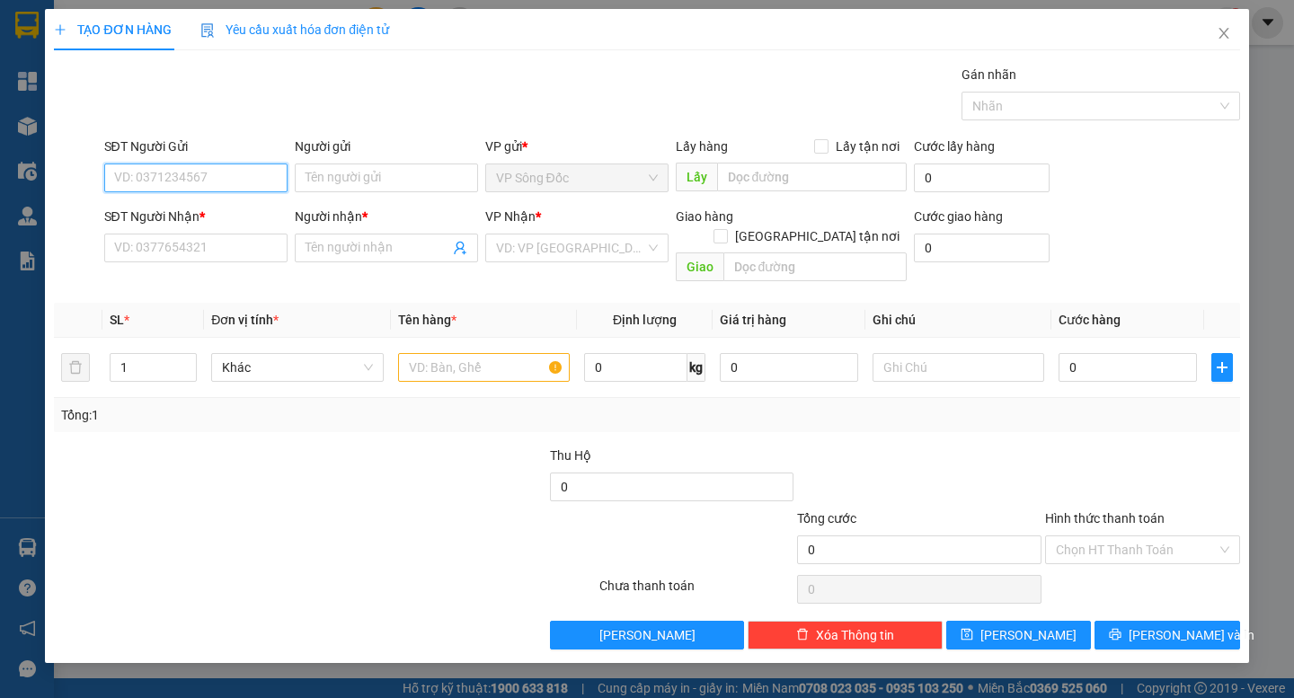
click at [194, 175] on input "SĐT Người Gửi" at bounding box center [195, 178] width 183 height 29
type input "0981053417"
click at [227, 218] on div "0981053417 - HUỲNH" at bounding box center [196, 214] width 162 height 20
type input "HUỲNH"
type input "0981053417"
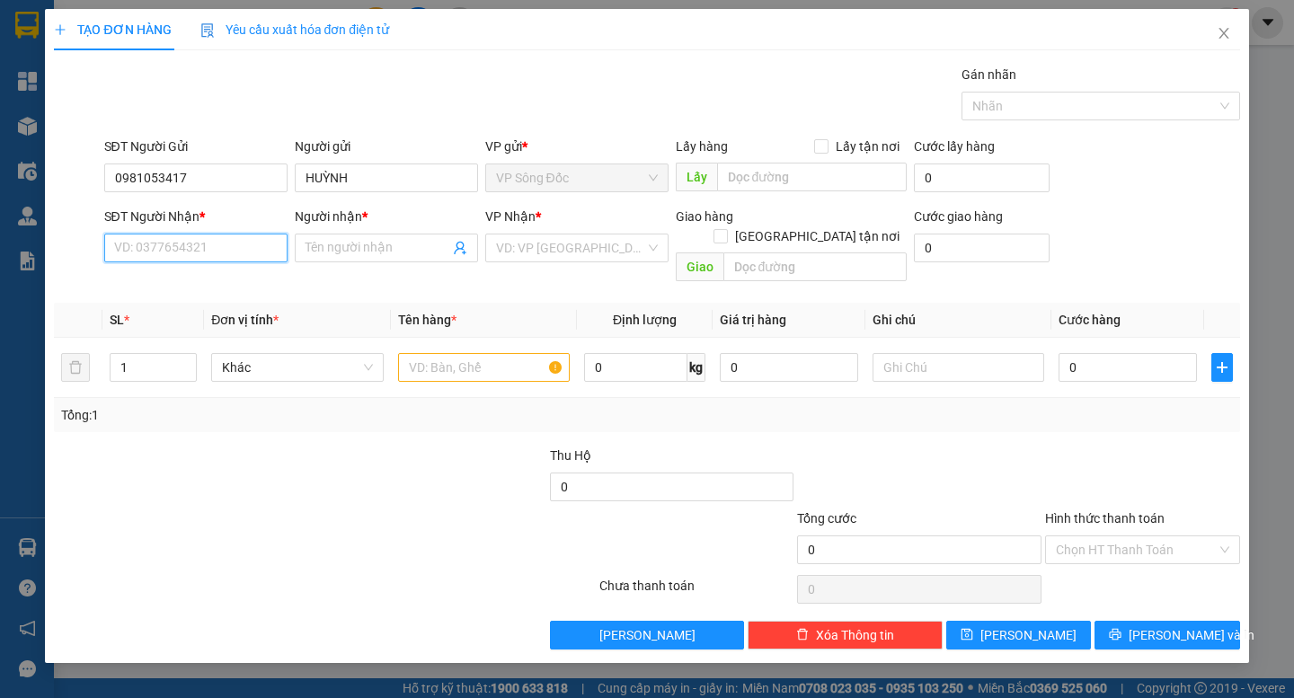
click at [213, 252] on input "SĐT Người Nhận *" at bounding box center [195, 248] width 183 height 29
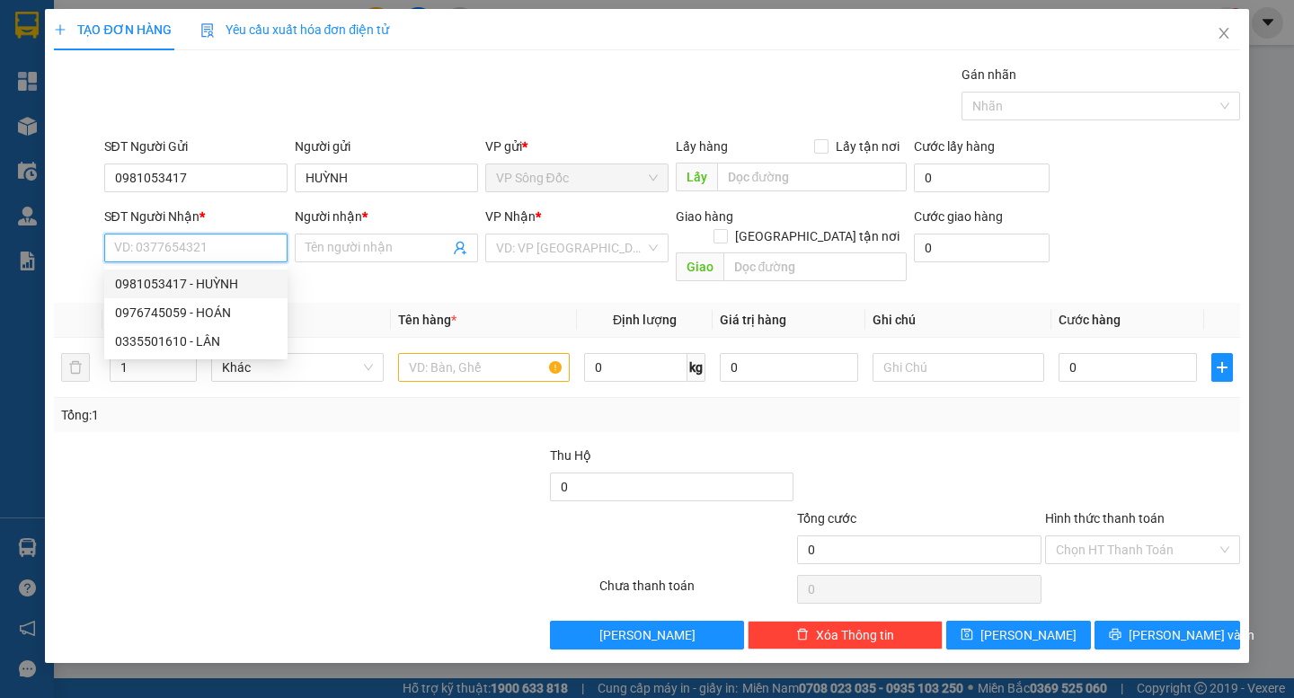
click at [222, 279] on div "0981053417 - HUỲNH" at bounding box center [196, 284] width 162 height 20
type input "0981053417"
type input "HUỲNH"
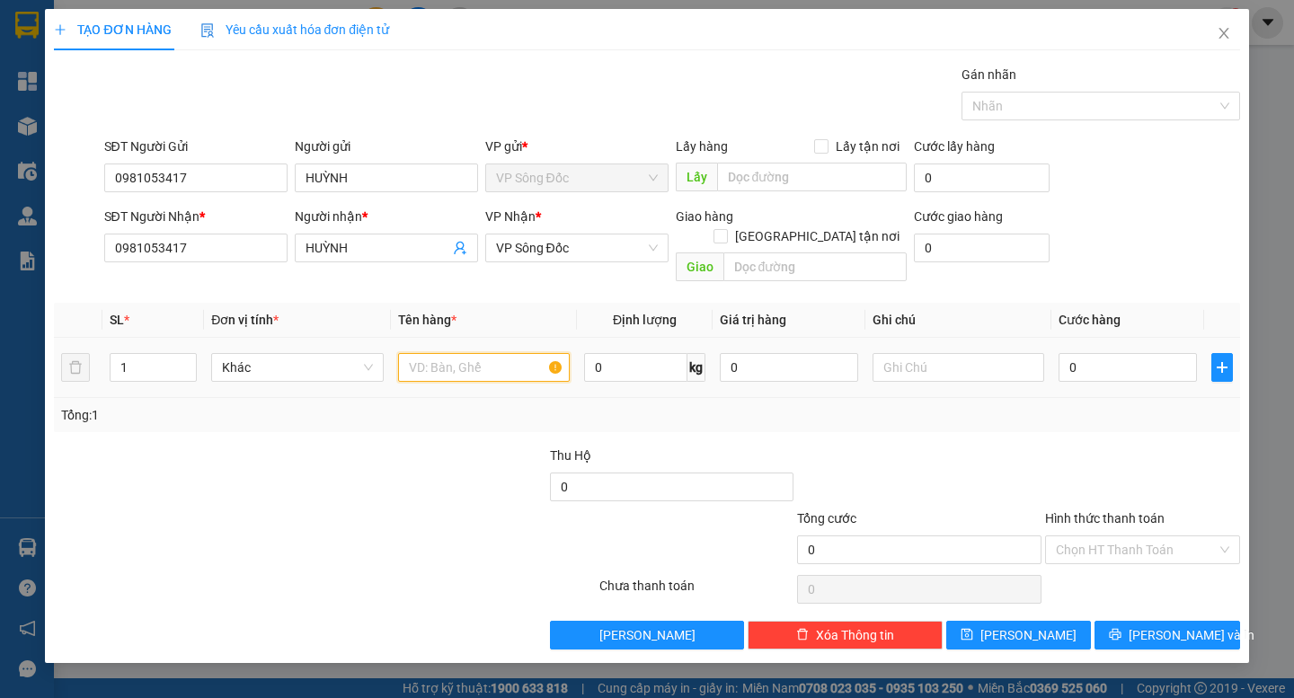
click at [472, 353] on input "text" at bounding box center [484, 367] width 172 height 29
type input "bao"
drag, startPoint x: 150, startPoint y: 346, endPoint x: 34, endPoint y: 401, distance: 128.2
click at [34, 401] on div "TẠO ĐƠN HÀNG Yêu cầu xuất hóa đơn điện tử Transit Pickup Surcharge Ids Transit …" at bounding box center [647, 349] width 1294 height 698
type input "2"
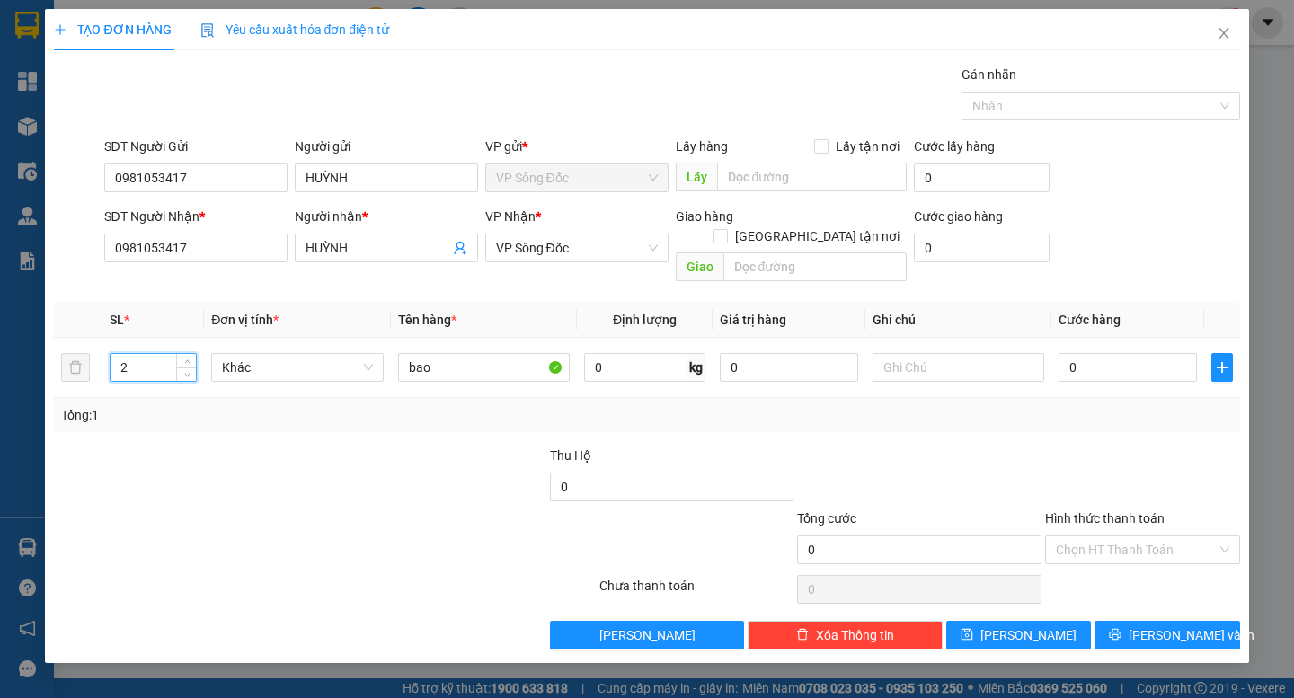
click at [236, 516] on div at bounding box center [225, 540] width 347 height 63
click at [1095, 353] on input "0" at bounding box center [1128, 367] width 138 height 29
type input "001"
type input "1"
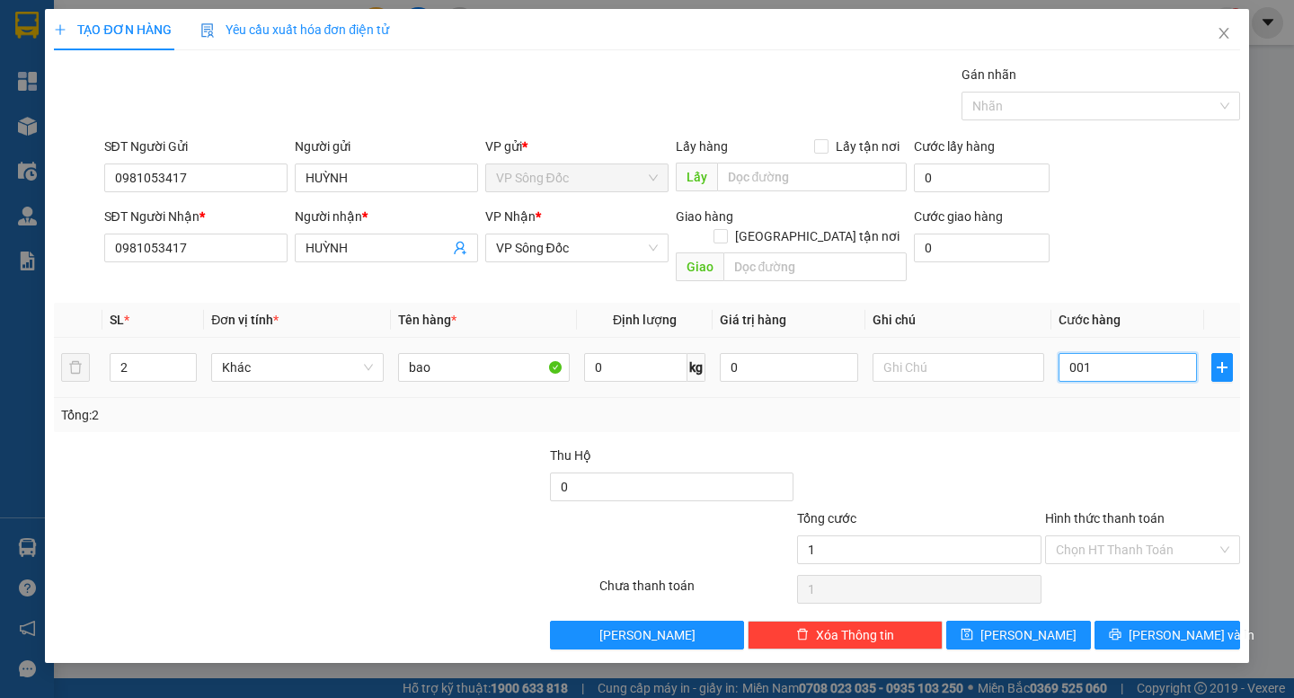
type input "0.015"
type input "15"
type input "00.150"
type input "150"
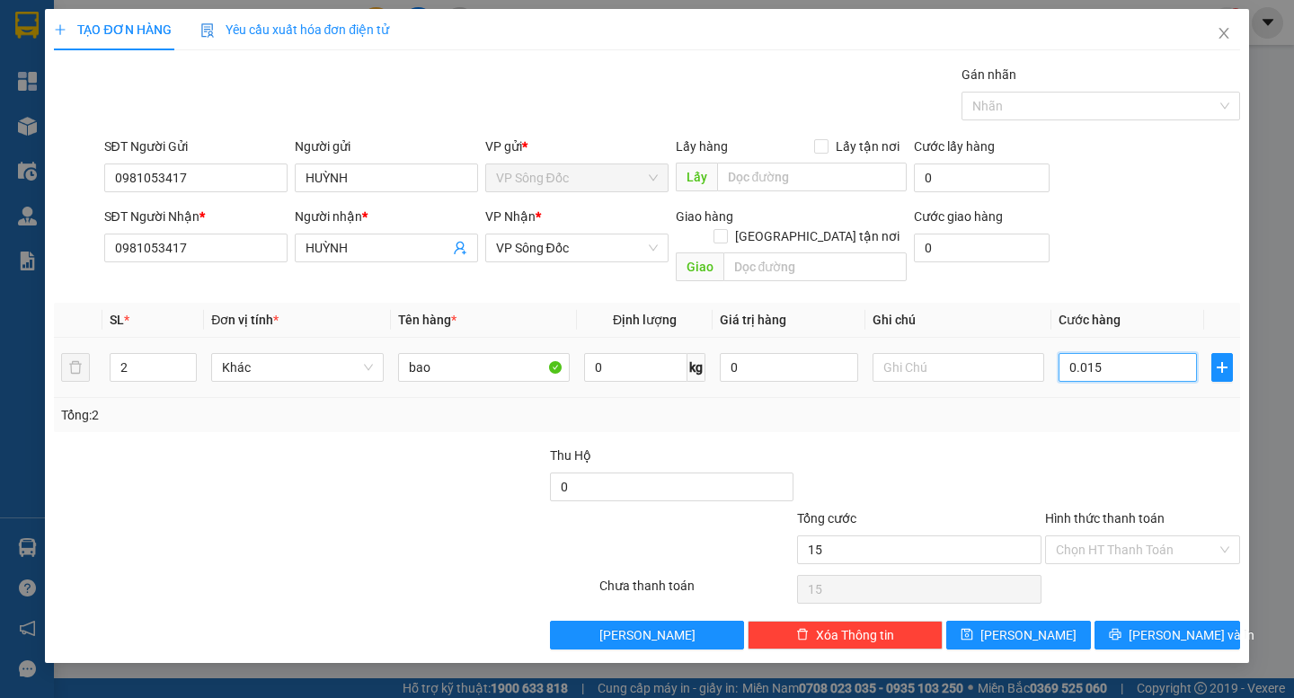
type input "150"
click at [1115, 446] on div at bounding box center [1142, 477] width 199 height 63
type input "150.000"
click at [1196, 536] on input "Hình thức thanh toán" at bounding box center [1136, 549] width 161 height 27
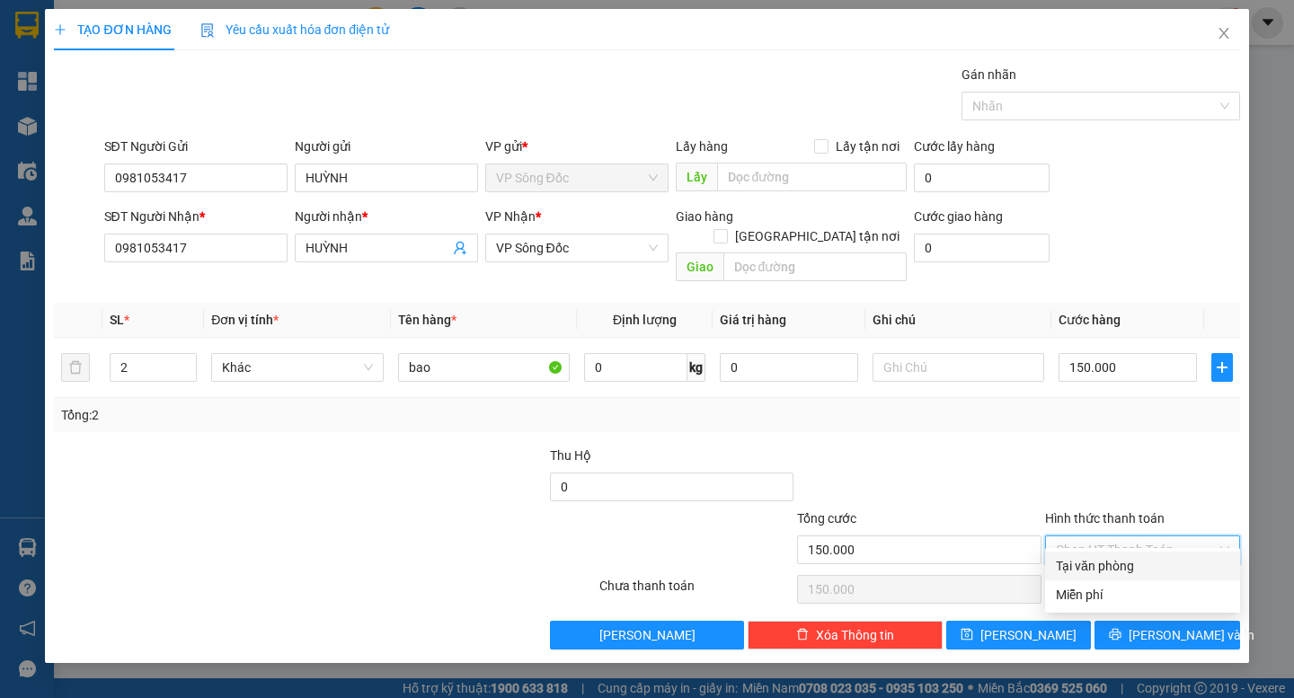
click at [1156, 562] on div "Tại văn phòng" at bounding box center [1142, 566] width 173 height 20
type input "0"
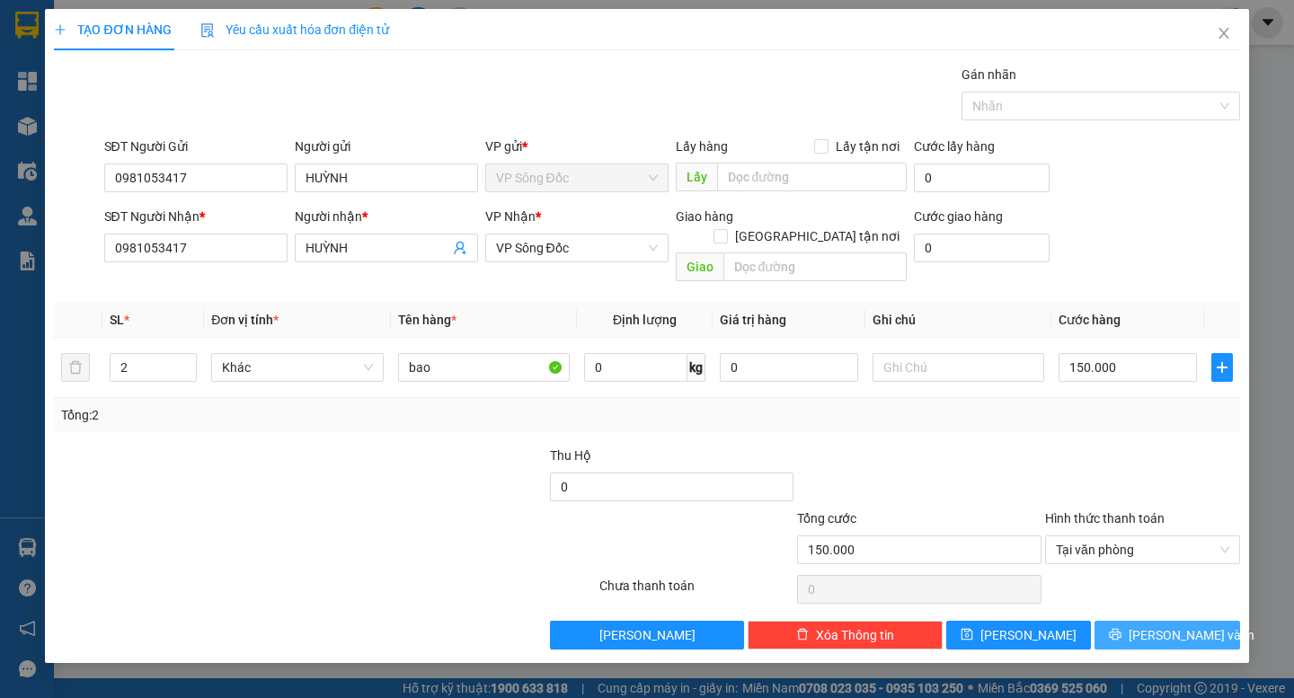
click at [1176, 625] on span "[PERSON_NAME] và In" at bounding box center [1192, 635] width 126 height 20
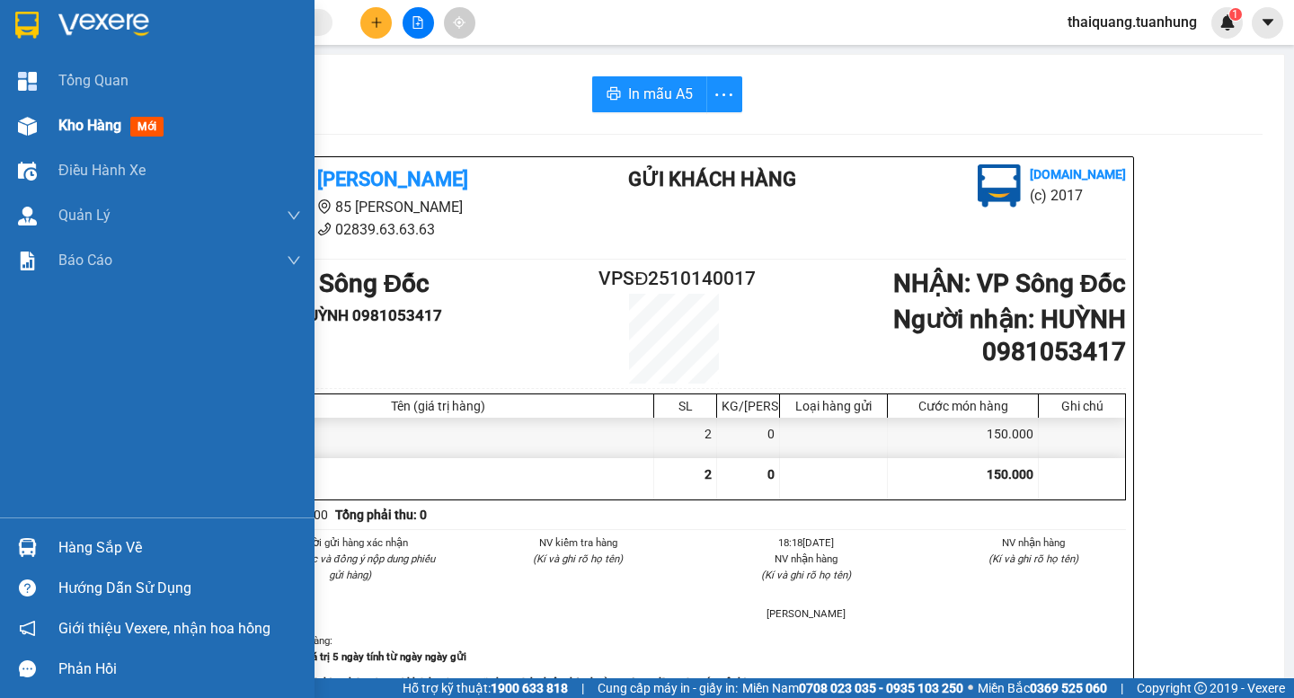
click at [57, 120] on div "Kho hàng mới" at bounding box center [157, 125] width 315 height 45
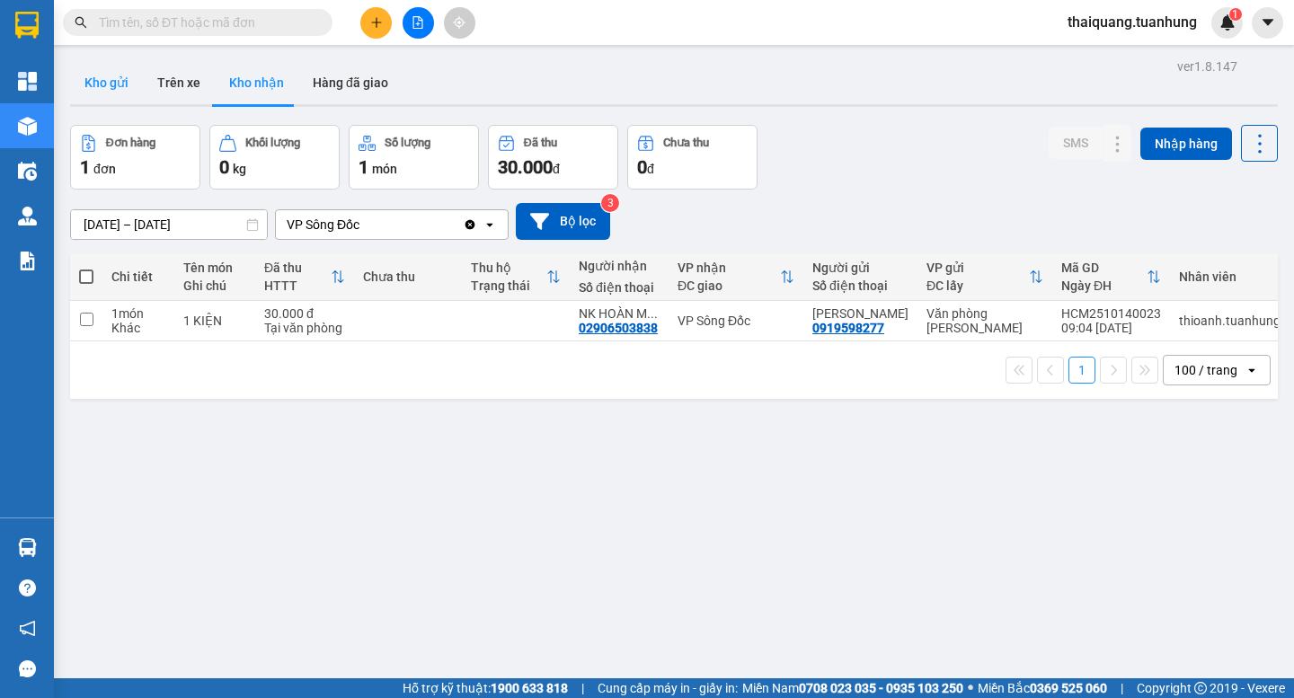
click at [110, 70] on button "Kho gửi" at bounding box center [106, 82] width 73 height 43
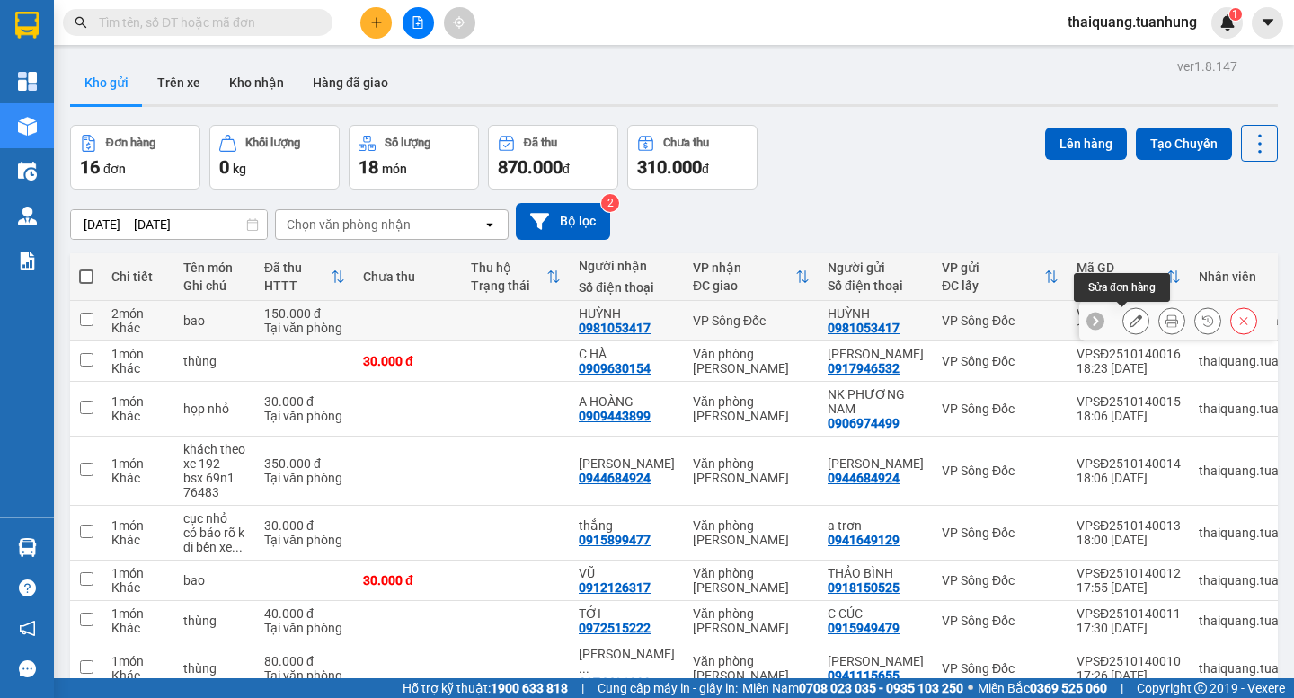
click at [1129, 323] on button at bounding box center [1135, 321] width 25 height 31
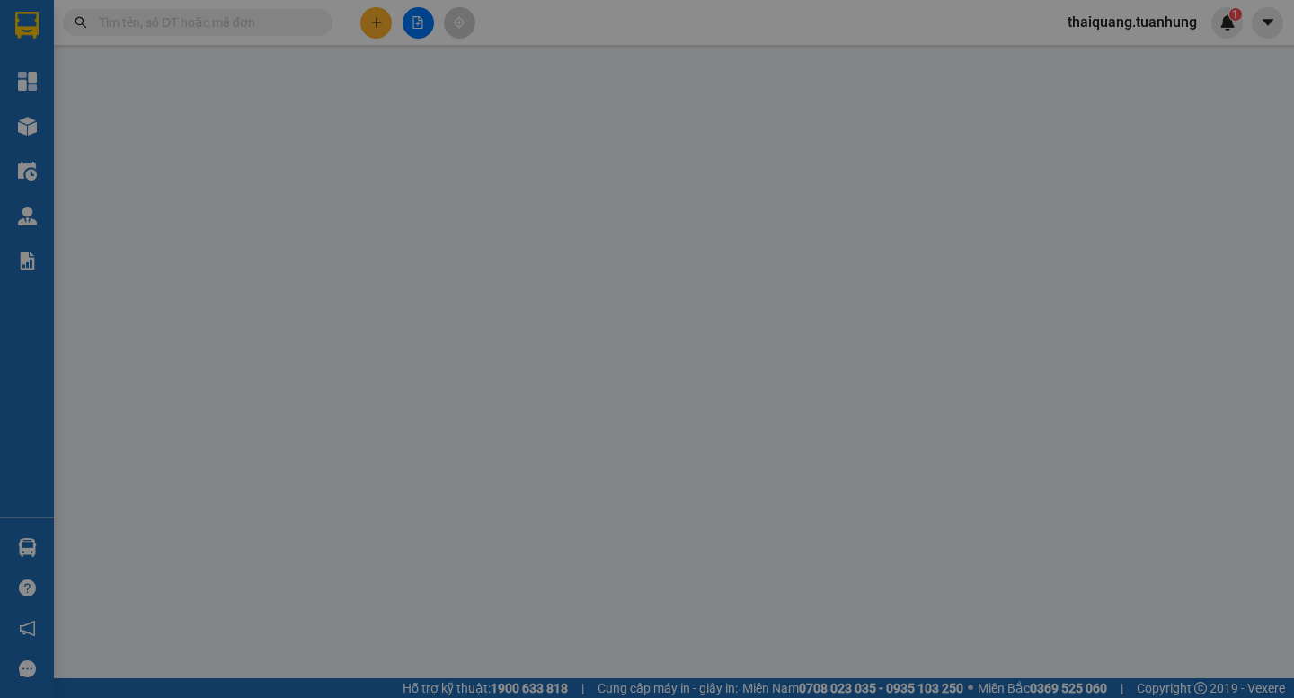
type input "0981053417"
type input "HUỲNH"
type input "0981053417"
type input "HUỲNH"
type input "150.000"
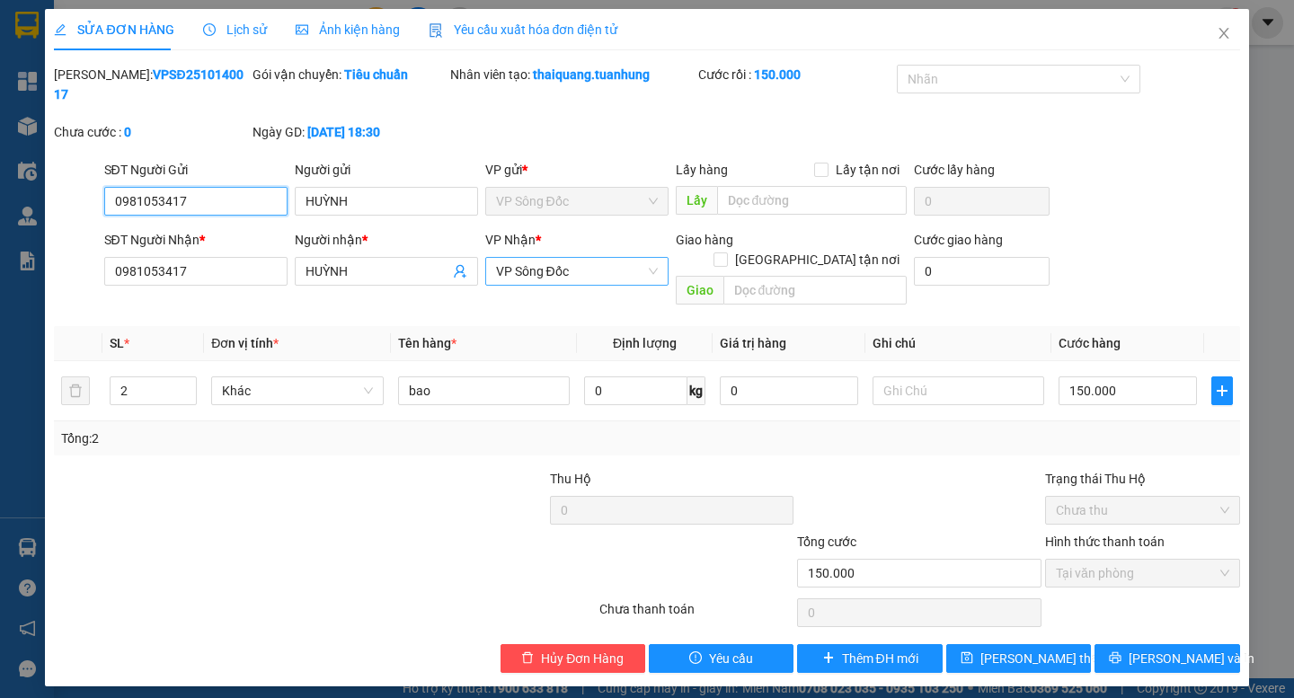
click at [549, 261] on span "VP Sông Đốc" at bounding box center [577, 271] width 162 height 27
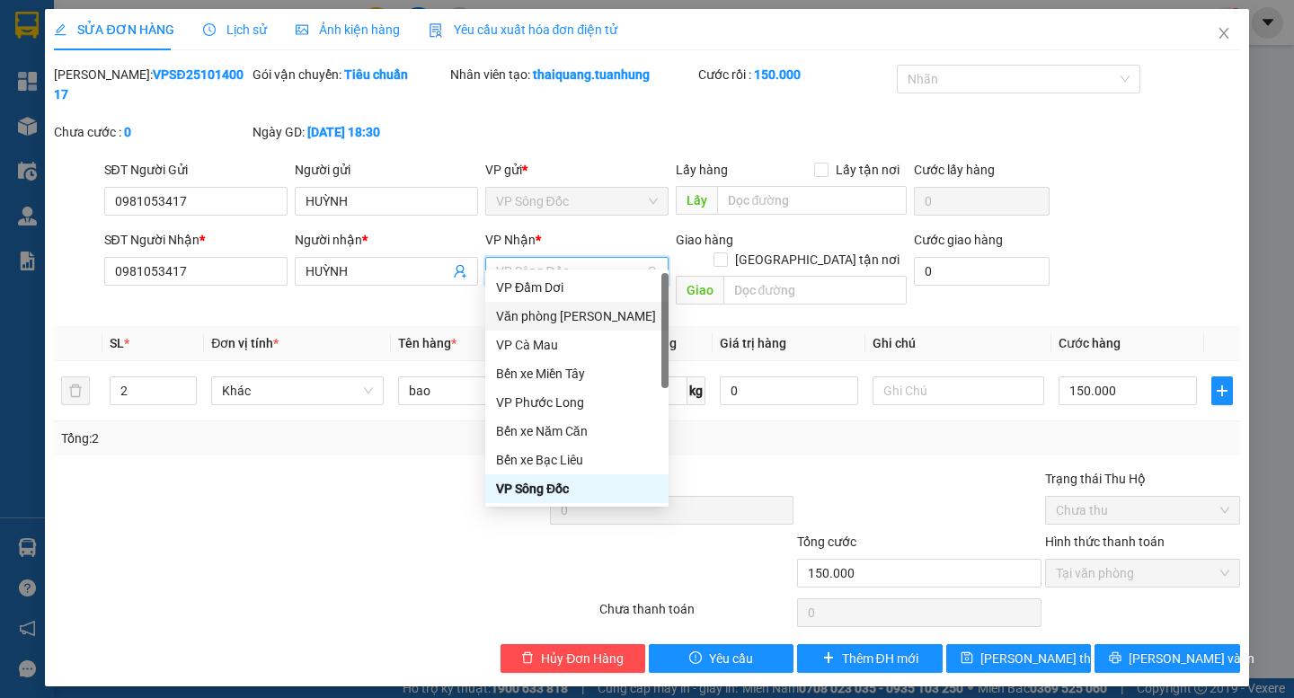
click at [581, 309] on div "Văn phòng [PERSON_NAME]" at bounding box center [577, 316] width 162 height 20
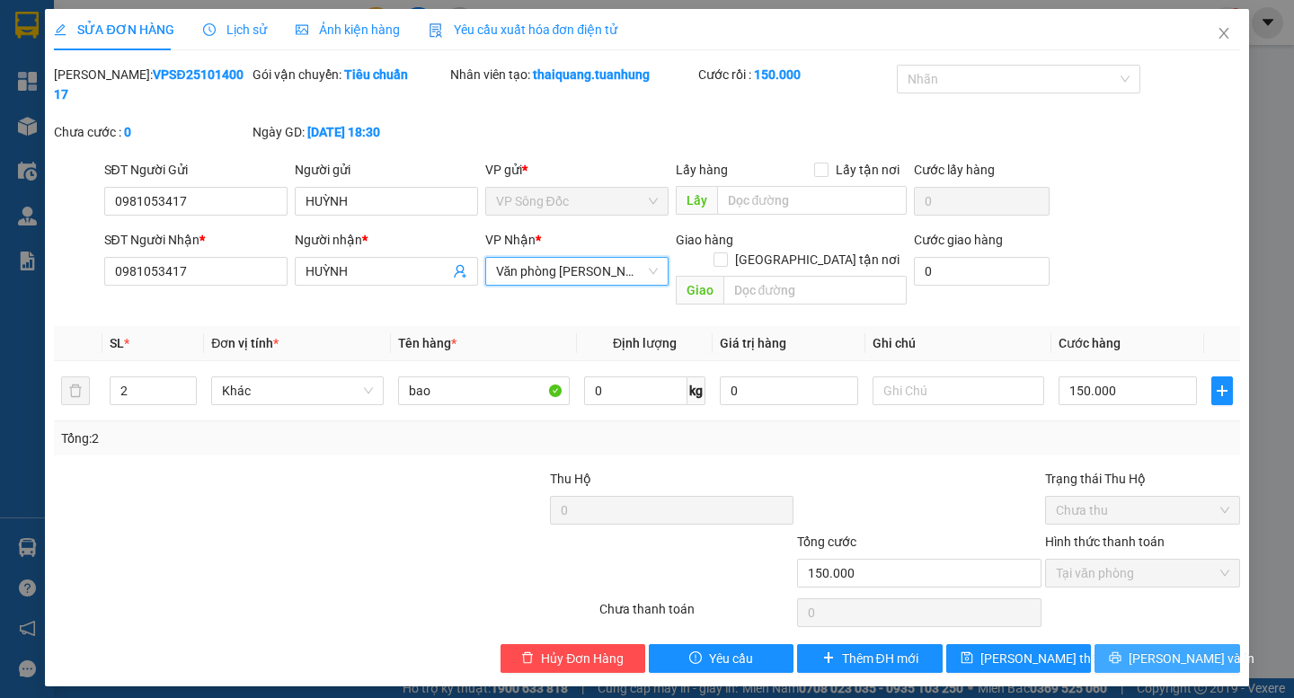
click at [1162, 649] on span "[PERSON_NAME] và In" at bounding box center [1192, 659] width 126 height 20
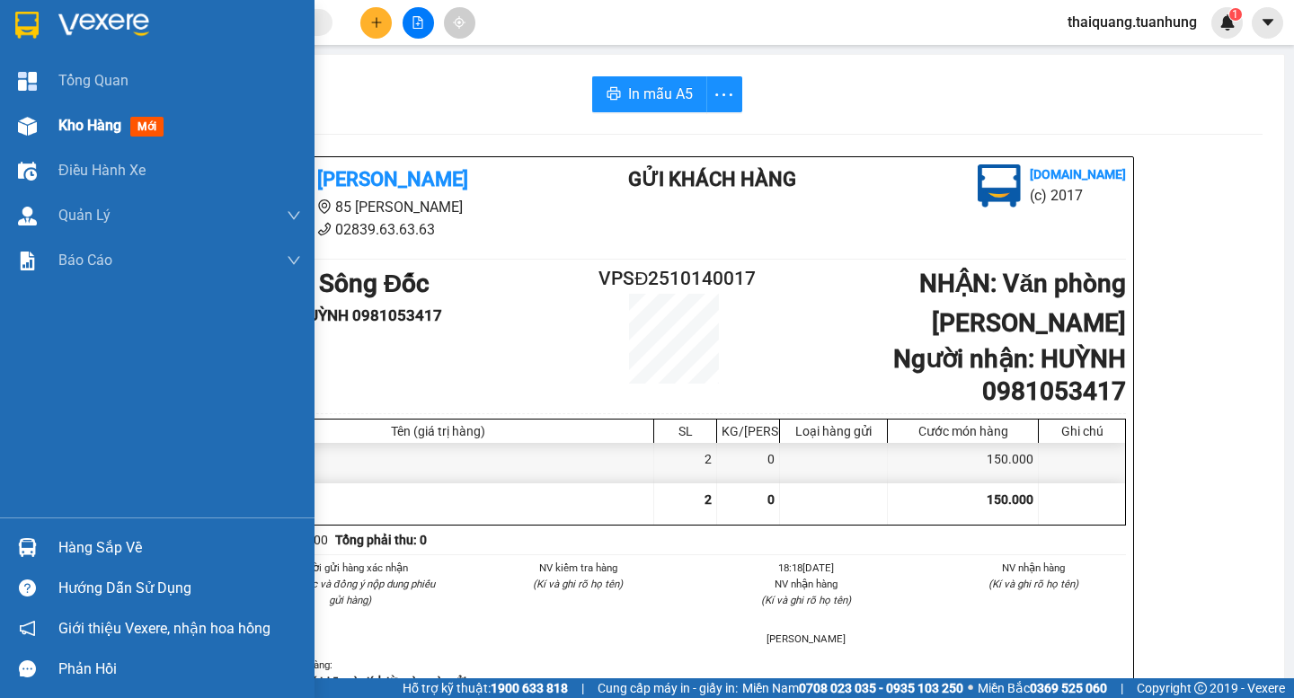
click at [58, 129] on div "Kho hàng mới" at bounding box center [157, 125] width 315 height 45
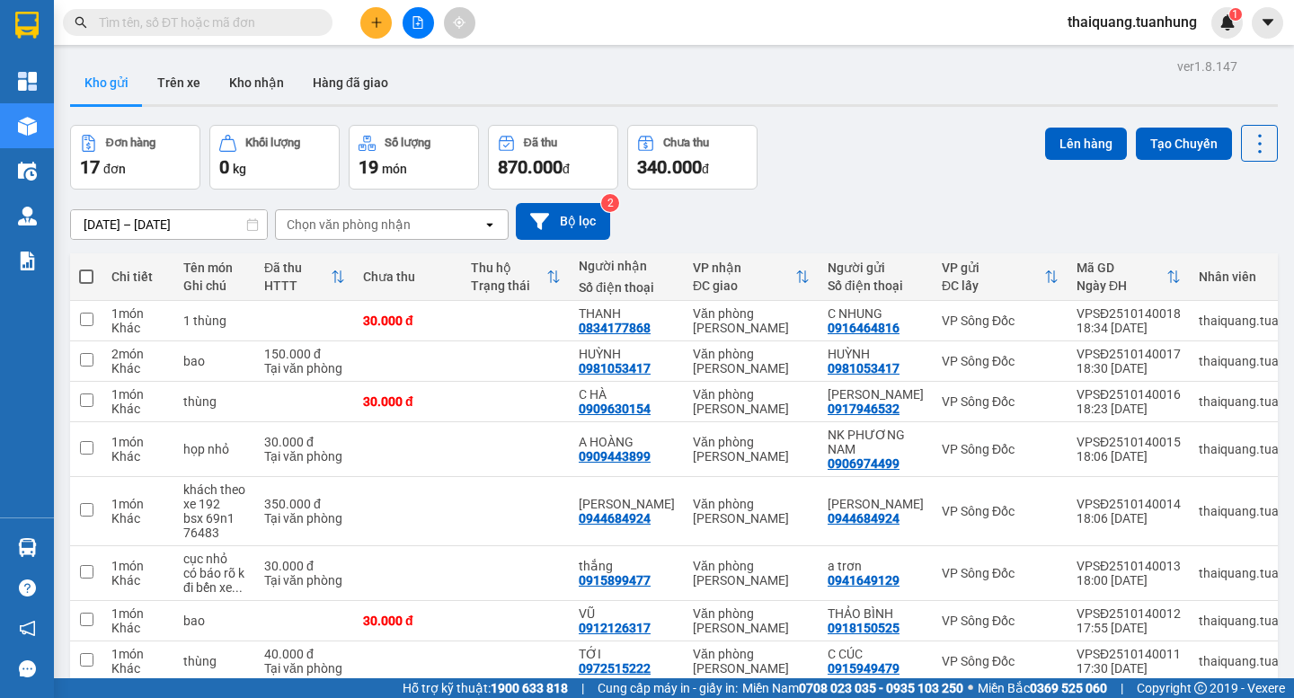
click at [115, 84] on button "Kho gửi" at bounding box center [106, 82] width 73 height 43
click at [109, 80] on button "Kho gửi" at bounding box center [106, 82] width 73 height 43
click at [104, 82] on button "Kho gửi" at bounding box center [106, 82] width 73 height 43
click at [226, 71] on button "Kho nhận" at bounding box center [257, 82] width 84 height 43
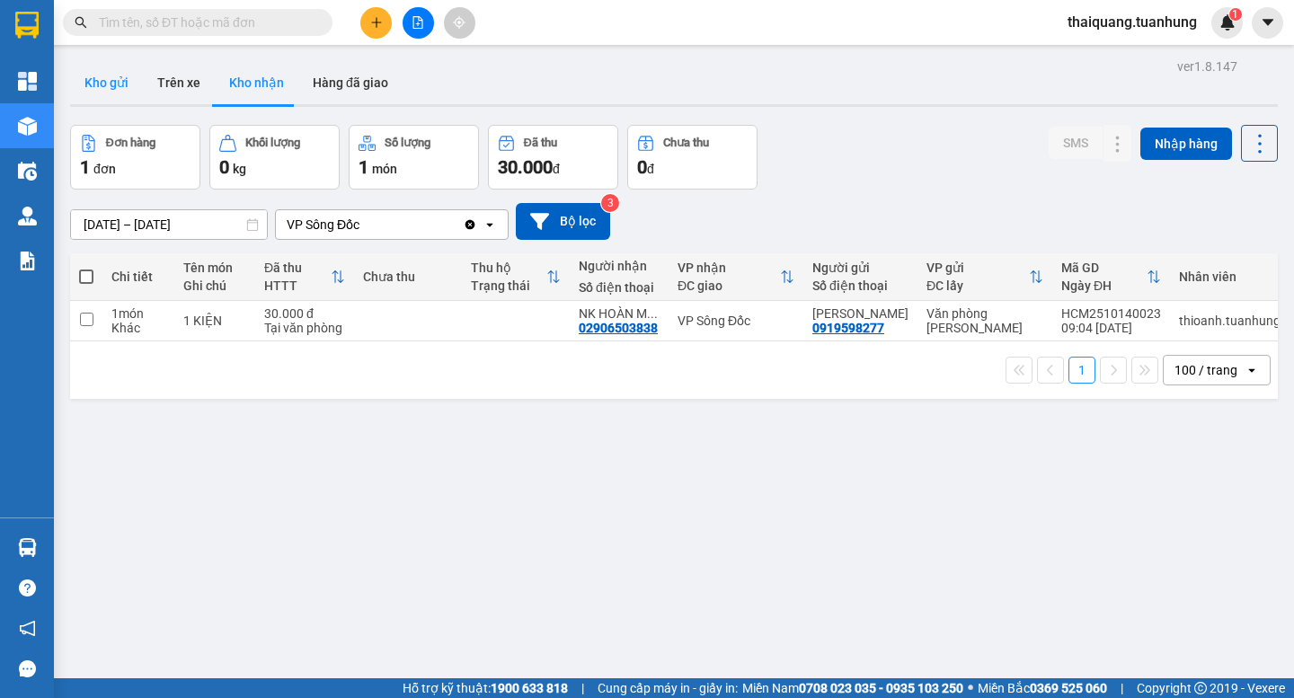
click at [104, 89] on button "Kho gửi" at bounding box center [106, 82] width 73 height 43
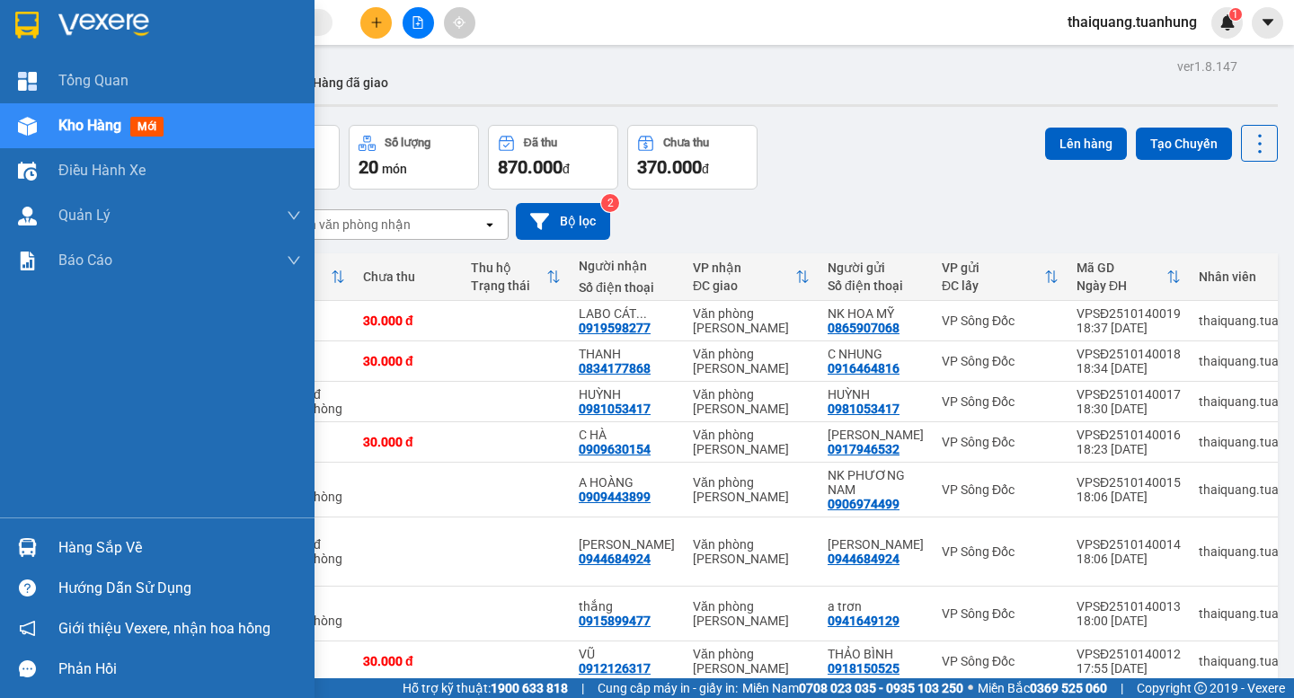
click at [102, 549] on div "Hàng sắp về" at bounding box center [179, 548] width 243 height 27
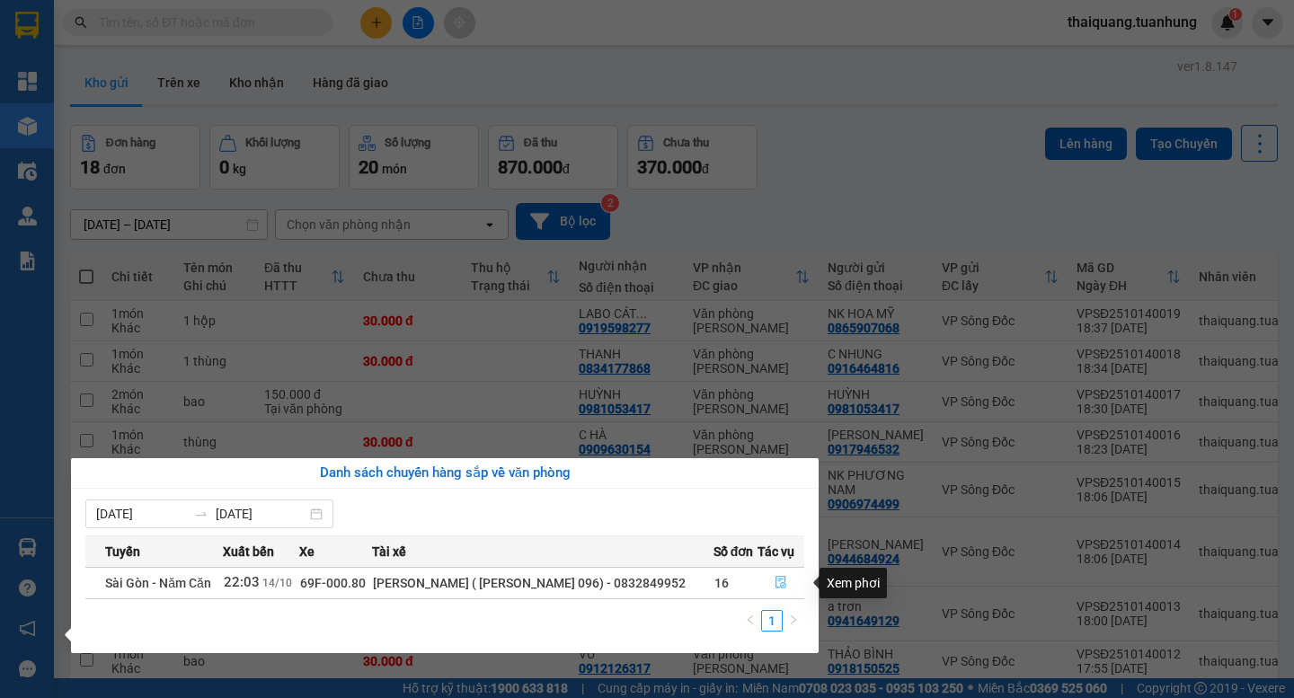
click at [775, 581] on icon "file-done" at bounding box center [781, 582] width 13 height 13
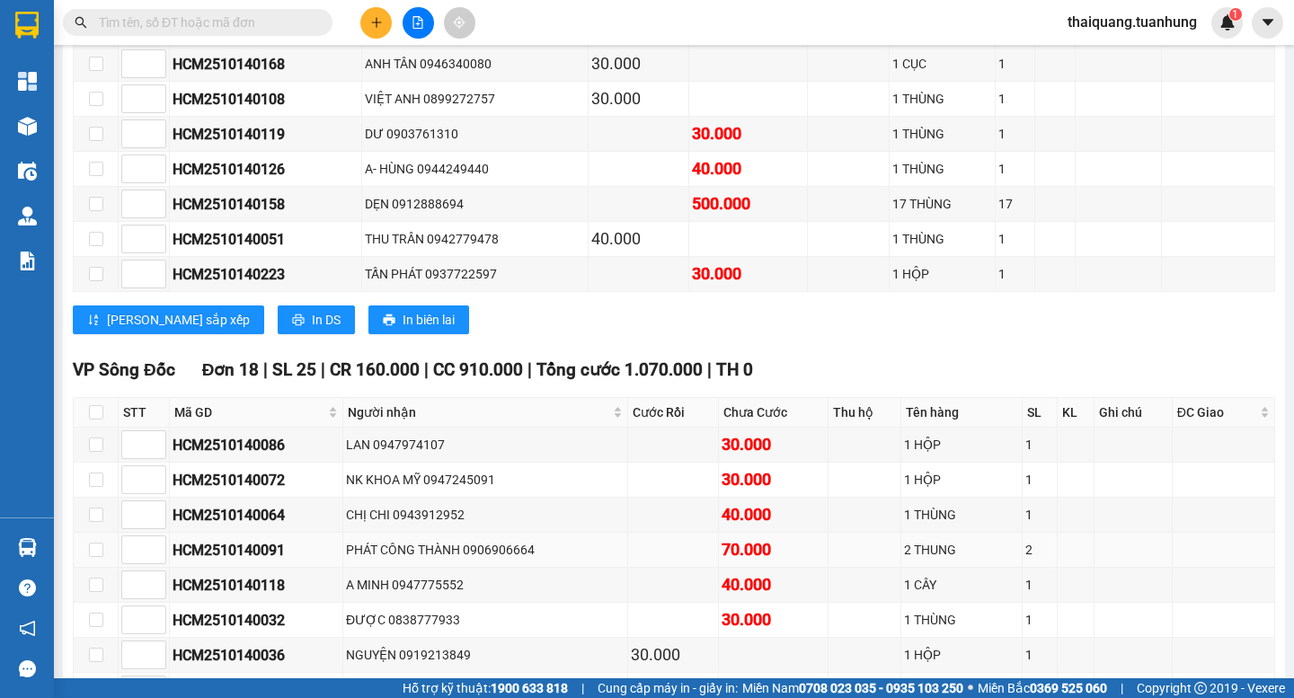
scroll to position [539, 0]
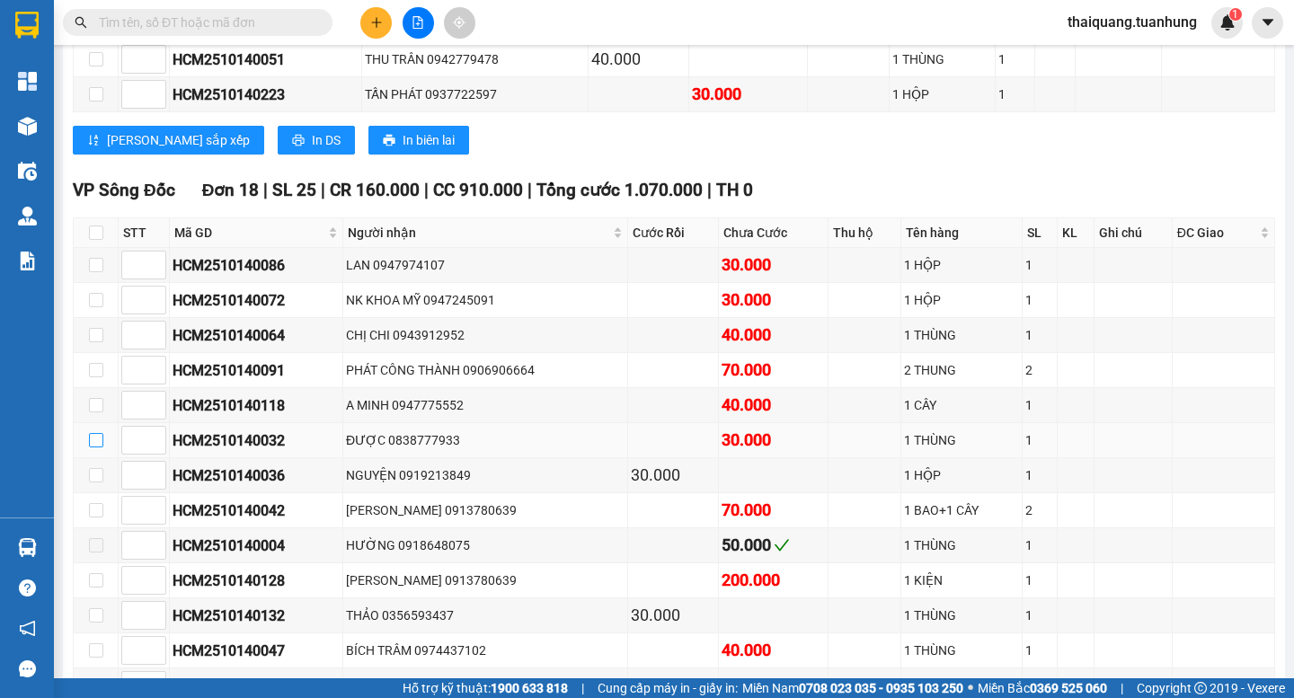
click at [97, 447] on input "checkbox" at bounding box center [96, 440] width 14 height 14
checkbox input "true"
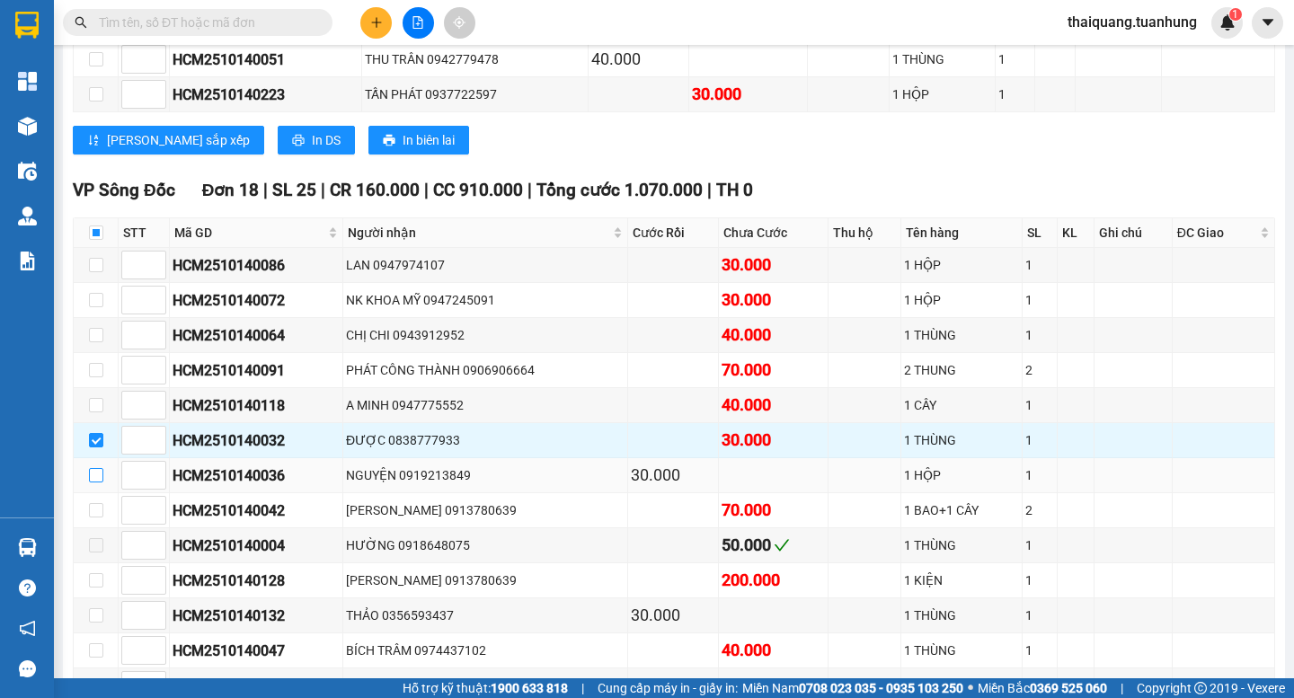
click at [98, 483] on input "checkbox" at bounding box center [96, 475] width 14 height 14
checkbox input "true"
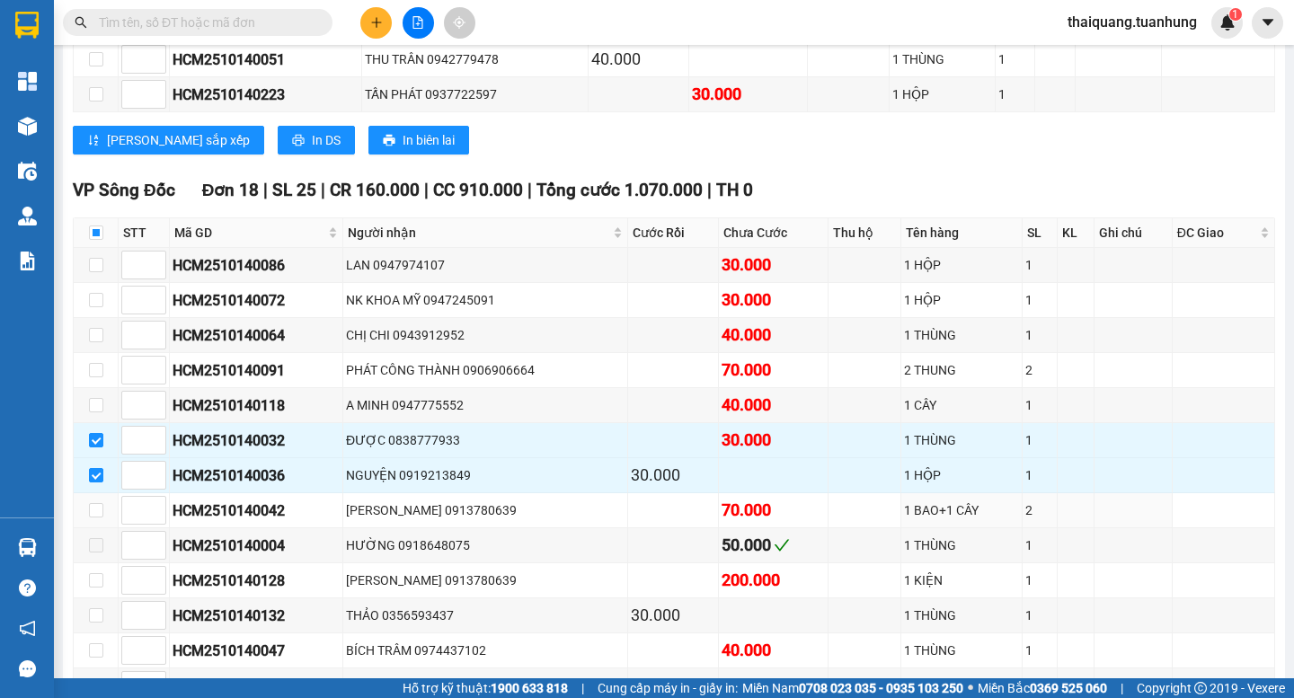
scroll to position [899, 0]
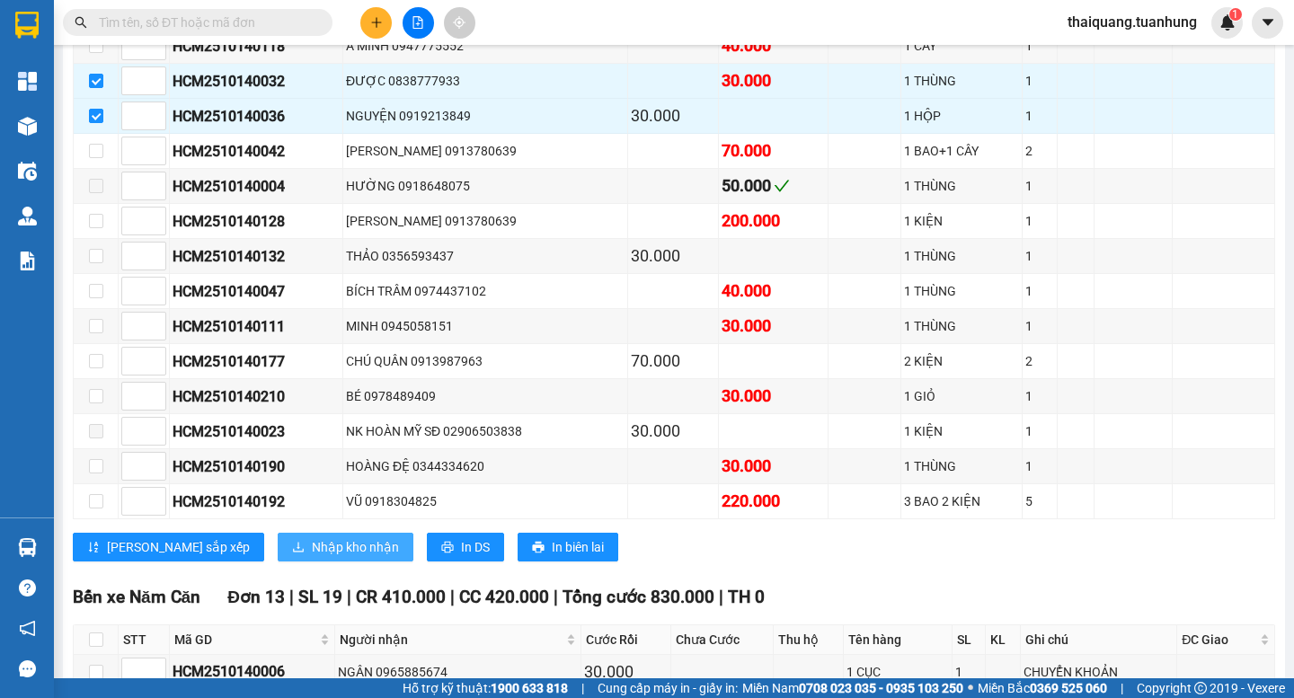
click at [312, 557] on span "Nhập kho nhận" at bounding box center [355, 547] width 87 height 20
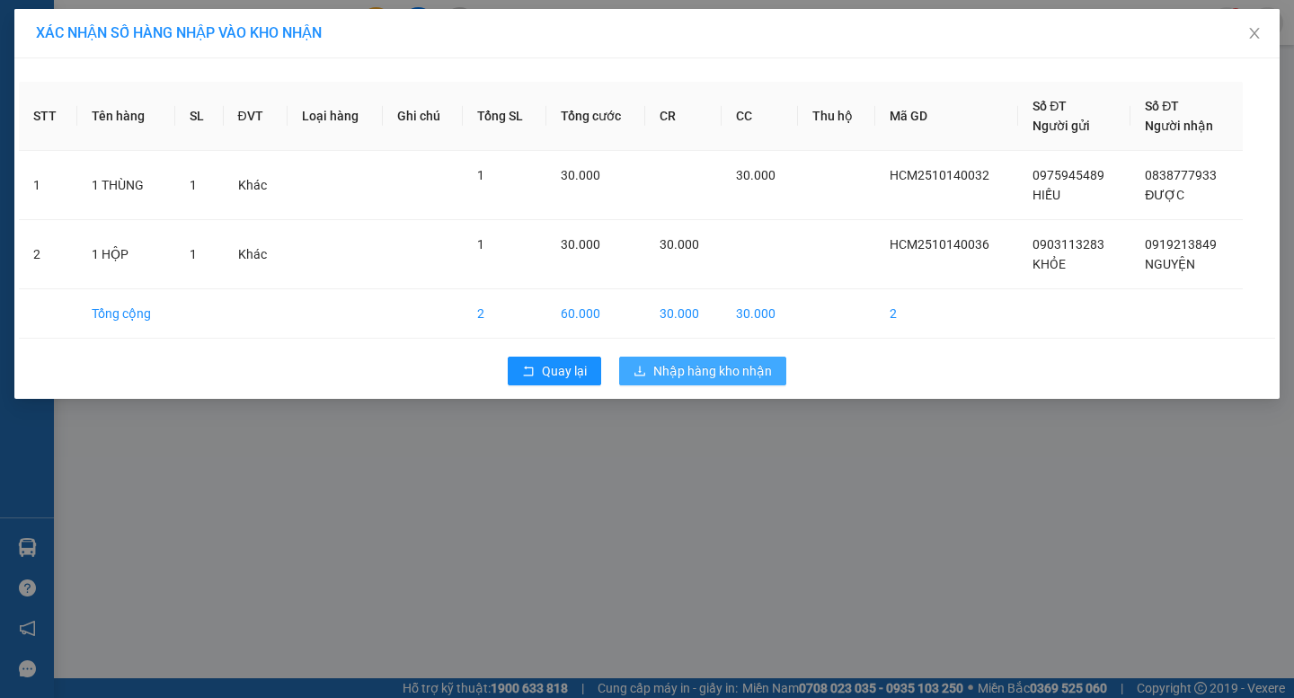
click at [694, 367] on span "Nhập hàng kho nhận" at bounding box center [712, 371] width 119 height 20
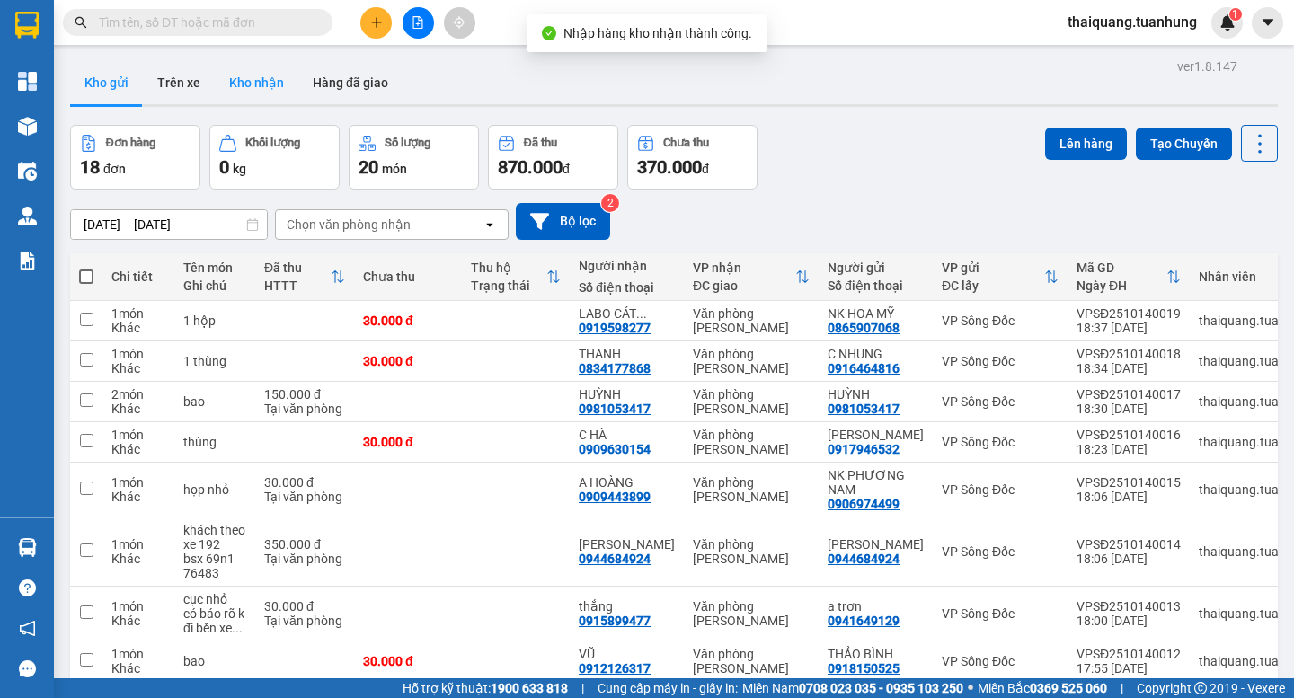
click at [270, 95] on button "Kho nhận" at bounding box center [257, 82] width 84 height 43
